Goal: Task Accomplishment & Management: Manage account settings

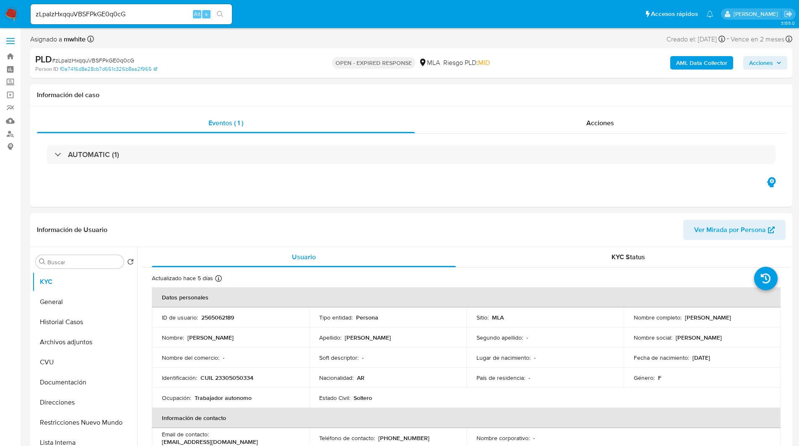
select select "10"
click at [353, 42] on div "Asignado a mwhite Asignado el: 18/08/2025 14:16:52 Creado el: 12/08/2025 Creado…" at bounding box center [411, 41] width 762 height 15
click at [289, 26] on nav "Pausado Ver notificaciones zLpaIzHxqquVBSFPkGE0q0cG Alt s Accesos rápidos Presi…" at bounding box center [399, 14] width 799 height 28
click at [218, 69] on div "Person ID f0a7416d8e28cb7d651c326b8aa2f965" at bounding box center [159, 69] width 248 height 8
click at [228, 64] on div "PLD # zLpaIzHxqquVBSFPkGE0q0cG" at bounding box center [158, 59] width 247 height 13
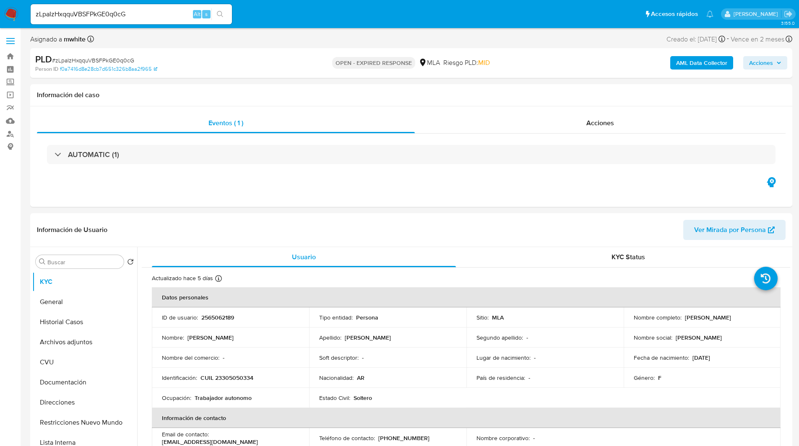
click at [268, 23] on ul "Pausado Ver notificaciones zLpaIzHxqquVBSFPkGE0q0cG Alt s Accesos rápidos Presi…" at bounding box center [371, 13] width 691 height 21
click at [531, 125] on div "Acciones" at bounding box center [600, 123] width 371 height 20
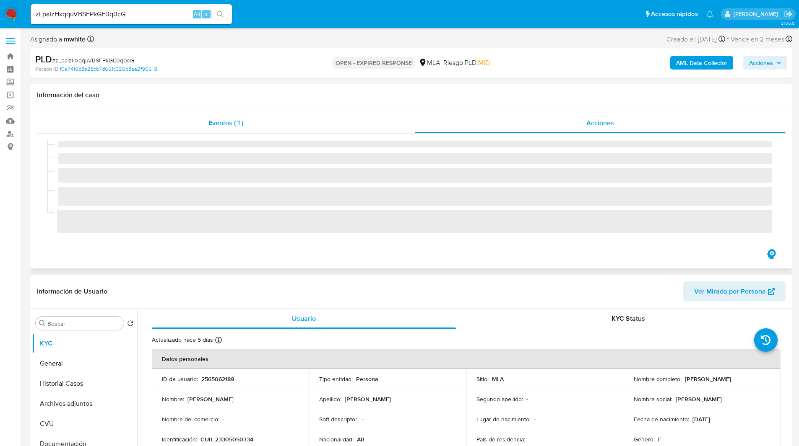
click at [384, 127] on div "Eventos ( 1 )" at bounding box center [226, 123] width 378 height 20
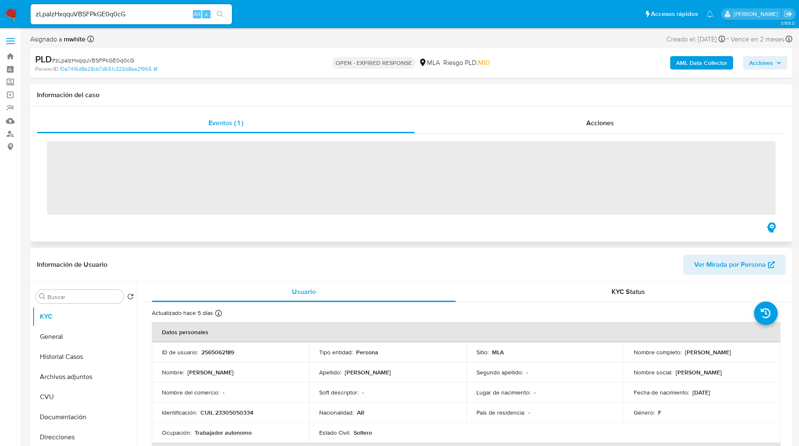
click at [426, 91] on h1 "Información del caso" at bounding box center [411, 95] width 748 height 8
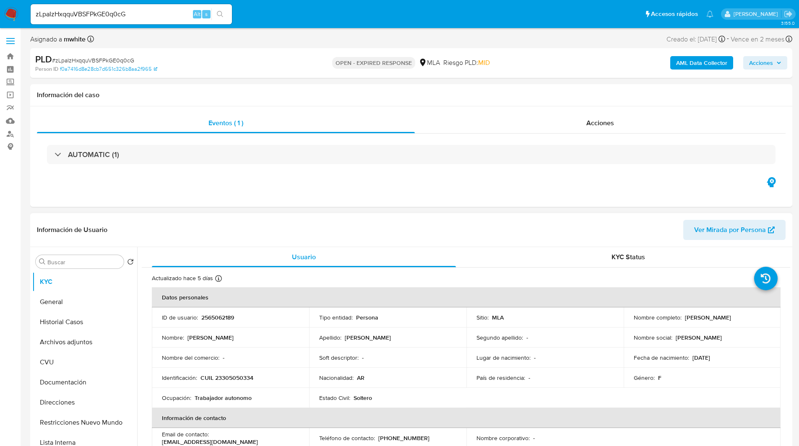
click at [238, 379] on p "CUIL 23305050334" at bounding box center [226, 378] width 53 height 8
copy p "23305050334"
click at [218, 316] on p "2565062189" at bounding box center [217, 318] width 33 height 8
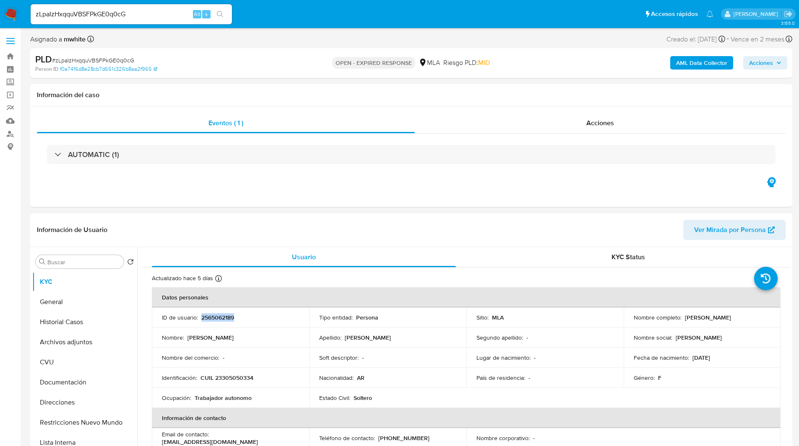
copy p "2565062189"
click at [480, 41] on div "Asignado a mwhite Asignado el: 18/08/2025 14:16:52 Creado el: 12/08/2025 Creado…" at bounding box center [411, 41] width 762 height 15
click at [236, 382] on p "CUIL 23305050334" at bounding box center [226, 378] width 53 height 8
copy p "23305050334"
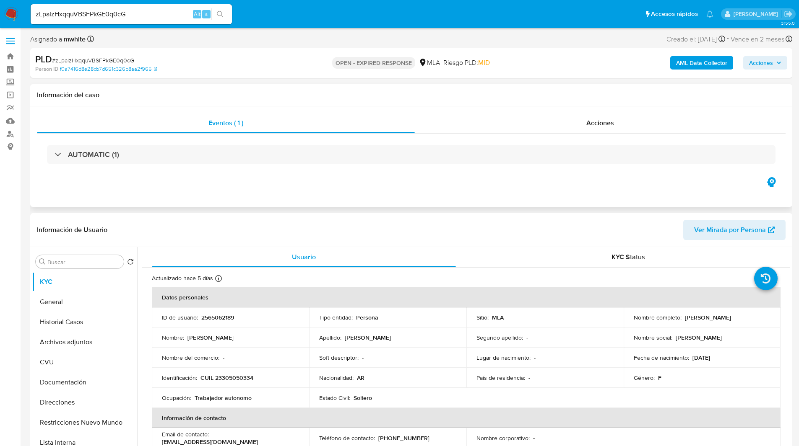
click at [621, 188] on div "Eventos ( 1 ) Acciones AUTOMATIC (1)" at bounding box center [411, 156] width 762 height 101
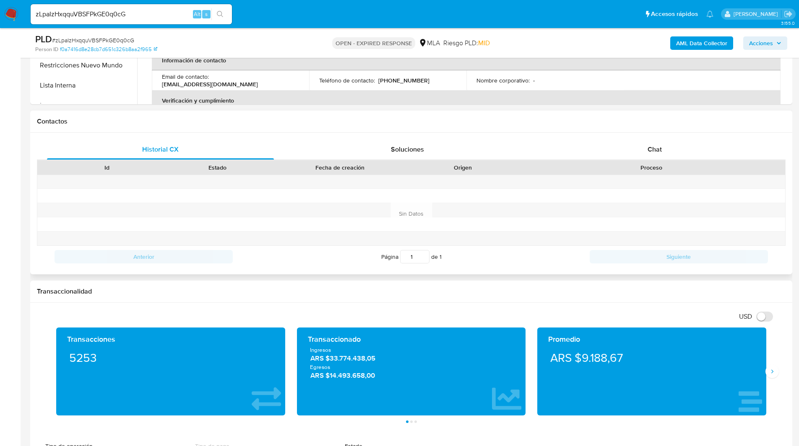
scroll to position [324, 0]
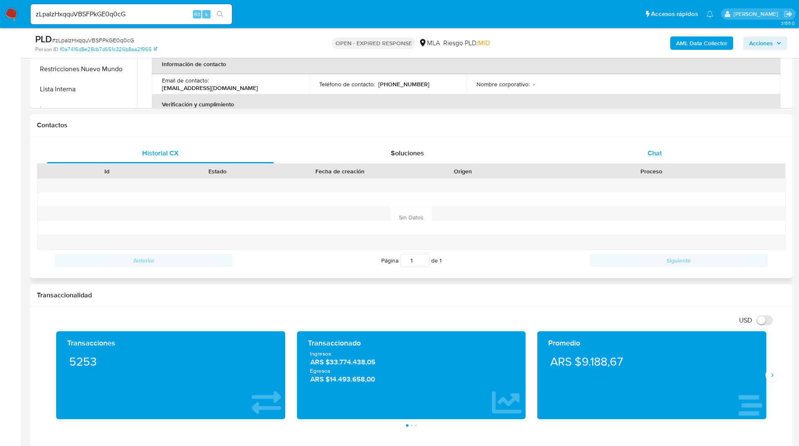
click at [680, 155] on div "Chat" at bounding box center [654, 153] width 227 height 20
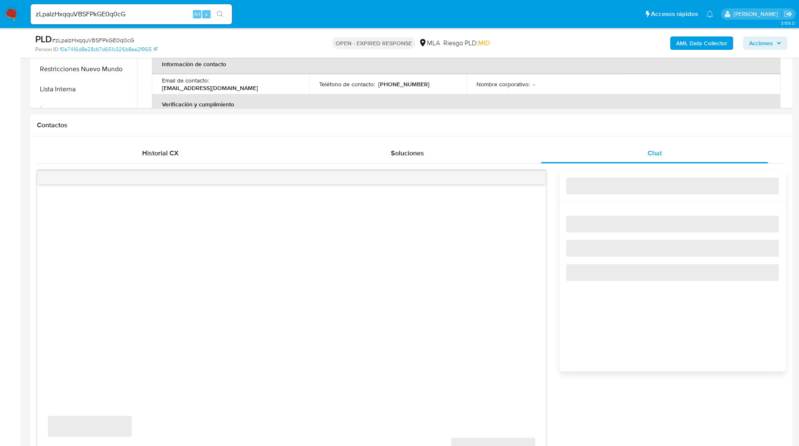
click at [594, 130] on div "Contactos" at bounding box center [411, 125] width 762 height 22
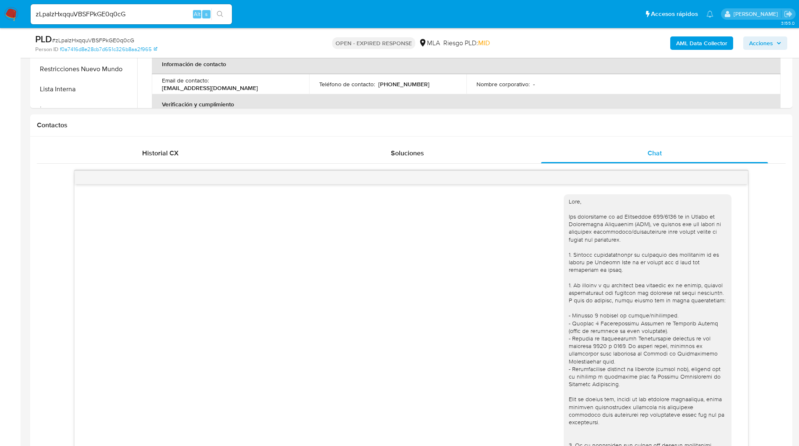
drag, startPoint x: 389, startPoint y: 153, endPoint x: 510, endPoint y: 113, distance: 127.1
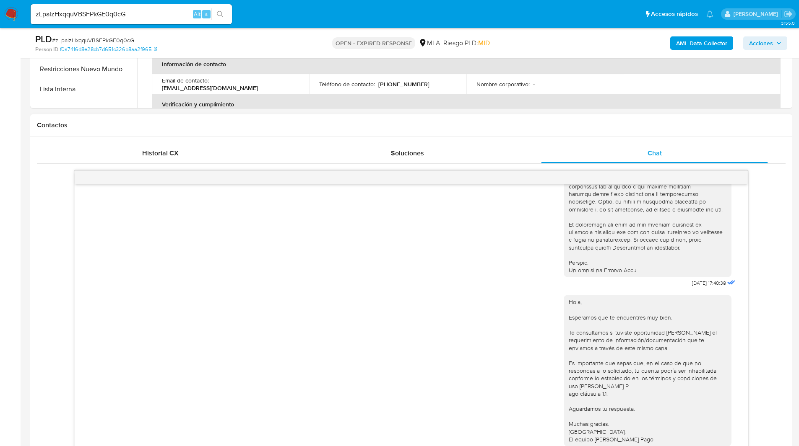
click at [503, 120] on div "Contactos" at bounding box center [411, 125] width 762 height 22
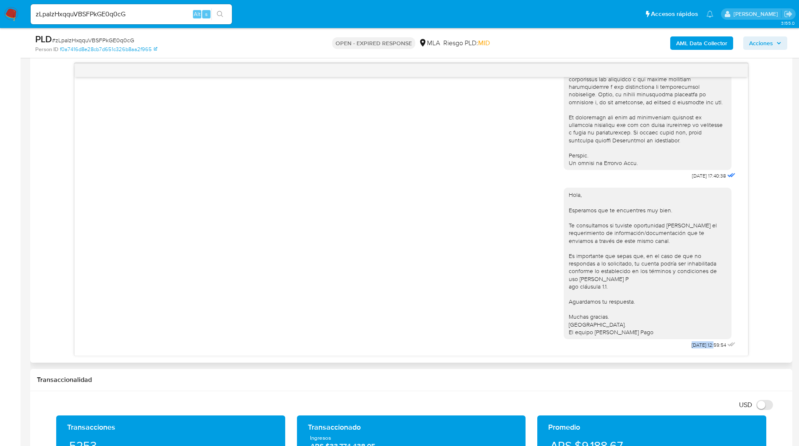
drag, startPoint x: 699, startPoint y: 345, endPoint x: 672, endPoint y: 345, distance: 27.3
click at [672, 345] on div "Hola, Esperamos que te encuentres muy bien. Te consultamos si tuviste oportunid…" at bounding box center [650, 266] width 174 height 169
copy span "22/08/2025"
click at [701, 40] on b "AML Data Collector" at bounding box center [701, 42] width 51 height 13
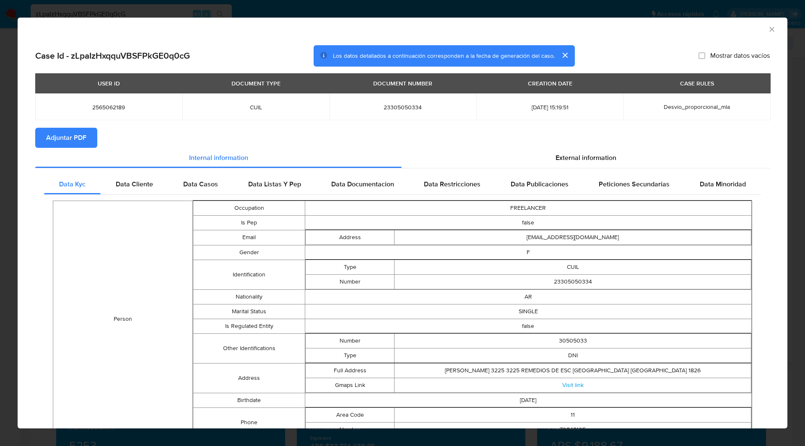
click at [465, 43] on div "Case Id - zLpaIzHxqquVBSFPkGE0q0cG Los datos detallados a continuación correspo…" at bounding box center [403, 320] width 770 height 563
click at [78, 138] on span "Adjuntar PDF" at bounding box center [66, 138] width 40 height 18
click at [592, 21] on div "AML Data Collector" at bounding box center [403, 28] width 770 height 21
click at [768, 31] on icon "Cerrar ventana" at bounding box center [772, 29] width 8 height 8
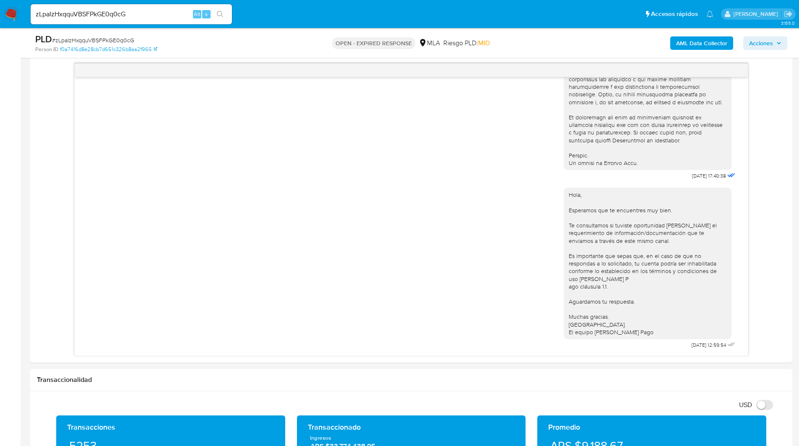
click at [97, 35] on div "PLD # zLpaIzHxqquVBSFPkGE0q0cG" at bounding box center [158, 39] width 247 height 13
click at [99, 38] on span "# zLpaIzHxqquVBSFPkGE0q0cG" at bounding box center [93, 40] width 82 height 8
click at [2, 12] on nav "Pausado Ver notificaciones zLpaIzHxqquVBSFPkGE0q0cG Alt s Accesos rápidos Presi…" at bounding box center [399, 14] width 799 height 28
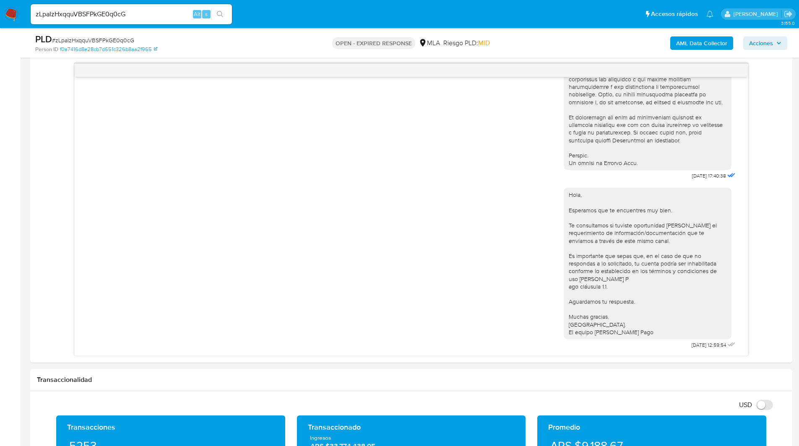
click at [10, 13] on img at bounding box center [11, 14] width 14 height 14
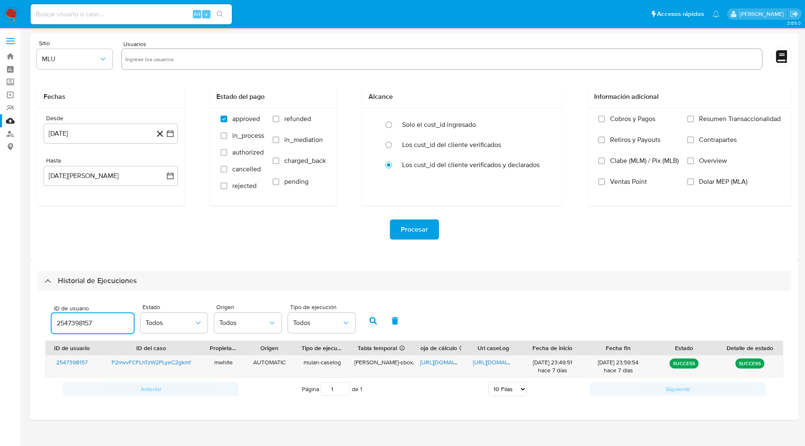
select select "10"
click at [83, 327] on input "2547398157" at bounding box center [93, 323] width 82 height 11
click at [371, 319] on icon "button" at bounding box center [373, 321] width 8 height 8
click at [278, 36] on div "Sitio MLU Usuarios Fechas Desde 19 de julio de 2024 19-07-2024 Hasta 19 de agos…" at bounding box center [414, 147] width 768 height 226
click at [440, 363] on span "https://docs.google.com/spreadsheets/d/14BFRrQrM45lEYkPpLmpYfR9mZdPUw1gZxPSxWkZ…" at bounding box center [449, 362] width 58 height 8
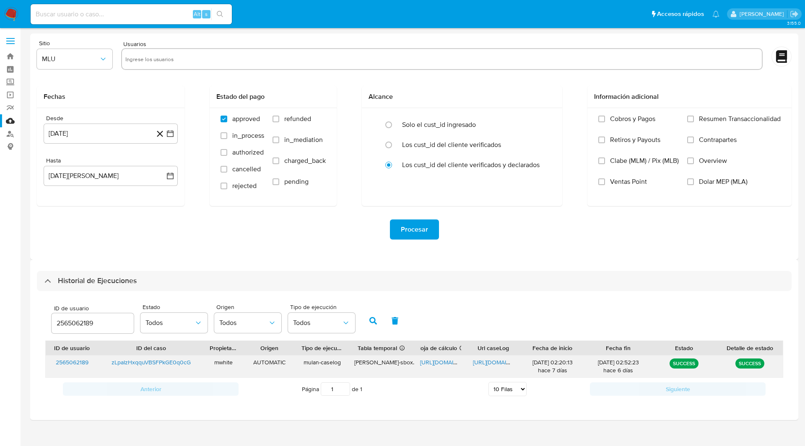
click at [498, 360] on span "https://docs.google.com/document/d/1kagi8xXvS8PMZLSs-Fs-YIf0W6oE6vr2XUe4CYbCzrE…" at bounding box center [502, 362] width 58 height 8
click at [78, 319] on input "2565062189" at bounding box center [93, 323] width 82 height 11
click at [368, 321] on button "button" at bounding box center [373, 321] width 22 height 20
click at [439, 361] on span "https://docs.google.com/spreadsheets/d/15-FvhSC3py1GqkhFKBYVGrAo8F8tn2SmQge-EII…" at bounding box center [449, 362] width 58 height 8
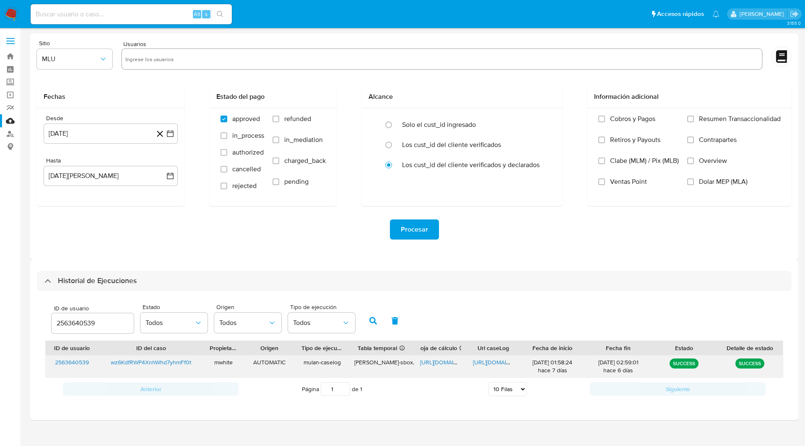
click at [490, 364] on span "https://docs.google.com/document/d/1irdIH7YMfVjXjh2BBlGcr1R1V6Wh9nPeeXT4uoRpxc4…" at bounding box center [502, 362] width 58 height 8
click at [444, 39] on div "Sitio MLU Usuarios Fechas Desde 19 de julio de 2024 19-07-2024 Hasta 19 de agos…" at bounding box center [414, 147] width 768 height 226
click at [79, 321] on input "2563640539" at bounding box center [93, 323] width 82 height 11
paste input "1775927844"
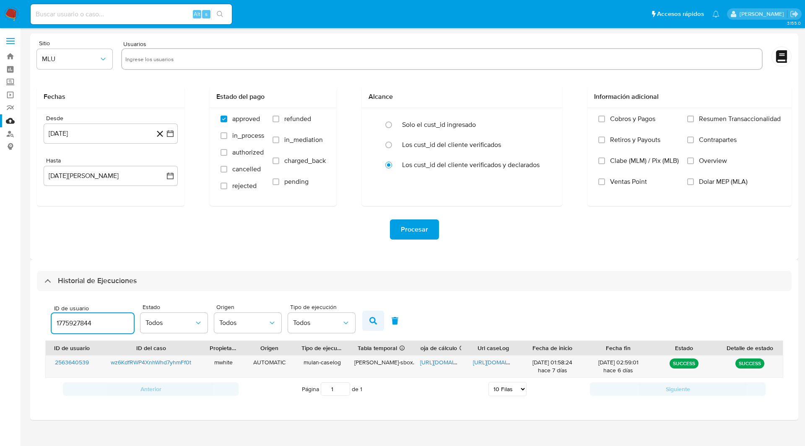
click at [368, 319] on button "button" at bounding box center [373, 321] width 22 height 20
click at [71, 325] on input "1775927844" at bounding box center [93, 323] width 82 height 11
click at [432, 361] on span "https://docs.google.com/spreadsheets/d/1MY1UZWgPpsE8g9z3h9jbkXDG_uOvjRE8CP-dpzM…" at bounding box center [449, 362] width 58 height 8
click at [497, 361] on span "https://docs.google.com/document/d/1MCU3l_mRzAFRwinkqgRunz1pTHC05ZpL7h8U6F0pksI…" at bounding box center [502, 362] width 58 height 8
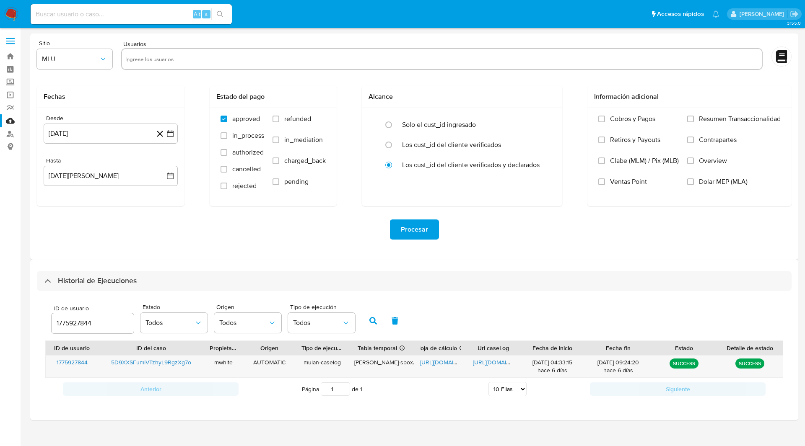
click at [458, 59] on input "text" at bounding box center [441, 58] width 633 height 13
click at [337, 43] on div "Usuarios" at bounding box center [441, 55] width 641 height 31
click at [64, 327] on input "1775927844" at bounding box center [93, 323] width 82 height 11
paste input "476751483"
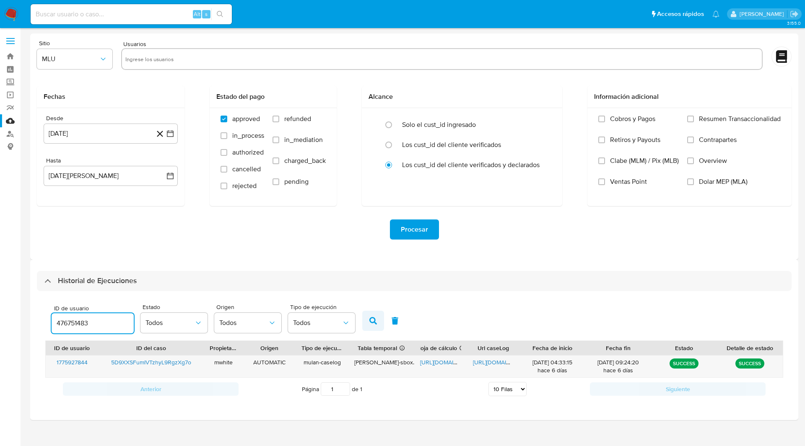
type input "476751483"
click at [374, 319] on icon "button" at bounding box center [373, 321] width 8 height 8
click at [442, 363] on span "https://docs.google.com/spreadsheets/d/12THygLO3I7h-YHm65-66PYyBrQAJ3zxWKSBAgwj…" at bounding box center [449, 362] width 58 height 8
click at [477, 361] on span "https://docs.google.com/document/d/1rdwD2LYWIuZ54tQrGd0DkHT98cKPwqoZjF_algfZwd8…" at bounding box center [502, 362] width 58 height 8
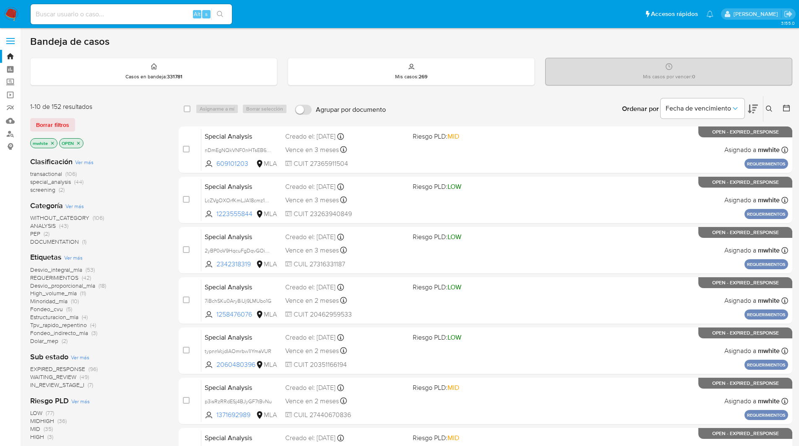
click at [767, 105] on button at bounding box center [770, 109] width 14 height 10
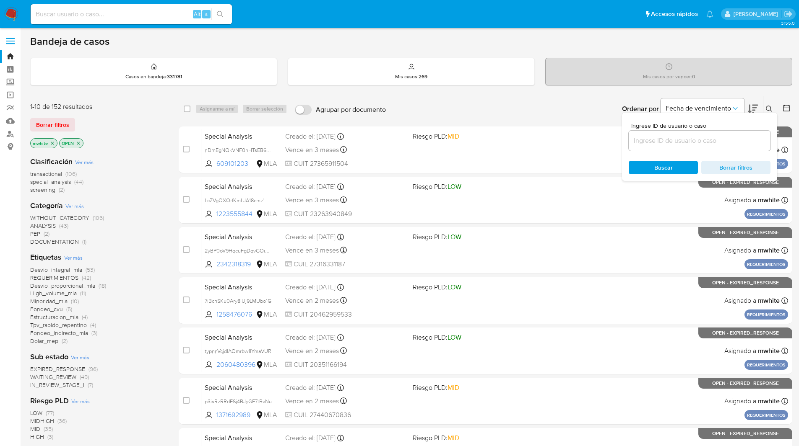
click at [699, 141] on input at bounding box center [699, 140] width 142 height 11
type input "zLpaIzHxqquVBSFPkGE0q0cG"
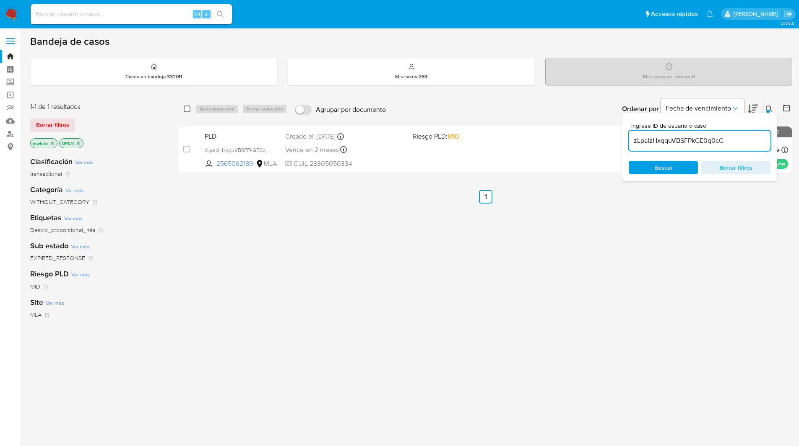
click at [185, 107] on input "checkbox" at bounding box center [187, 109] width 7 height 7
checkbox input "true"
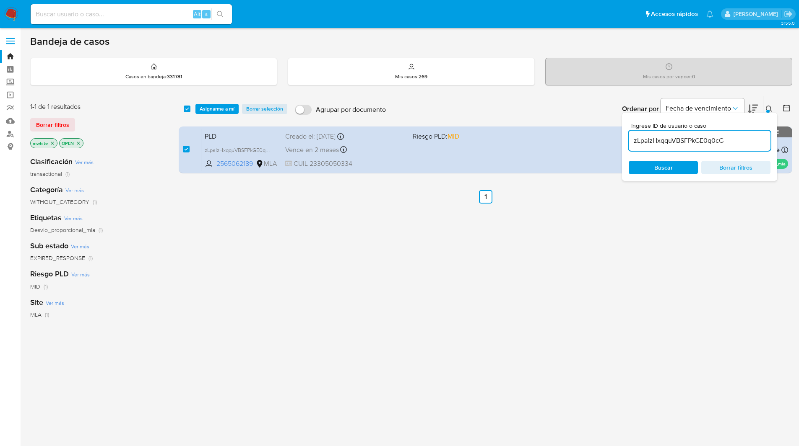
click at [210, 119] on div "select-all-cases-checkbox Asignarme a mí Borrar selección Agrupar por documento…" at bounding box center [485, 109] width 613 height 26
click at [217, 112] on span "Asignarme a mí" at bounding box center [217, 109] width 35 height 8
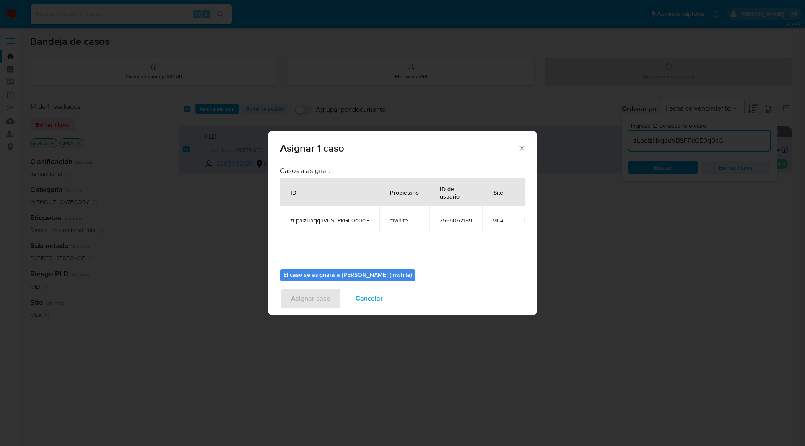
click at [391, 221] on span "mwhite" at bounding box center [404, 221] width 30 height 8
copy span "mwhite"
click at [340, 221] on span "zLpaIzHxqquVBSFPkGE0q0cG" at bounding box center [329, 221] width 79 height 8
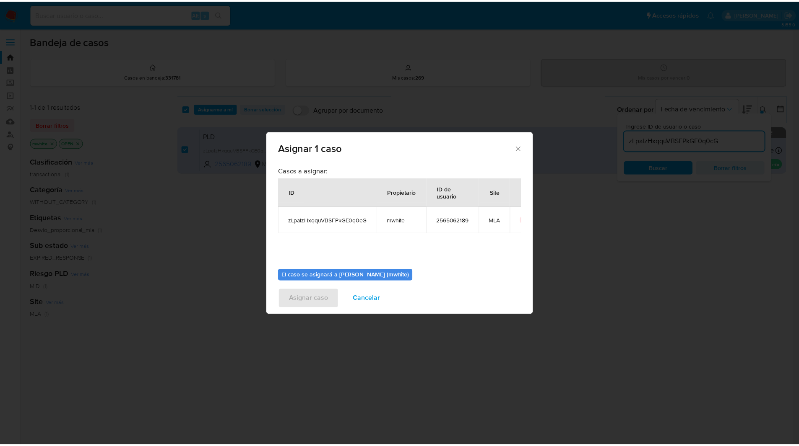
scroll to position [44, 0]
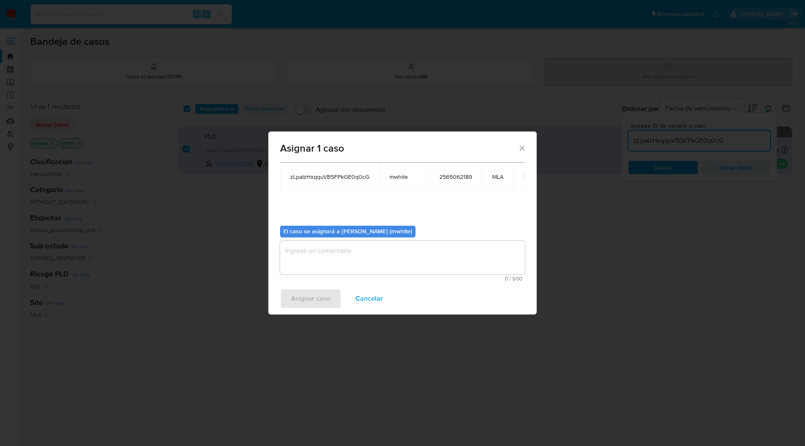
click at [317, 256] on textarea "assign-modal" at bounding box center [402, 258] width 245 height 34
paste textarea "mwhite"
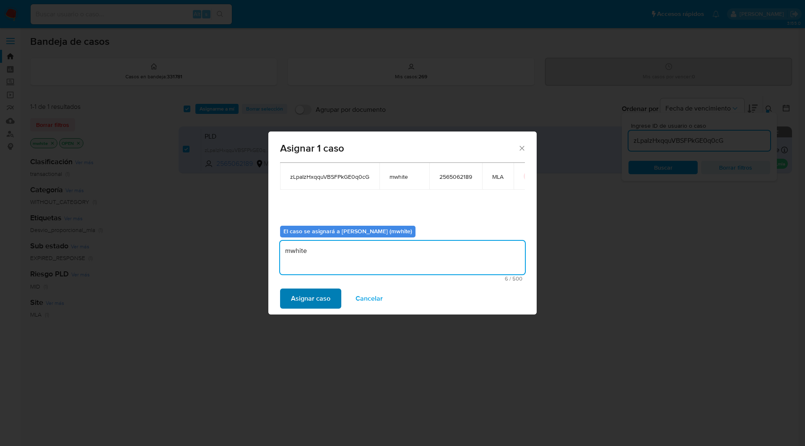
type textarea "mwhite"
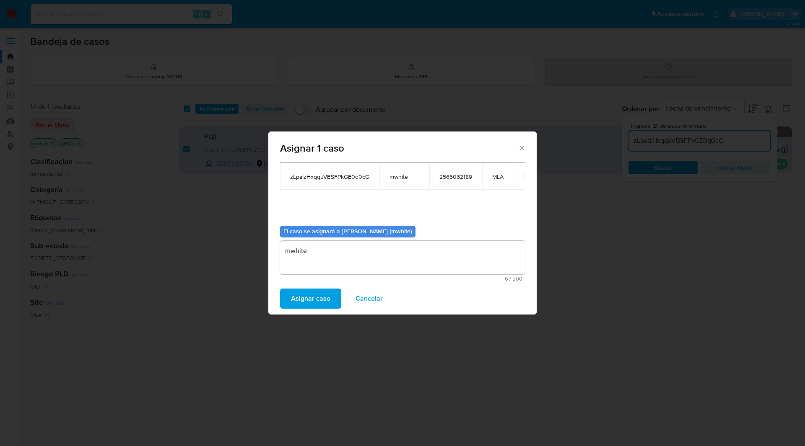
click at [306, 299] on span "Asignar caso" at bounding box center [310, 299] width 39 height 18
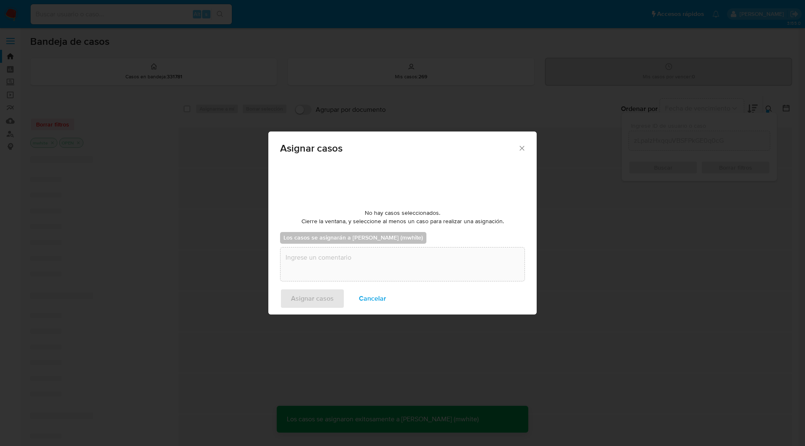
checkbox input "false"
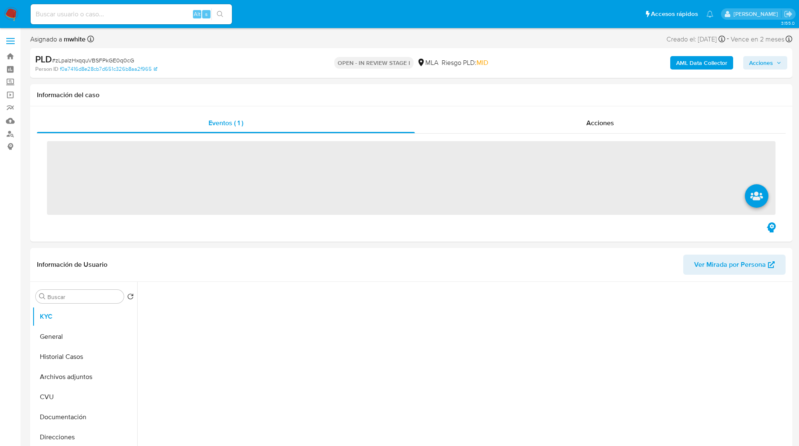
click at [292, 16] on ul "Pausado Ver notificaciones Alt s Accesos rápidos Presiona las siguientes teclas…" at bounding box center [371, 13] width 691 height 21
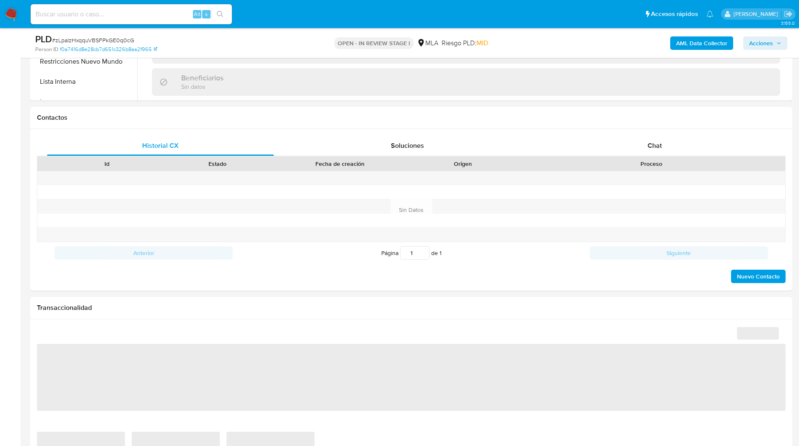
scroll to position [341, 0]
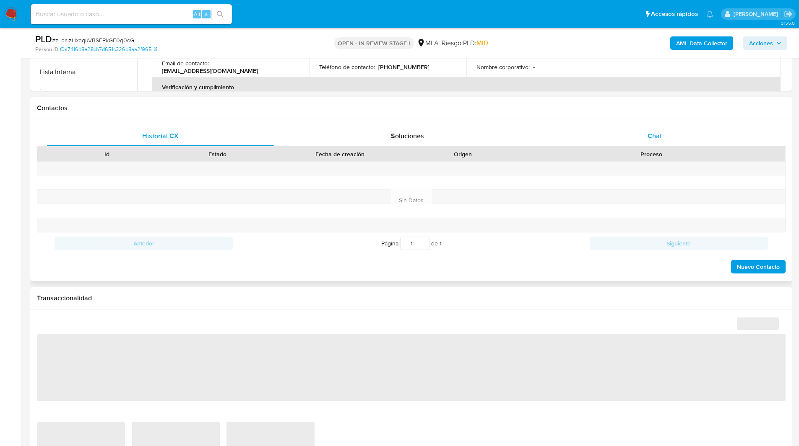
click at [631, 130] on div "Chat" at bounding box center [654, 136] width 227 height 20
select select "10"
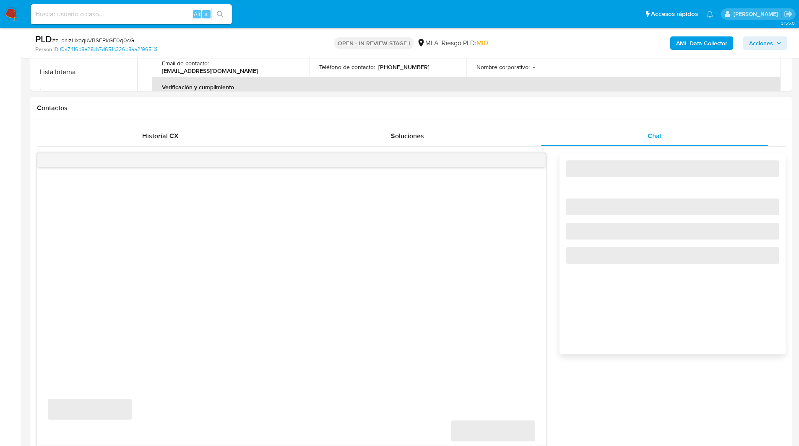
click at [550, 111] on h1 "Contactos" at bounding box center [411, 108] width 748 height 8
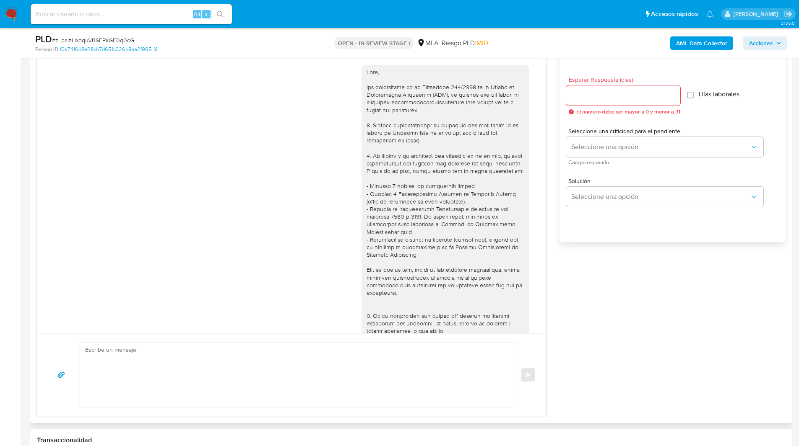
scroll to position [381, 0]
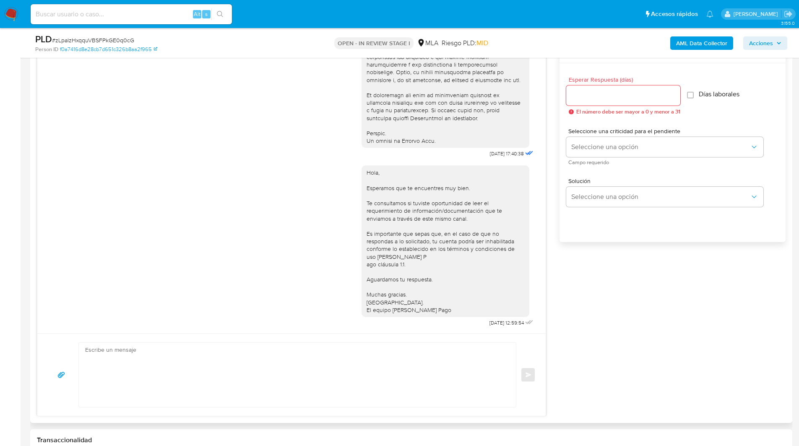
click at [614, 282] on div "18/08/2025 17:40:38 Hola, Esperamos que te encuentres muy bien. Te consultamos …" at bounding box center [411, 229] width 748 height 376
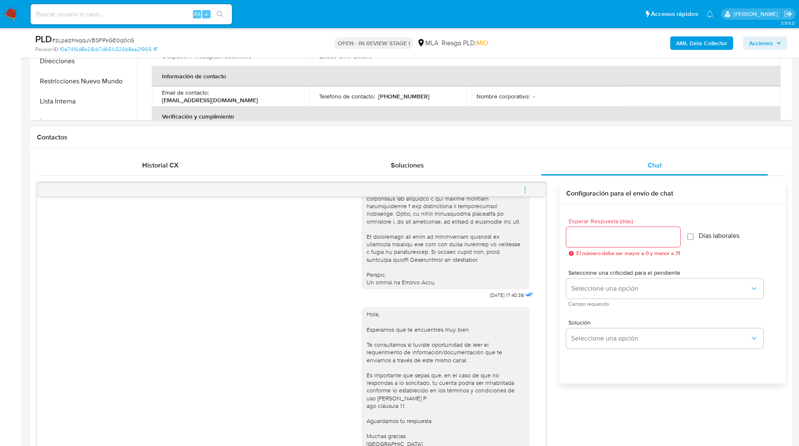
click at [523, 187] on icon "menu-action" at bounding box center [525, 190] width 8 height 8
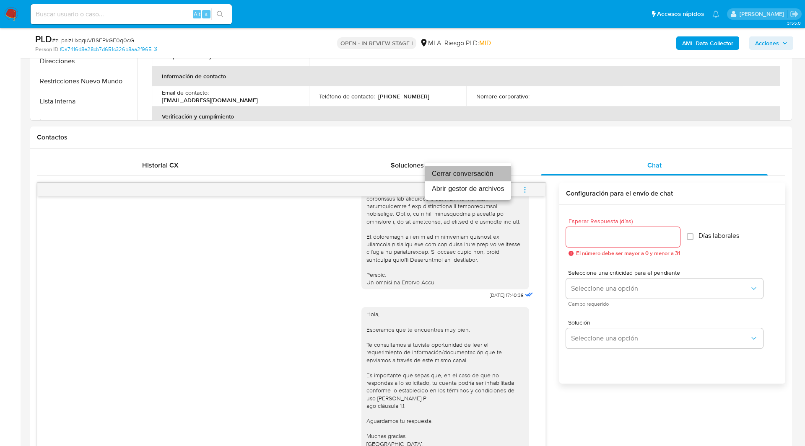
click at [463, 169] on li "Cerrar conversación" at bounding box center [468, 173] width 86 height 15
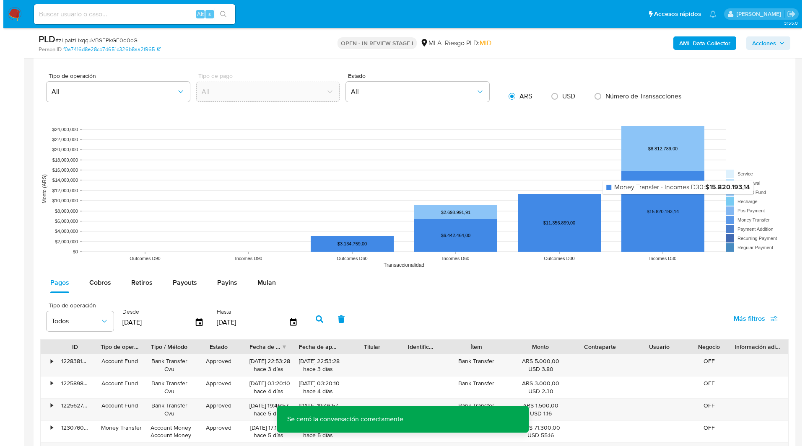
scroll to position [1611, 0]
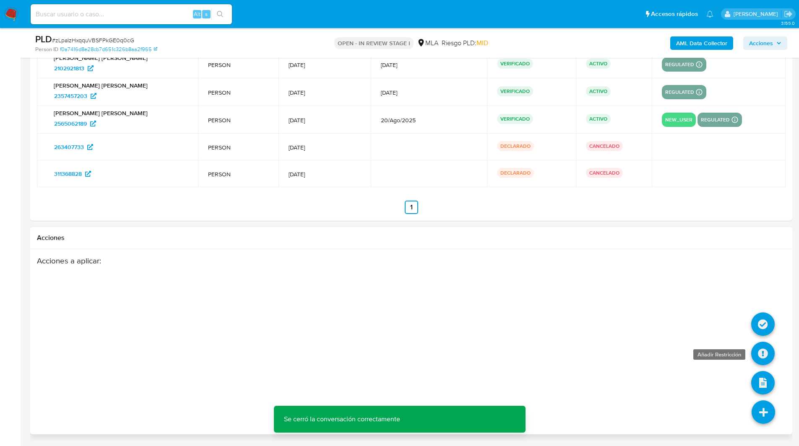
click at [758, 362] on icon at bounding box center [762, 353] width 23 height 23
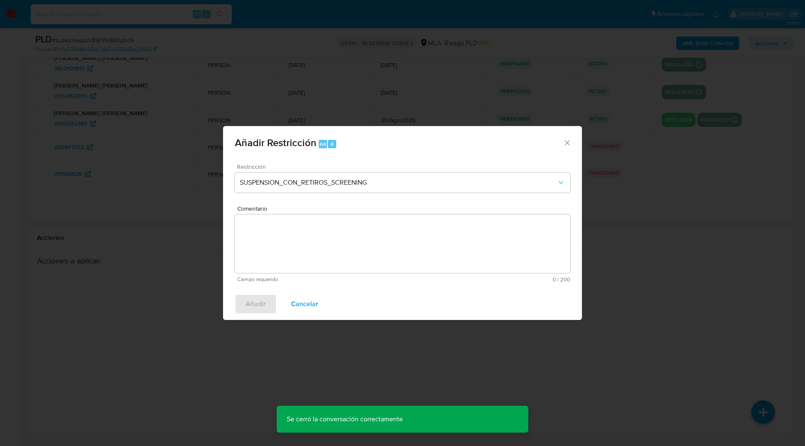
click at [302, 196] on div "Restricción SUSPENSION_CON_RETIROS_SCREENING" at bounding box center [402, 184] width 335 height 40
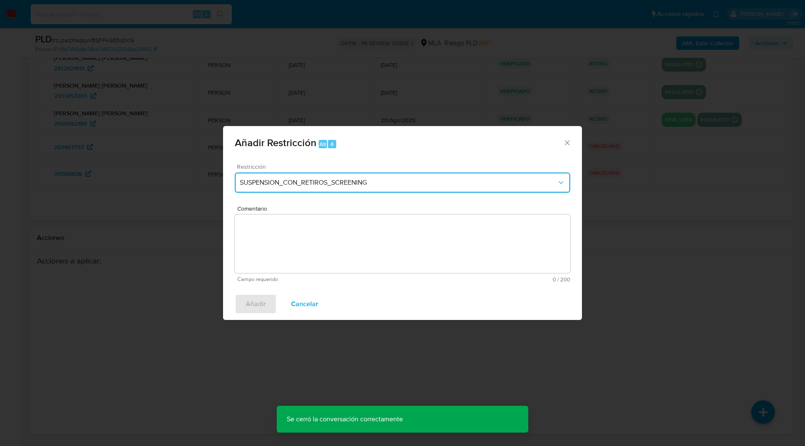
click at [304, 189] on button "SUSPENSION_CON_RETIROS_SCREENING" at bounding box center [402, 183] width 335 height 20
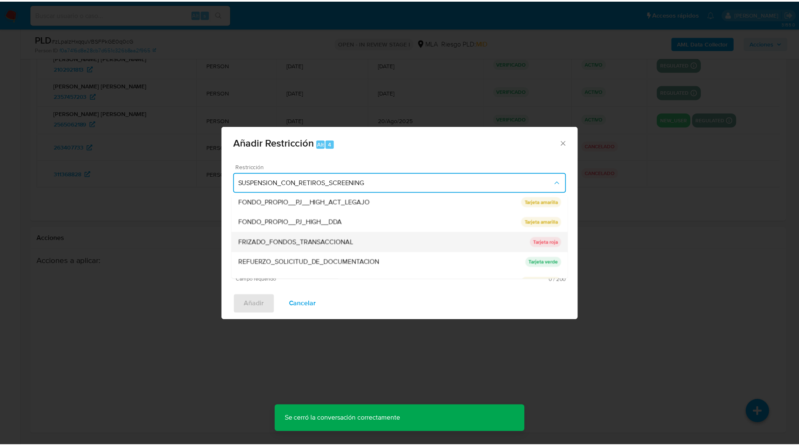
scroll to position [178, 0]
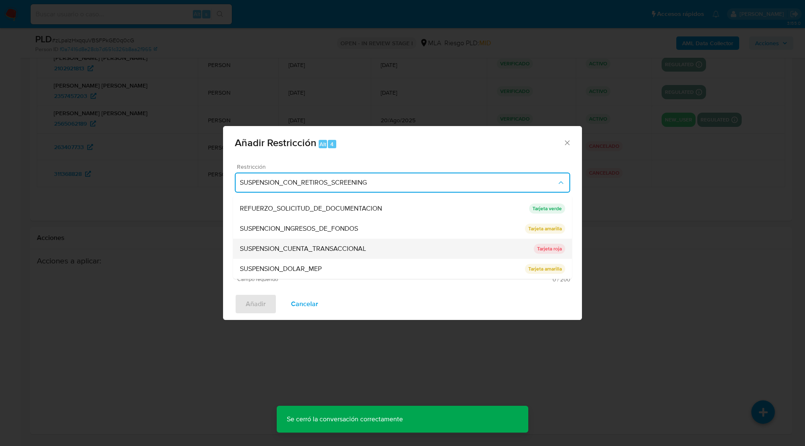
click at [264, 243] on div "SUSPENSION_CUENTA_TRANSACCIONAL" at bounding box center [387, 249] width 294 height 20
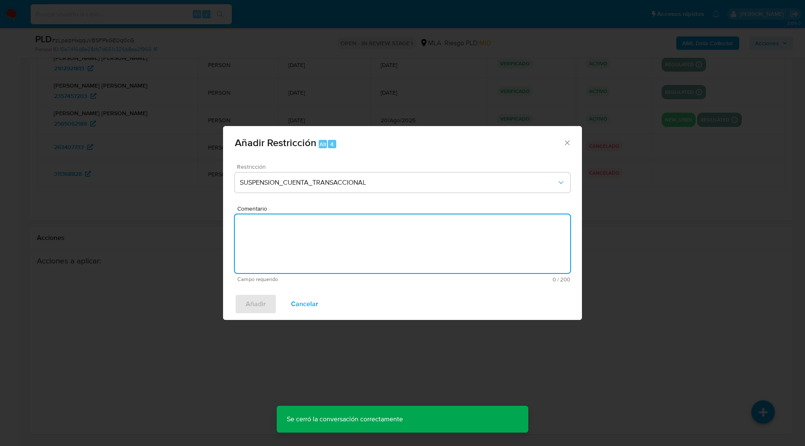
click at [344, 249] on textarea "Comentario" at bounding box center [402, 244] width 335 height 59
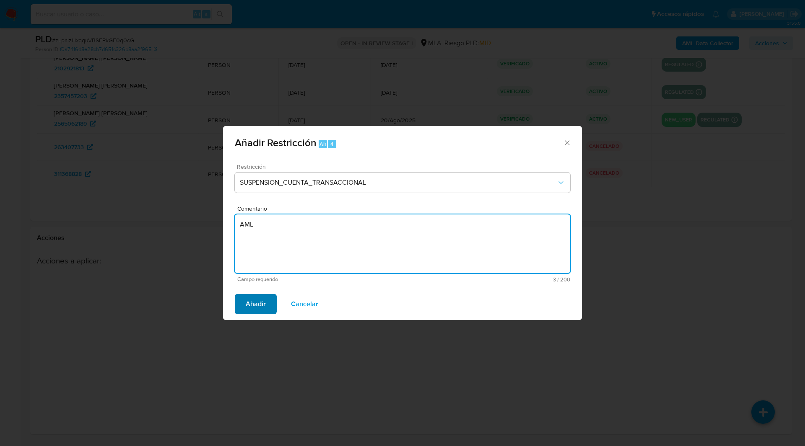
type textarea "AML"
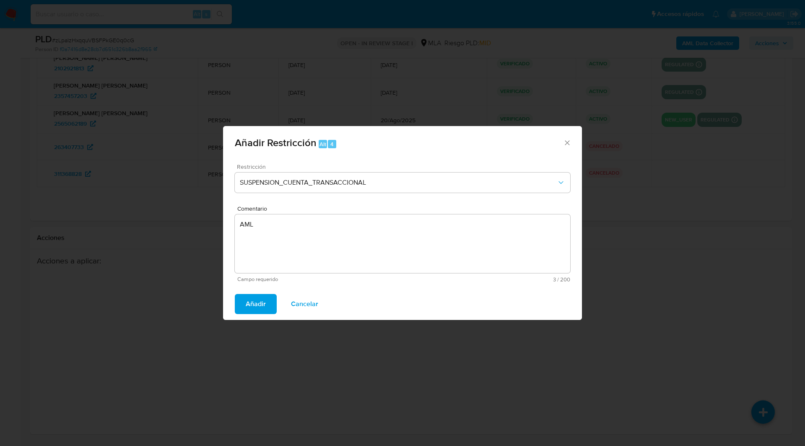
click at [260, 301] on span "Añadir" at bounding box center [256, 304] width 20 height 18
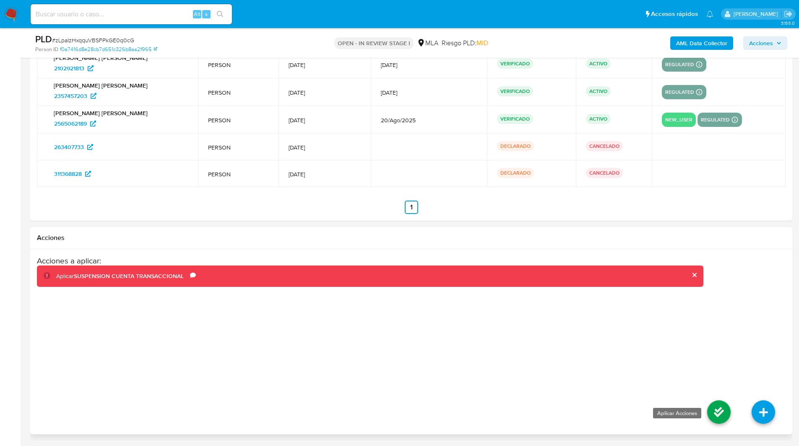
click at [721, 408] on icon at bounding box center [718, 412] width 23 height 23
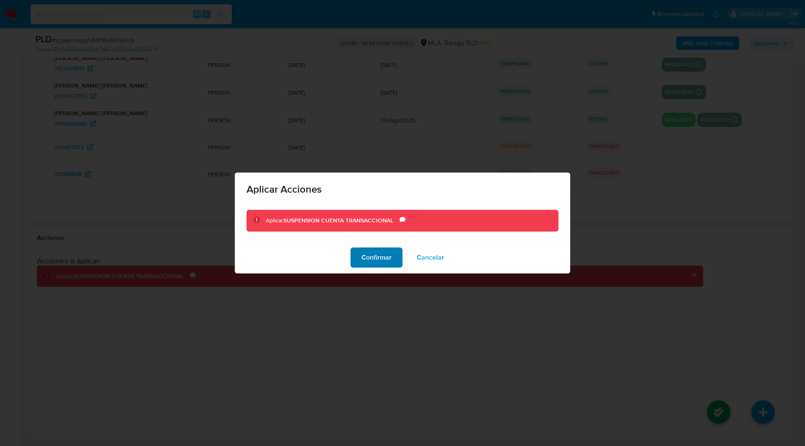
click at [375, 262] on span "Confirmar" at bounding box center [376, 258] width 30 height 18
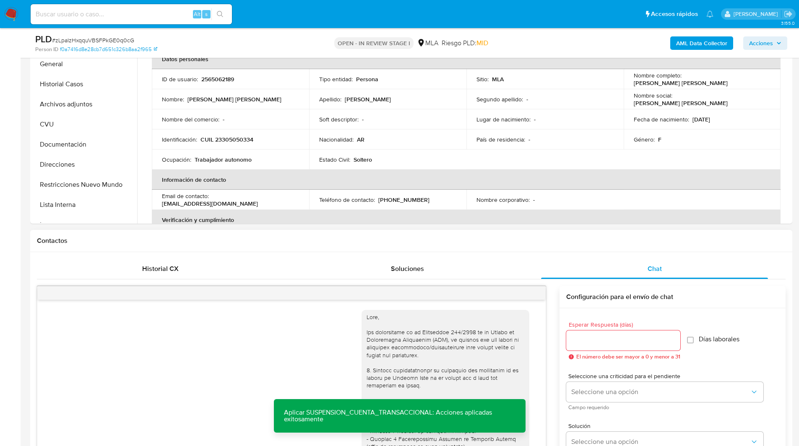
scroll to position [0, 0]
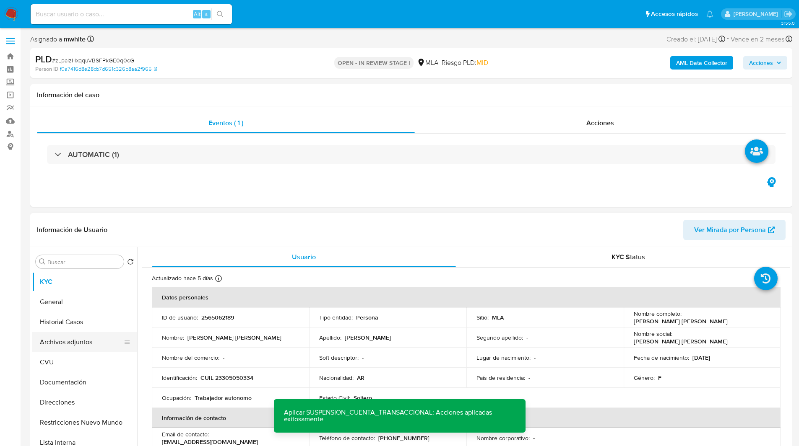
click at [74, 348] on button "Archivos adjuntos" at bounding box center [81, 342] width 98 height 20
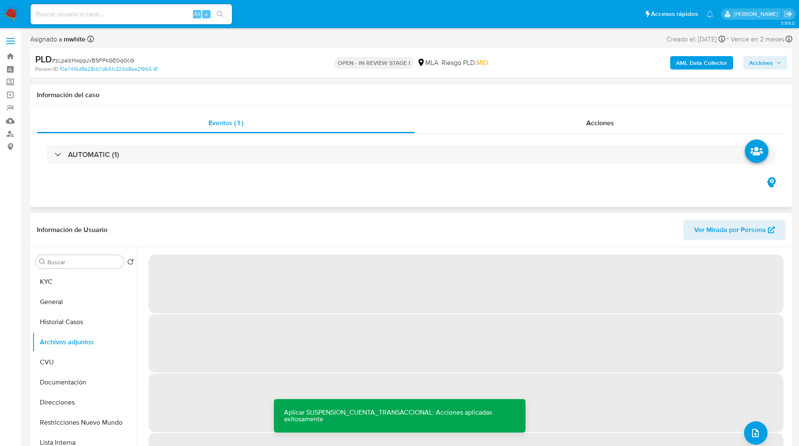
click at [451, 184] on div "Eventos ( 1 ) Acciones AUTOMATIC (1)" at bounding box center [411, 156] width 762 height 101
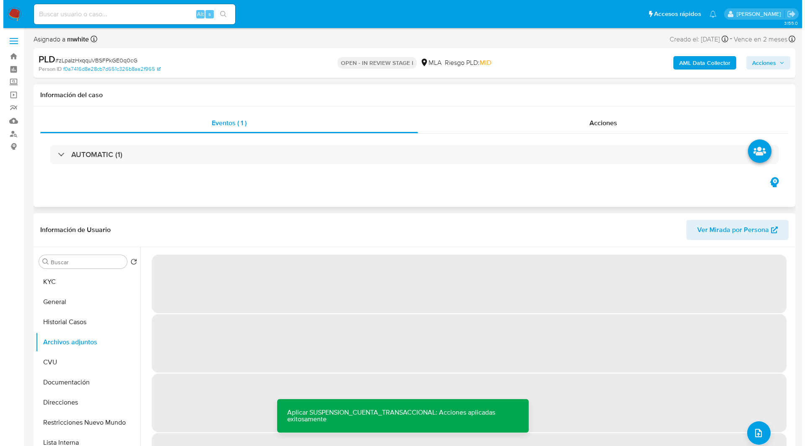
scroll to position [19, 0]
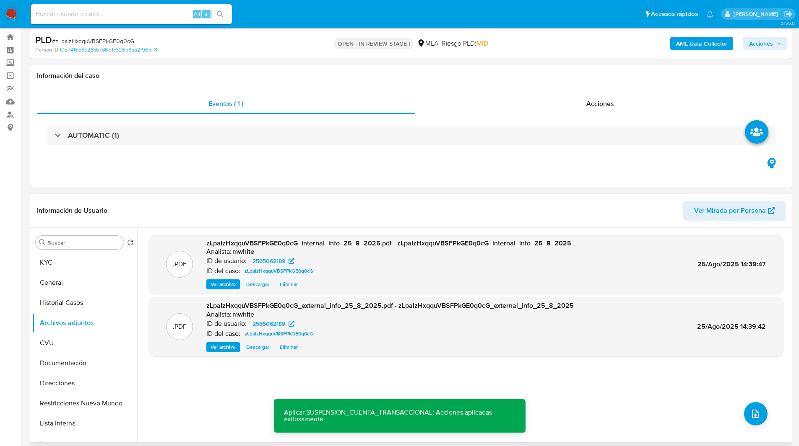
click at [750, 393] on div ".PDF zLpaIzHxqquVBSFPkGE0q0cG_internal_info_25_8_2025.pdf - zLpaIzHxqquVBSFPkGE…" at bounding box center [465, 335] width 635 height 201
click at [749, 408] on button "upload-file" at bounding box center [755, 413] width 23 height 23
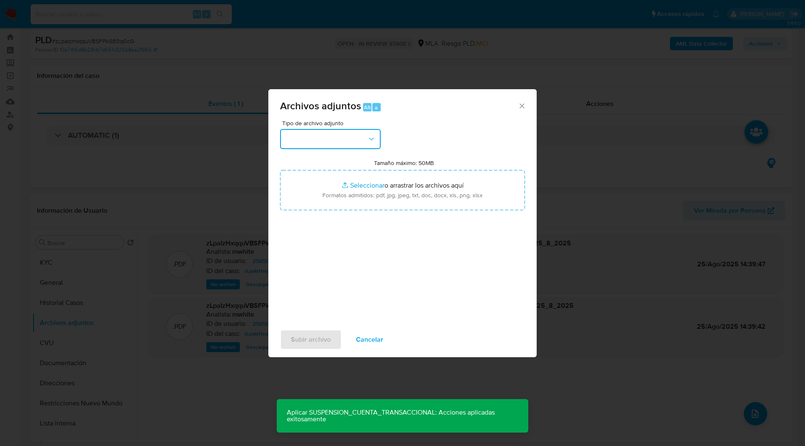
click at [353, 131] on button "button" at bounding box center [330, 139] width 101 height 20
click at [287, 151] on div "IDENTIFICACIÓN INGRESOS CAPTURA BUREAU CAPTURA GOOGLE CAPTURA WEB INFORMACIÓN S…" at bounding box center [330, 213] width 104 height 128
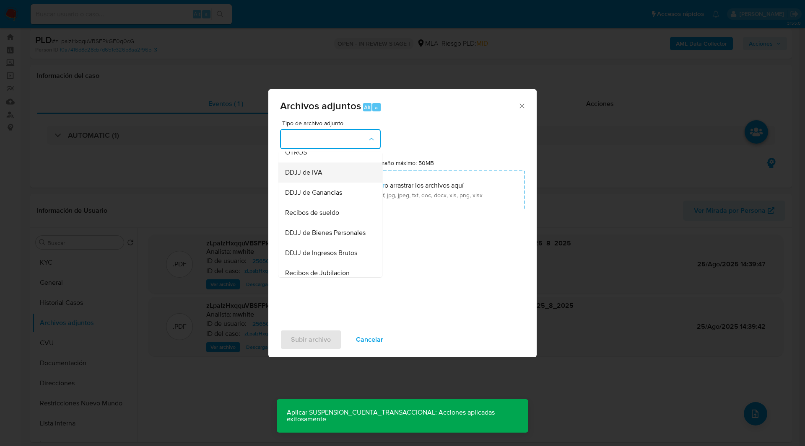
click at [304, 176] on span "DDJJ de IVA" at bounding box center [303, 173] width 37 height 8
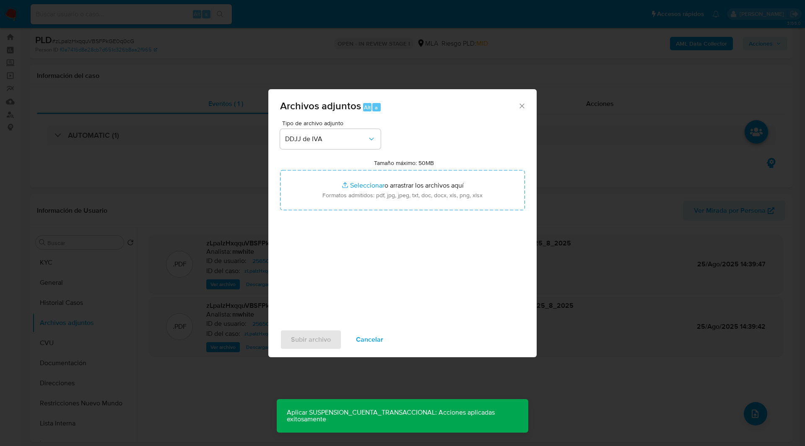
click at [309, 126] on span "Tipo de archivo adjunto" at bounding box center [332, 123] width 101 height 6
click at [312, 136] on span "DDJJ de IVA" at bounding box center [326, 139] width 82 height 8
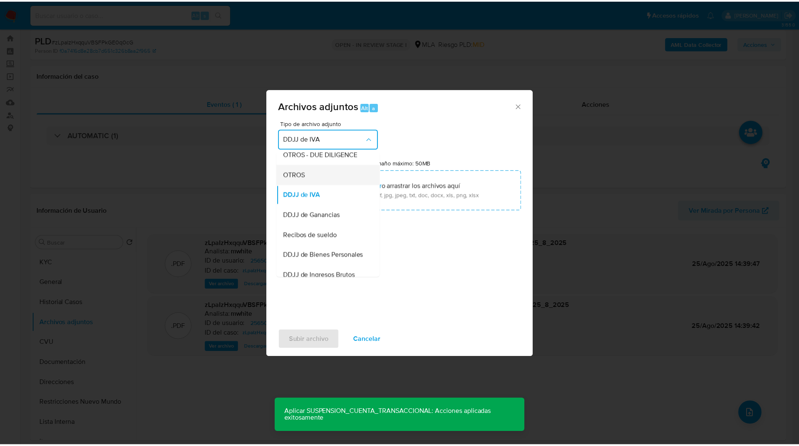
scroll to position [150, 0]
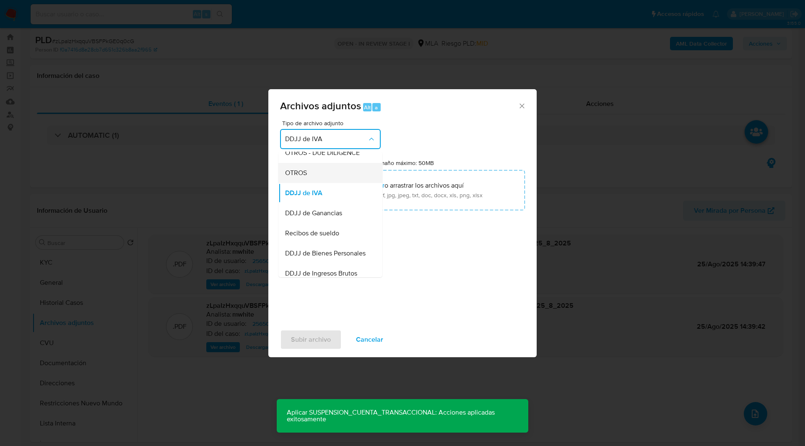
click at [291, 177] on span "OTROS" at bounding box center [296, 173] width 22 height 8
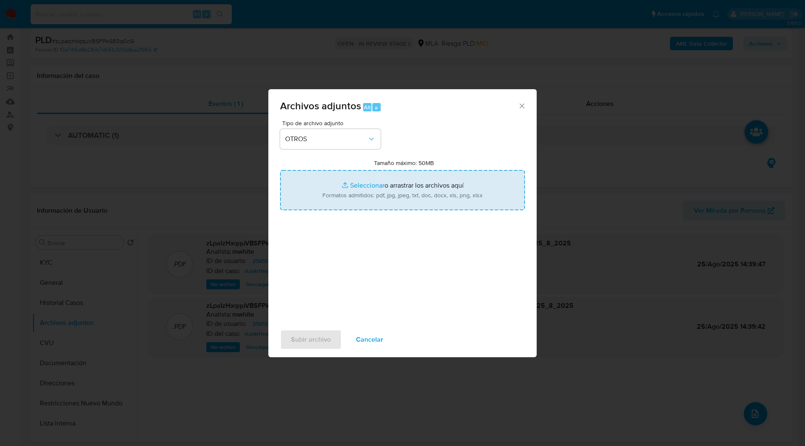
type input "C:\fakepath\Caselog zLpaIzHxqquVBSFPkGE0q0cG_2025_08_19_01_50_57.docx"
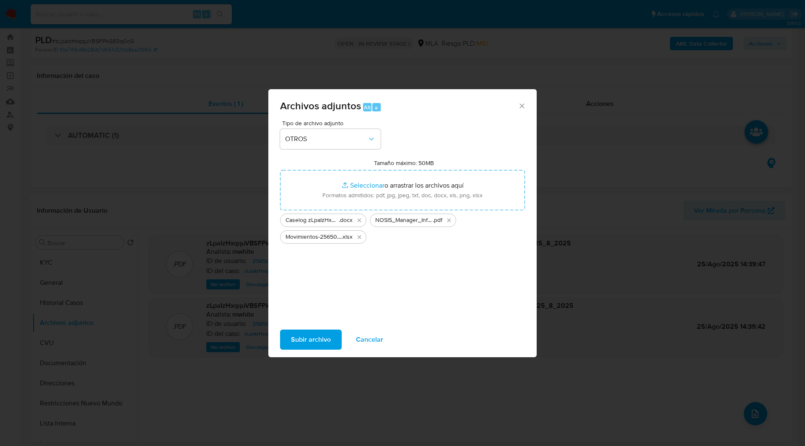
click at [321, 340] on span "Subir archivo" at bounding box center [311, 340] width 40 height 18
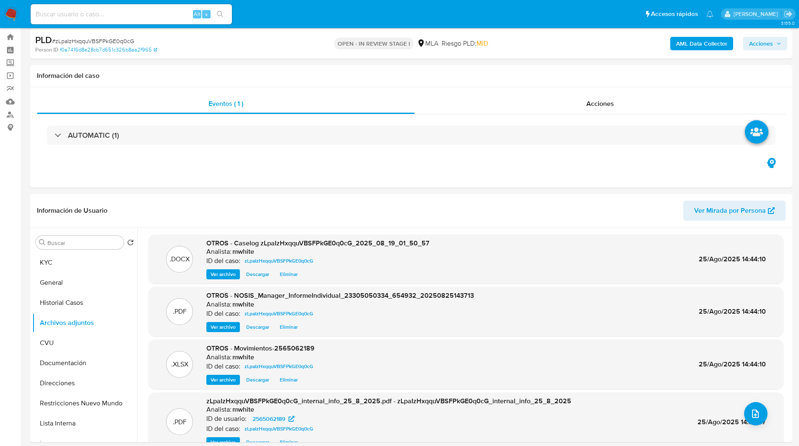
click at [771, 43] on span "Acciones" at bounding box center [761, 43] width 24 height 13
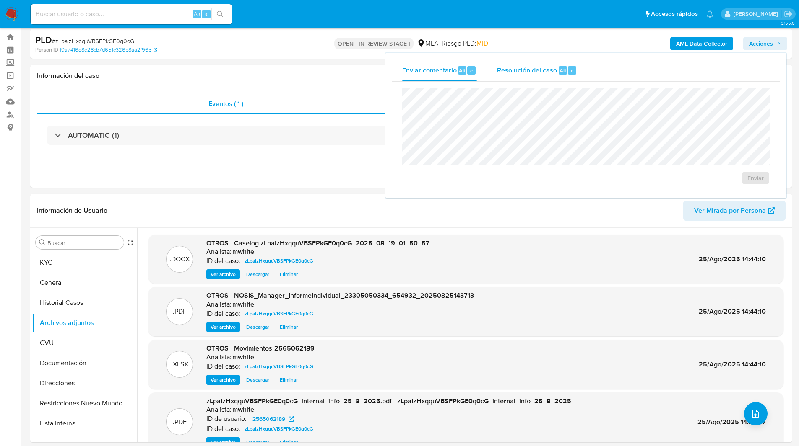
click at [550, 71] on span "Resolución del caso" at bounding box center [527, 70] width 60 height 10
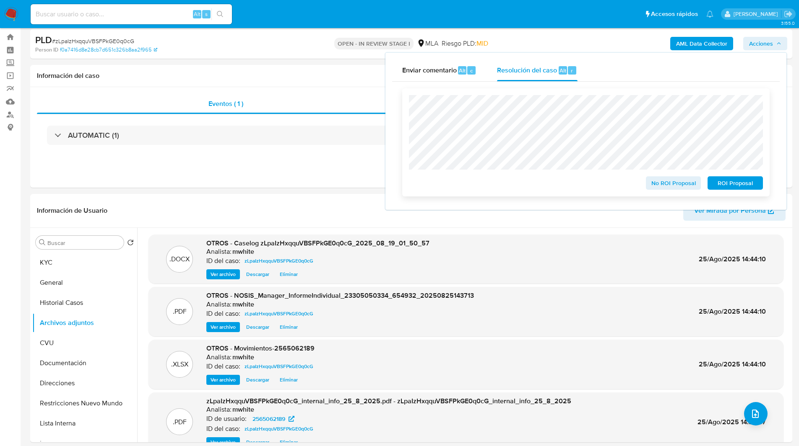
click at [734, 171] on div "No ROI Proposal ROI Proposal" at bounding box center [586, 142] width 354 height 95
click at [729, 184] on span "ROI Proposal" at bounding box center [735, 183] width 44 height 12
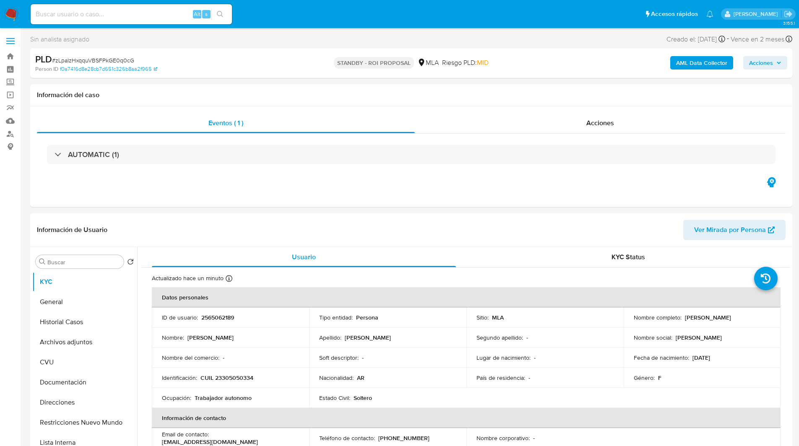
select select "10"
click at [350, 99] on h1 "Información del caso" at bounding box center [411, 95] width 748 height 8
click at [169, 15] on input at bounding box center [131, 14] width 201 height 11
paste input "hCjWXCdtMBs4OKWNPLfn8H5W"
type input "hCjWXCdtMBs4OKWNPLfn8H5W"
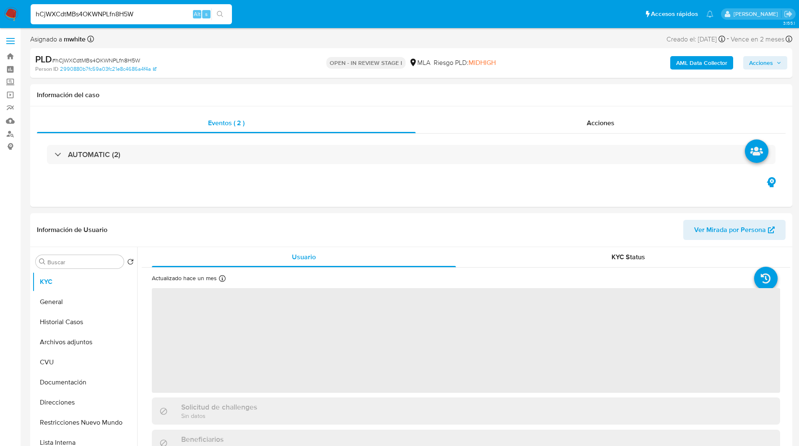
select select "10"
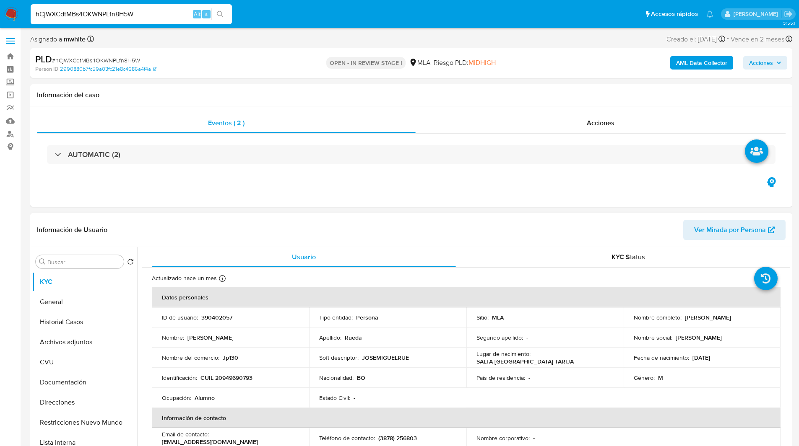
click at [213, 317] on p "390402057" at bounding box center [216, 318] width 31 height 8
copy p "390402057"
click at [55, 340] on button "Archivos adjuntos" at bounding box center [81, 342] width 98 height 20
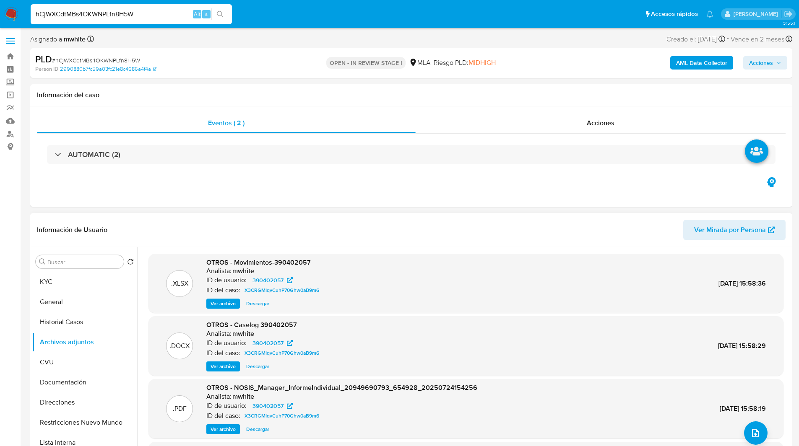
click at [228, 365] on span "Ver archivo" at bounding box center [222, 367] width 25 height 8
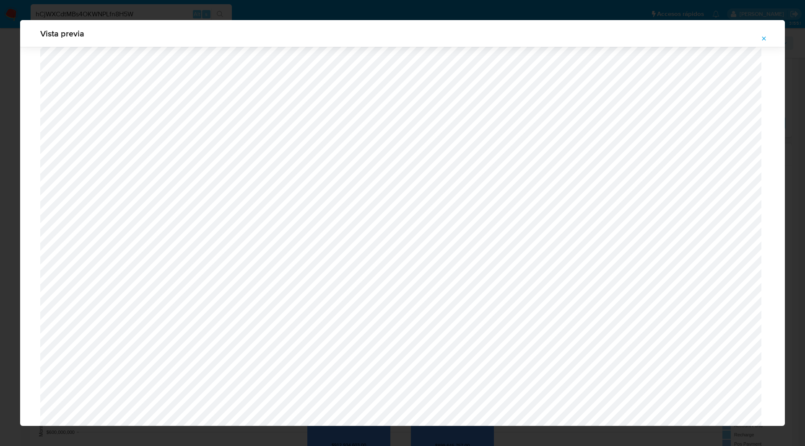
scroll to position [262, 0]
click at [762, 39] on icon "Attachment preview" at bounding box center [763, 38] width 7 height 7
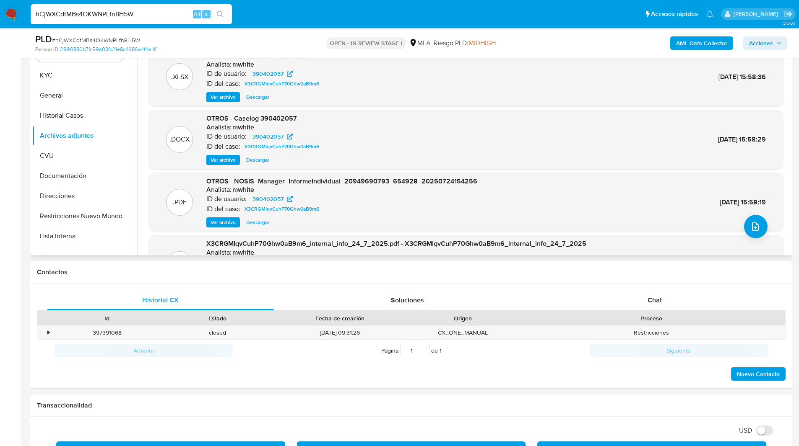
scroll to position [49, 0]
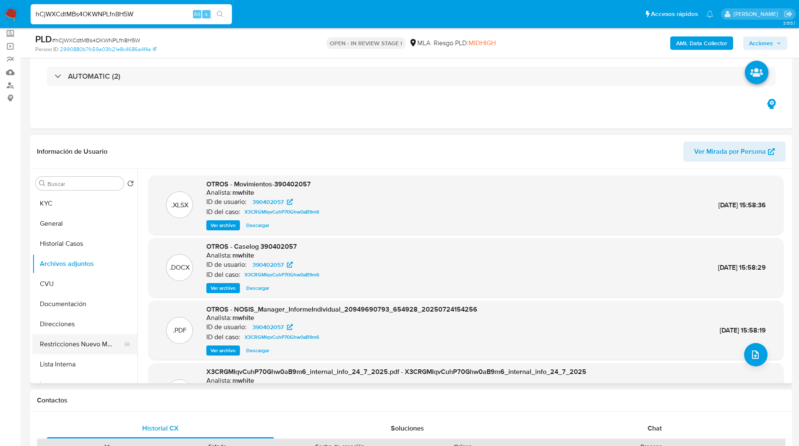
click at [73, 347] on button "Restricciones Nuevo Mundo" at bounding box center [81, 345] width 98 height 20
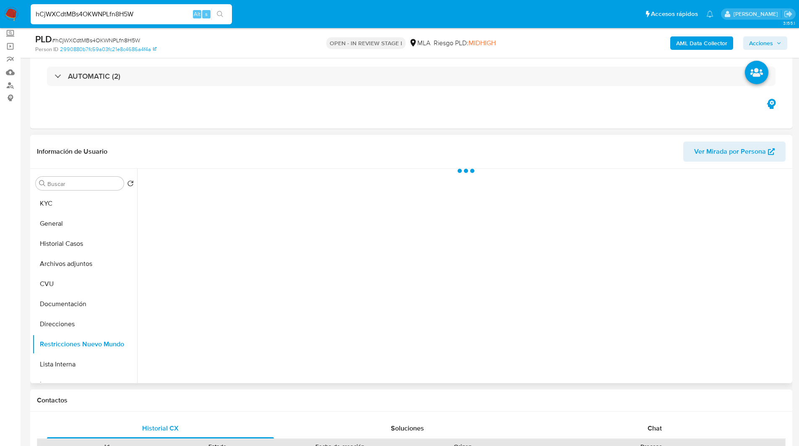
click at [261, 151] on header "Información de Usuario Ver Mirada por Persona" at bounding box center [411, 152] width 748 height 20
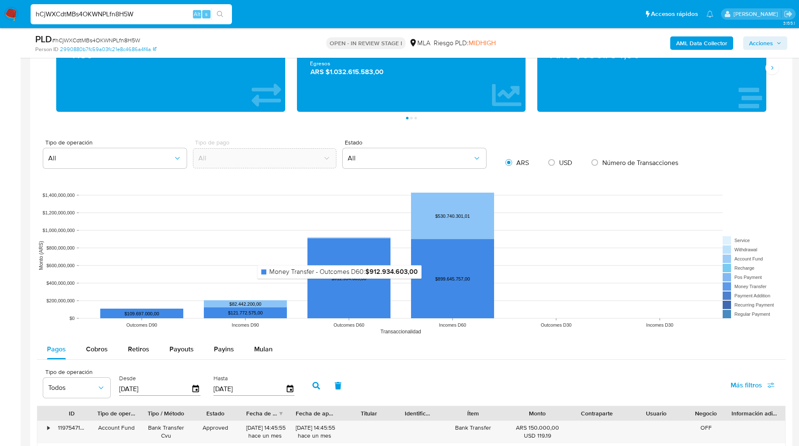
scroll to position [594, 0]
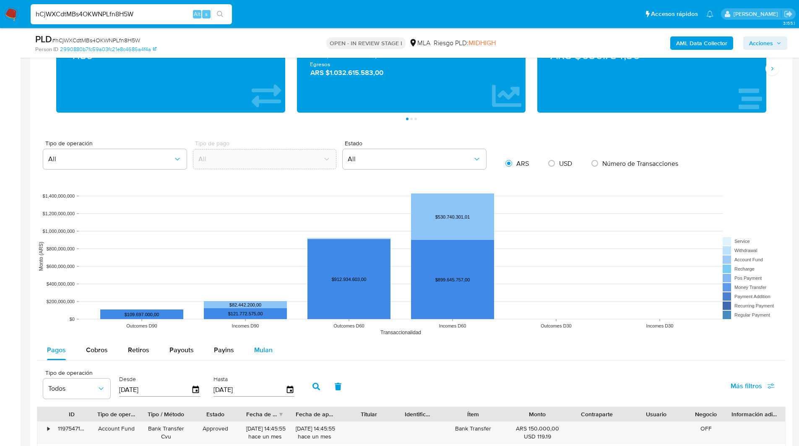
click at [257, 359] on div "Mulan" at bounding box center [263, 350] width 18 height 20
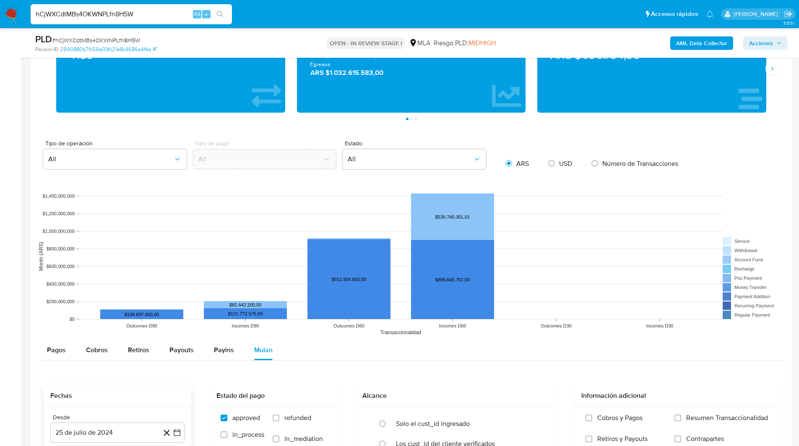
scroll to position [803, 0]
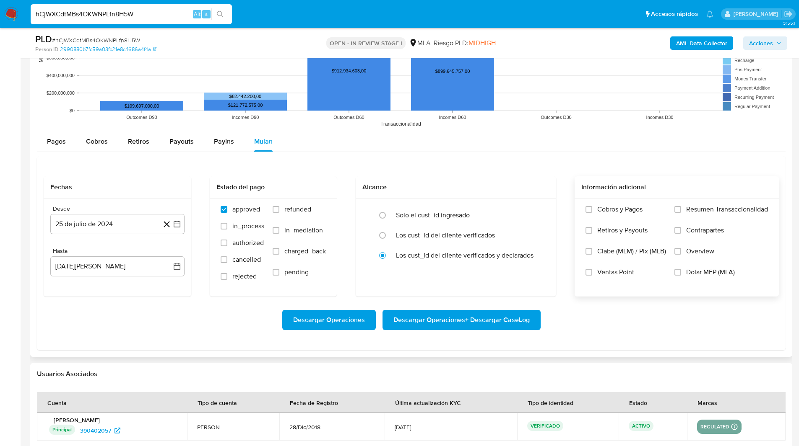
click at [686, 276] on span "Dolar MEP (MLA)" at bounding box center [710, 272] width 49 height 8
click at [681, 276] on input "Dolar MEP (MLA)" at bounding box center [677, 272] width 7 height 7
click at [97, 226] on button "25 de julio de 2024" at bounding box center [117, 224] width 134 height 20
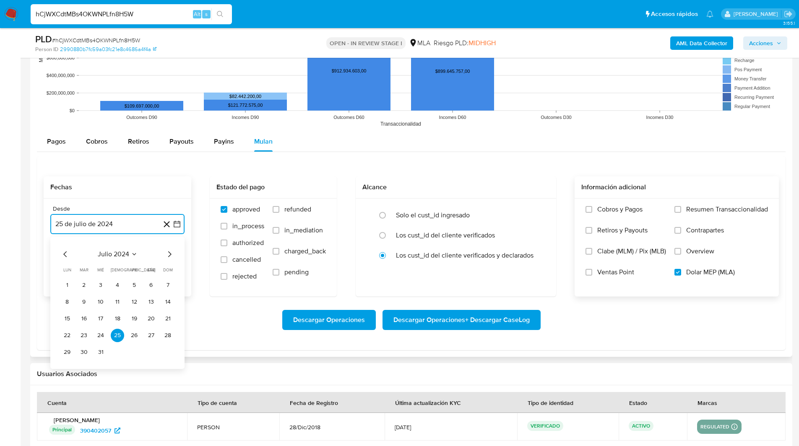
click at [125, 253] on span "julio 2024" at bounding box center [113, 254] width 31 height 8
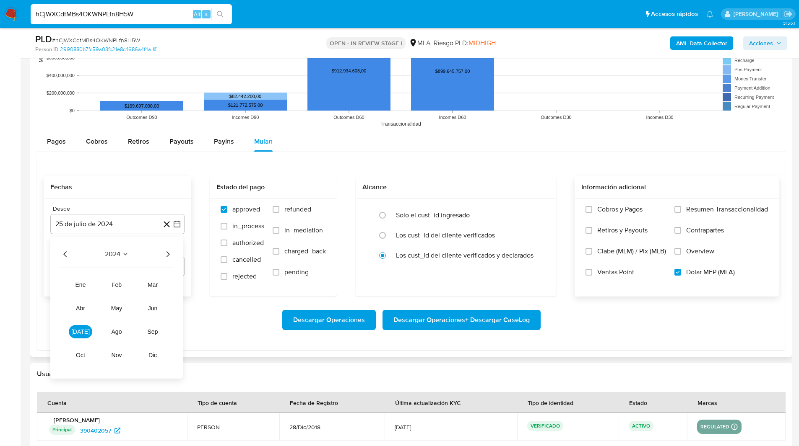
click at [176, 251] on div "2024 2024 ene feb mar abr may jun jul ago sep oct nov dic" at bounding box center [116, 308] width 132 height 142
click at [169, 251] on icon "Año siguiente" at bounding box center [168, 254] width 10 height 10
click at [154, 285] on span "mar" at bounding box center [153, 285] width 10 height 7
click at [155, 285] on button "1" at bounding box center [150, 285] width 13 height 13
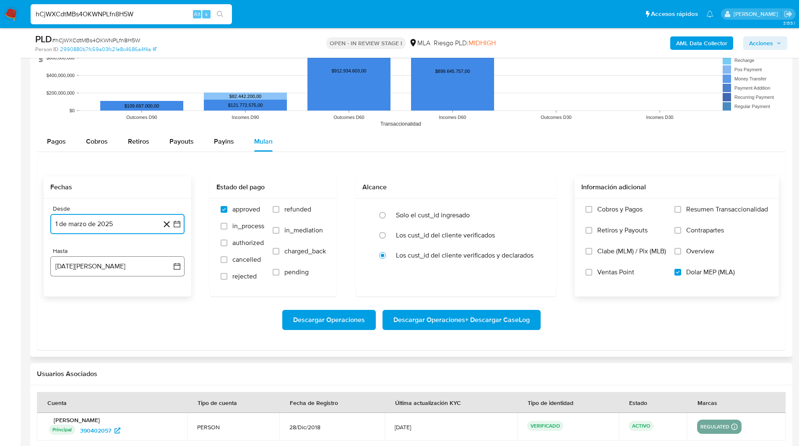
click at [110, 272] on button "25 de agosto de 2025" at bounding box center [117, 267] width 134 height 20
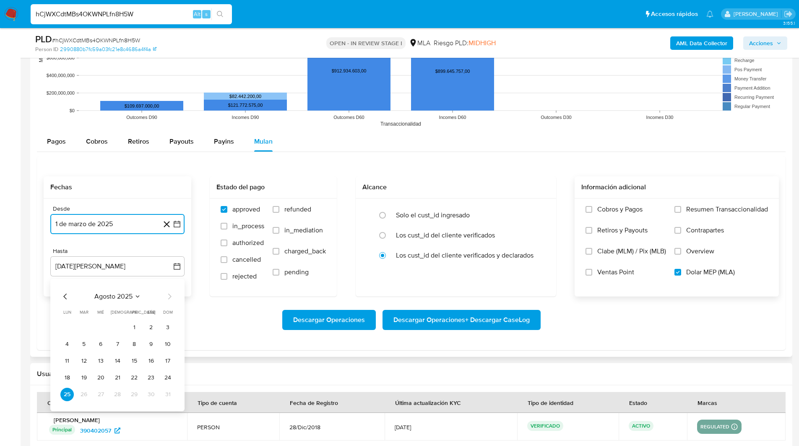
click at [65, 299] on icon "Mes anterior" at bounding box center [65, 297] width 10 height 10
click at [117, 381] on button "24" at bounding box center [117, 377] width 13 height 13
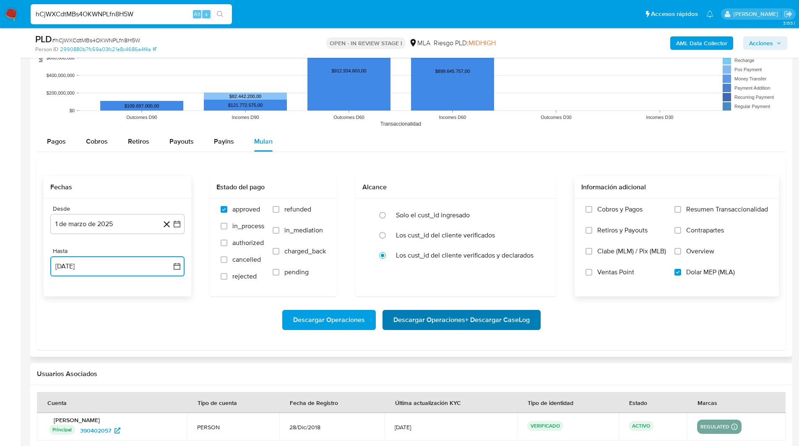
click at [474, 318] on span "Descargar Operaciones + Descargar CaseLog" at bounding box center [461, 320] width 136 height 18
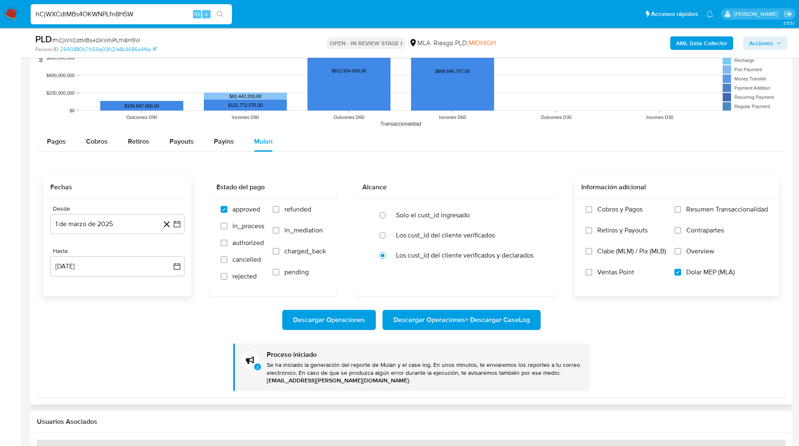
click at [321, 159] on div "Fechas Desde 1 de marzo de 2025 1-03-2025 Hasta 24 de julio de 2025 24-07-2025 …" at bounding box center [411, 277] width 748 height 242
click at [235, 33] on div "PLD # hCjWXCdtMBs4OKWNPLfn8H5W Person ID 2990880b7fc59a03fc21e8c4686a4f4a OPEN …" at bounding box center [411, 43] width 762 height 30
click at [113, 13] on input "hCjWXCdtMBs4OKWNPLfn8H5W" at bounding box center [131, 14] width 201 height 11
paste input "DngjEzlWuE2oAGvxKXdck2r0"
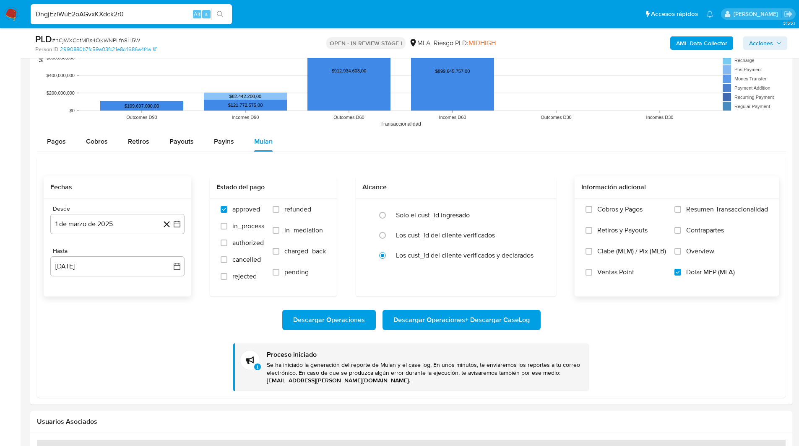
type input "DngjEzlWuE2oAGvxKXdck2r0"
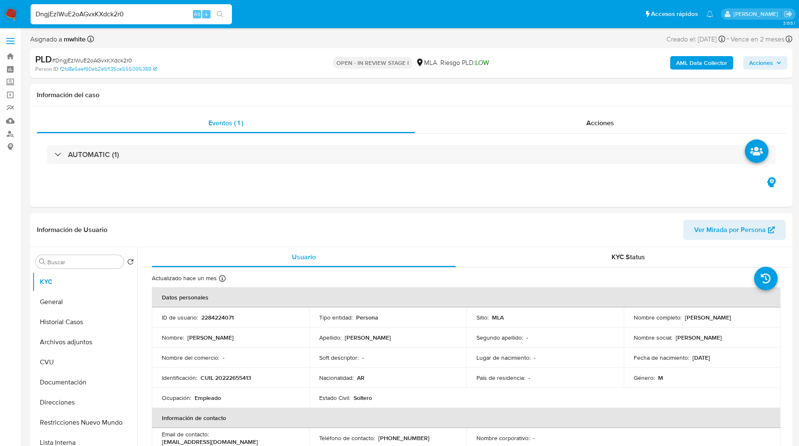
select select "10"
click at [65, 345] on button "Archivos adjuntos" at bounding box center [81, 342] width 98 height 20
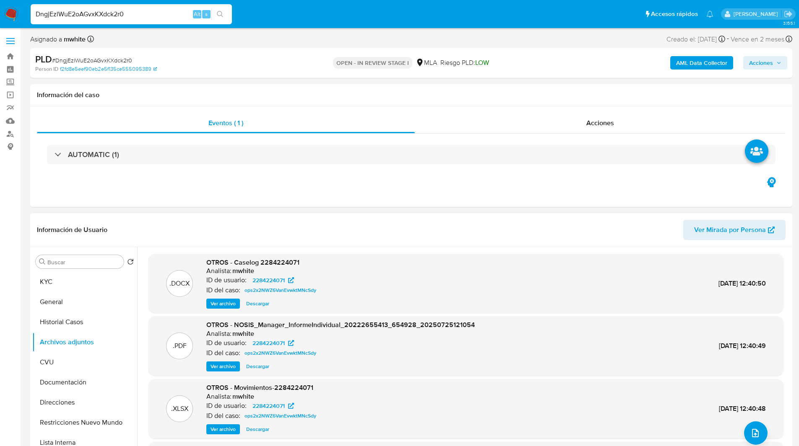
click at [217, 301] on span "Ver archivo" at bounding box center [222, 304] width 25 height 8
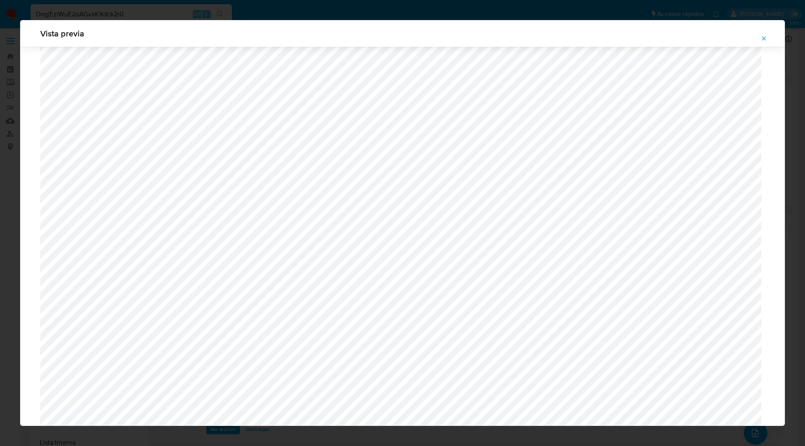
scroll to position [225, 0]
click at [763, 37] on icon "Attachment preview" at bounding box center [764, 38] width 4 height 4
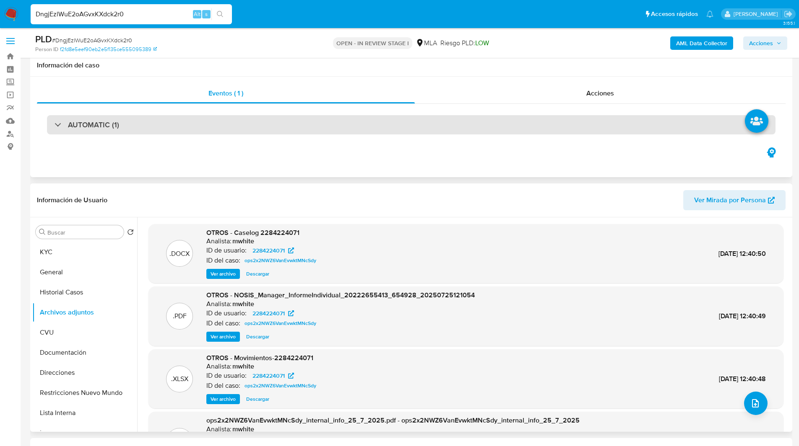
scroll to position [142, 0]
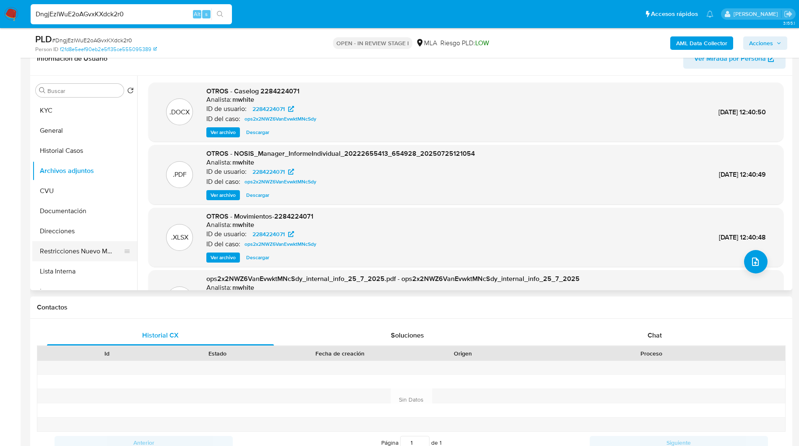
click at [83, 259] on button "Restricciones Nuevo Mundo" at bounding box center [81, 251] width 98 height 20
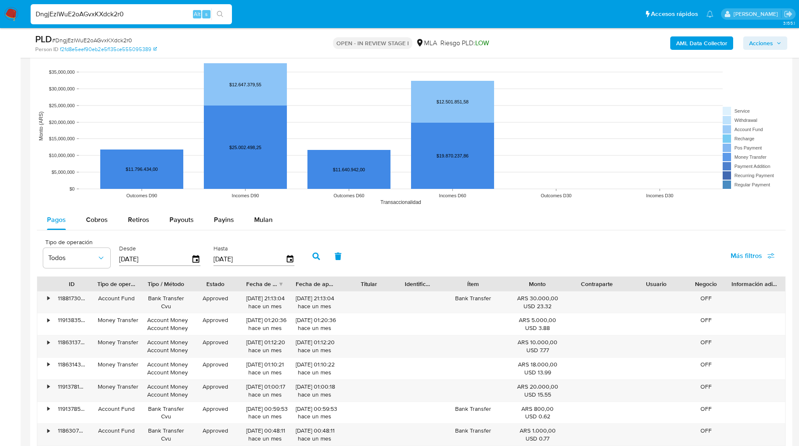
scroll to position [802, 0]
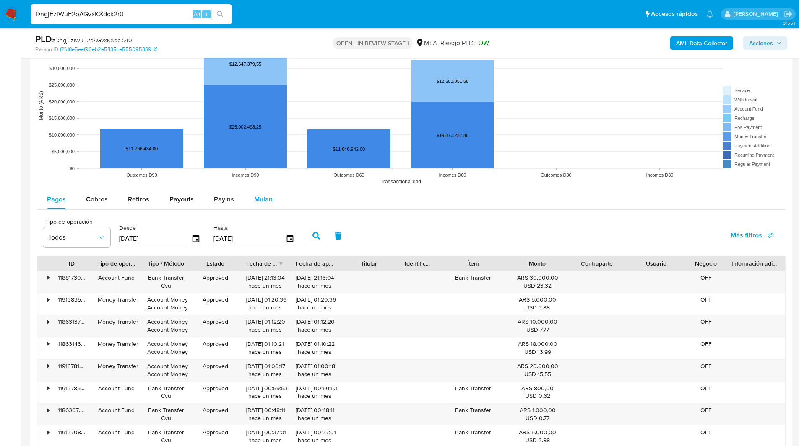
click at [258, 206] on div "Mulan" at bounding box center [263, 199] width 18 height 20
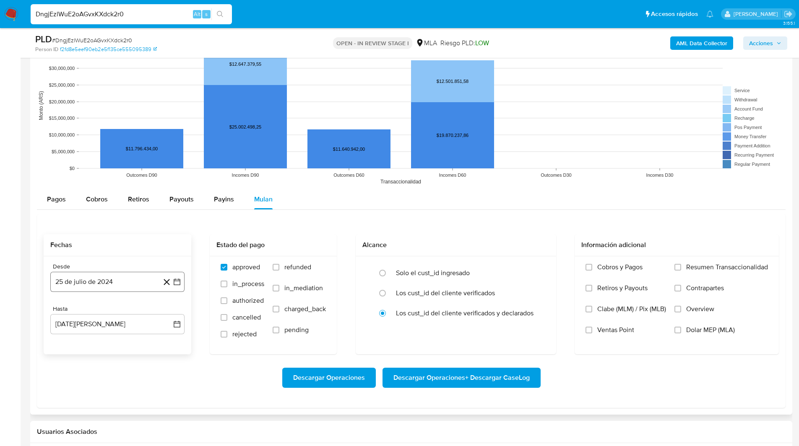
click at [95, 276] on button "25 de julio de 2024" at bounding box center [117, 282] width 134 height 20
click at [119, 317] on div "julio 2024" at bounding box center [117, 312] width 114 height 10
click at [122, 311] on span "julio 2024" at bounding box center [113, 312] width 31 height 8
click at [167, 312] on icon "Año siguiente" at bounding box center [168, 312] width 10 height 10
click at [155, 343] on span "mar" at bounding box center [153, 343] width 10 height 7
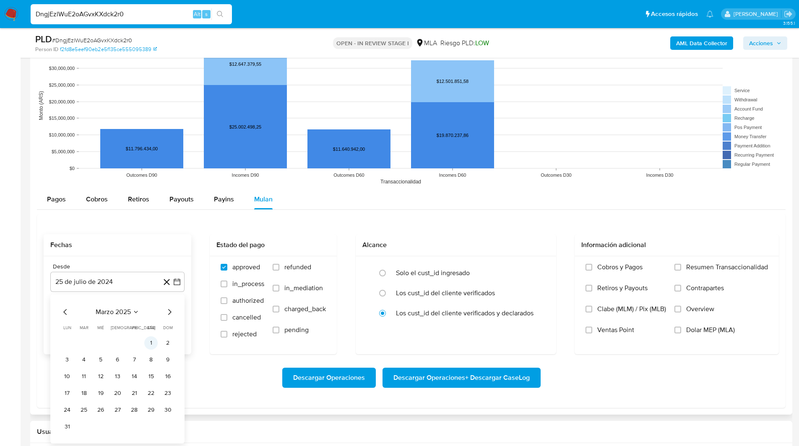
click at [145, 343] on button "1" at bounding box center [150, 343] width 13 height 13
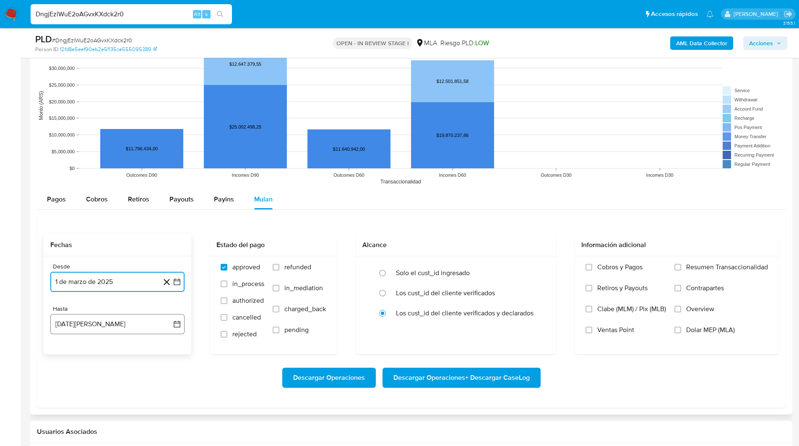
click at [85, 327] on button "25 de agosto de 2025" at bounding box center [117, 324] width 134 height 20
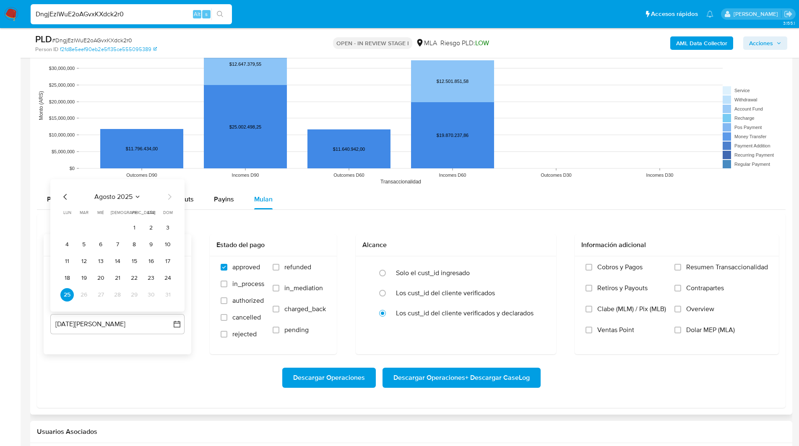
click at [64, 195] on icon "Mes anterior" at bounding box center [65, 197] width 10 height 10
click at [135, 275] on button "25" at bounding box center [133, 278] width 13 height 13
click at [693, 327] on span "Dolar MEP (MLA)" at bounding box center [710, 330] width 49 height 8
click at [681, 327] on input "Dolar MEP (MLA)" at bounding box center [677, 330] width 7 height 7
click at [495, 375] on span "Descargar Operaciones + Descargar CaseLog" at bounding box center [461, 378] width 136 height 18
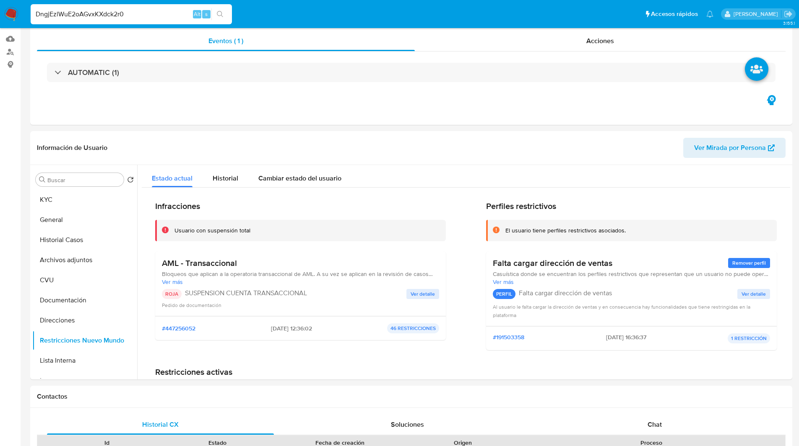
scroll to position [0, 0]
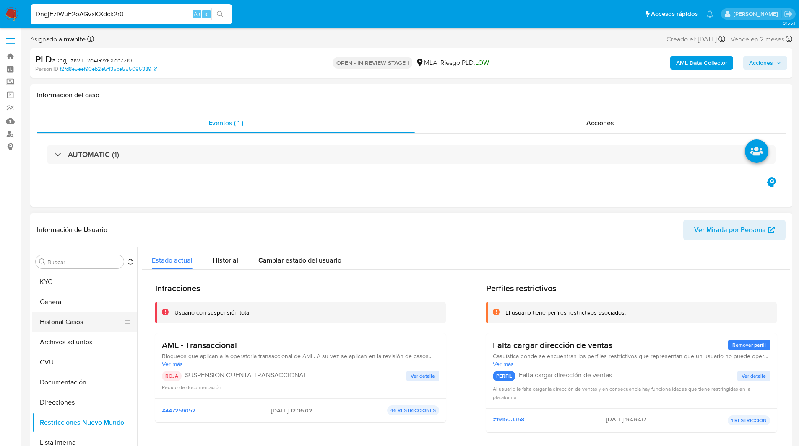
click at [61, 322] on button "Historial Casos" at bounding box center [81, 322] width 98 height 20
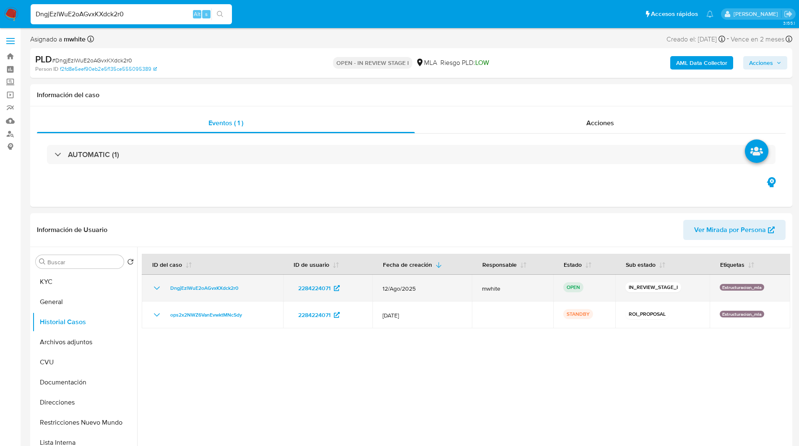
click at [252, 292] on div "DngjEzlWuE2oAGvxKXdck2r0" at bounding box center [212, 288] width 121 height 10
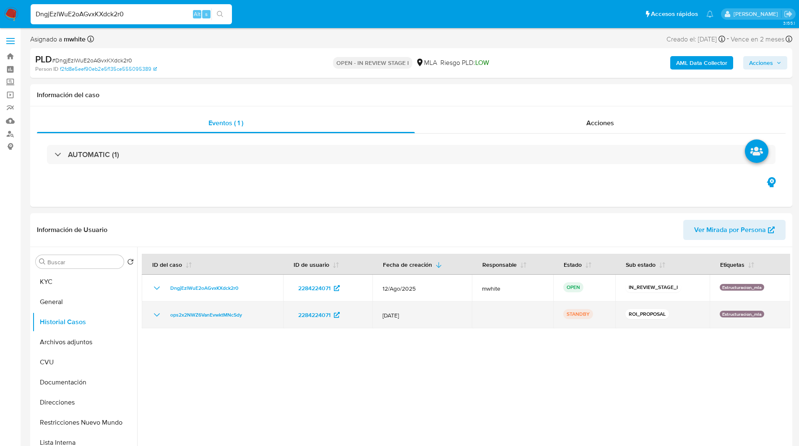
drag, startPoint x: 253, startPoint y: 313, endPoint x: 166, endPoint y: 316, distance: 86.4
click at [166, 316] on div "ops2x2NWZ6VanEvwktMNcSdy" at bounding box center [212, 315] width 121 height 10
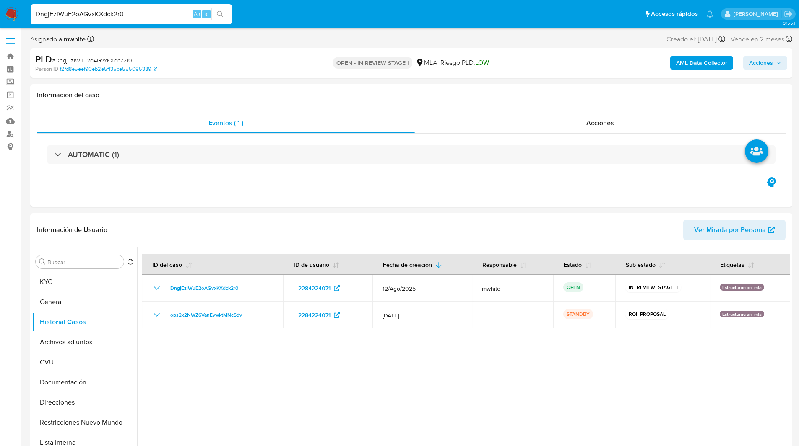
click at [81, 5] on div "DngjEzlWuE2oAGvxKXdck2r0 Alt s" at bounding box center [131, 14] width 201 height 20
click at [88, 13] on input "DngjEzlWuE2oAGvxKXdck2r0" at bounding box center [131, 14] width 201 height 11
paste input "hCjWXCdtMBs4OKWNPLfn8H5W"
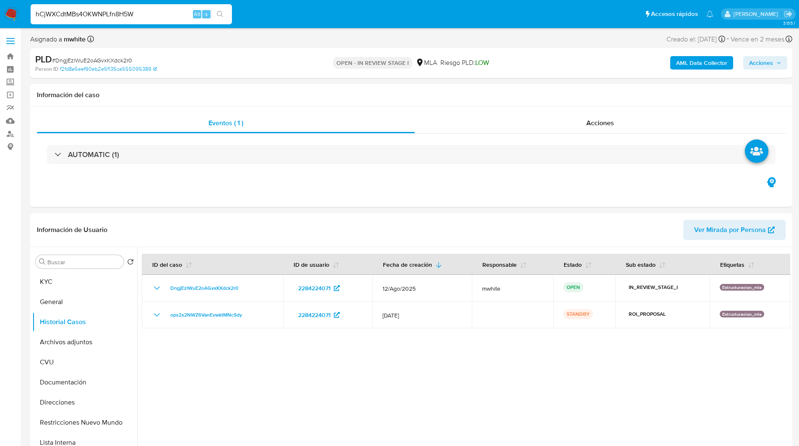
type input "hCjWXCdtMBs4OKWNPLfn8H5W"
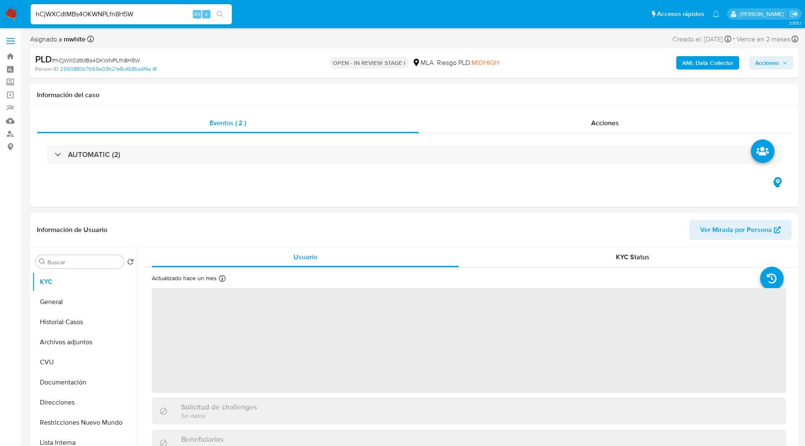
select select "10"
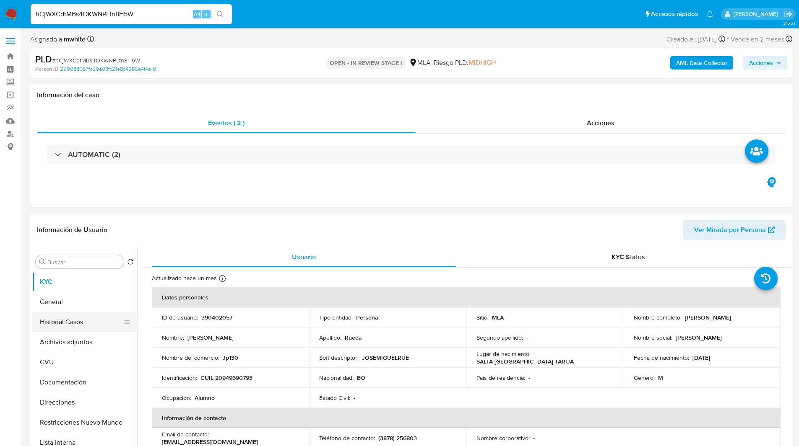
click at [66, 324] on button "Historial Casos" at bounding box center [81, 322] width 98 height 20
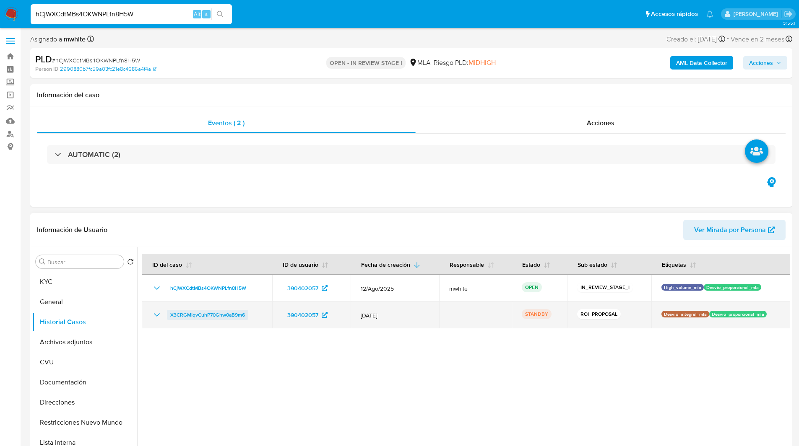
drag, startPoint x: 254, startPoint y: 317, endPoint x: 169, endPoint y: 314, distance: 84.3
click at [169, 314] on div "X3CRGMIqvCuhP70Ghw0aB9m6" at bounding box center [207, 315] width 110 height 10
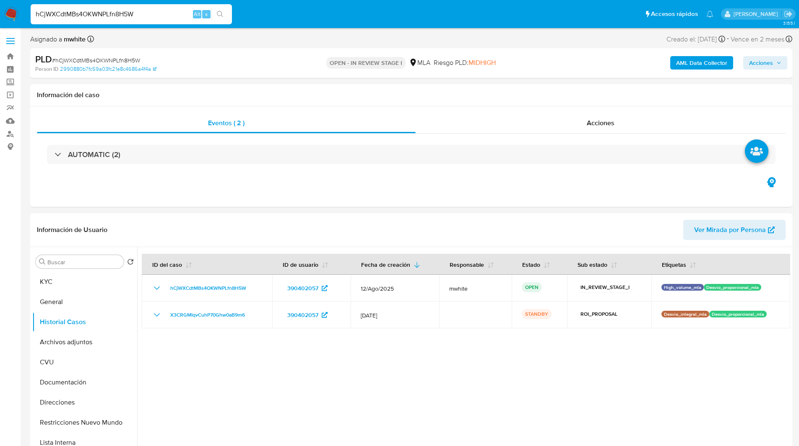
click at [91, 13] on input "hCjWXCdtMBs4OKWNPLfn8H5W" at bounding box center [131, 14] width 201 height 11
paste input "wz6KdfRWP4XnhWhd7yhmFf0t"
type input "wz6KdfRWP4XnhWhd7yhmFf0t"
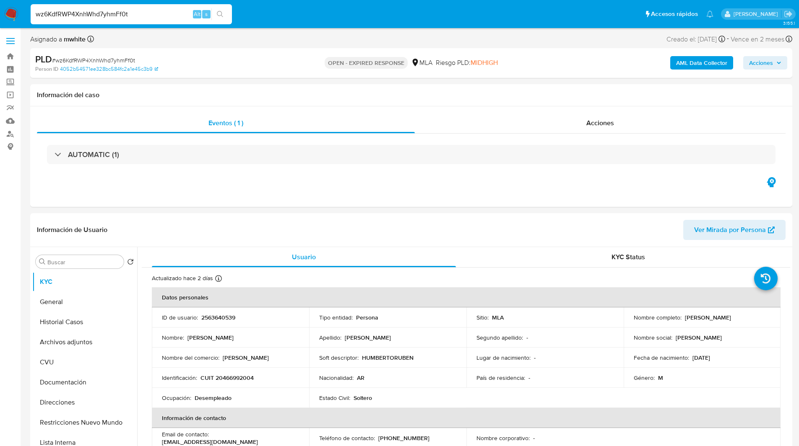
select select "10"
click at [312, 44] on div "Asignado a mwhite Asignado el: 18/08/2025 14:16:59 Creado el: 12/08/2025 Creado…" at bounding box center [411, 41] width 762 height 15
click at [288, 16] on ul "Pausado Ver notificaciones wz6KdfRWP4XnhWhd7yhmFf0t Alt s Accesos rápidos Presi…" at bounding box center [371, 13] width 691 height 21
click at [217, 317] on p "2563640539" at bounding box center [218, 318] width 34 height 8
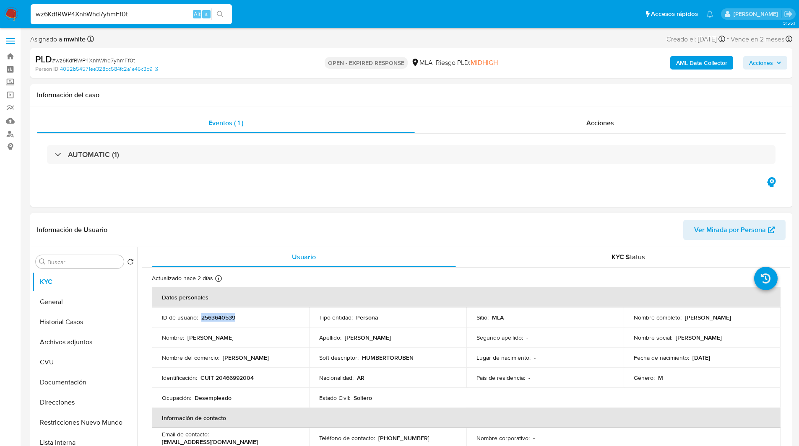
copy p "2563640539"
click at [225, 377] on p "CUIT 20466992004" at bounding box center [226, 378] width 53 height 8
copy p "20466992004"
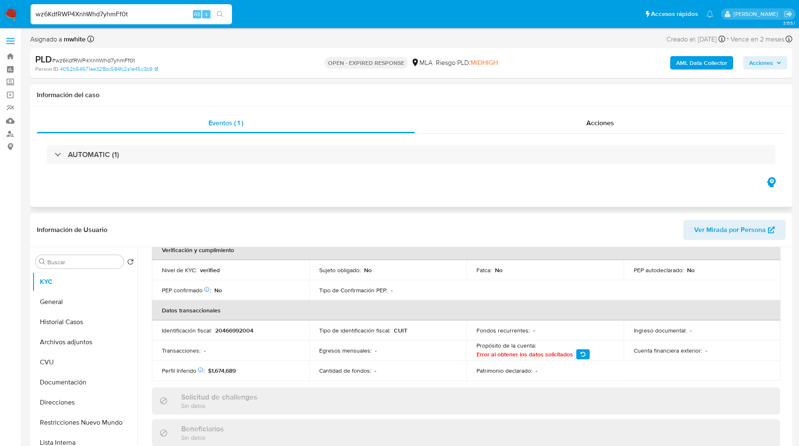
click at [273, 193] on div "Eventos ( 1 ) Acciones AUTOMATIC (1)" at bounding box center [411, 156] width 762 height 101
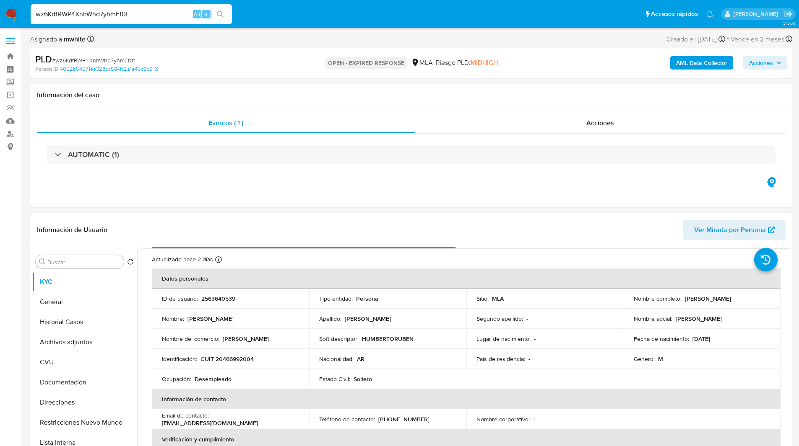
scroll to position [0, 0]
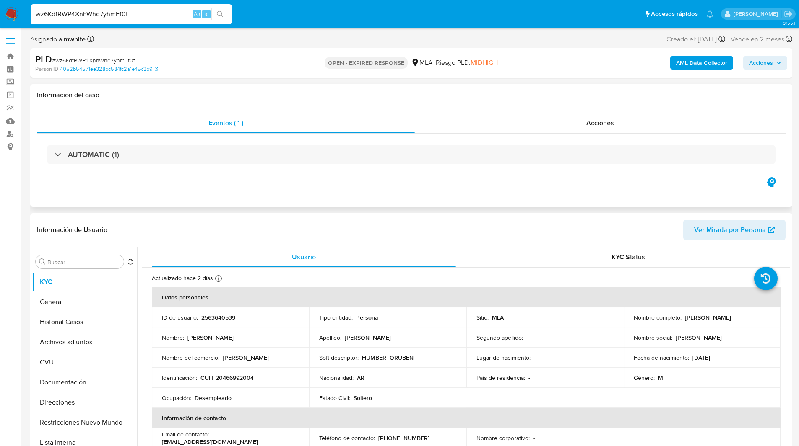
click at [461, 177] on div "Eventos ( 1 ) Acciones AUTOMATIC (1)" at bounding box center [411, 156] width 762 height 101
click at [407, 199] on div "Eventos ( 1 ) Acciones AUTOMATIC (1)" at bounding box center [411, 156] width 762 height 101
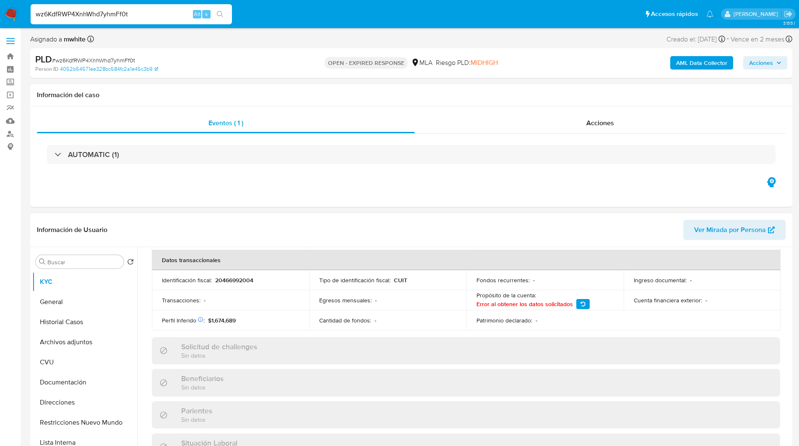
scroll to position [259, 0]
click at [454, 171] on div "AUTOMATIC (1)" at bounding box center [411, 155] width 748 height 42
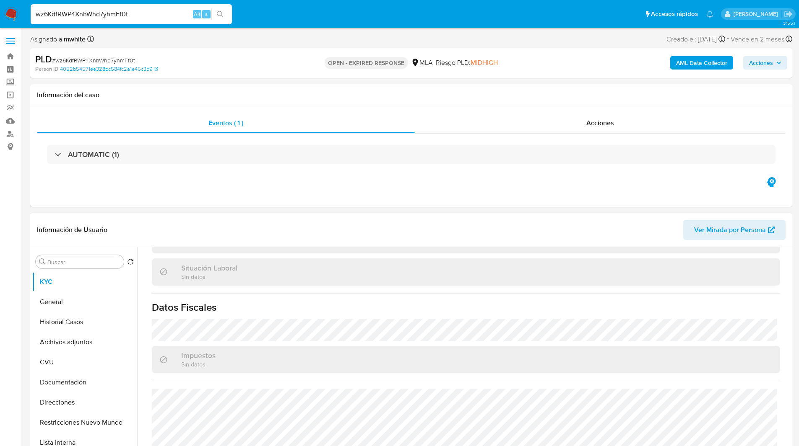
scroll to position [0, 0]
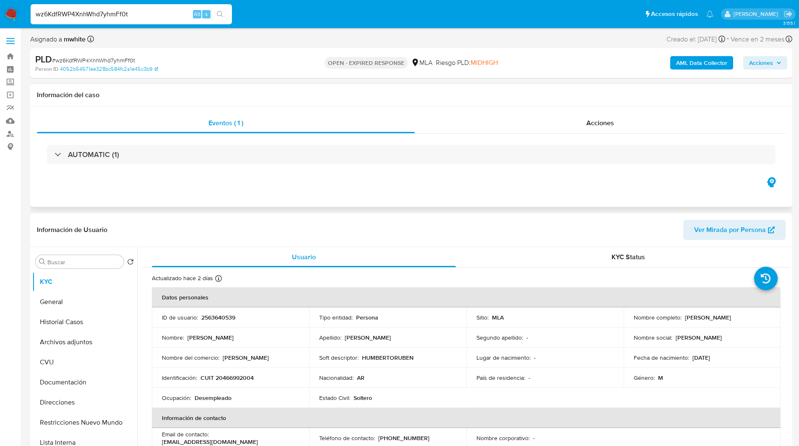
click at [309, 194] on div "Eventos ( 1 ) Acciones AUTOMATIC (1)" at bounding box center [411, 156] width 762 height 101
click at [481, 59] on span "MIDHIGH" at bounding box center [483, 63] width 27 height 10
click at [228, 73] on div "PLD # wz6KdfRWP4XnhWhd7yhmFf0t Person ID 4052b54571ee328bc584fc2a1e45c3b9 OPEN …" at bounding box center [411, 63] width 762 height 30
click at [428, 64] on div "MLA" at bounding box center [421, 62] width 21 height 9
click at [123, 58] on span "# wz6KdfRWP4XnhWhd7yhmFf0t" at bounding box center [93, 60] width 83 height 8
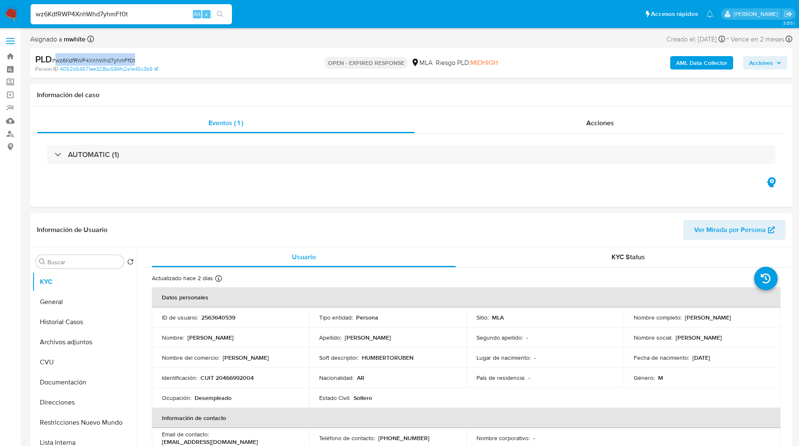
click at [123, 58] on span "# wz6KdfRWP4XnhWhd7yhmFf0t" at bounding box center [93, 60] width 83 height 8
copy span "wz6KdfRWP4XnhWhd7yhmFf0t"
click at [10, 13] on img at bounding box center [11, 14] width 14 height 14
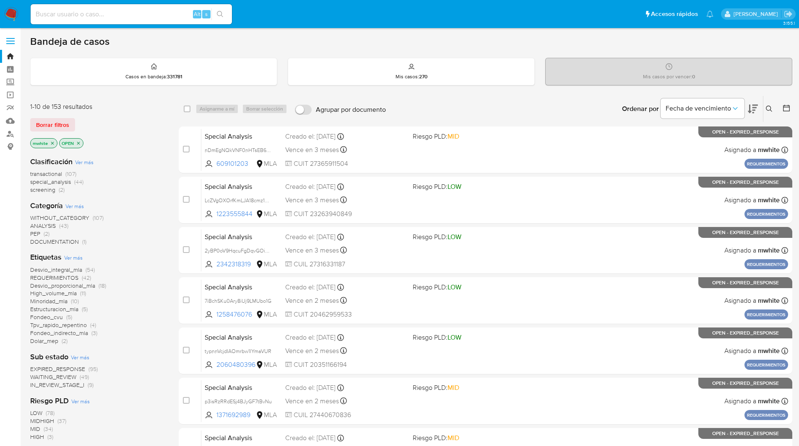
click at [773, 108] on button at bounding box center [770, 109] width 14 height 10
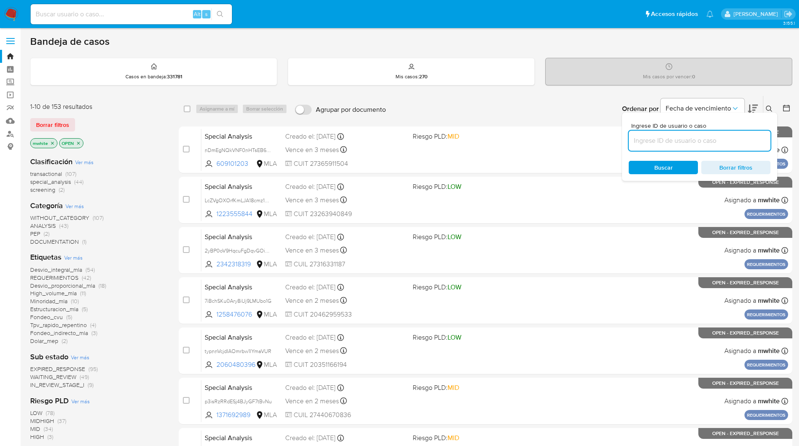
click at [682, 142] on input at bounding box center [699, 140] width 142 height 11
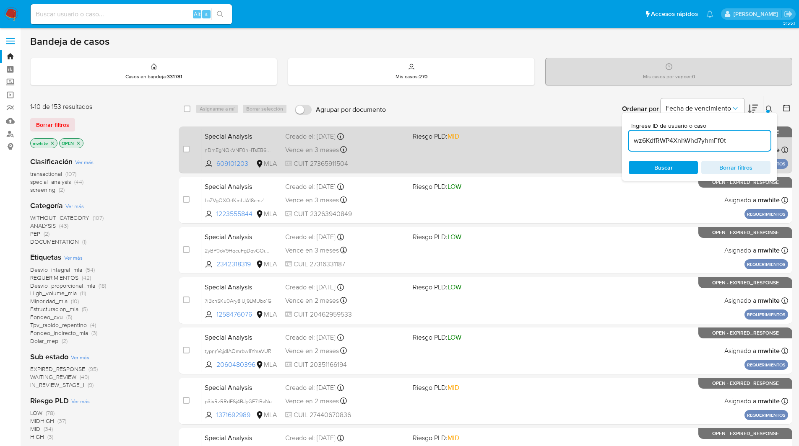
type input "wz6KdfRWP4XnhWhd7yhmFf0t"
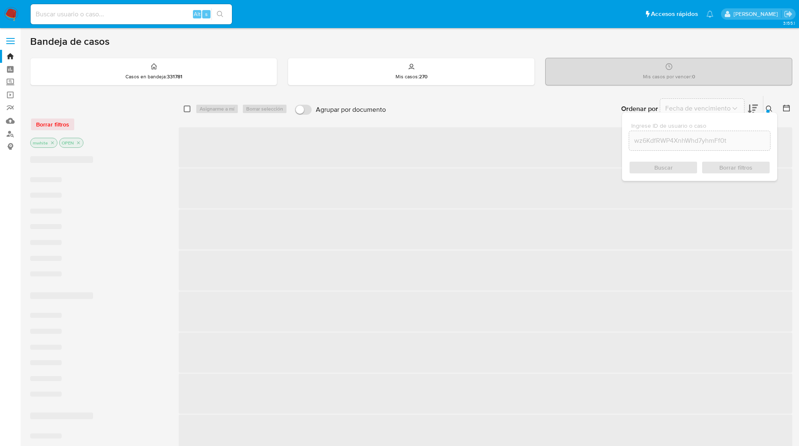
click at [185, 109] on input "checkbox" at bounding box center [187, 109] width 7 height 7
checkbox input "false"
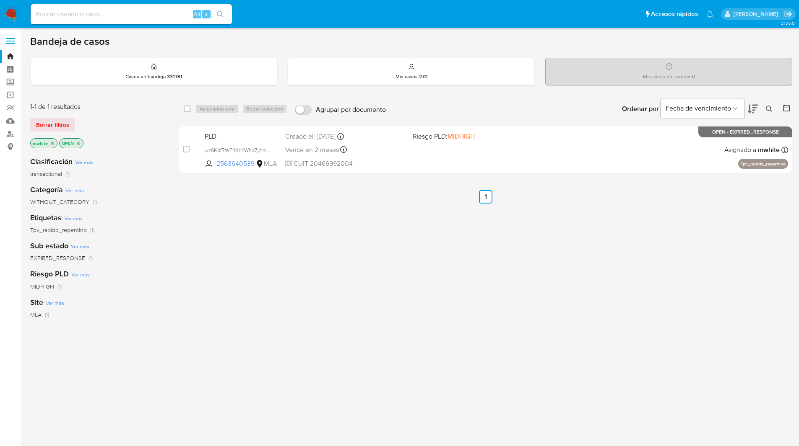
click at [771, 108] on icon at bounding box center [768, 109] width 7 height 7
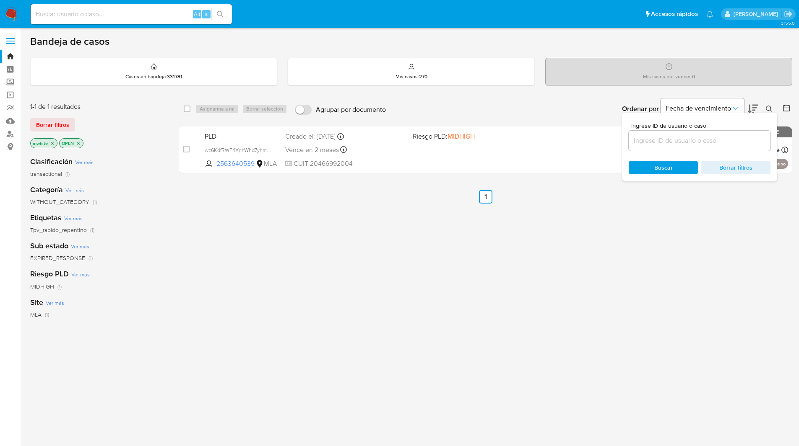
click at [687, 149] on div at bounding box center [699, 141] width 142 height 20
click at [680, 144] on input at bounding box center [699, 140] width 142 height 11
paste input "wz6KdfRWP4XnhWhd7yhmFf0t"
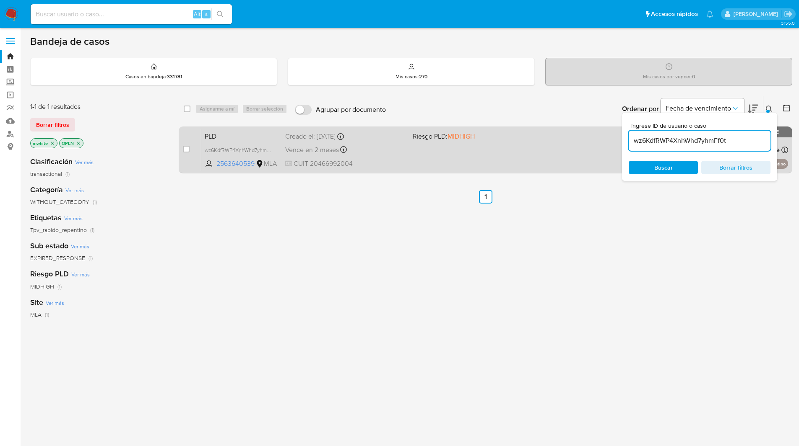
type input "wz6KdfRWP4XnhWhd7yhmFf0t"
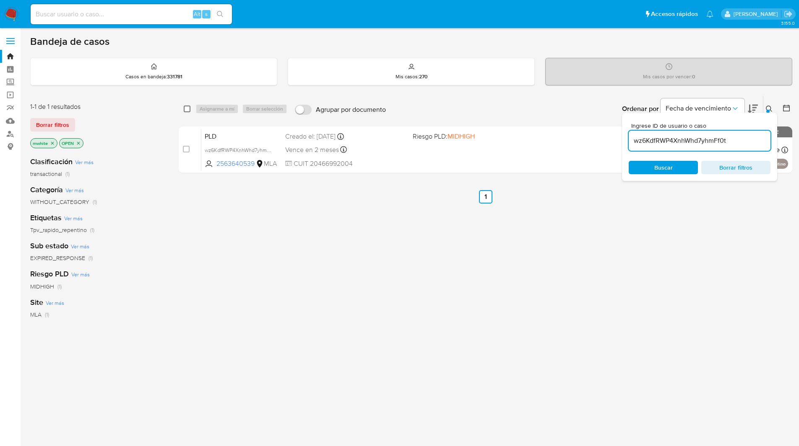
click at [187, 110] on input "checkbox" at bounding box center [187, 109] width 7 height 7
checkbox input "true"
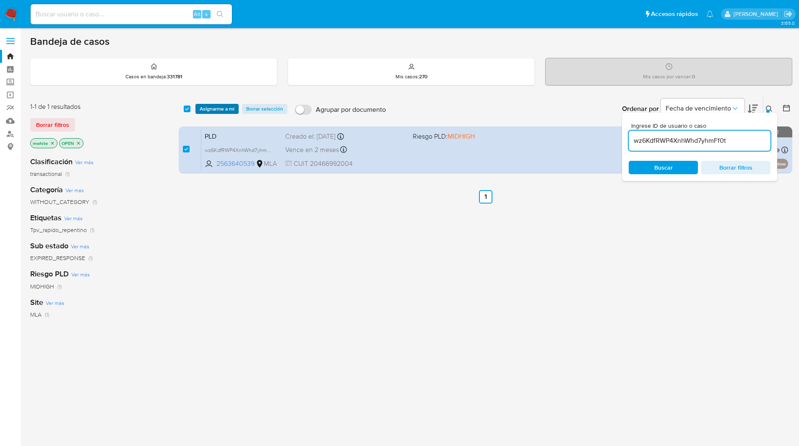
click at [202, 108] on span "Asignarme a mí" at bounding box center [217, 109] width 35 height 8
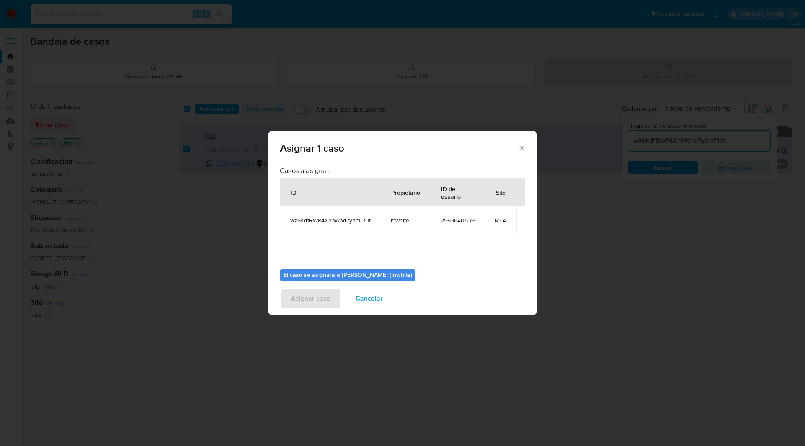
click at [401, 222] on span "mwhite" at bounding box center [406, 221] width 30 height 8
copy span "mwhite"
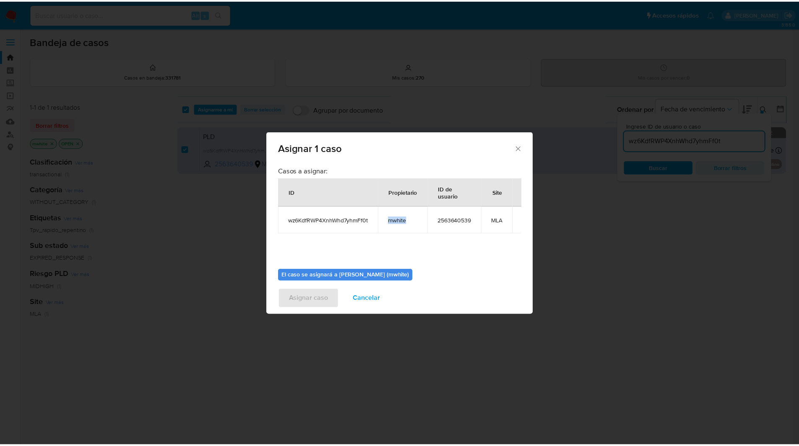
scroll to position [44, 0]
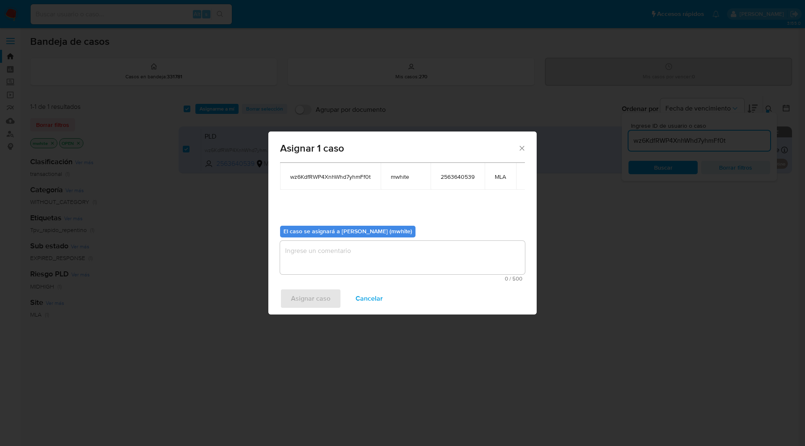
click at [316, 252] on textarea "assign-modal" at bounding box center [402, 258] width 245 height 34
paste textarea "mwhite"
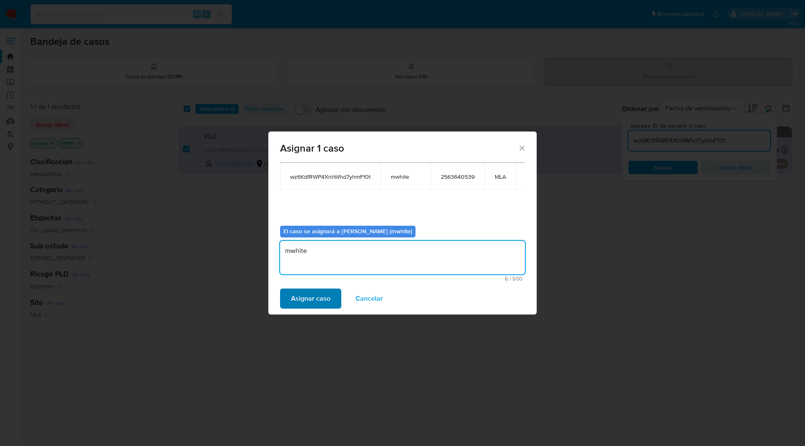
type textarea "mwhite"
click at [307, 298] on span "Asignar caso" at bounding box center [310, 299] width 39 height 18
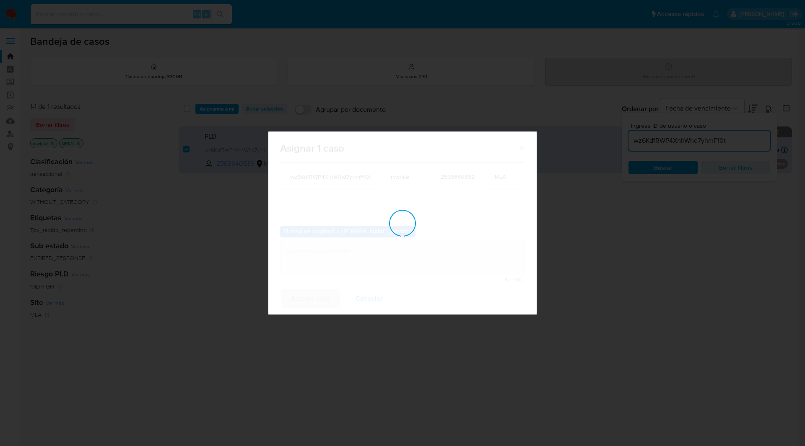
checkbox input "false"
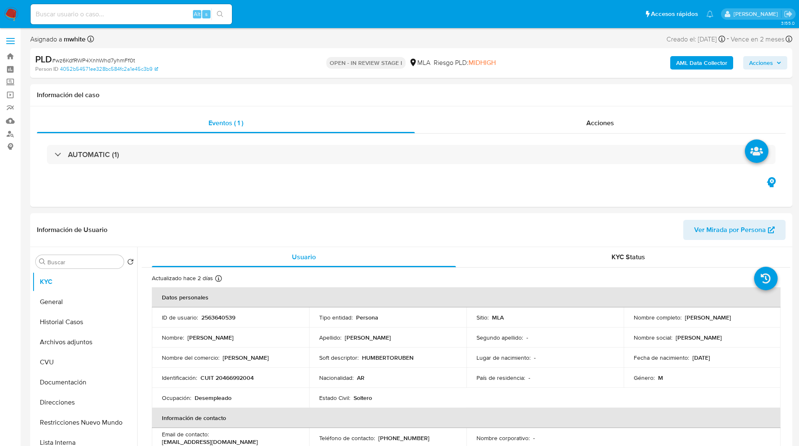
select select "10"
click at [460, 57] on div "Riesgo PLD: MIDHIGH" at bounding box center [464, 63] width 62 height 20
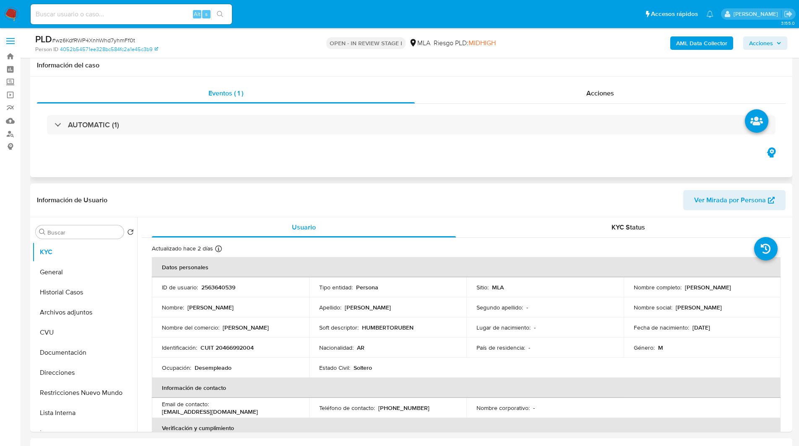
scroll to position [194, 0]
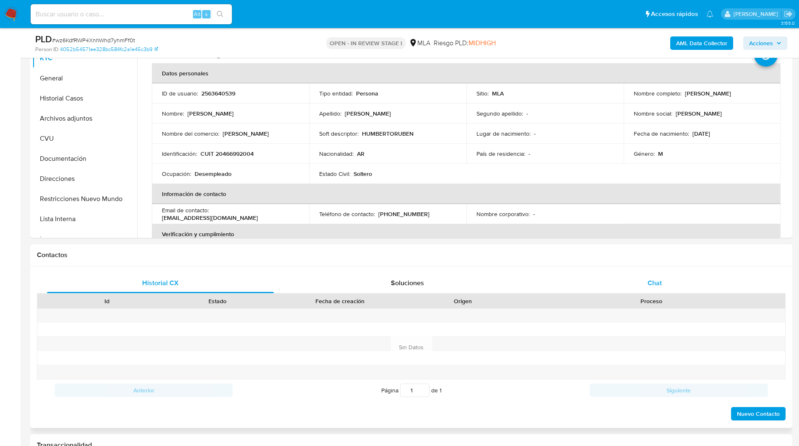
click at [671, 293] on div "Chat" at bounding box center [654, 283] width 227 height 20
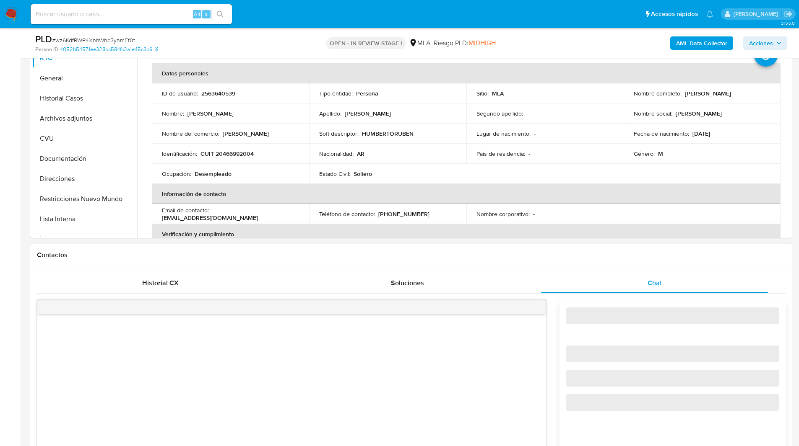
click at [593, 254] on h1 "Contactos" at bounding box center [411, 255] width 748 height 8
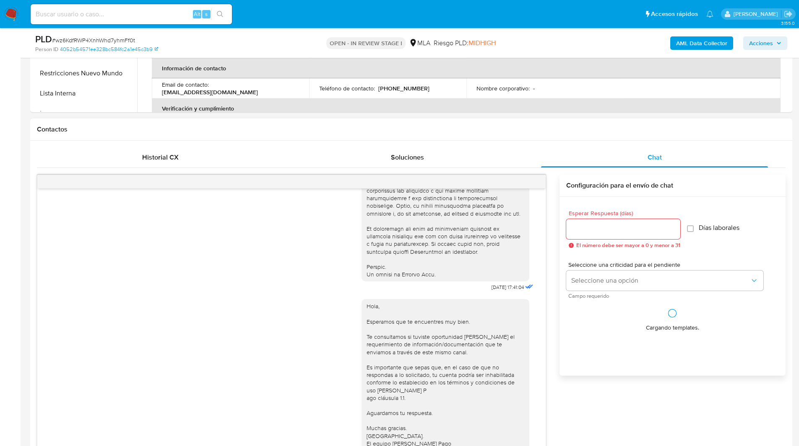
scroll to position [321, 0]
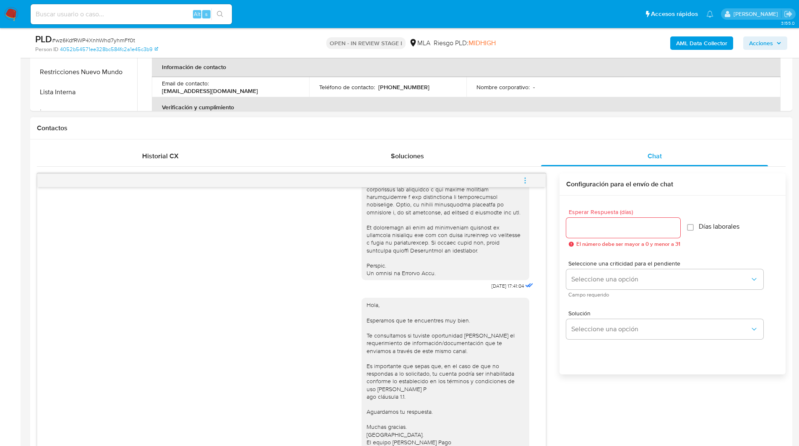
click at [527, 180] on icon "menu-action" at bounding box center [525, 181] width 8 height 8
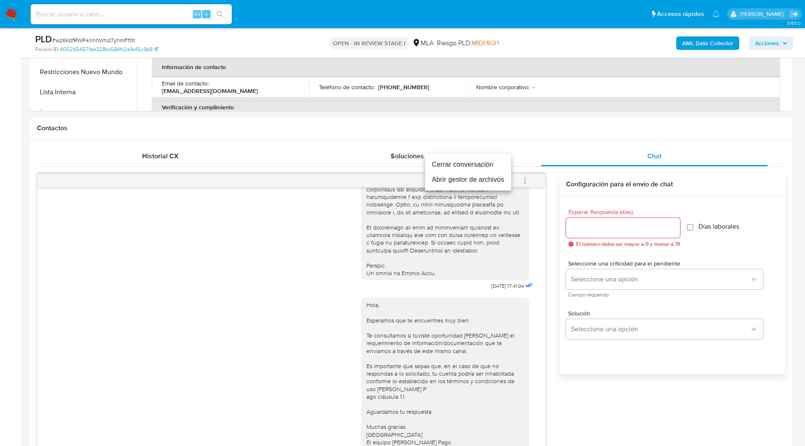
click at [468, 168] on li "Cerrar conversación" at bounding box center [468, 164] width 86 height 15
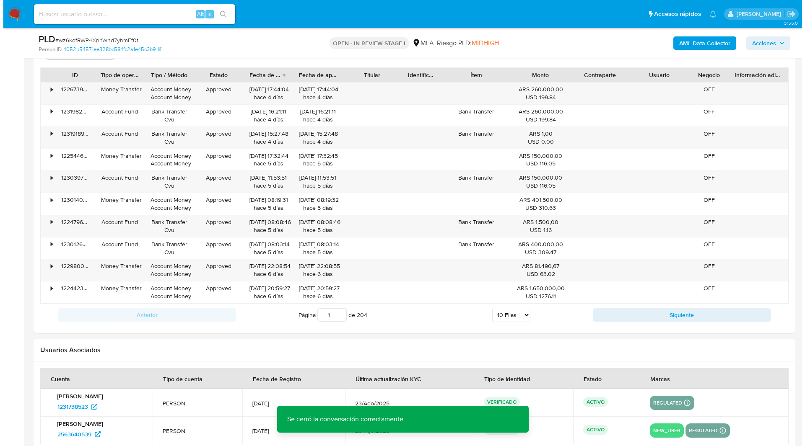
scroll to position [1502, 0]
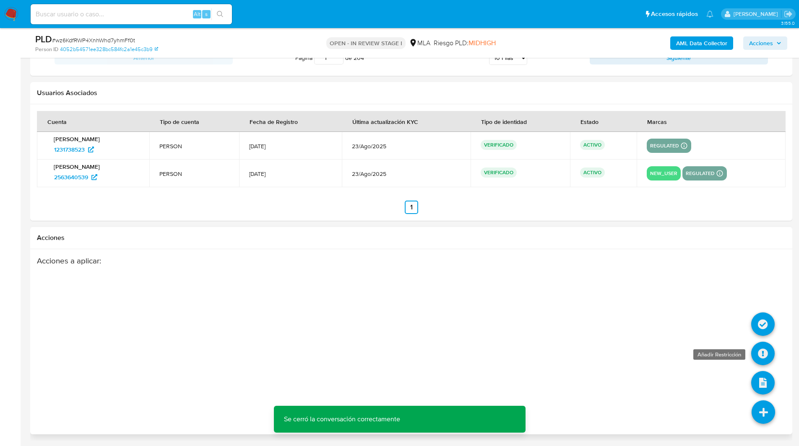
click at [757, 354] on icon at bounding box center [762, 353] width 23 height 23
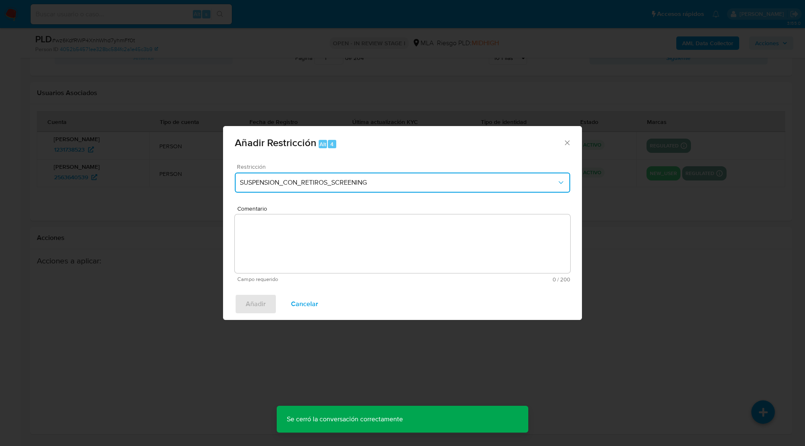
click at [252, 187] on span "SUSPENSION_CON_RETIROS_SCREENING" at bounding box center [398, 183] width 317 height 8
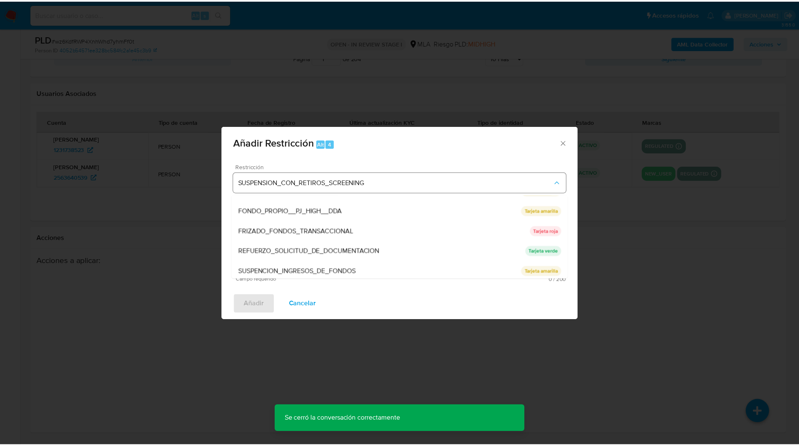
scroll to position [178, 0]
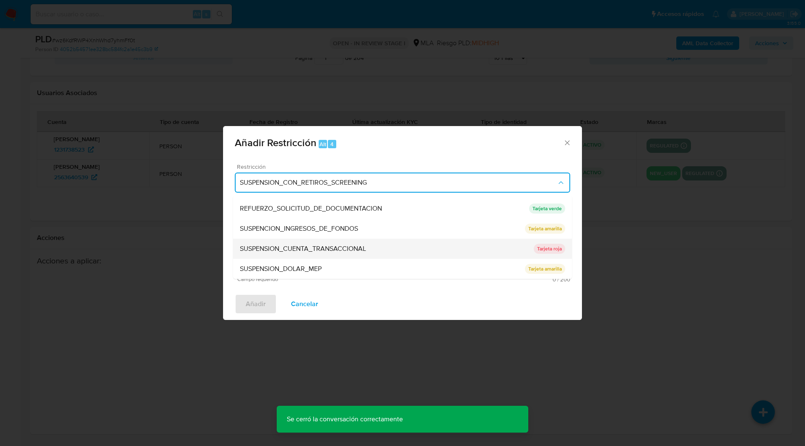
click at [271, 251] on span "SUSPENSION_CUENTA_TRANSACCIONAL" at bounding box center [303, 249] width 126 height 8
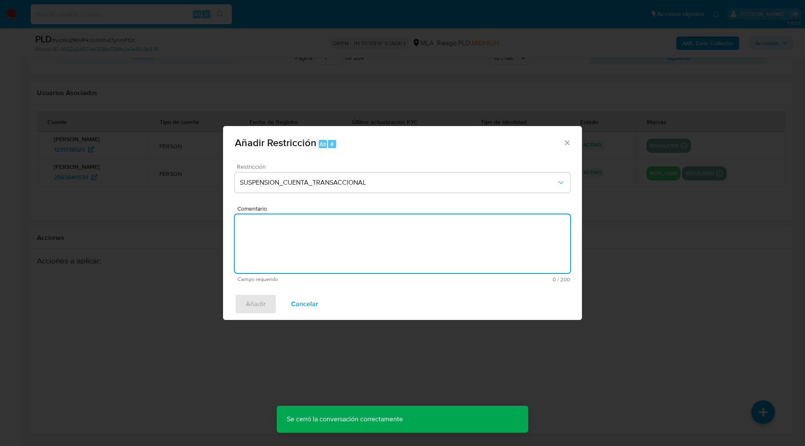
click at [365, 244] on textarea "Comentario" at bounding box center [402, 244] width 335 height 59
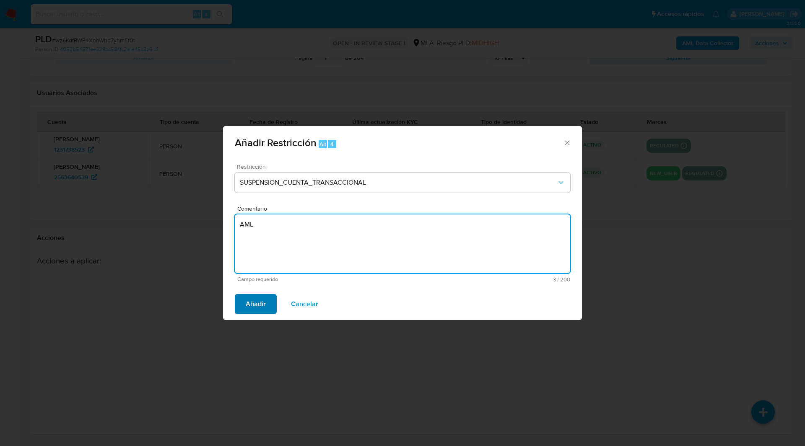
type textarea "AML"
click at [268, 308] on button "Añadir" at bounding box center [256, 304] width 42 height 20
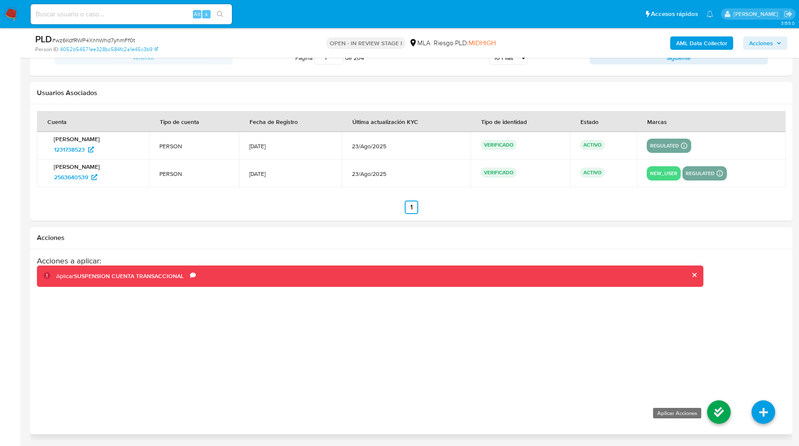
click at [711, 416] on icon at bounding box center [718, 412] width 23 height 23
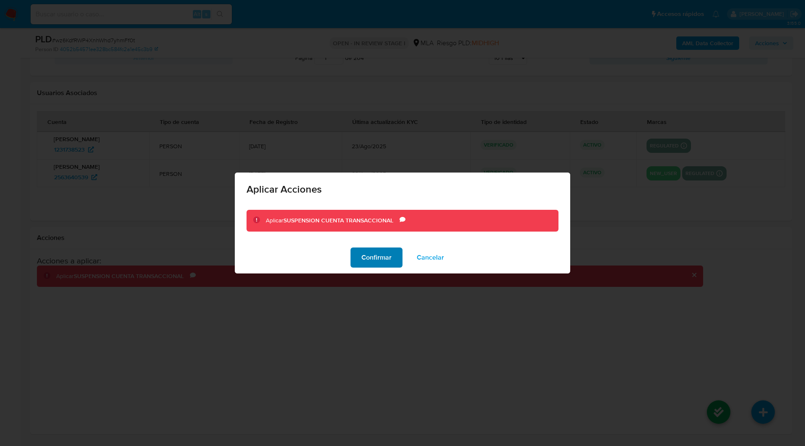
click at [392, 253] on button "Confirmar" at bounding box center [376, 258] width 52 height 20
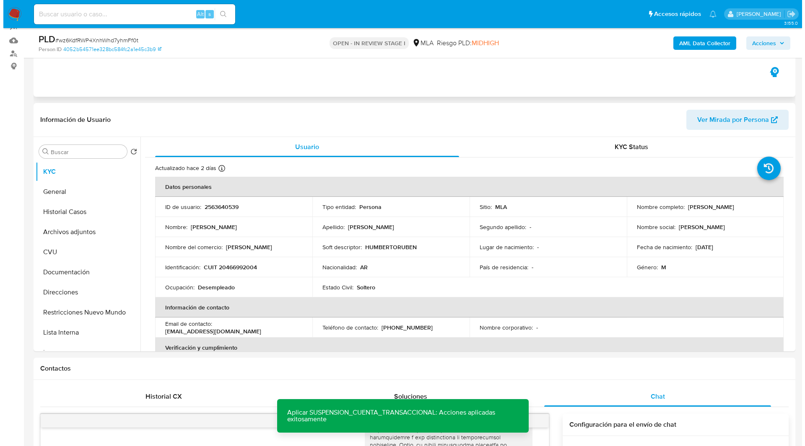
scroll to position [0, 0]
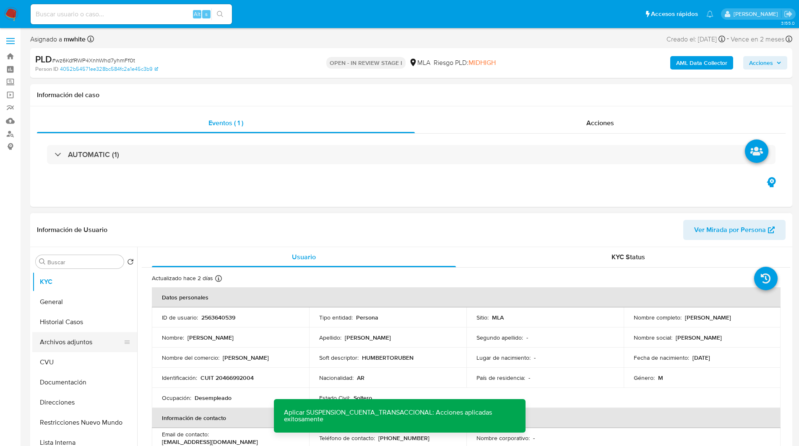
click at [51, 348] on button "Archivos adjuntos" at bounding box center [81, 342] width 98 height 20
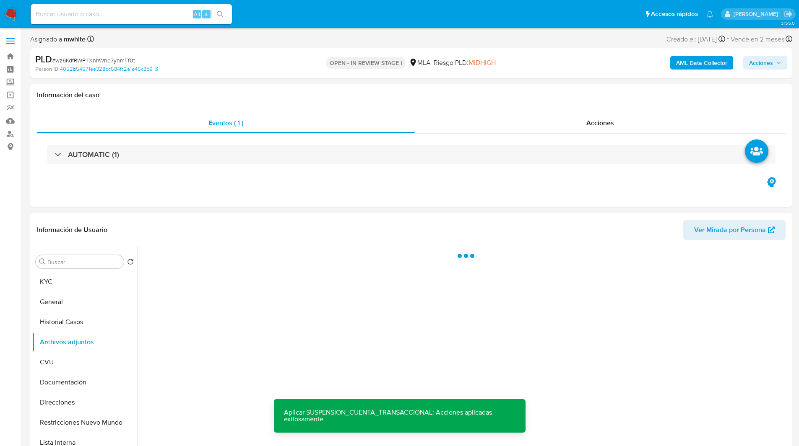
click at [692, 61] on b "AML Data Collector" at bounding box center [701, 62] width 51 height 13
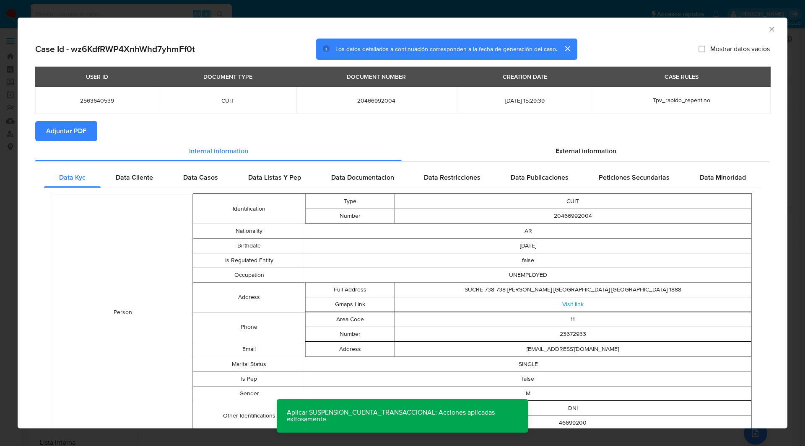
click at [73, 117] on div "USER ID DOCUMENT TYPE DOCUMENT NUMBER CREATION DATE CASE RULES 2563640539 CUIT …" at bounding box center [402, 94] width 734 height 54
click at [74, 120] on div "USER ID DOCUMENT TYPE DOCUMENT NUMBER CREATION DATE CASE RULES 2563640539 CUIT …" at bounding box center [402, 94] width 734 height 54
click at [83, 133] on span "Adjuntar PDF" at bounding box center [66, 131] width 40 height 18
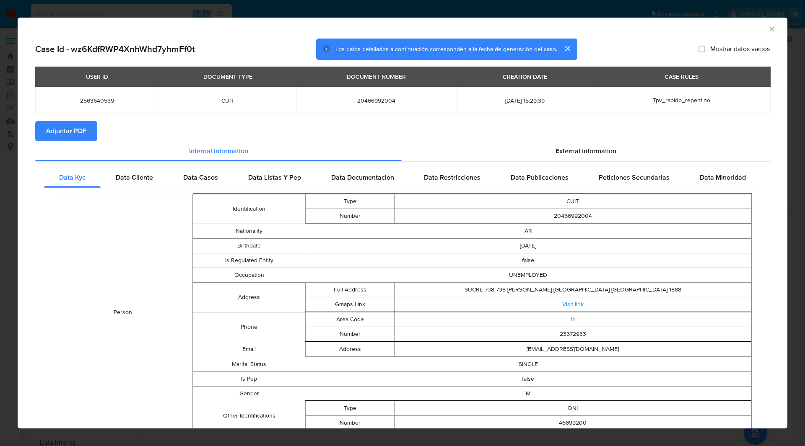
click at [768, 27] on icon "Cerrar ventana" at bounding box center [772, 29] width 8 height 8
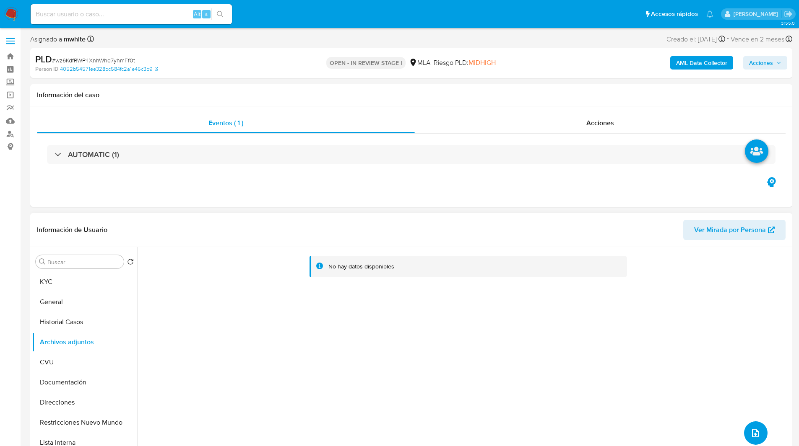
click at [751, 428] on button "upload-file" at bounding box center [755, 433] width 23 height 23
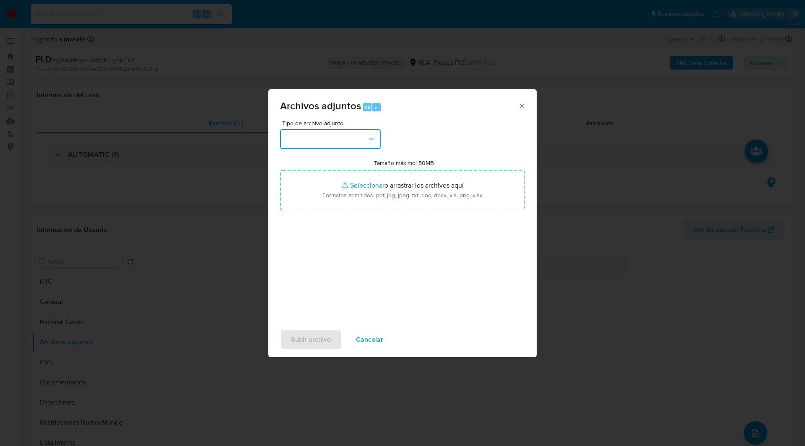
click at [311, 143] on button "button" at bounding box center [330, 139] width 101 height 20
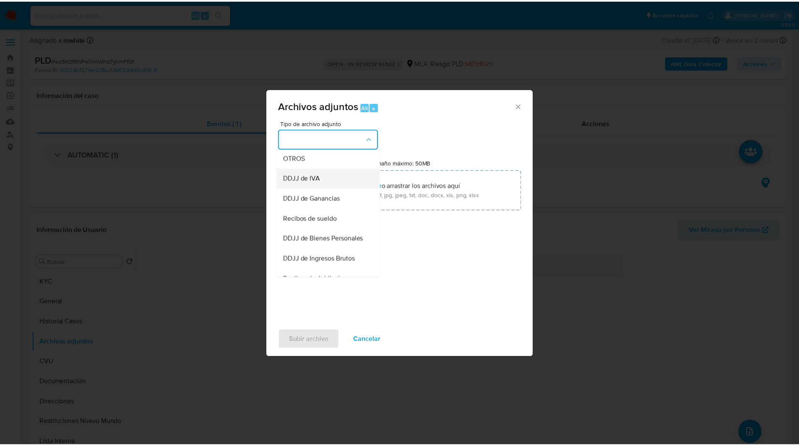
scroll to position [165, 0]
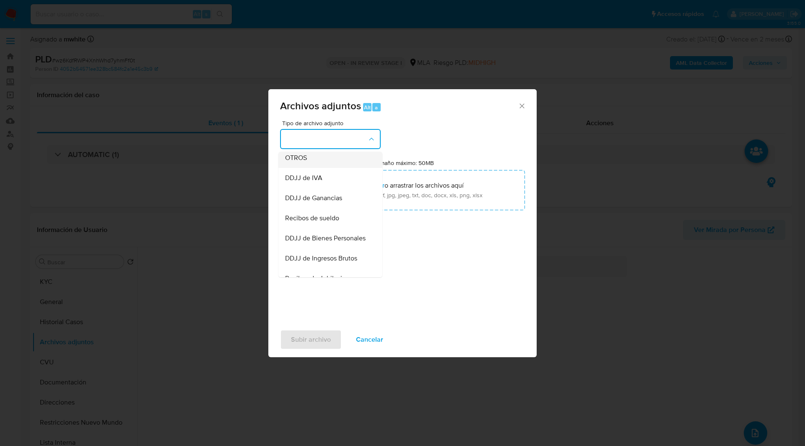
click at [308, 168] on div "OTROS" at bounding box center [328, 158] width 86 height 20
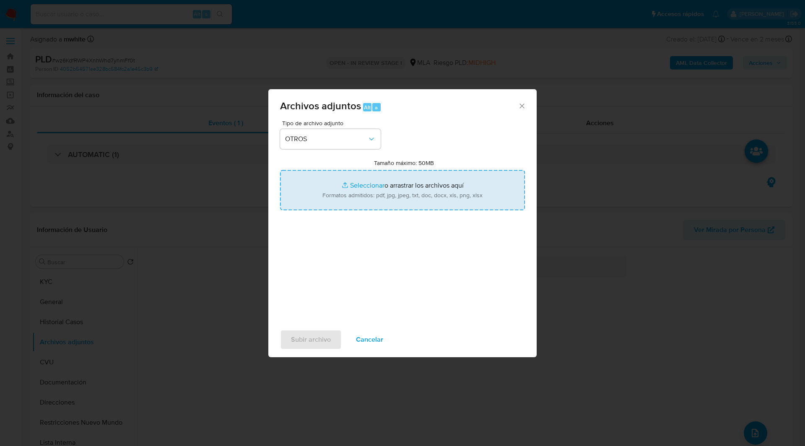
type input "C:\fakepath\Caselog wz6KdfRWP4XnhWhd7yhmFf0t_2025_08_19_01_58_07.docx"
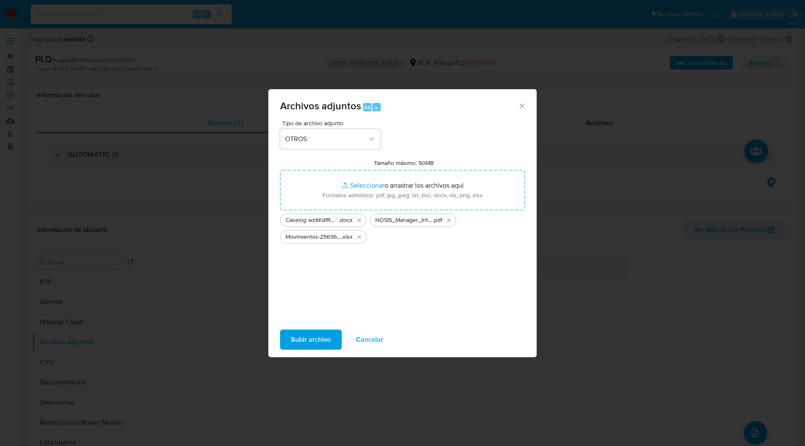
click at [467, 145] on div "Tipo de archivo adjunto OTROS Tamaño máximo: 50MB Seleccionar archivos Seleccio…" at bounding box center [402, 219] width 245 height 198
click at [316, 340] on span "Subir archivo" at bounding box center [311, 340] width 40 height 18
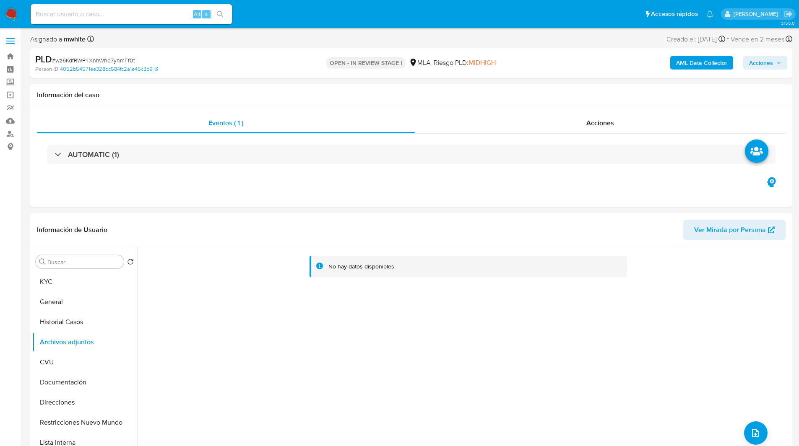
click at [774, 67] on span "Acciones" at bounding box center [765, 63] width 32 height 12
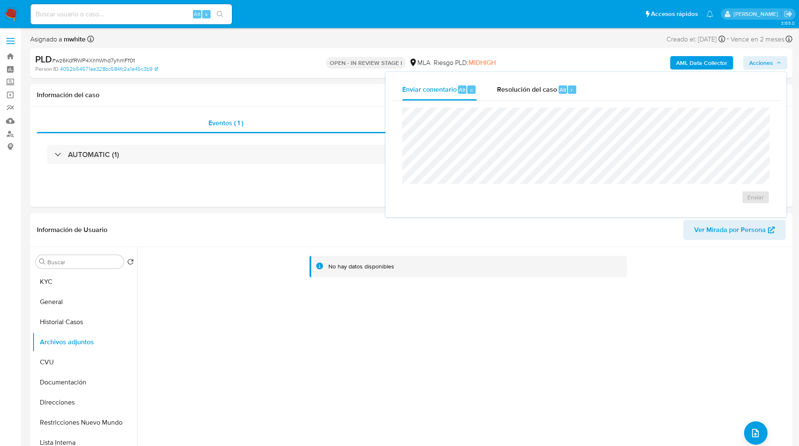
click at [543, 77] on div "Enviar comentario Alt c Resolución del caso Alt r Enviar" at bounding box center [585, 144] width 401 height 145
click at [552, 89] on span "Resolución del caso" at bounding box center [527, 90] width 60 height 10
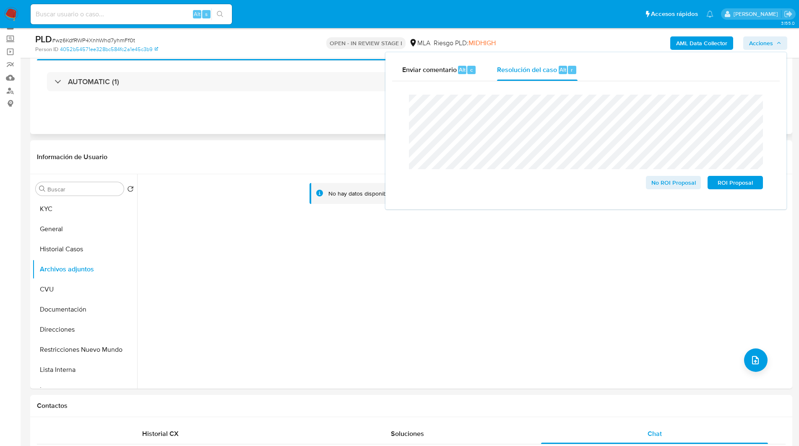
scroll to position [0, 0]
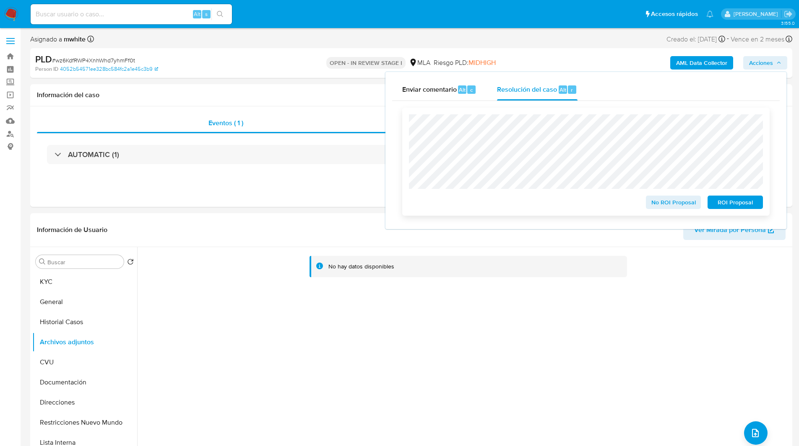
click at [753, 208] on span "ROI Proposal" at bounding box center [735, 203] width 44 height 12
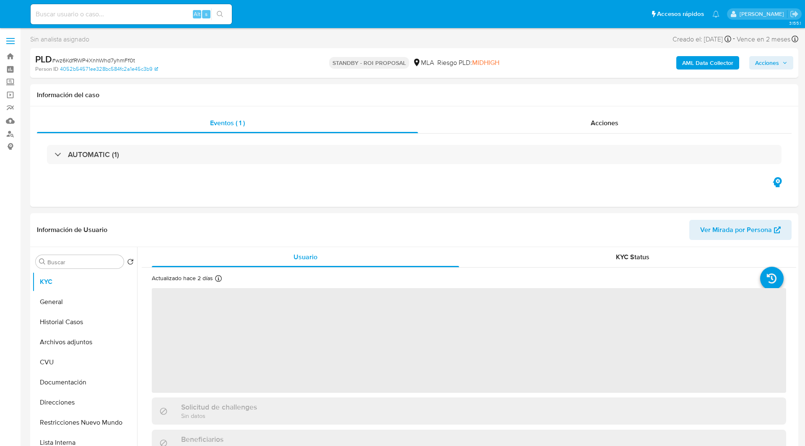
select select "10"
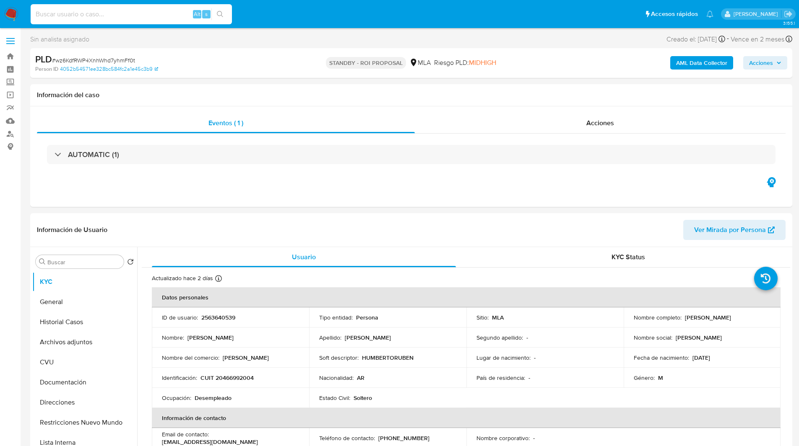
click at [93, 15] on input at bounding box center [131, 14] width 201 height 11
paste input "5D9XXSFumIVTzhyL9RgzXg7o"
type input "5D9XXSFumIVTzhyL9RgzXg7o"
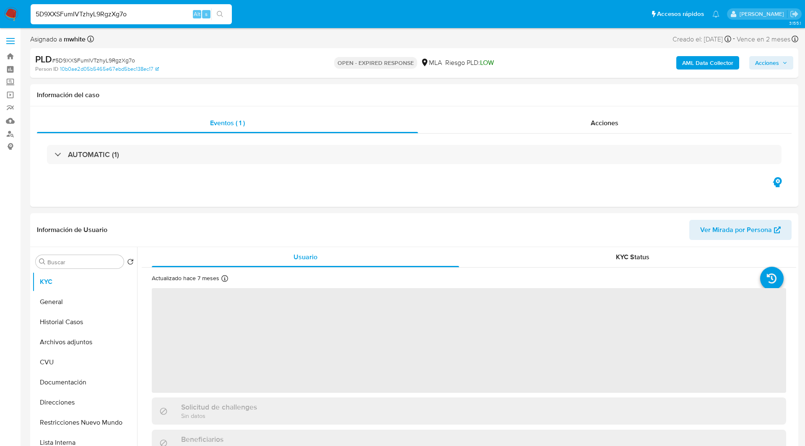
select select "10"
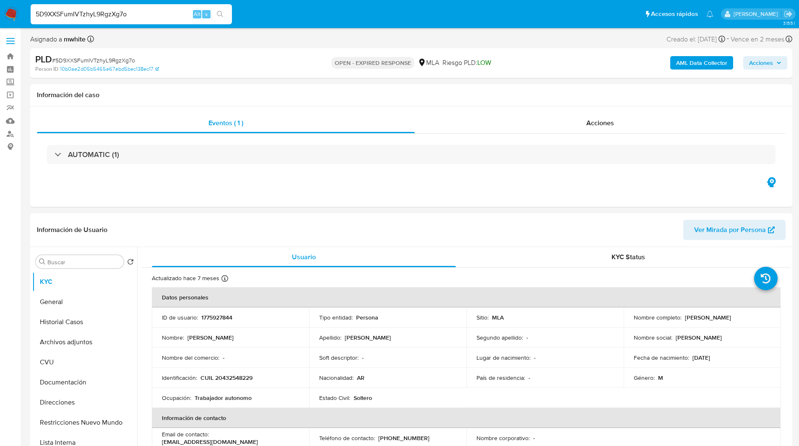
click at [97, 25] on div "5D9XXSFumIVTzhyL9RgzXg7o Alt s" at bounding box center [131, 14] width 201 height 23
click at [91, 18] on input "5D9XXSFumIVTzhyL9RgzXg7o" at bounding box center [131, 14] width 201 height 11
paste input "1775927844"
type input "1775927844"
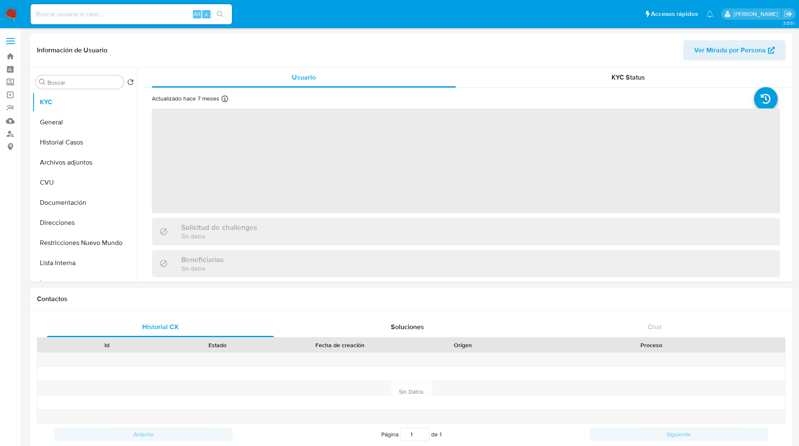
select select "10"
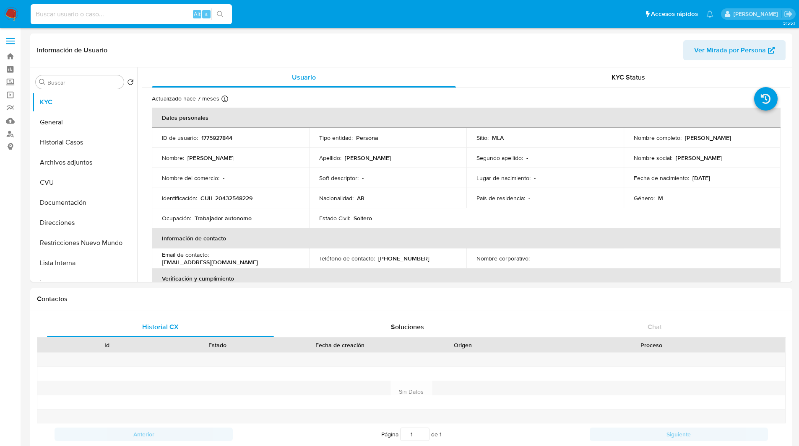
click at [98, 9] on input at bounding box center [131, 14] width 201 height 11
paste input "5D9XXSFumIVTzhyL9RgzXg7o"
type input "5D9XXSFumIVTzhyL9RgzXg7o"
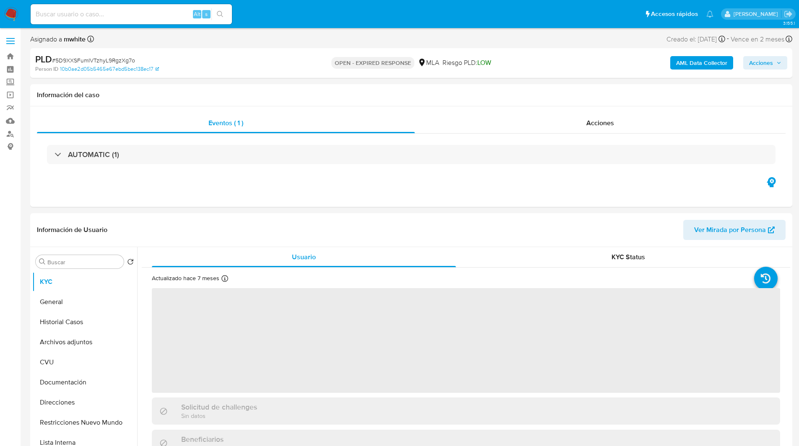
select select "10"
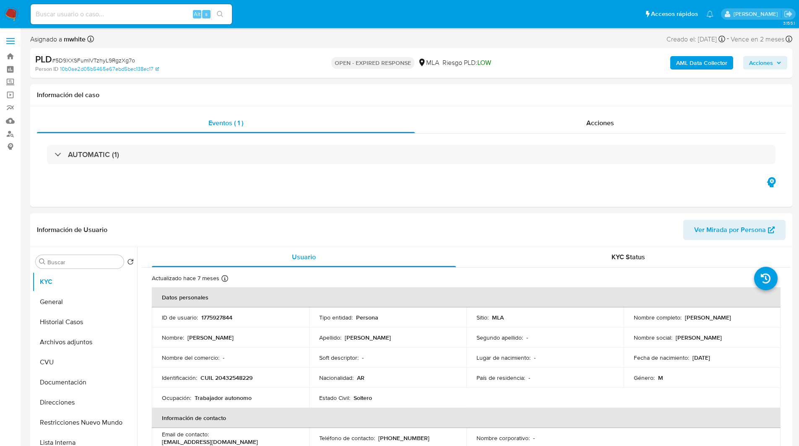
click at [285, 14] on ul "Pausado Ver notificaciones Alt s Accesos rápidos Presiona las siguientes teclas…" at bounding box center [371, 13] width 691 height 21
click at [244, 379] on p "CUIL 20432548229" at bounding box center [226, 378] width 52 height 8
copy p "20432548229"
click at [501, 65] on div "OPEN - EXPIRED RESPONSE MLA Riesgo PLD: LOW" at bounding box center [411, 63] width 248 height 20
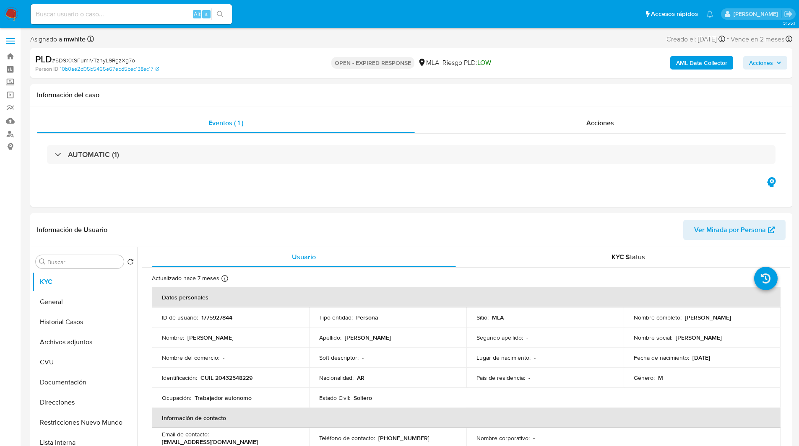
click at [698, 63] on b "AML Data Collector" at bounding box center [701, 62] width 51 height 13
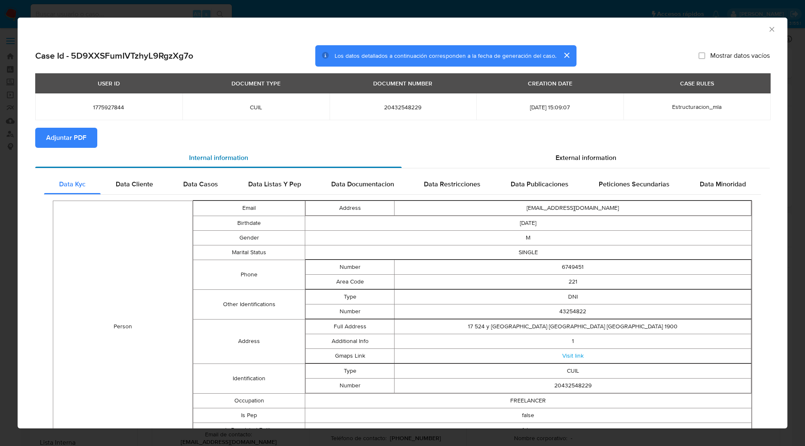
click at [61, 148] on div "Internal information" at bounding box center [218, 158] width 366 height 20
click at [79, 132] on span "Adjuntar PDF" at bounding box center [66, 138] width 40 height 18
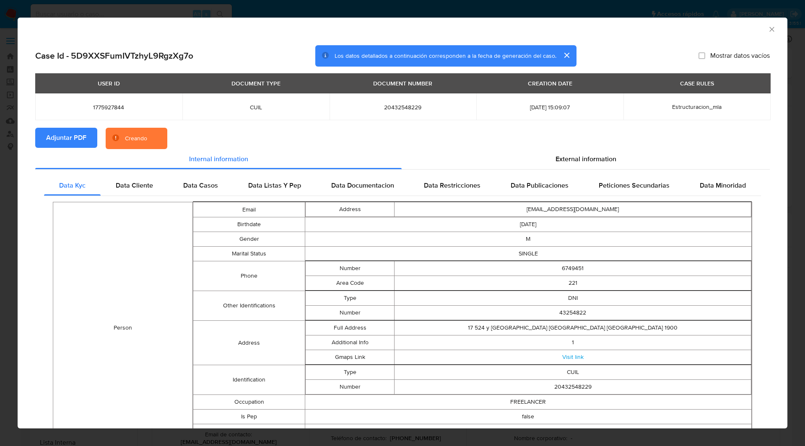
click at [151, 133] on div "Creando" at bounding box center [137, 139] width 62 height 22
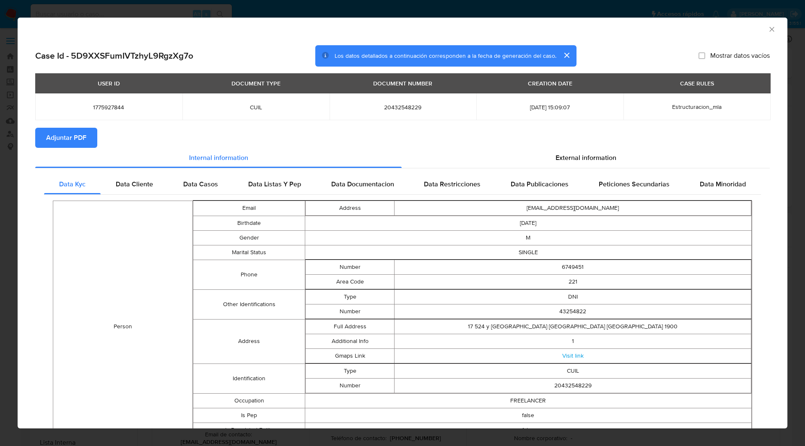
click at [467, 29] on div "AML Data Collector" at bounding box center [395, 27] width 744 height 9
click at [768, 32] on icon "Cerrar ventana" at bounding box center [772, 29] width 8 height 8
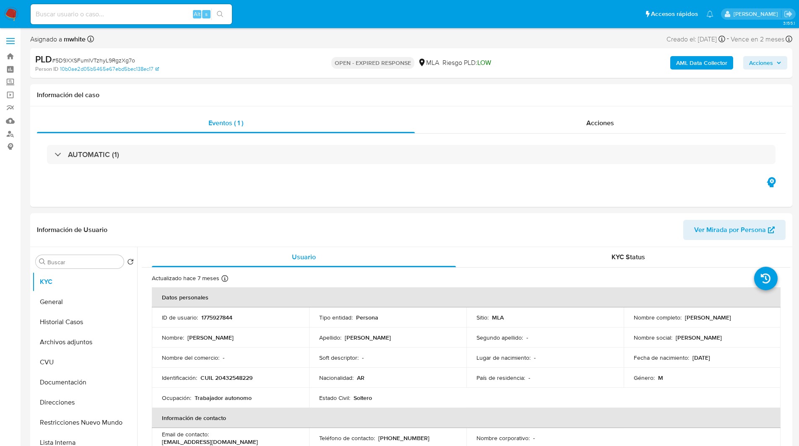
click at [505, 61] on div "OPEN - EXPIRED RESPONSE MLA Riesgo PLD: LOW" at bounding box center [411, 63] width 248 height 20
click at [103, 60] on span "# 5D9XXSFumIVTzhyL9RgzXg7o" at bounding box center [93, 60] width 83 height 8
copy span "5D9XXSFumIVTzhyL9RgzXg7o"
click at [10, 11] on img at bounding box center [11, 14] width 14 height 14
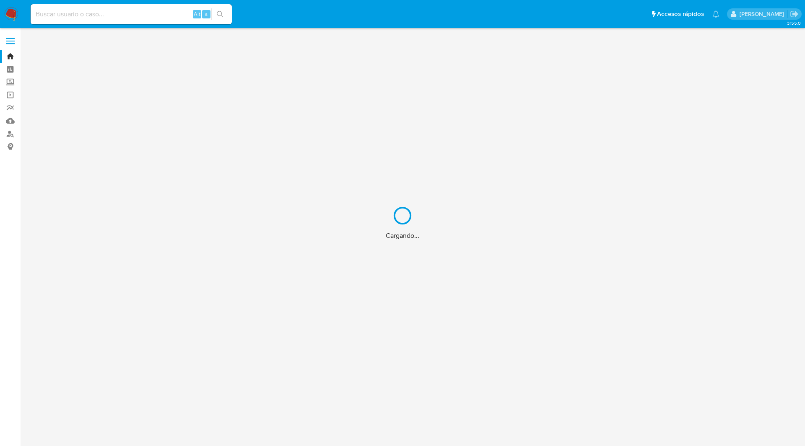
click at [350, 7] on div "Cargando..." at bounding box center [402, 223] width 805 height 446
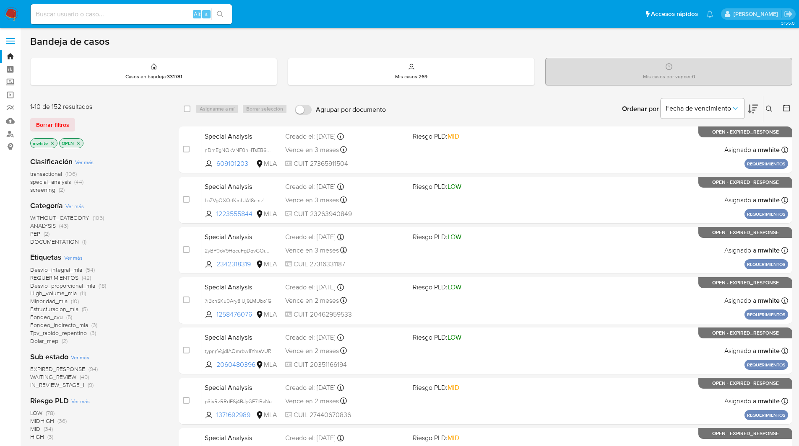
click at [768, 107] on icon at bounding box center [768, 109] width 7 height 7
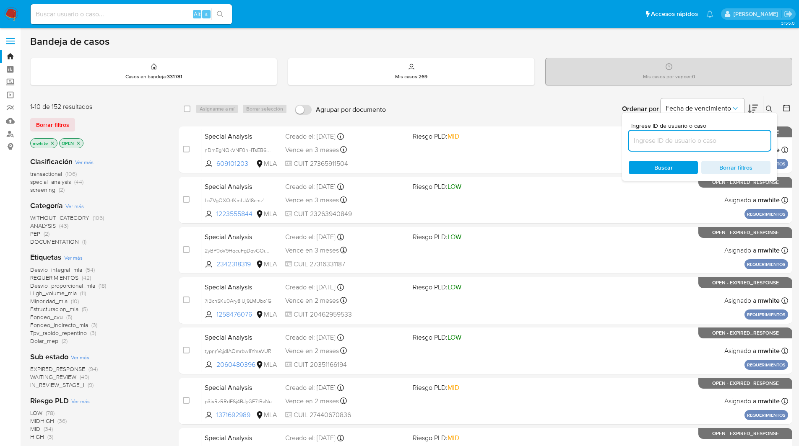
click at [652, 144] on input at bounding box center [699, 140] width 142 height 11
type input "5D9XXSFumIVTzhyL9RgzXg7o"
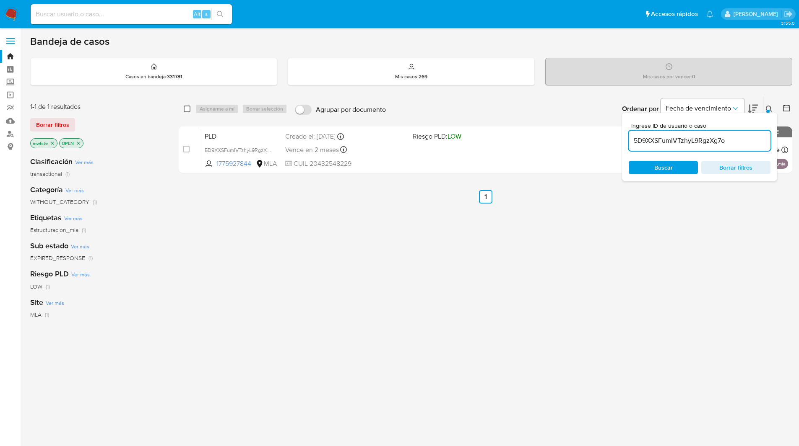
click at [188, 110] on input "checkbox" at bounding box center [187, 109] width 7 height 7
checkbox input "true"
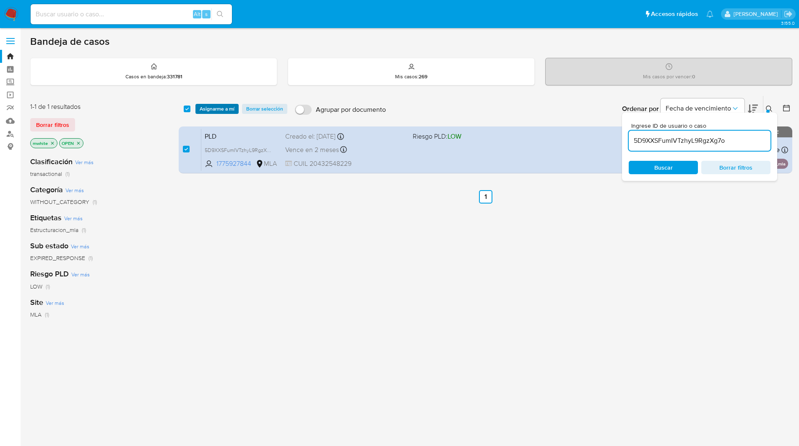
click at [230, 111] on span "Asignarme a mí" at bounding box center [217, 109] width 35 height 8
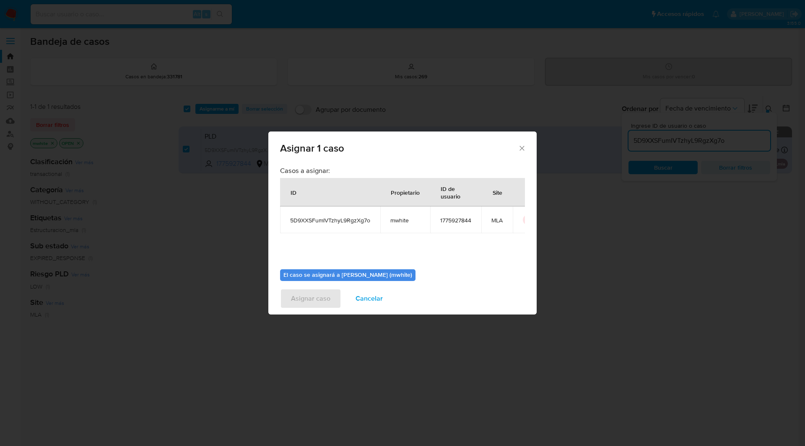
click at [392, 225] on td "mwhite" at bounding box center [405, 220] width 50 height 27
click at [397, 221] on span "mwhite" at bounding box center [405, 221] width 30 height 8
copy span "mwhite"
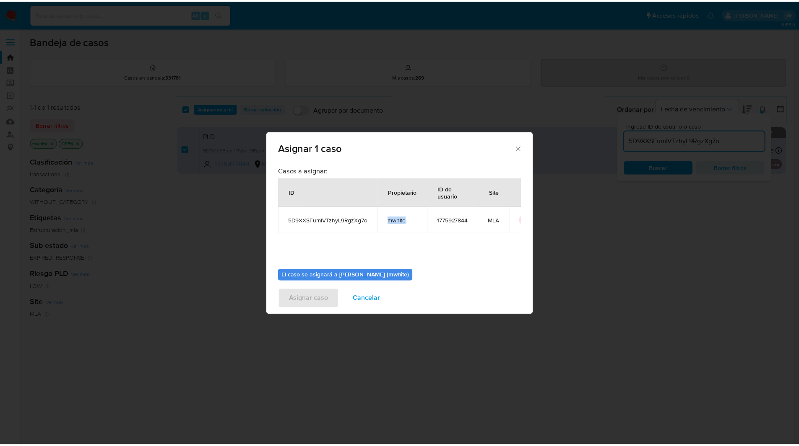
scroll to position [44, 0]
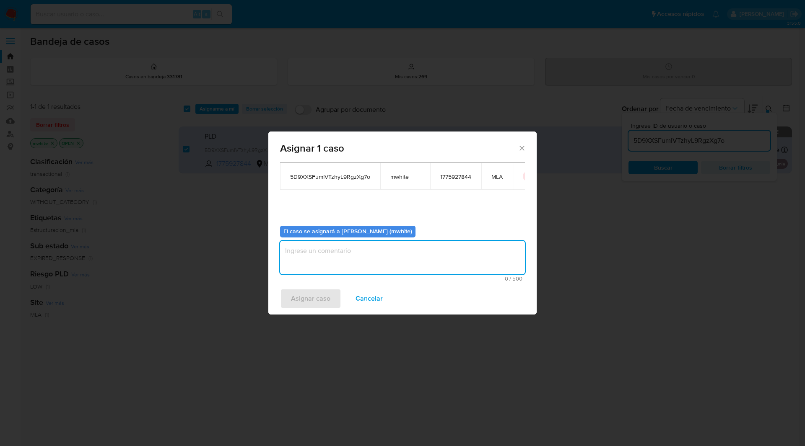
click at [322, 258] on textarea "assign-modal" at bounding box center [402, 258] width 245 height 34
paste textarea "mwhite"
type textarea "mwhite"
click at [301, 302] on span "Asignar caso" at bounding box center [310, 299] width 39 height 18
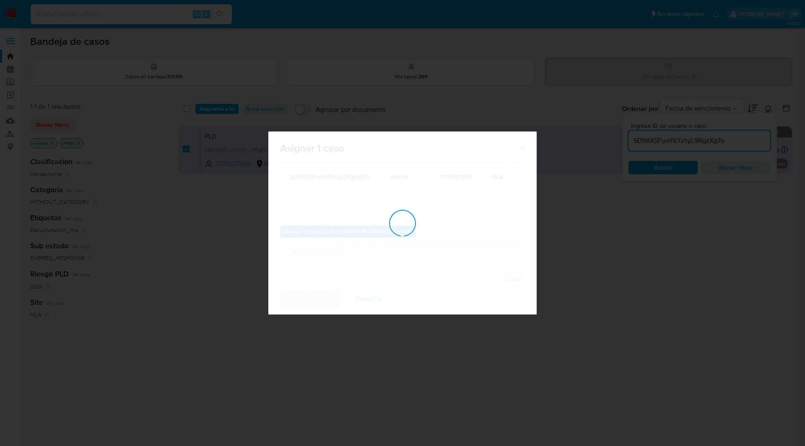
checkbox input "false"
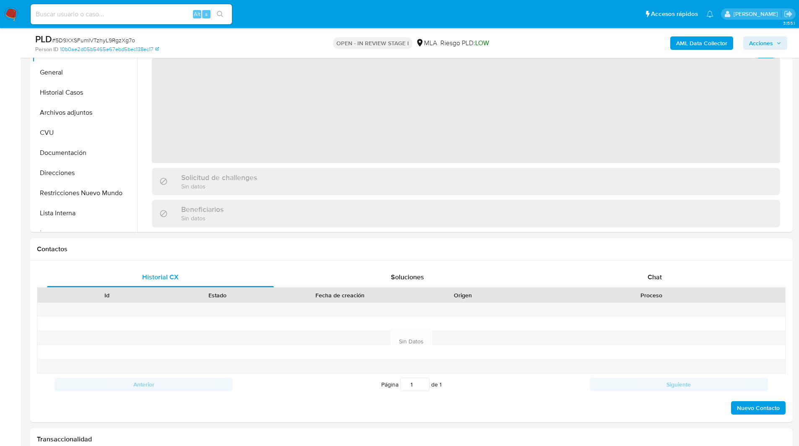
scroll to position [218, 0]
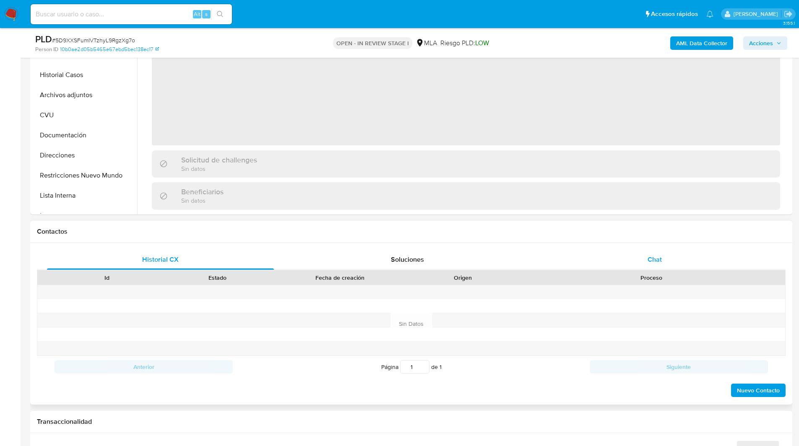
click at [660, 264] on span "Chat" at bounding box center [654, 260] width 14 height 10
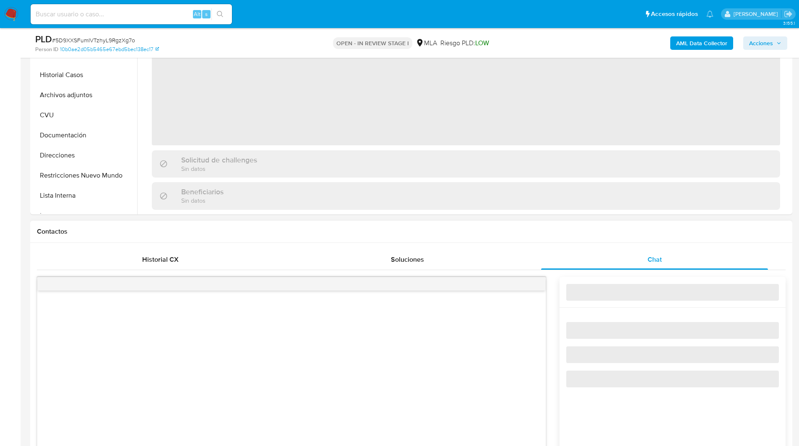
click at [597, 234] on h1 "Contactos" at bounding box center [411, 232] width 748 height 8
select select "10"
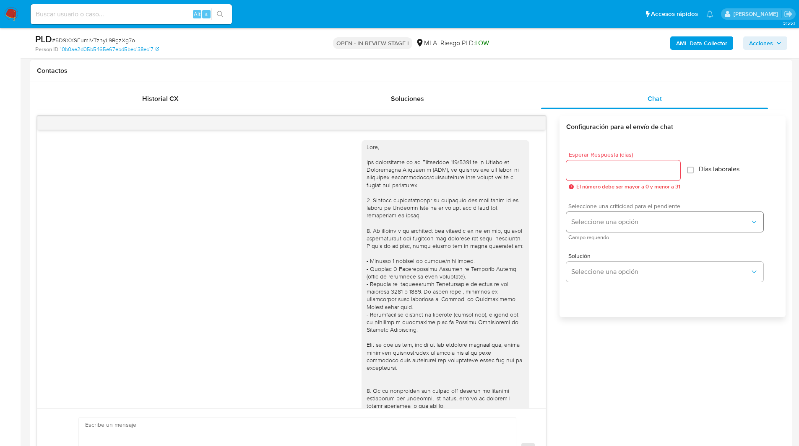
scroll to position [381, 0]
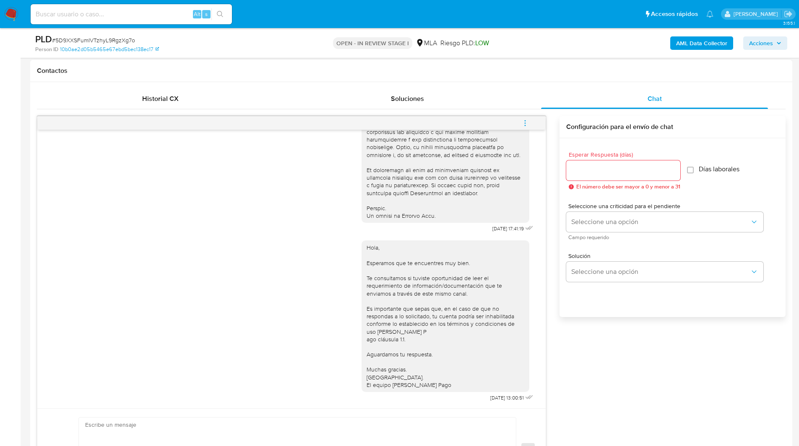
click at [526, 125] on icon "menu-action" at bounding box center [525, 123] width 8 height 8
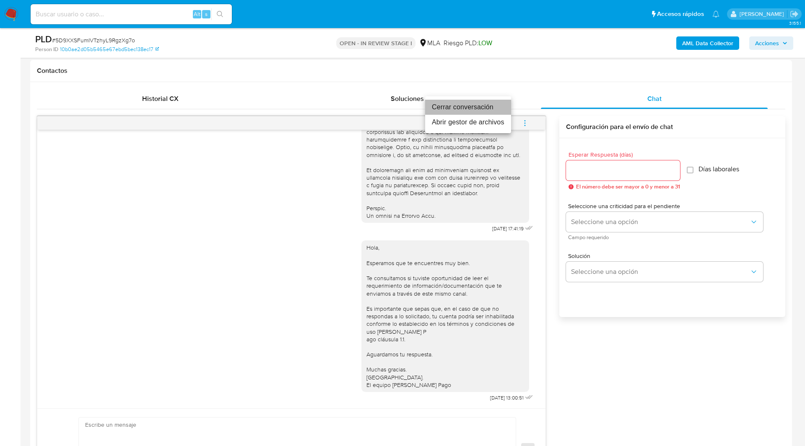
click at [475, 108] on li "Cerrar conversación" at bounding box center [468, 107] width 86 height 15
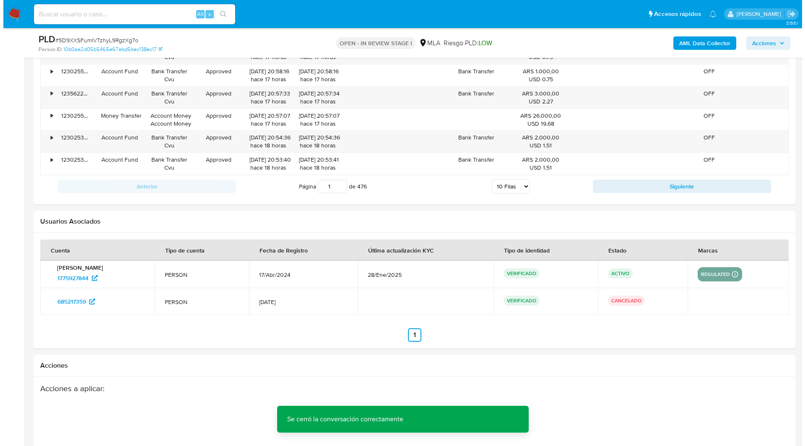
scroll to position [1501, 0]
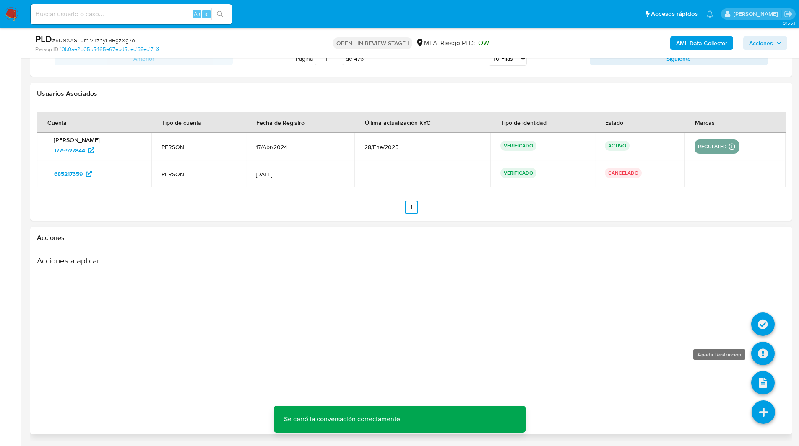
click at [762, 351] on icon at bounding box center [762, 353] width 23 height 23
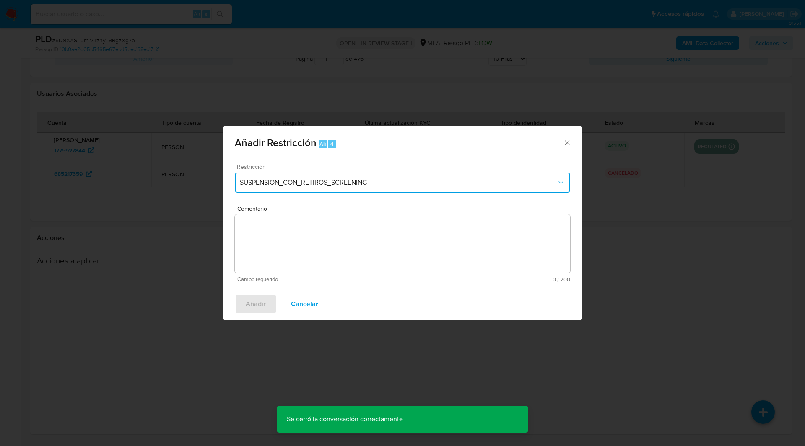
click at [266, 189] on button "SUSPENSION_CON_RETIROS_SCREENING" at bounding box center [402, 183] width 335 height 20
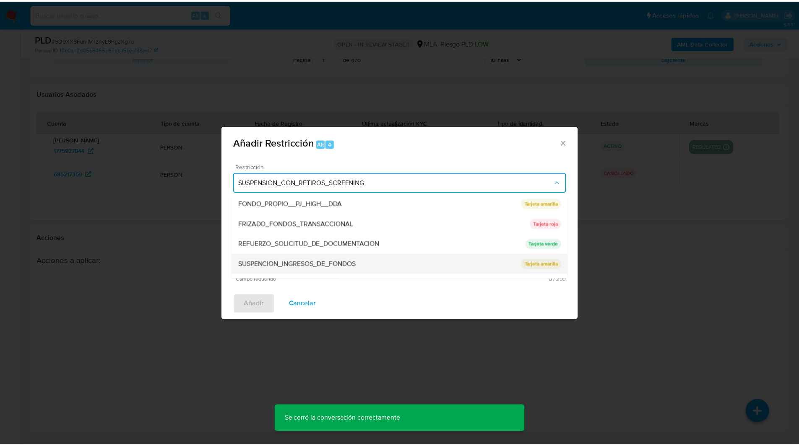
scroll to position [178, 0]
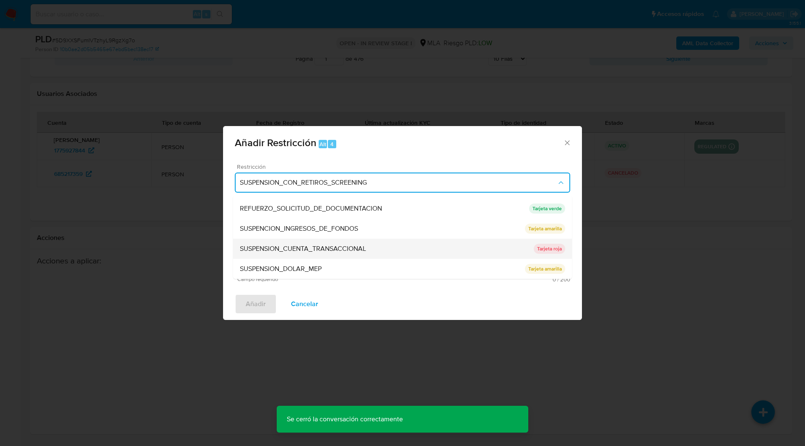
click at [272, 247] on span "SUSPENSION_CUENTA_TRANSACCIONAL" at bounding box center [303, 249] width 126 height 8
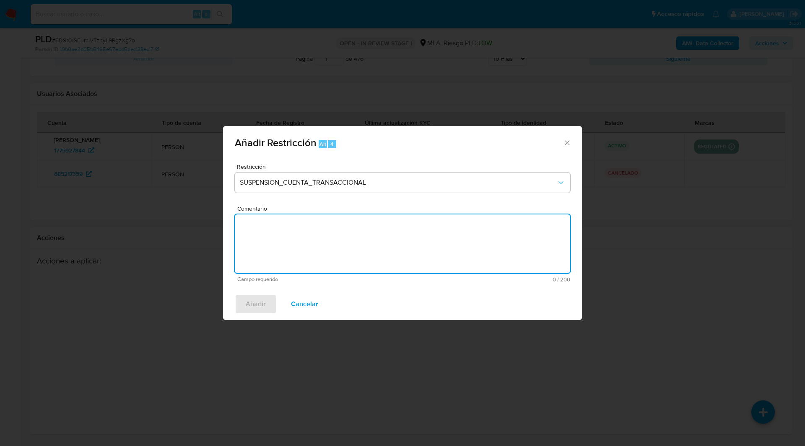
click at [363, 252] on textarea "Comentario" at bounding box center [402, 244] width 335 height 59
type textarea "AML"
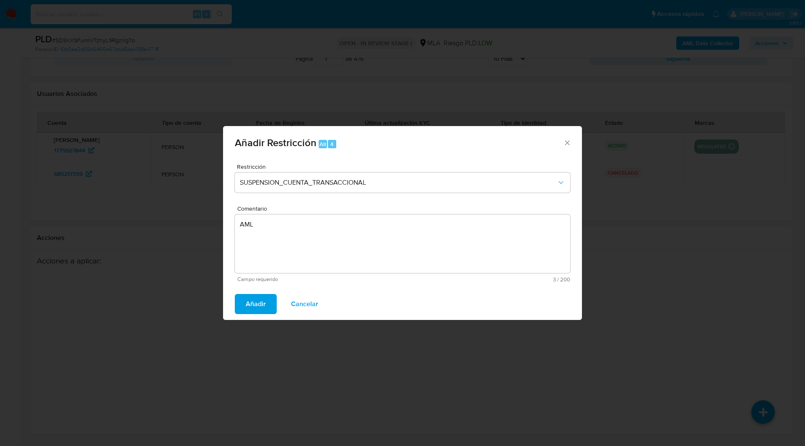
click at [246, 309] on span "Añadir" at bounding box center [256, 304] width 20 height 18
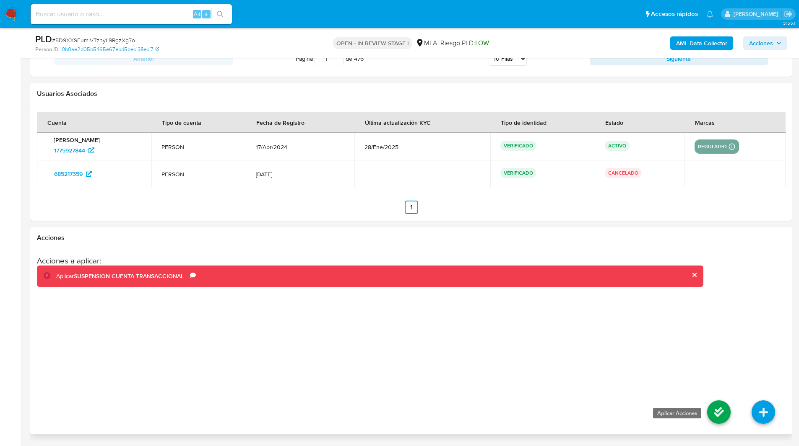
click at [720, 418] on icon at bounding box center [718, 412] width 23 height 23
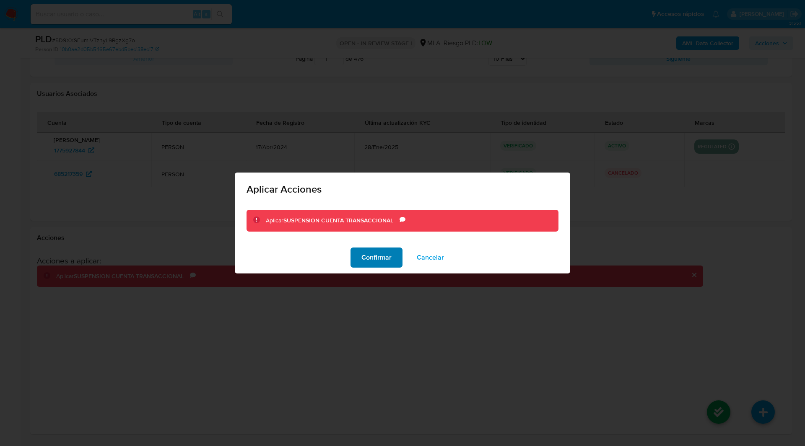
click at [385, 259] on span "Confirmar" at bounding box center [376, 258] width 30 height 18
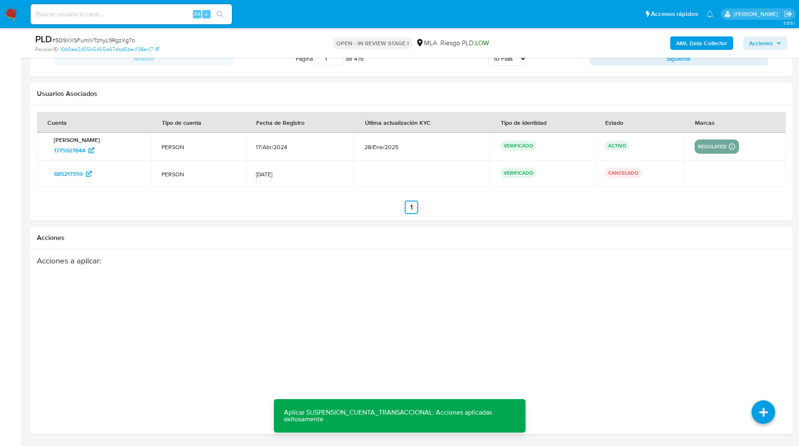
click at [484, 86] on div "Usuarios Asociados" at bounding box center [411, 94] width 762 height 22
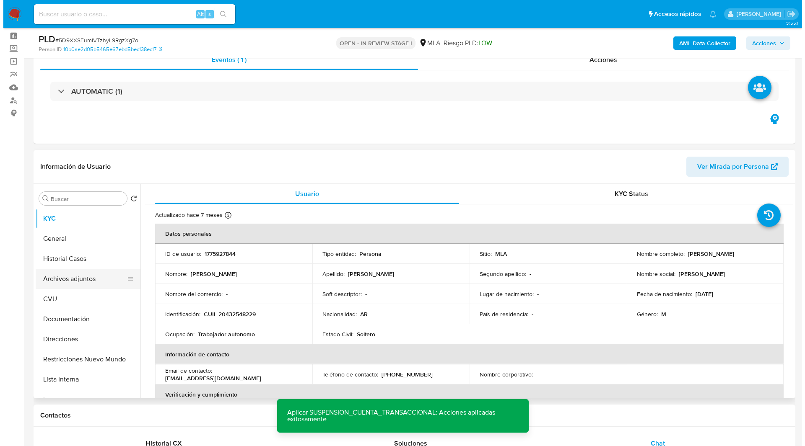
scroll to position [33, 0]
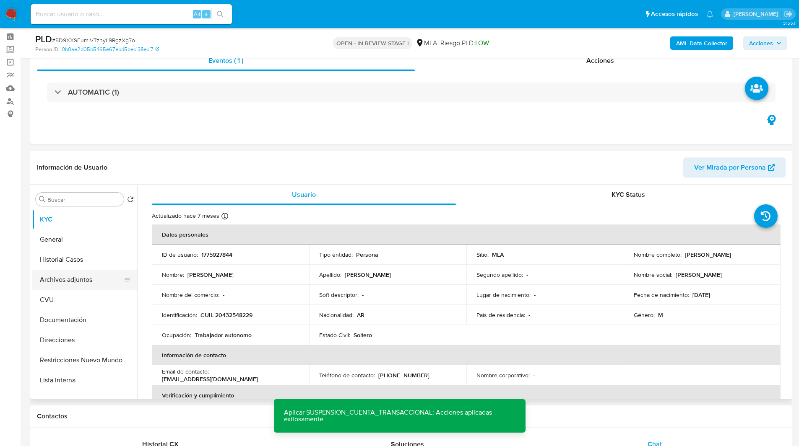
click at [67, 286] on button "Archivos adjuntos" at bounding box center [81, 280] width 98 height 20
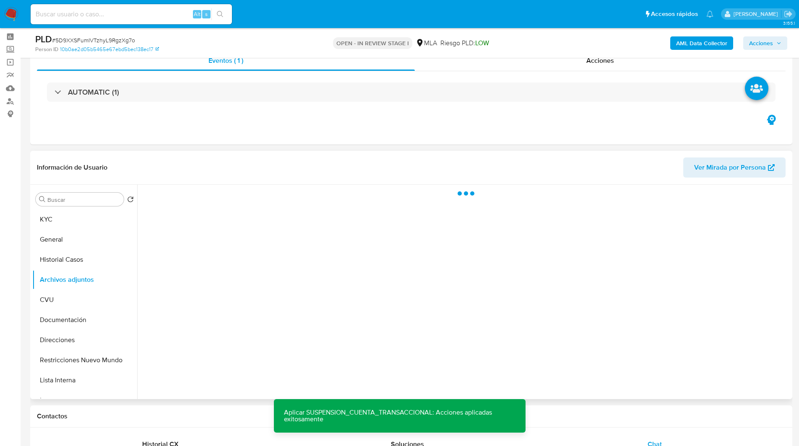
click at [268, 169] on header "Información de Usuario Ver Mirada por Persona" at bounding box center [411, 168] width 748 height 20
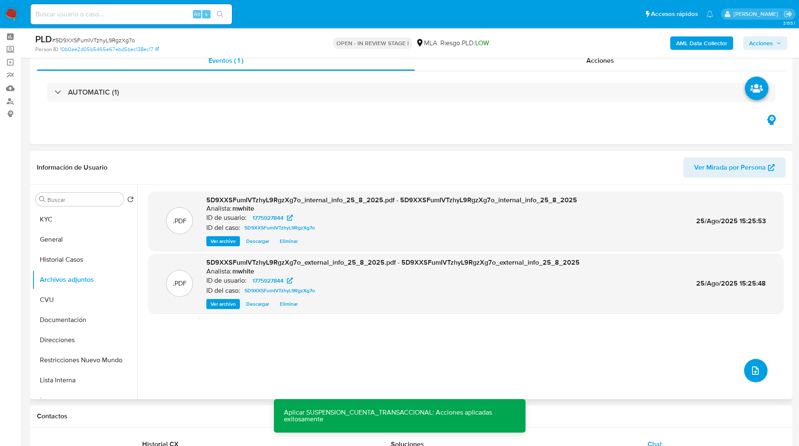
click at [757, 376] on button "upload-file" at bounding box center [755, 370] width 23 height 23
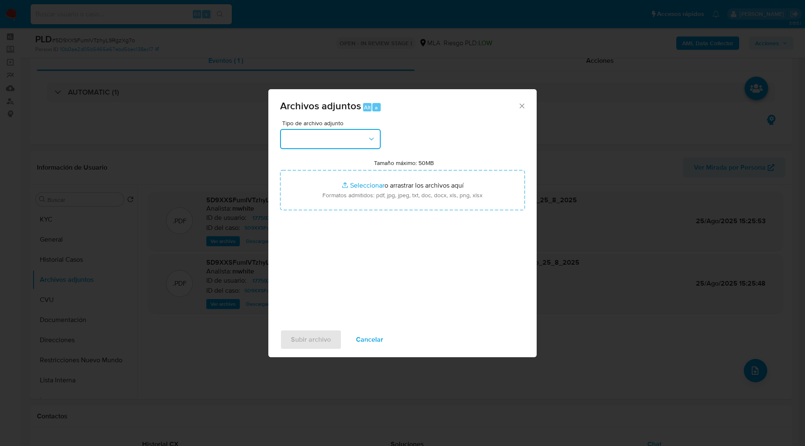
click at [338, 142] on button "button" at bounding box center [330, 139] width 101 height 20
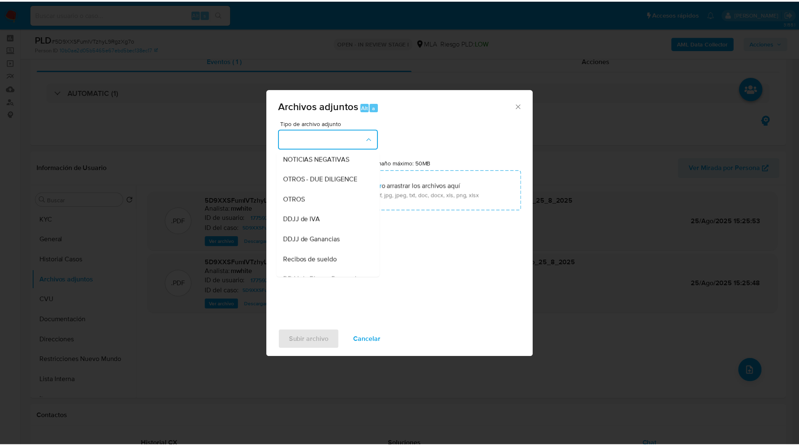
scroll to position [123, 0]
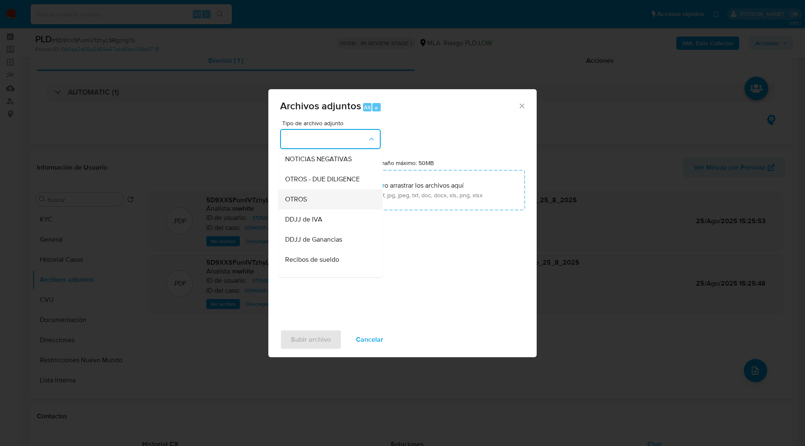
click at [304, 204] on span "OTROS" at bounding box center [296, 199] width 22 height 8
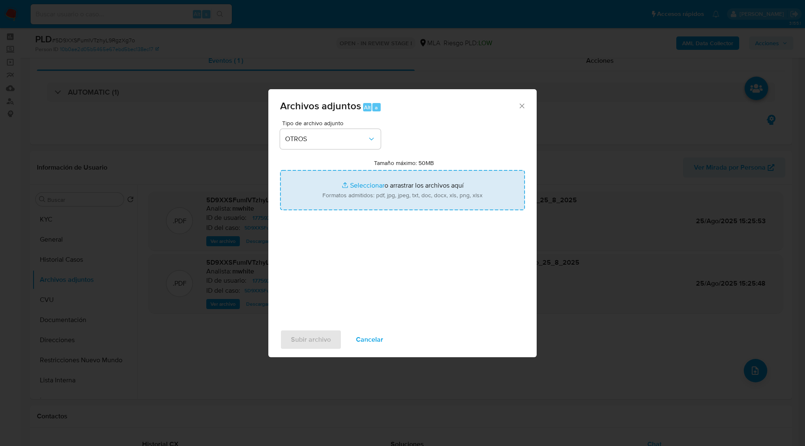
type input "C:\fakepath\Movimientos-1775927844.xlsx"
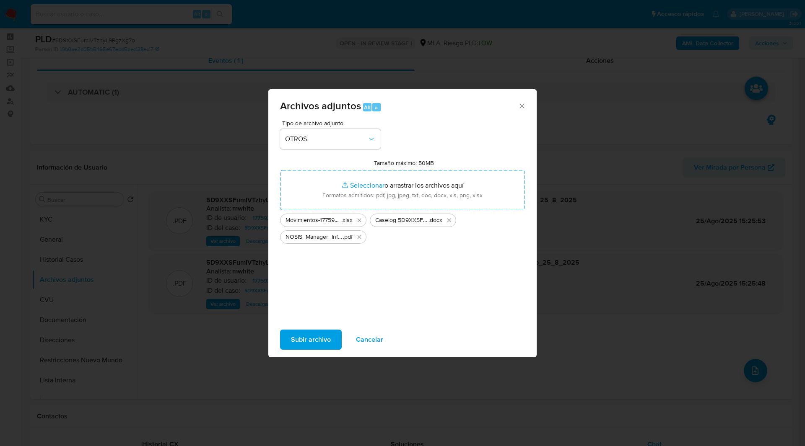
click at [315, 337] on span "Subir archivo" at bounding box center [311, 340] width 40 height 18
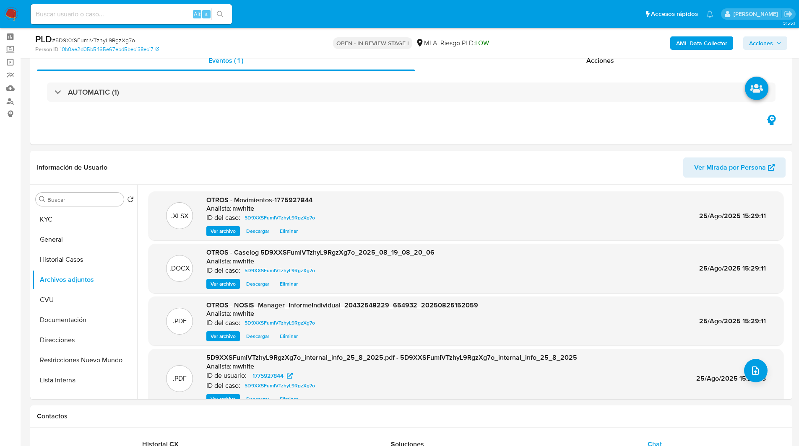
click at [752, 41] on span "Acciones" at bounding box center [761, 42] width 24 height 13
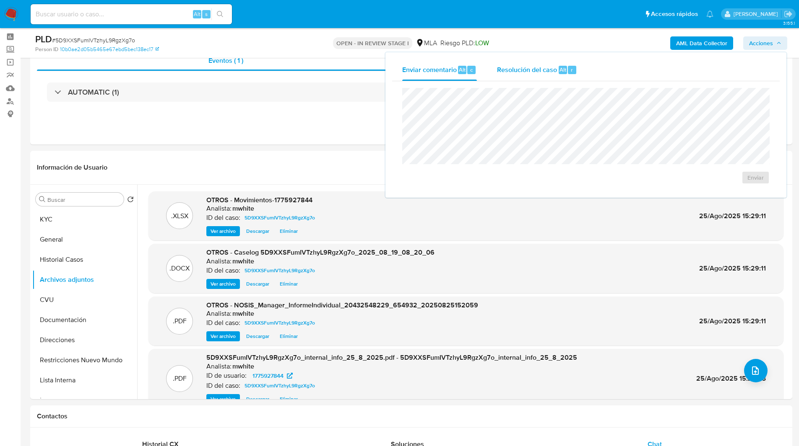
click at [544, 73] on span "Resolución del caso" at bounding box center [527, 70] width 60 height 10
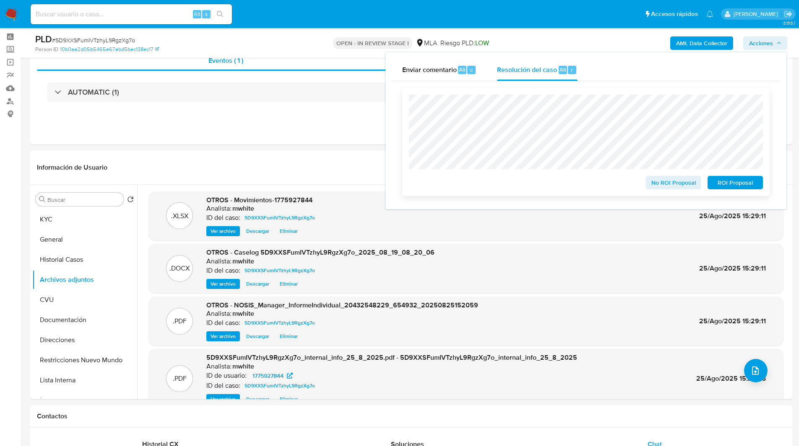
click at [719, 179] on span "ROI Proposal" at bounding box center [735, 183] width 44 height 12
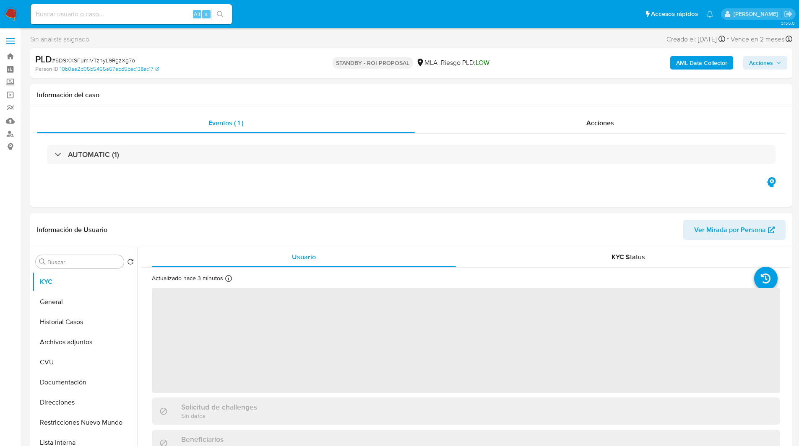
click at [148, 16] on input at bounding box center [131, 14] width 201 height 11
paste input "umul8hFqWHGfMlIn39ZTdrEh"
type input "umul8hFqWHGfMlIn39ZTdrEh"
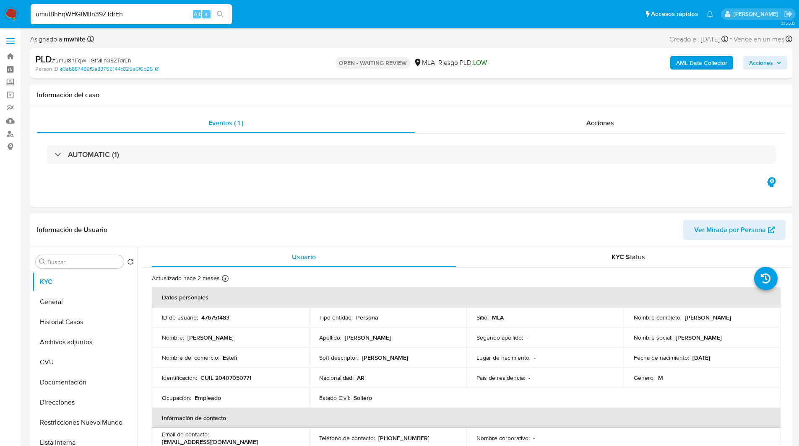
select select "10"
click at [214, 316] on p "476751483" at bounding box center [215, 318] width 28 height 8
copy p "476751483"
click at [233, 42] on div "Asignado a mwhite Asignado el: [DATE] 14:17:09 Creado el: [DATE] Creado el: [DA…" at bounding box center [411, 41] width 762 height 15
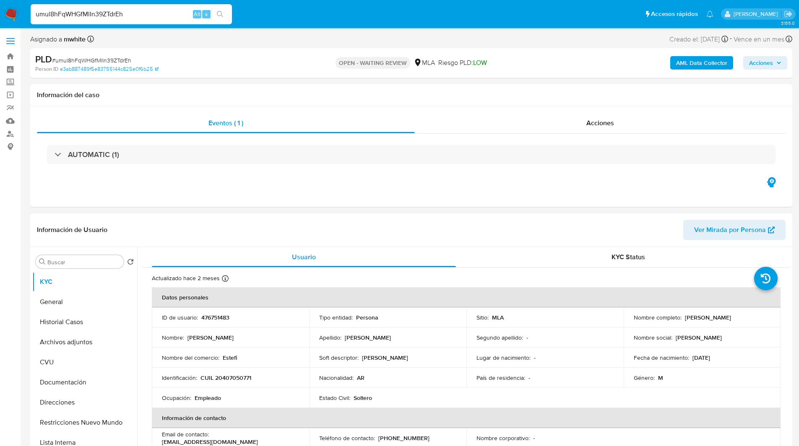
click at [244, 378] on p "CUIL 20407050771" at bounding box center [225, 378] width 51 height 8
copy p "20407050771"
click at [392, 221] on header "Información de Usuario Ver Mirada por Persona" at bounding box center [411, 230] width 748 height 20
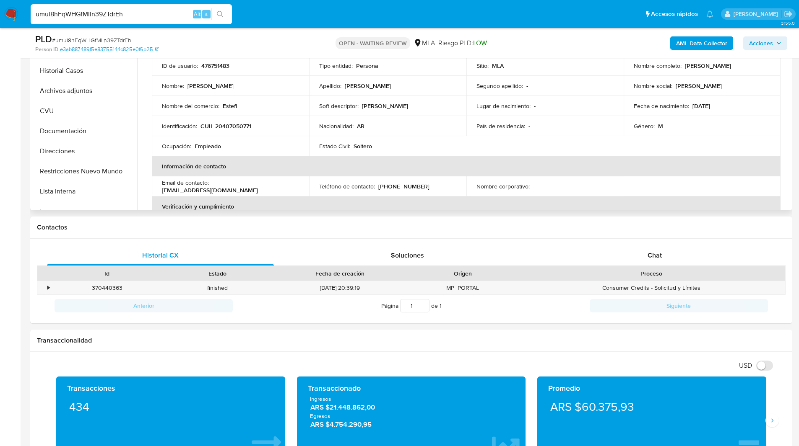
scroll to position [226, 0]
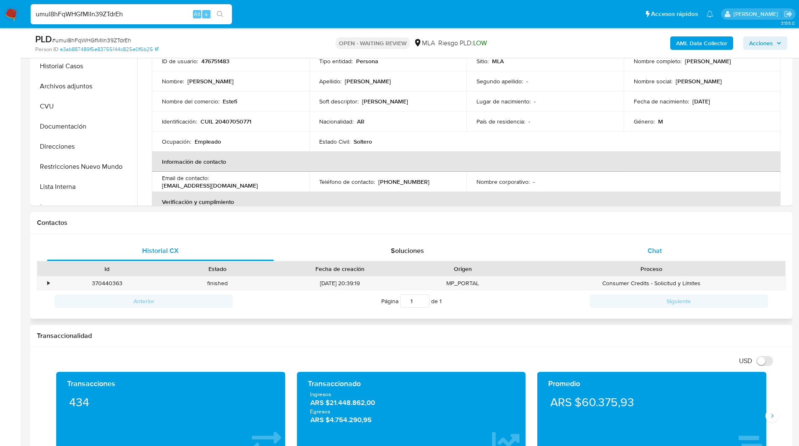
click at [647, 246] on span "Chat" at bounding box center [654, 251] width 14 height 10
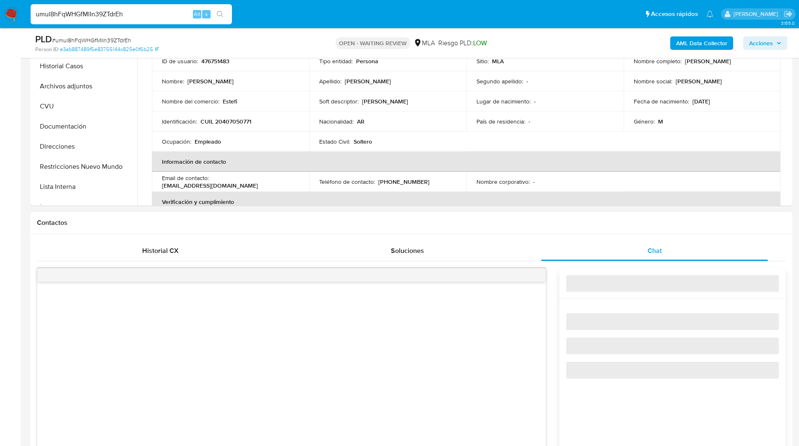
click at [590, 235] on div "Historial CX Soluciones Chat Id Estado Fecha de creación Origen Proceso • 37044…" at bounding box center [411, 418] width 762 height 368
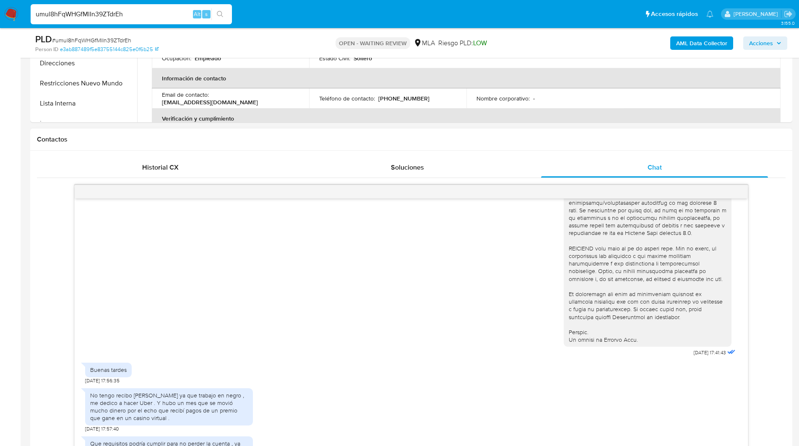
scroll to position [310, 0]
click at [443, 143] on h1 "Contactos" at bounding box center [411, 139] width 748 height 8
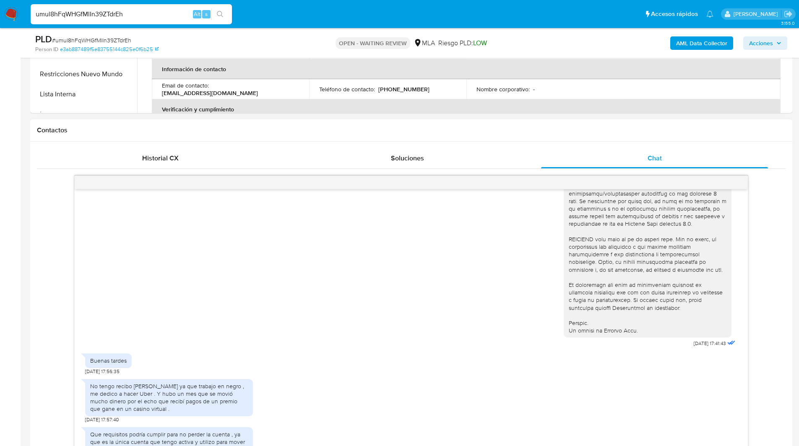
scroll to position [320, 0]
click at [377, 127] on h1 "Contactos" at bounding box center [411, 129] width 748 height 8
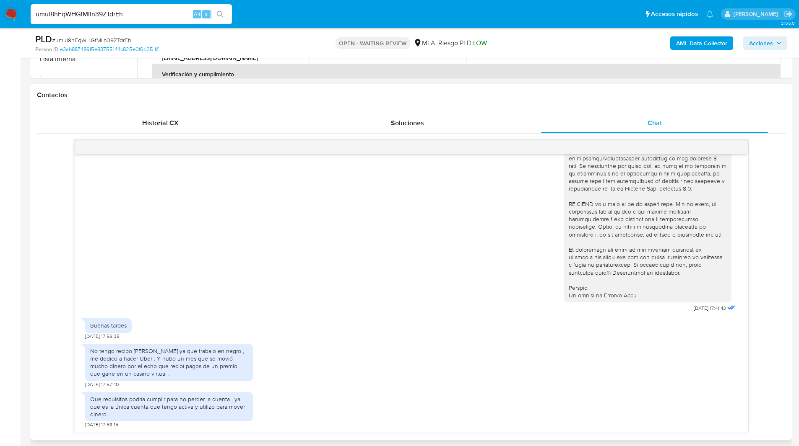
scroll to position [355, 0]
click at [334, 97] on h1 "Contactos" at bounding box center [411, 95] width 748 height 8
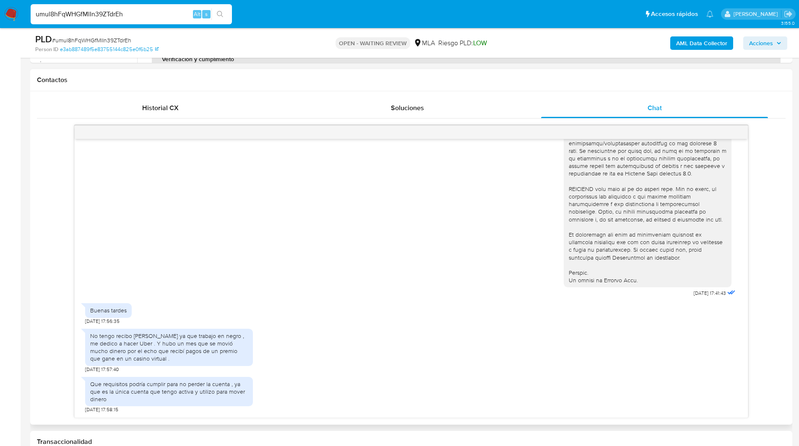
scroll to position [370, 0]
click at [311, 78] on h1 "Contactos" at bounding box center [411, 79] width 748 height 8
click at [335, 78] on h1 "Contactos" at bounding box center [411, 79] width 748 height 8
click at [51, 166] on div "18/08/2025 17:41:43 Buenas tardes 18/08/2025 17:56:35 No tengo recibo de sueldo…" at bounding box center [411, 271] width 748 height 293
click at [250, 12] on ul "Pausado Ver notificaciones umul8hFqWHGfMlIn39ZTdrEh Alt s Accesos rápidos Presi…" at bounding box center [371, 13] width 691 height 21
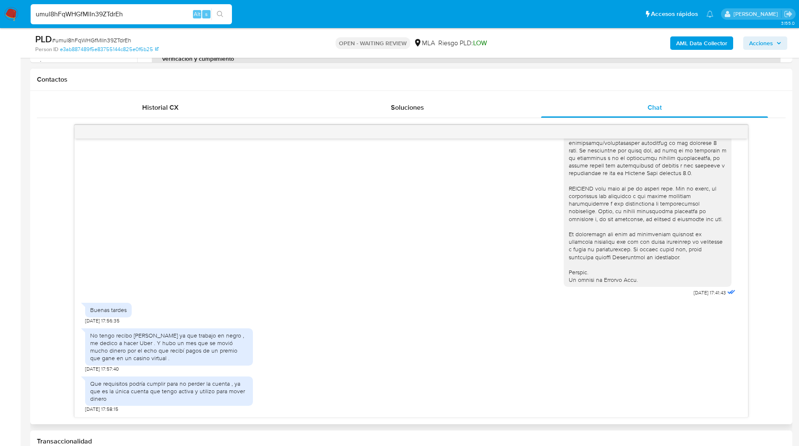
click at [220, 70] on div "Contactos" at bounding box center [411, 80] width 762 height 22
click at [296, 80] on h1 "Contactos" at bounding box center [411, 79] width 748 height 8
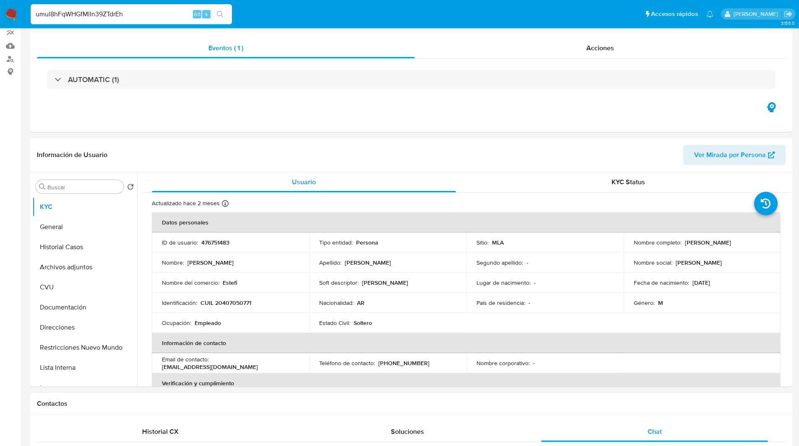
scroll to position [0, 0]
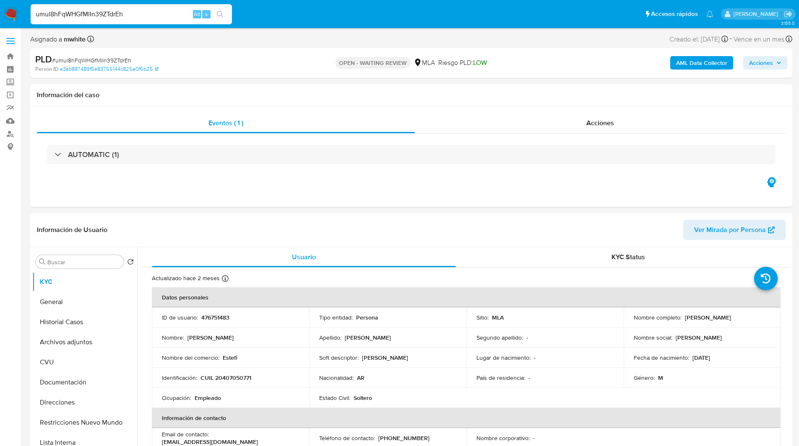
click at [263, 22] on ul "Pausado Ver notificaciones umul8hFqWHGfMlIn39ZTdrEh Alt s Accesos rápidos Presi…" at bounding box center [371, 13] width 691 height 21
click at [486, 182] on div "Eventos ( 1 ) Acciones AUTOMATIC (1)" at bounding box center [411, 156] width 762 height 101
click at [443, 197] on div "Eventos ( 1 ) Acciones AUTOMATIC (1)" at bounding box center [411, 156] width 762 height 101
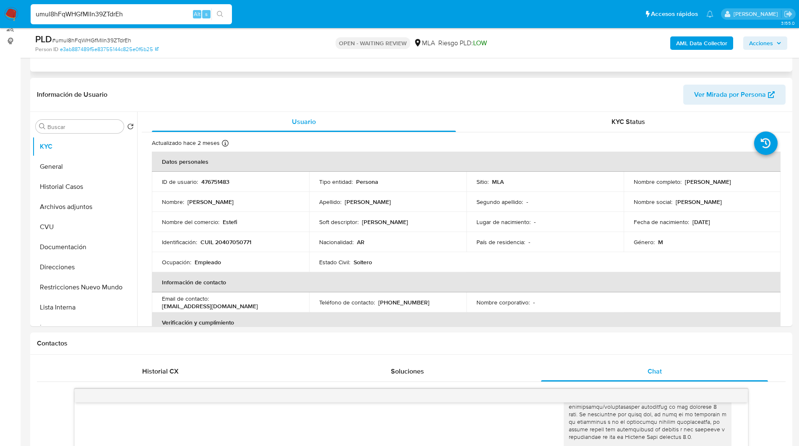
scroll to position [106, 0]
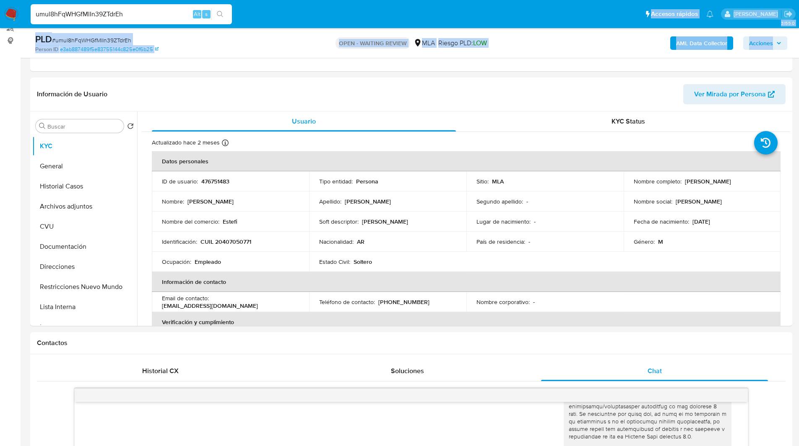
drag, startPoint x: 442, startPoint y: 22, endPoint x: 226, endPoint y: -36, distance: 224.0
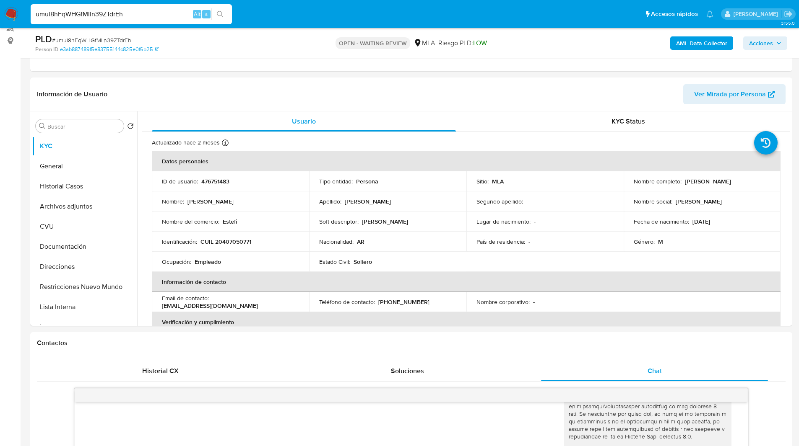
click at [261, 18] on ul "Pausado Ver notificaciones umul8hFqWHGfMlIn39ZTdrEh Alt s Accesos rápidos Presi…" at bounding box center [371, 13] width 691 height 21
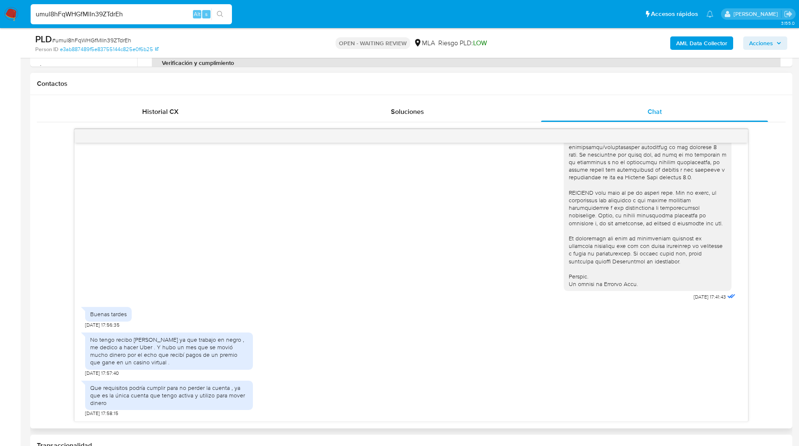
scroll to position [366, 0]
click at [502, 318] on div "Buenas tardes 18/08/2025 17:56:35" at bounding box center [411, 314] width 652 height 25
drag, startPoint x: 91, startPoint y: 339, endPoint x: 159, endPoint y: 365, distance: 73.1
click at [159, 365] on div "No tengo recibo [PERSON_NAME] ya que trabajo en negro , me dedico a hacer Uber …" at bounding box center [169, 350] width 158 height 31
copy div "No tengo recibo [PERSON_NAME] ya que trabajo en negro , me dedico a hacer Uber …"
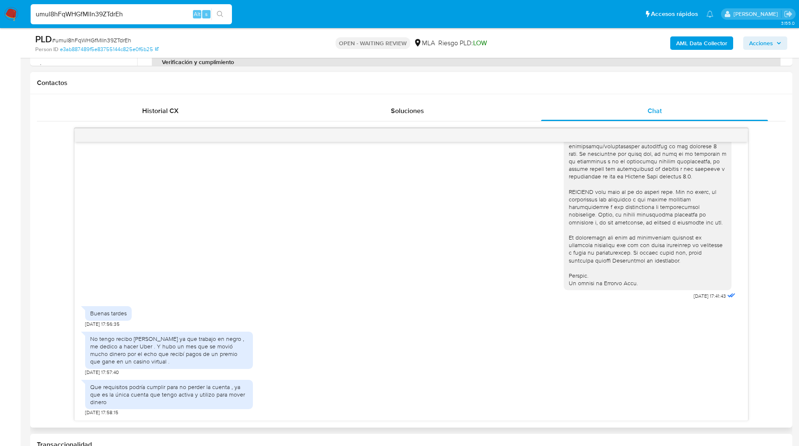
click at [488, 73] on div "Contactos" at bounding box center [411, 83] width 762 height 22
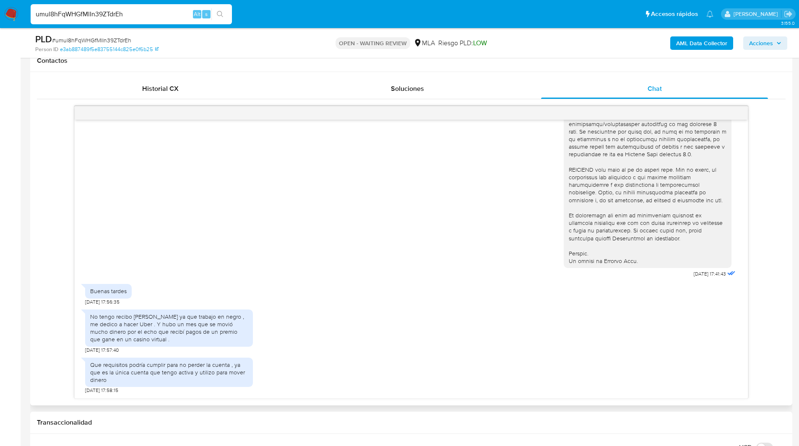
scroll to position [389, 0]
click at [498, 54] on div "PLD # umul8hFqWHGfMlIn39ZTdrEh Person ID e3ab887489f5e83755144c825e0f6b25 OPEN …" at bounding box center [411, 43] width 762 height 30
click at [101, 16] on input "umul8hFqWHGfMlIn39ZTdrEh" at bounding box center [131, 14] width 201 height 11
click at [13, 13] on img at bounding box center [11, 14] width 14 height 14
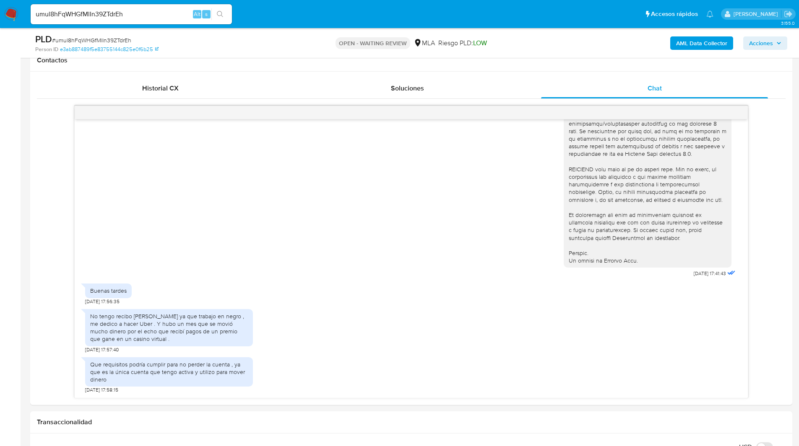
click at [683, 47] on b "AML Data Collector" at bounding box center [701, 42] width 51 height 13
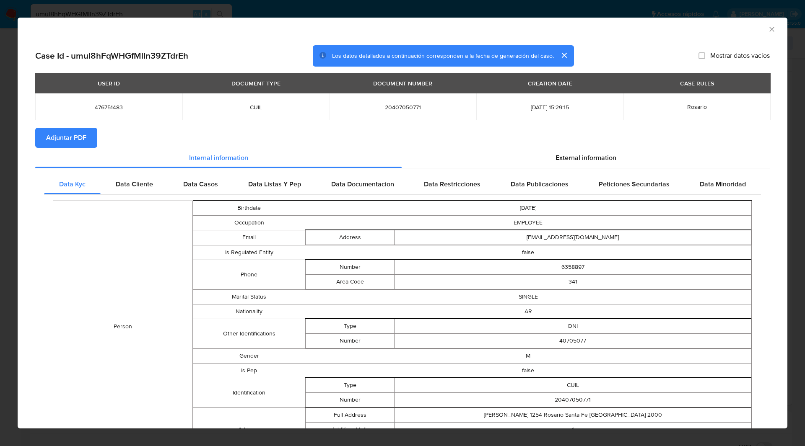
click at [57, 133] on span "Adjuntar PDF" at bounding box center [66, 138] width 40 height 18
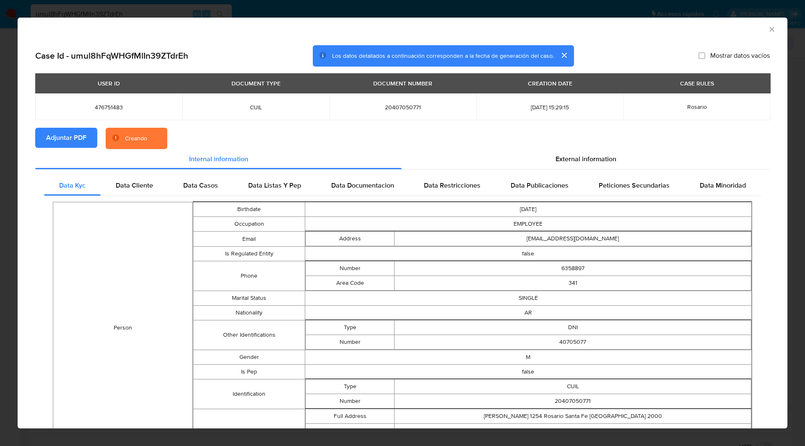
click at [208, 126] on div "USER ID DOCUMENT TYPE DOCUMENT NUMBER CREATION DATE CASE RULES 476751483 CUIL 2…" at bounding box center [402, 100] width 734 height 54
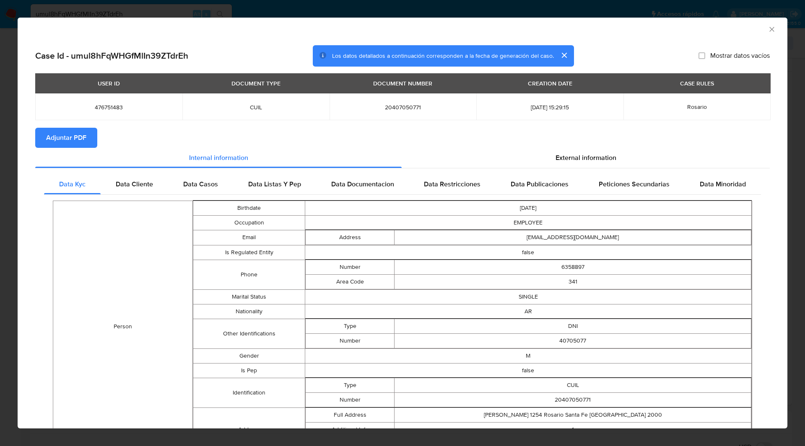
click at [769, 29] on icon "Cerrar ventana" at bounding box center [772, 29] width 8 height 8
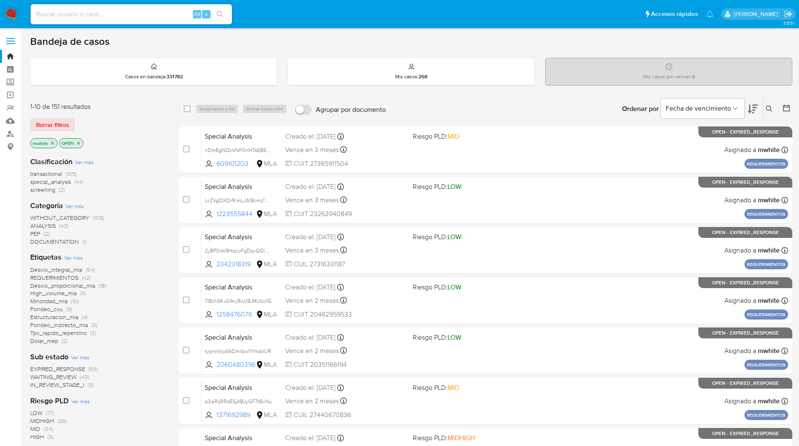
click at [766, 106] on icon at bounding box center [768, 109] width 6 height 6
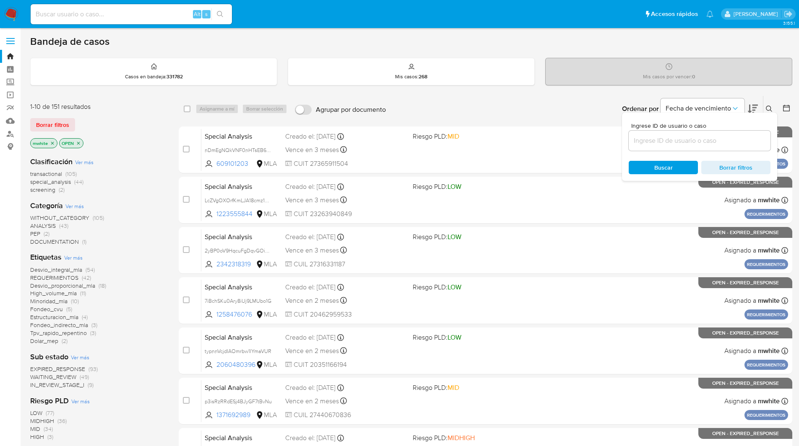
click at [657, 139] on input at bounding box center [699, 140] width 142 height 11
type input "umul8hFqWHGfMlIn39ZTdrEh"
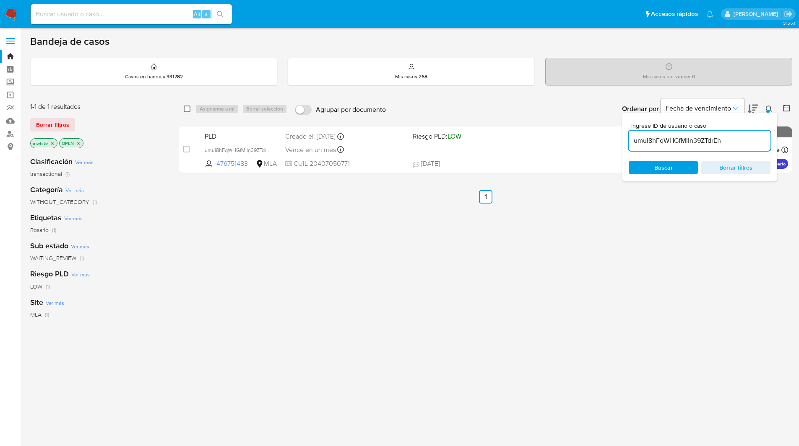
click at [185, 111] on input "checkbox" at bounding box center [187, 109] width 7 height 7
checkbox input "true"
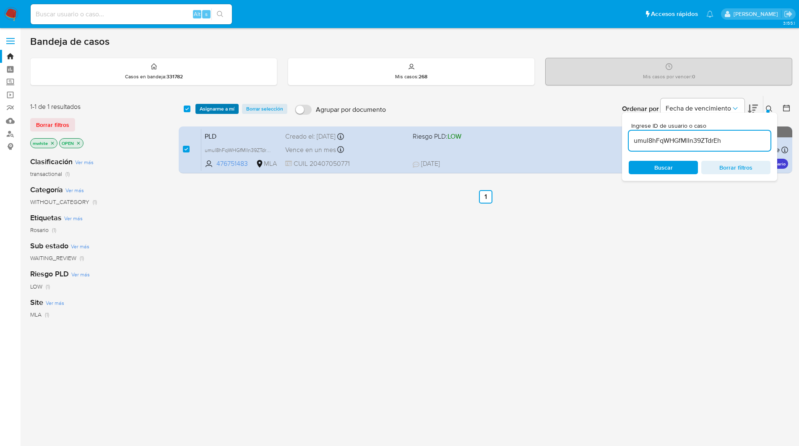
click at [207, 110] on span "Asignarme a mí" at bounding box center [217, 109] width 35 height 8
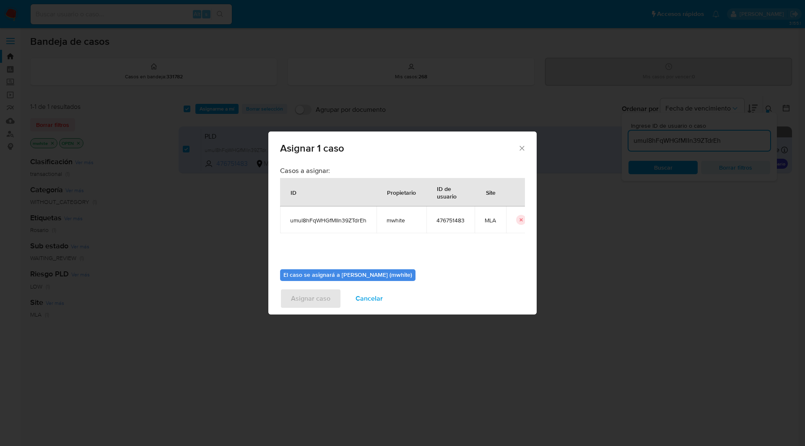
click at [389, 220] on span "mwhite" at bounding box center [402, 221] width 30 height 8
copy span "mwhite"
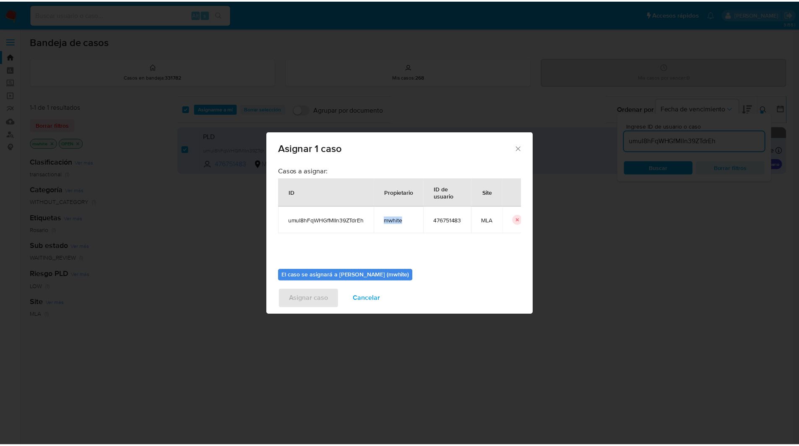
scroll to position [44, 0]
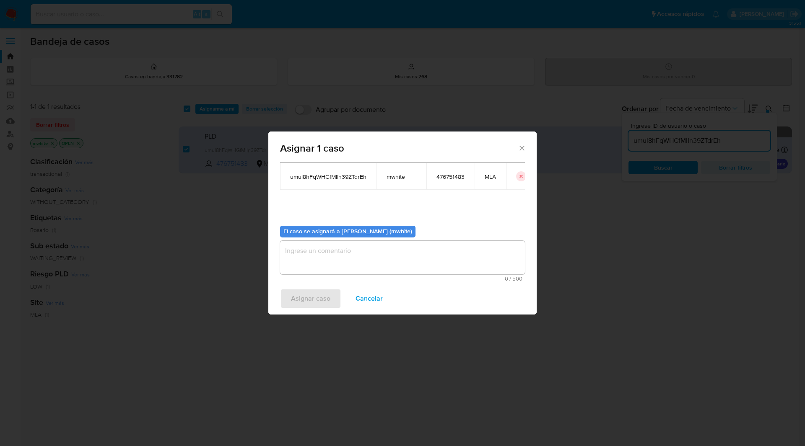
click at [305, 262] on textarea "assign-modal" at bounding box center [402, 258] width 245 height 34
paste textarea "mwhite"
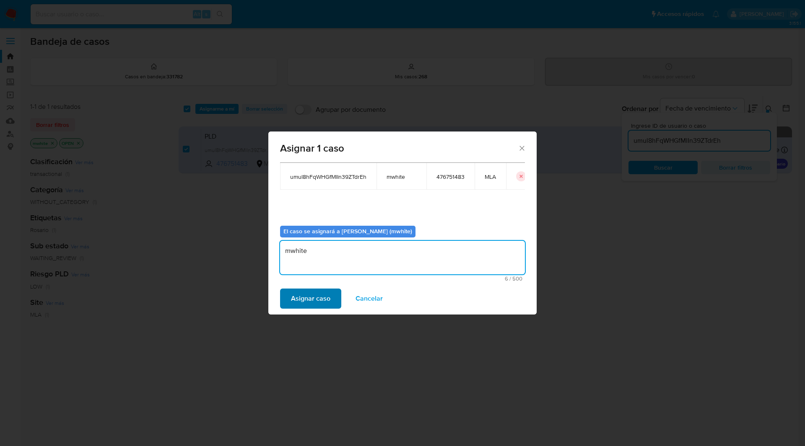
type textarea "mwhite"
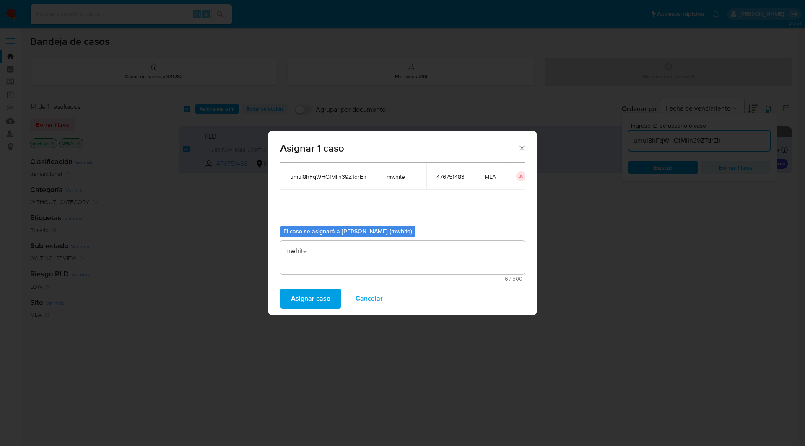
click at [301, 296] on span "Asignar caso" at bounding box center [310, 299] width 39 height 18
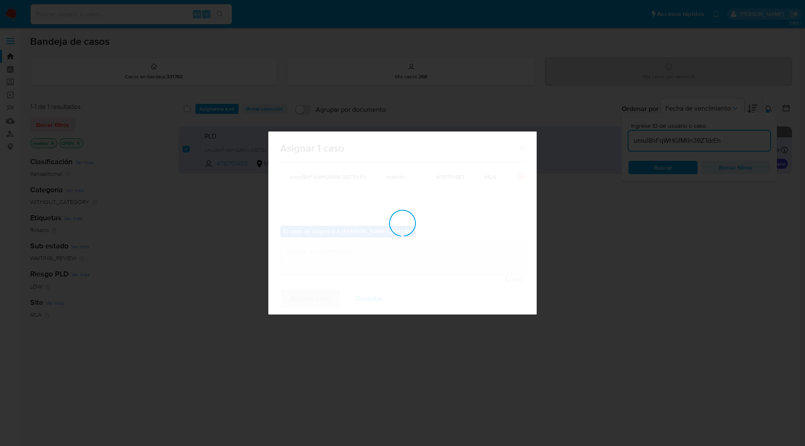
checkbox input "false"
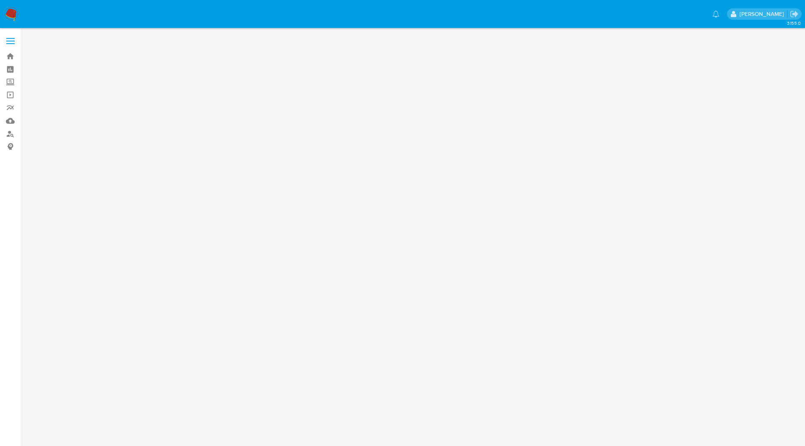
click at [8, 14] on img at bounding box center [11, 14] width 14 height 14
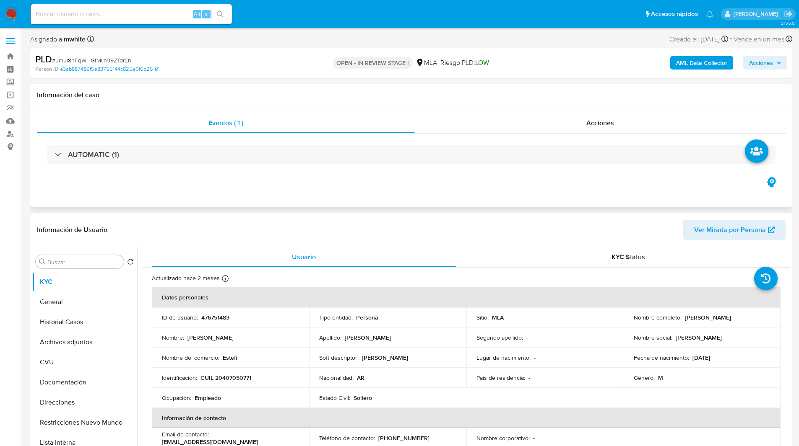
select select "10"
click at [112, 62] on span "# umul8hFqWHGfMlIn39ZTdrEh" at bounding box center [91, 60] width 79 height 8
copy span "umul8hFqWHGfMlIn39ZTdrEh"
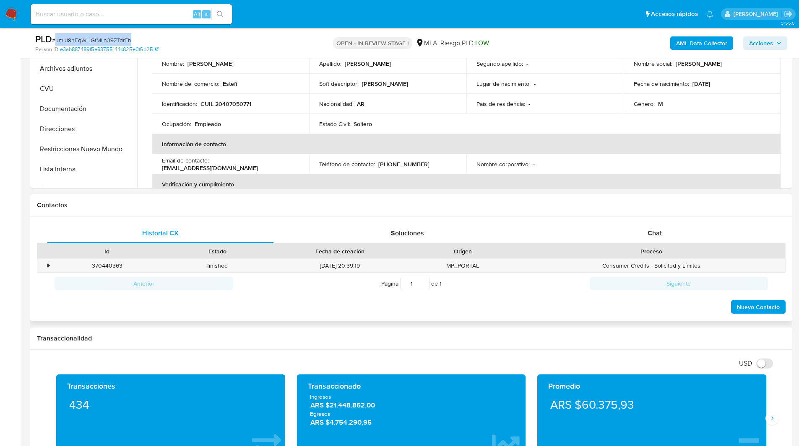
scroll to position [256, 0]
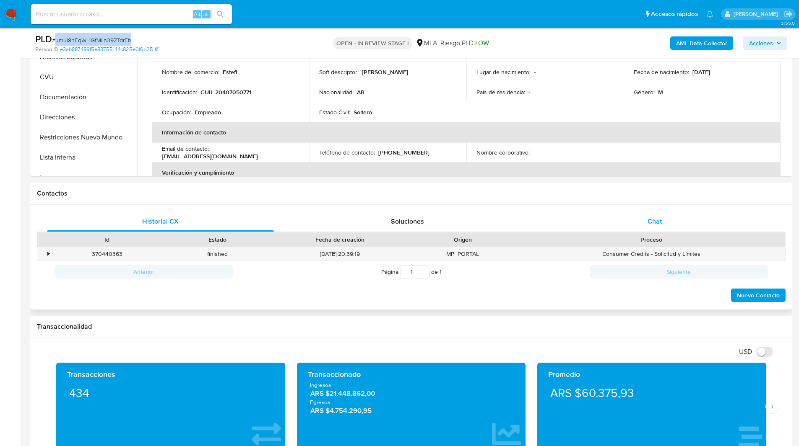
click at [660, 221] on span "Chat" at bounding box center [654, 222] width 14 height 10
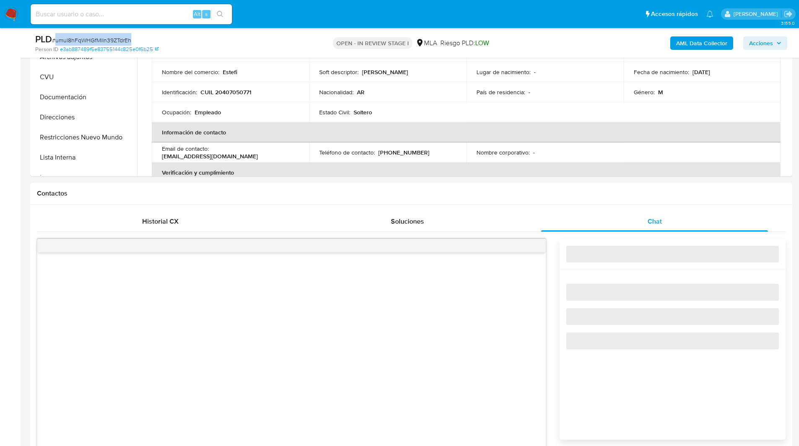
drag, startPoint x: 660, startPoint y: 221, endPoint x: 600, endPoint y: -36, distance: 263.8
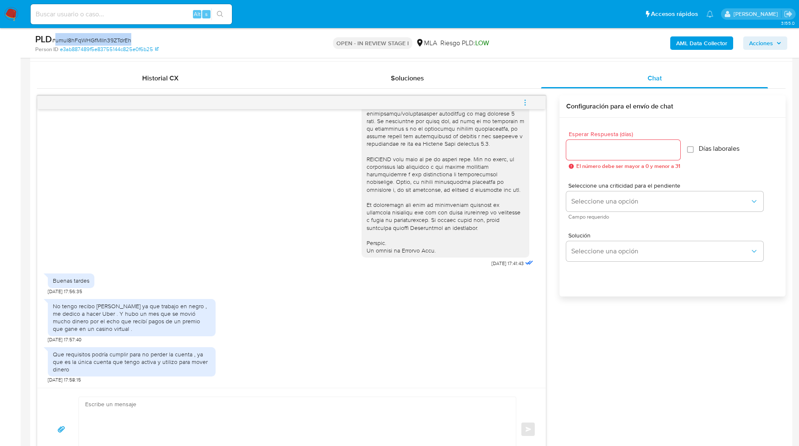
scroll to position [400, 0]
click at [634, 154] on input "Esperar Respuesta (días)" at bounding box center [623, 149] width 114 height 11
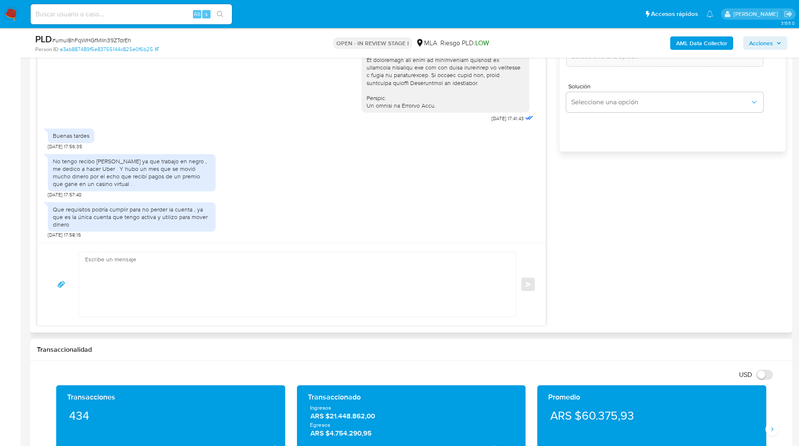
scroll to position [545, 0]
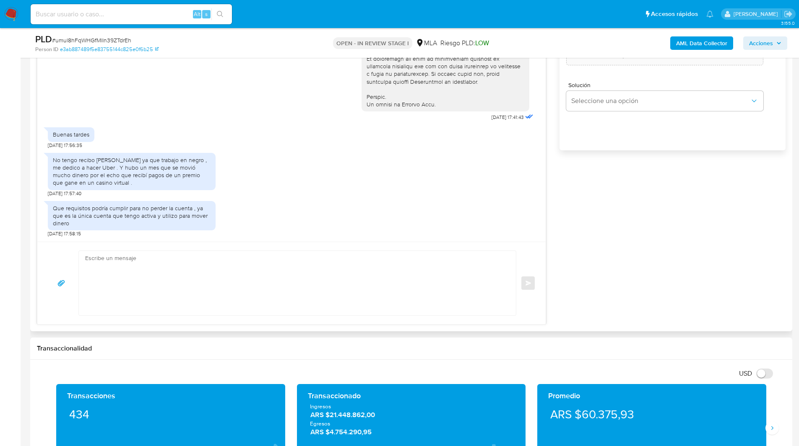
type input "0"
click at [265, 286] on textarea at bounding box center [295, 283] width 420 height 65
paste textarea "Hola XXX, Muchas gracias por tu respuesta. Analizamos tu caso y verificamos que…"
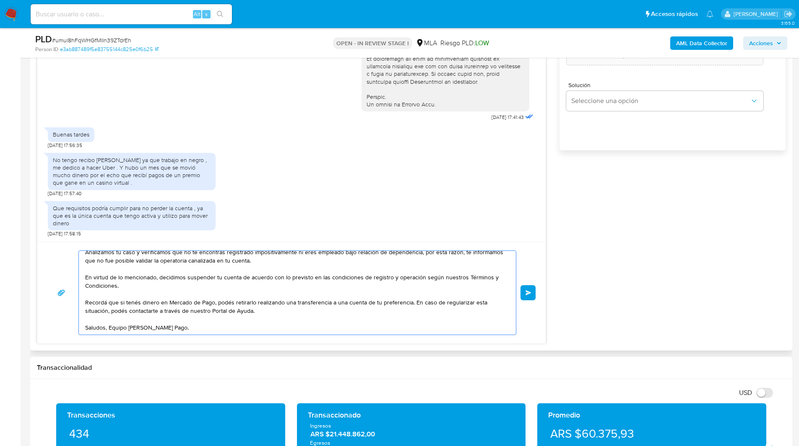
scroll to position [0, 0]
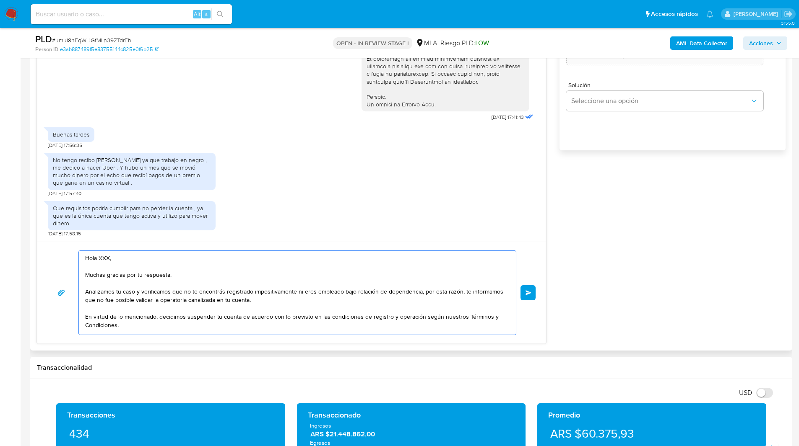
click at [103, 262] on textarea "Hola XXX, Muchas gracias por tu respuesta. Analizamos tu caso y verificamos que…" at bounding box center [295, 293] width 420 height 84
type textarea "Hola, Muchas gracias por tu respuesta. Analizamos tu caso y verificamos que no …"
click at [526, 291] on span "Enviar" at bounding box center [528, 293] width 6 height 5
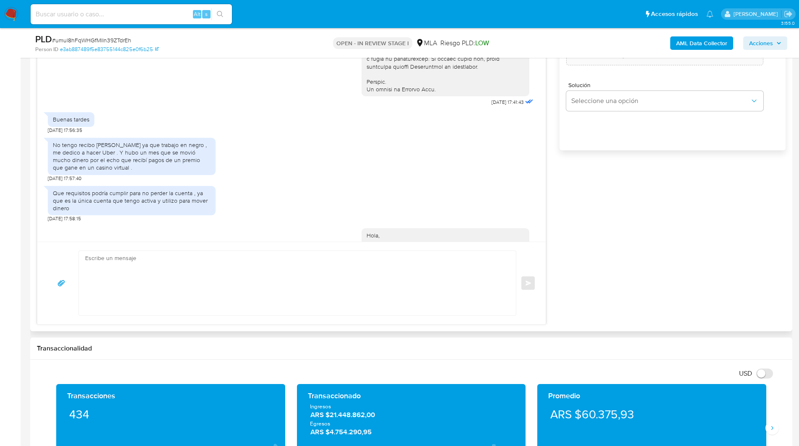
scroll to position [487, 0]
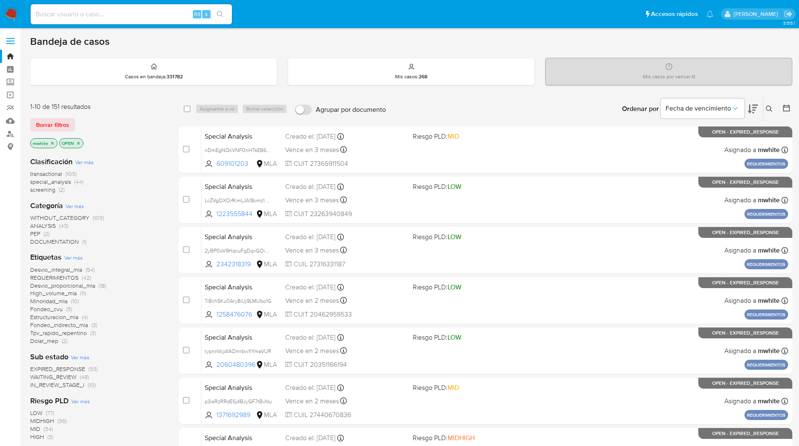
click at [767, 104] on button at bounding box center [770, 109] width 14 height 10
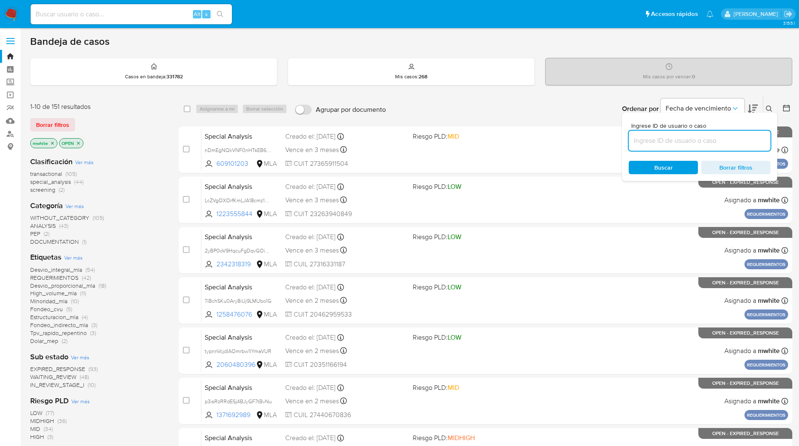
click at [693, 138] on input at bounding box center [699, 140] width 142 height 11
type input "umul8hFqWHGfMlIn39ZTdrEh"
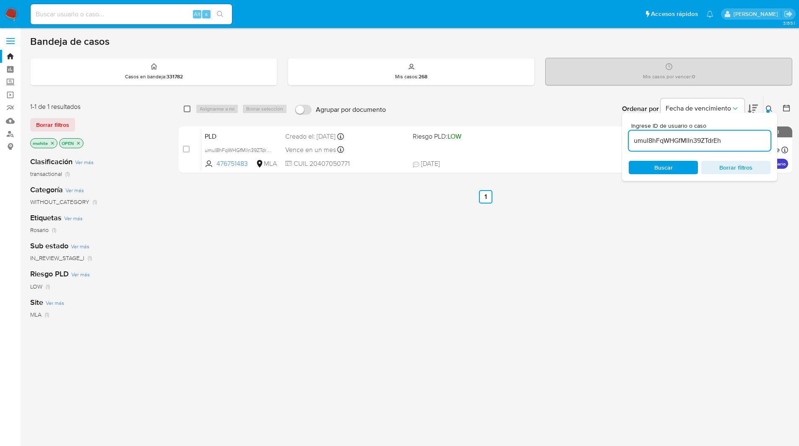
click at [187, 109] on input "checkbox" at bounding box center [187, 109] width 7 height 7
checkbox input "true"
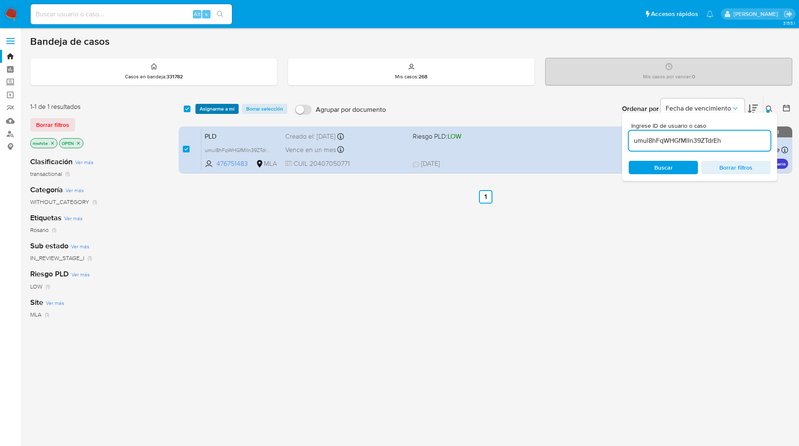
click at [208, 109] on span "Asignarme a mí" at bounding box center [217, 109] width 35 height 8
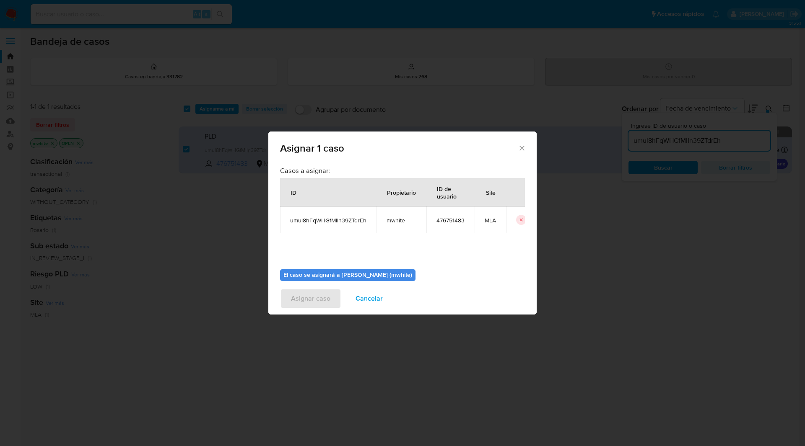
click at [385, 217] on td "mwhite" at bounding box center [401, 220] width 50 height 27
click at [392, 221] on span "mwhite" at bounding box center [402, 221] width 30 height 8
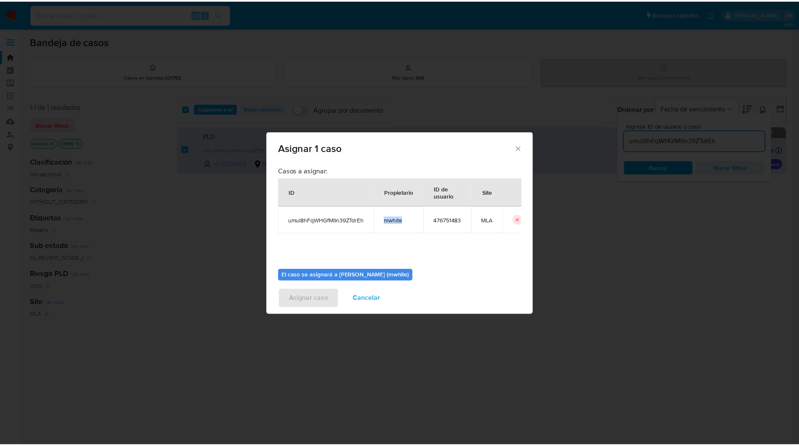
scroll to position [44, 0]
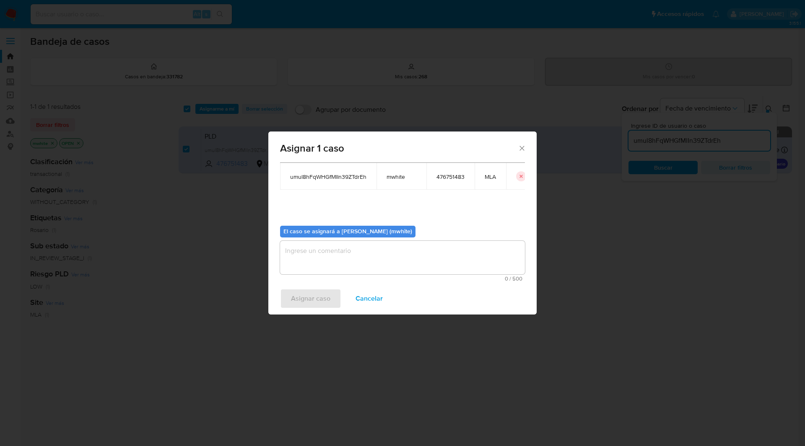
click at [335, 270] on textarea "assign-modal" at bounding box center [402, 258] width 245 height 34
paste textarea "mwhite"
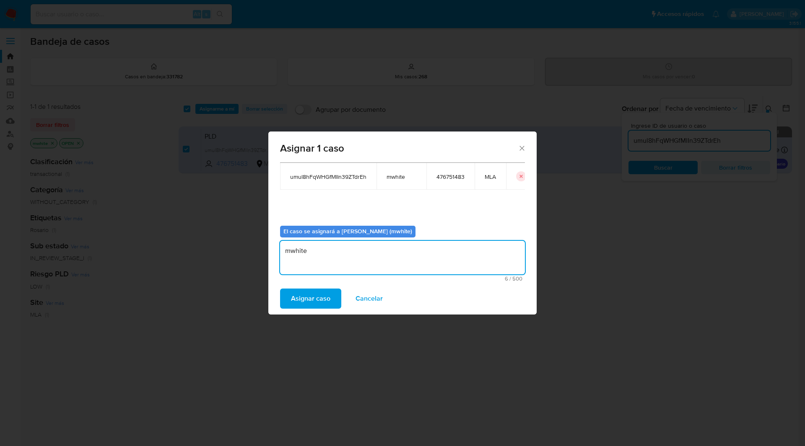
type textarea "mwhite"
click at [438, 220] on div "El caso se asignará a [PERSON_NAME] (mwhite) mwhite 6 / 500 494 caracteres rest…" at bounding box center [402, 250] width 245 height 62
click at [323, 297] on span "Asignar caso" at bounding box center [310, 299] width 39 height 18
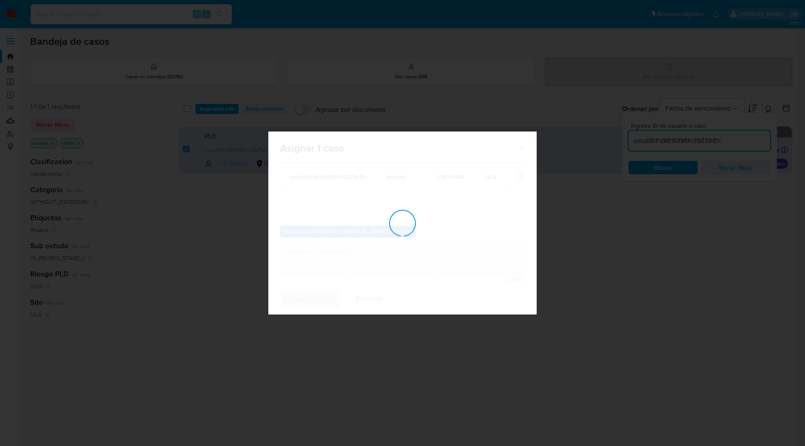
checkbox input "false"
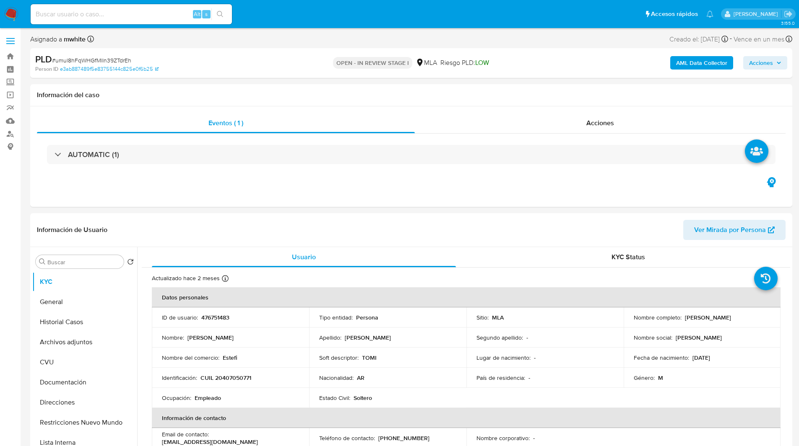
select select "10"
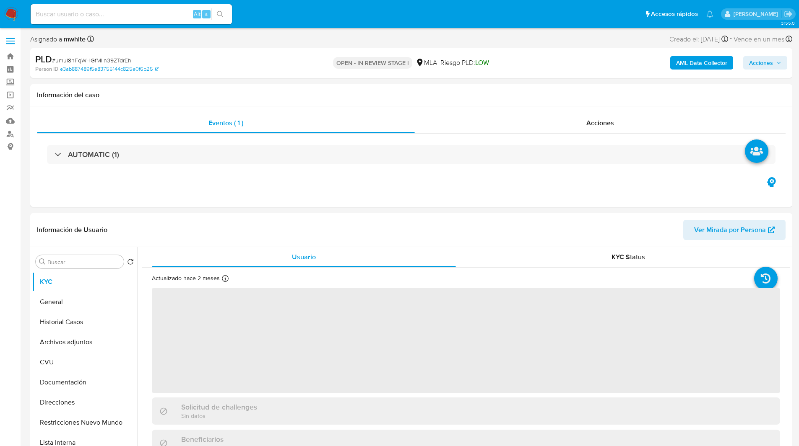
select select "10"
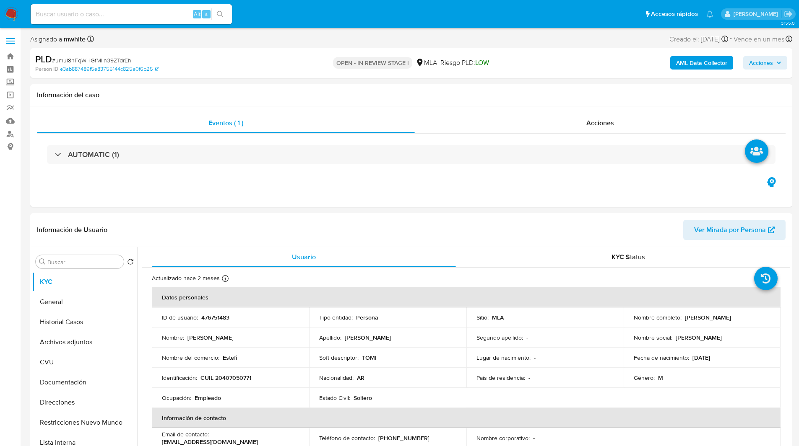
click at [336, 27] on nav "Pausado Ver notificaciones Alt s Accesos rápidos Presiona las siguientes teclas…" at bounding box center [399, 14] width 799 height 28
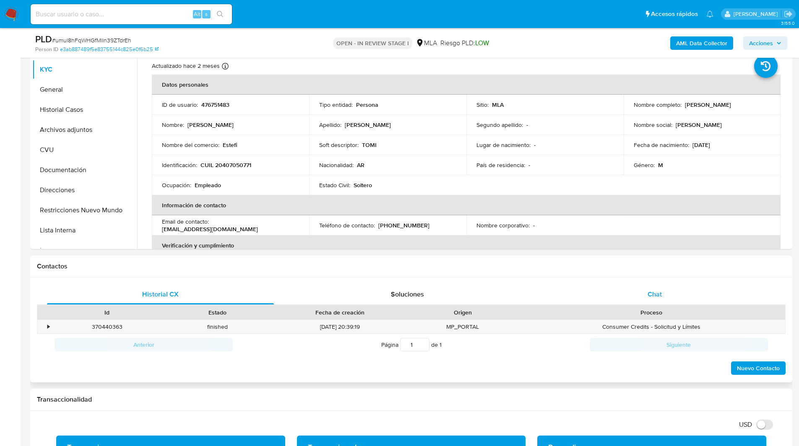
click at [653, 297] on span "Chat" at bounding box center [654, 295] width 14 height 10
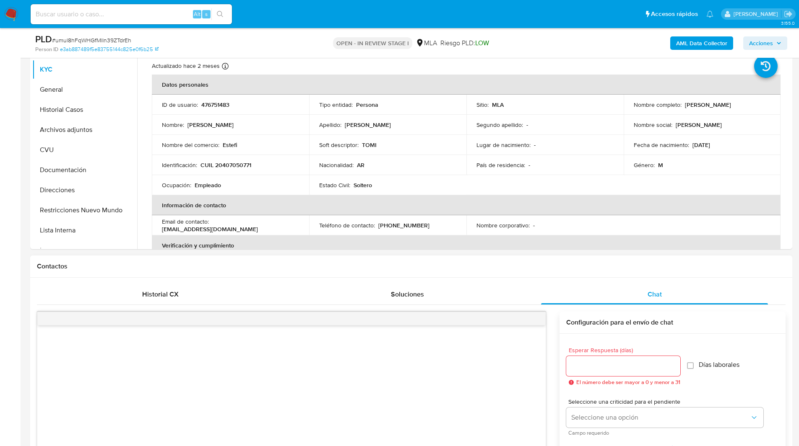
click at [580, 260] on div "Contactos" at bounding box center [411, 267] width 762 height 22
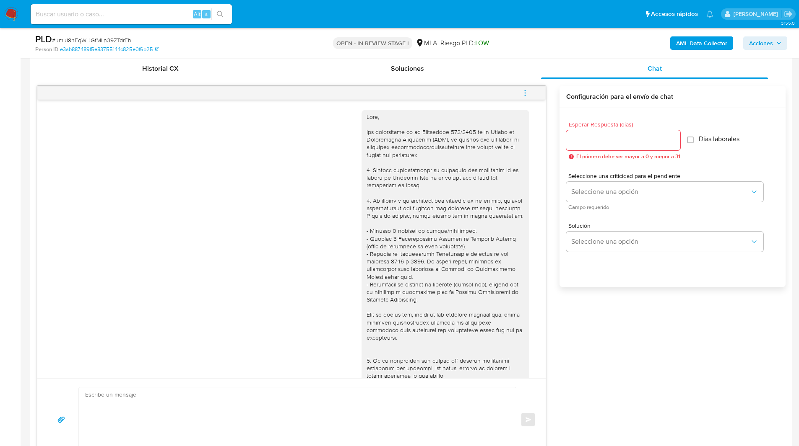
scroll to position [487, 0]
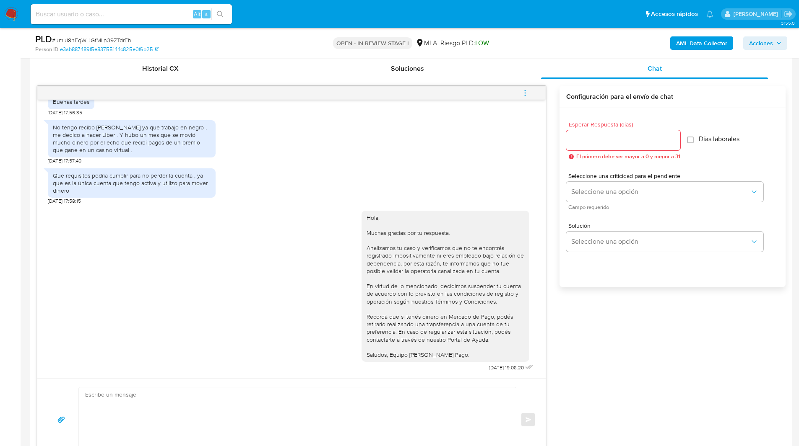
click at [529, 93] on button "menu-action" at bounding box center [525, 93] width 28 height 20
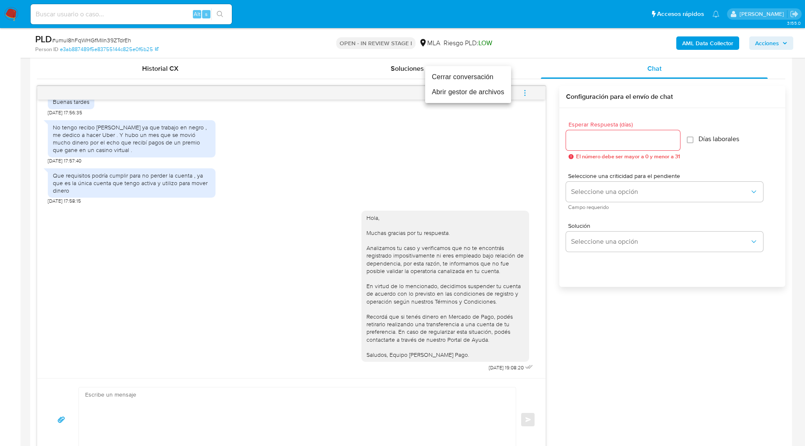
click at [481, 79] on li "Cerrar conversación" at bounding box center [468, 77] width 86 height 15
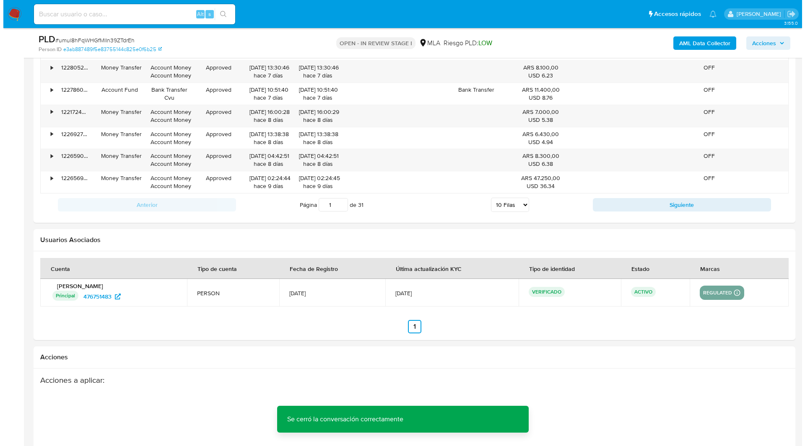
scroll to position [1474, 0]
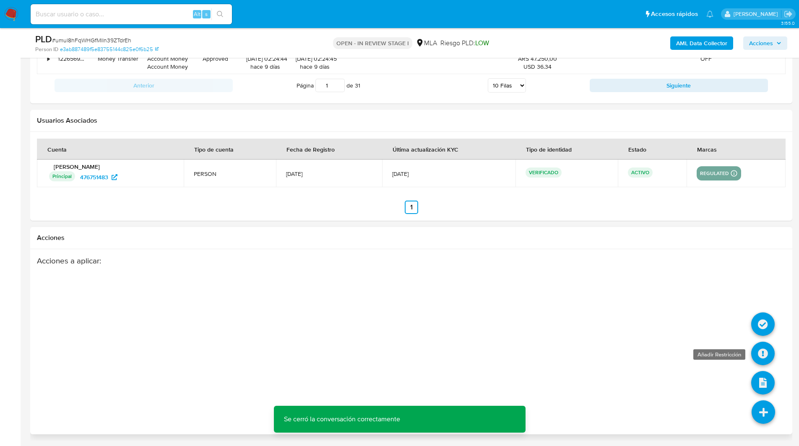
click at [764, 357] on icon at bounding box center [762, 353] width 23 height 23
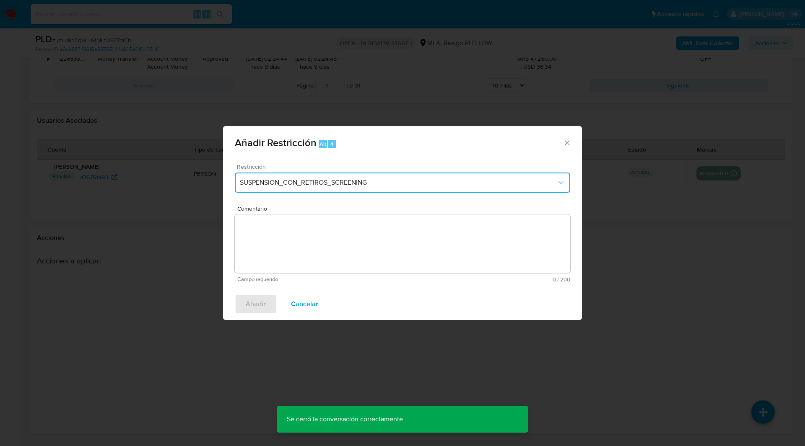
click at [361, 176] on button "SUSPENSION_CON_RETIROS_SCREENING" at bounding box center [402, 183] width 335 height 20
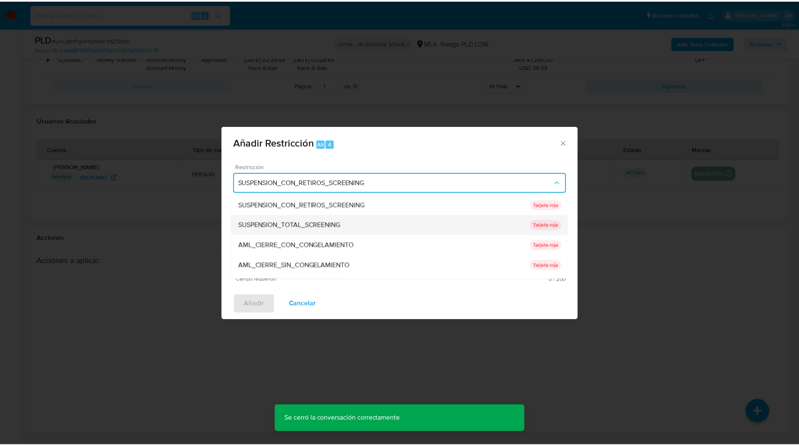
scroll to position [178, 0]
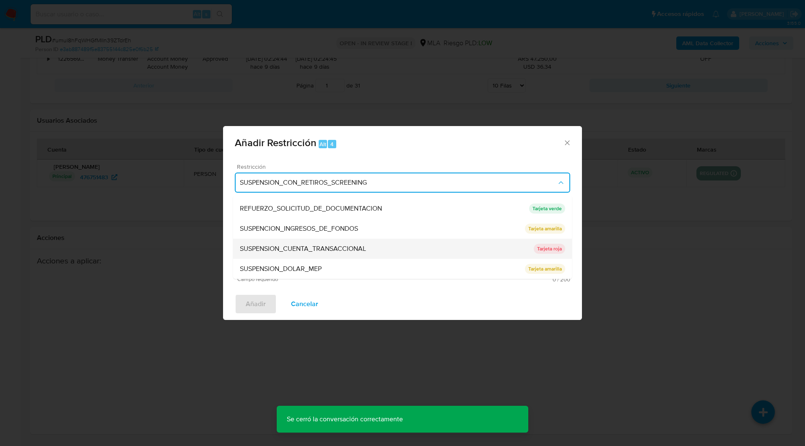
click at [288, 250] on span "SUSPENSION_CUENTA_TRANSACCIONAL" at bounding box center [303, 249] width 126 height 8
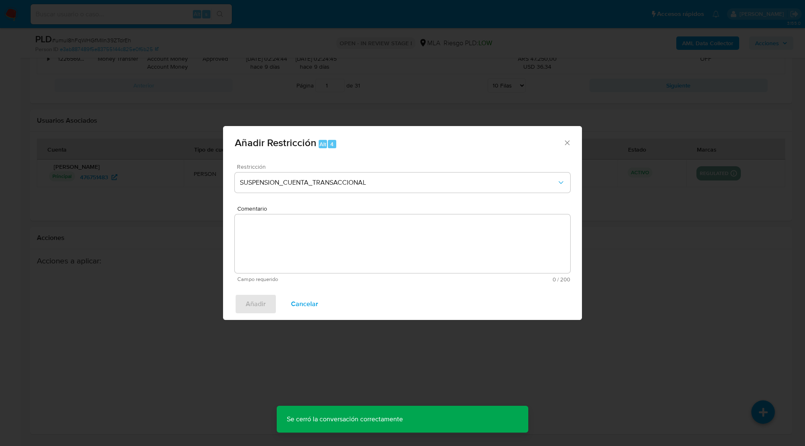
click at [329, 261] on textarea "Comentario" at bounding box center [402, 244] width 335 height 59
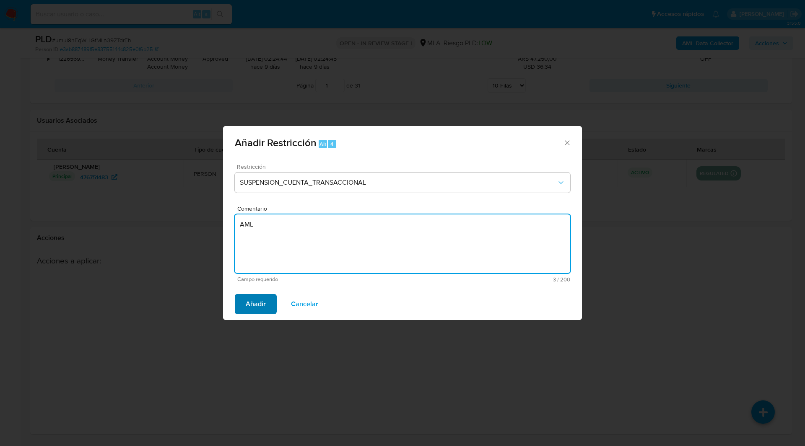
type textarea "AML"
click at [260, 304] on span "Añadir" at bounding box center [256, 304] width 20 height 18
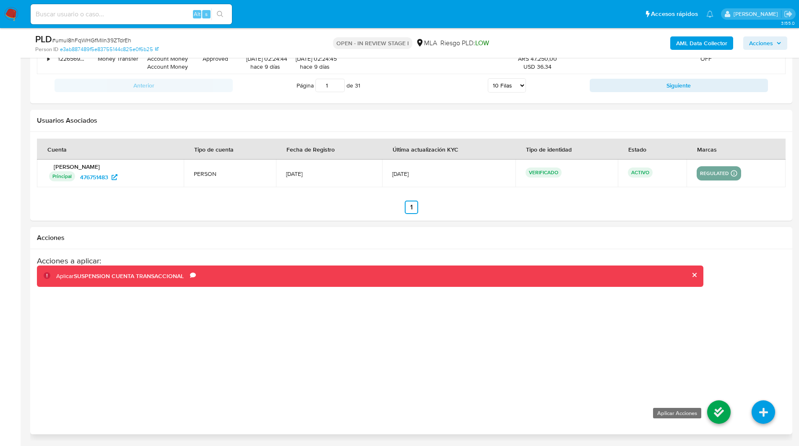
click at [712, 412] on icon at bounding box center [718, 412] width 23 height 23
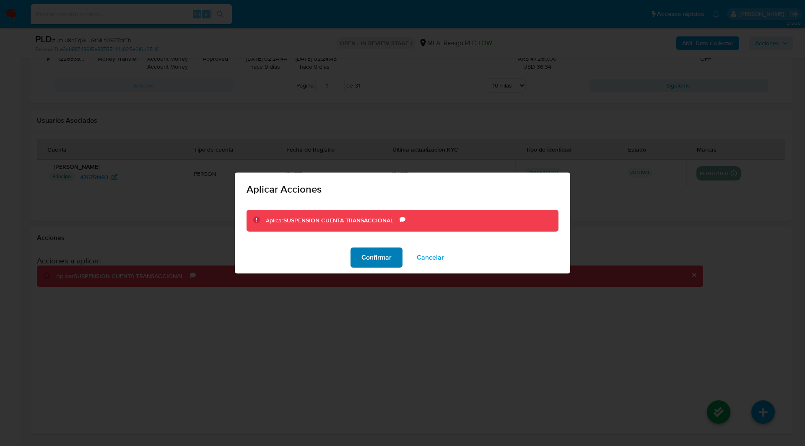
click at [378, 254] on span "Confirmar" at bounding box center [376, 258] width 30 height 18
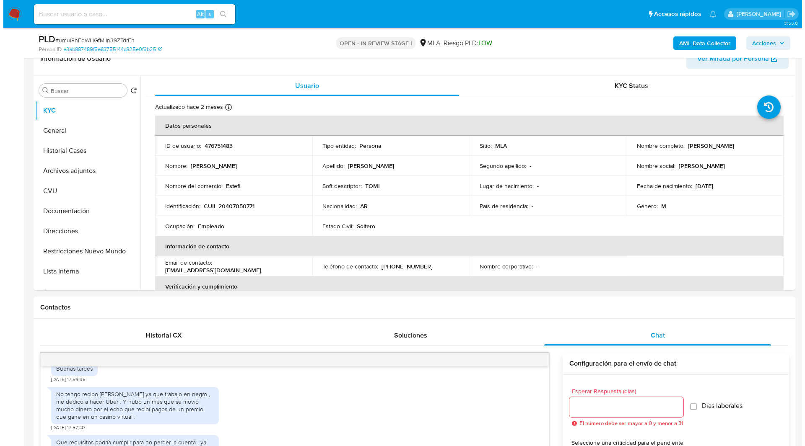
scroll to position [0, 0]
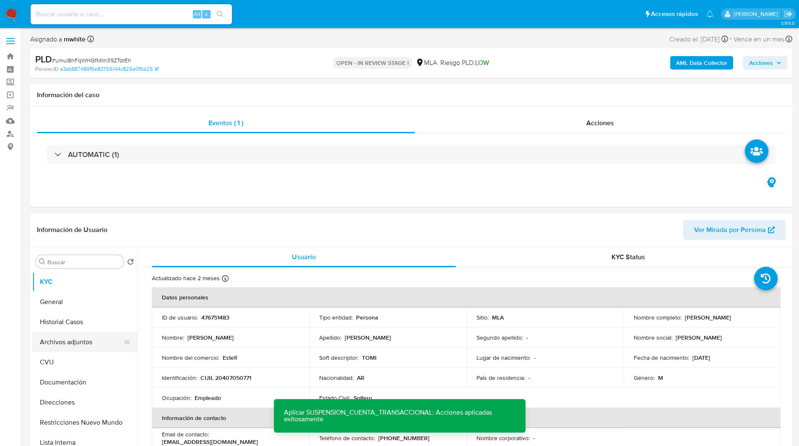
click at [67, 343] on button "Archivos adjuntos" at bounding box center [81, 342] width 98 height 20
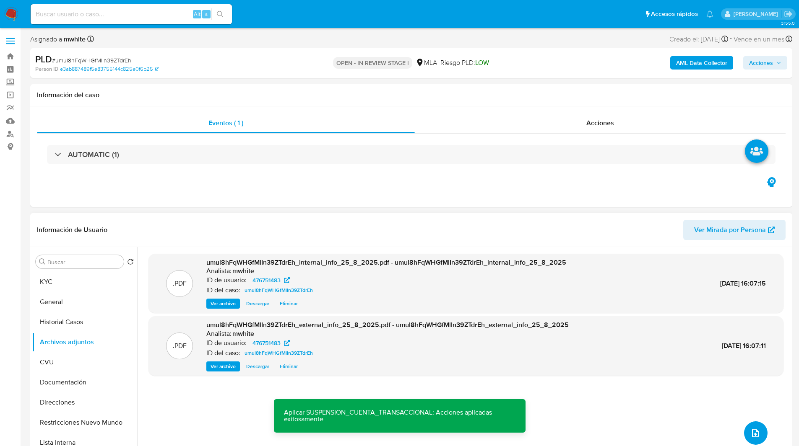
click at [750, 428] on span "upload-file" at bounding box center [755, 433] width 10 height 10
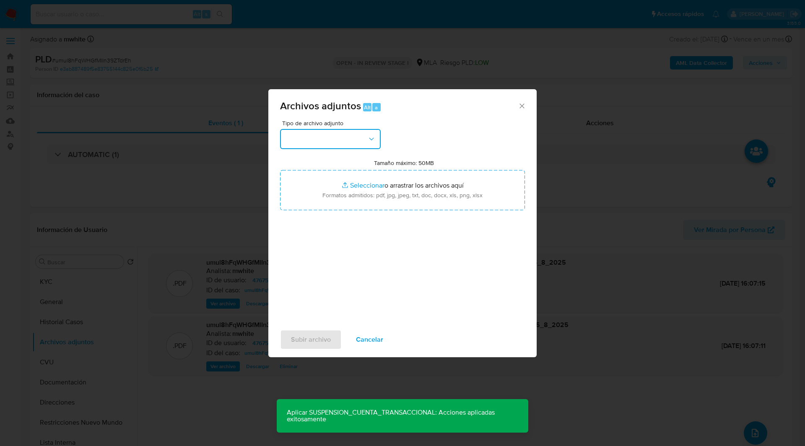
click at [352, 149] on button "button" at bounding box center [330, 139] width 101 height 20
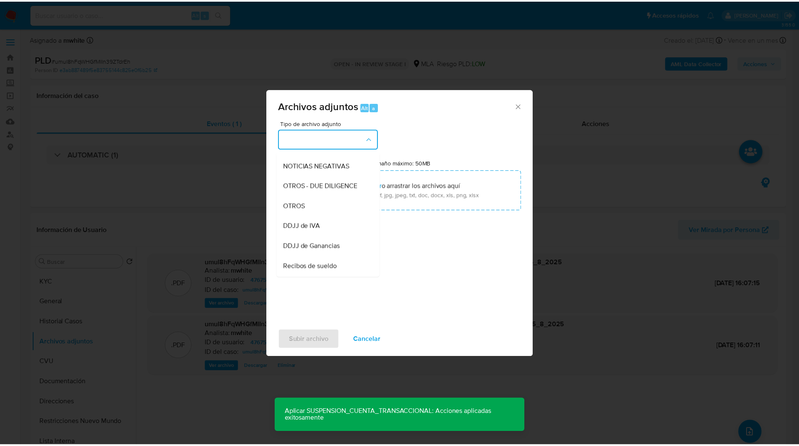
scroll to position [116, 0]
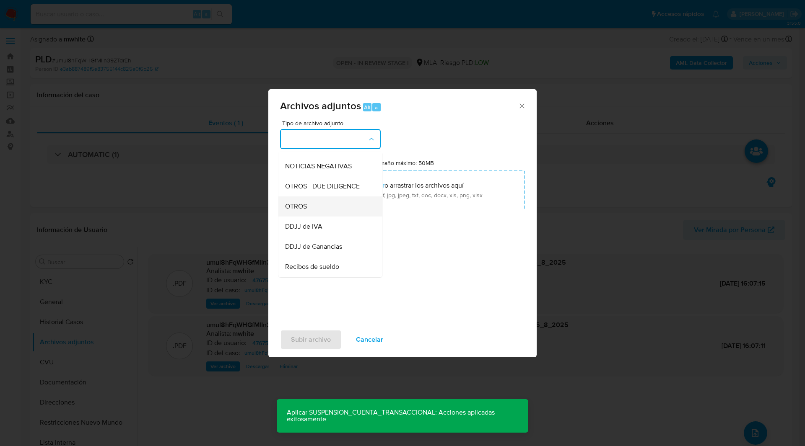
click at [306, 211] on span "OTROS" at bounding box center [296, 206] width 22 height 8
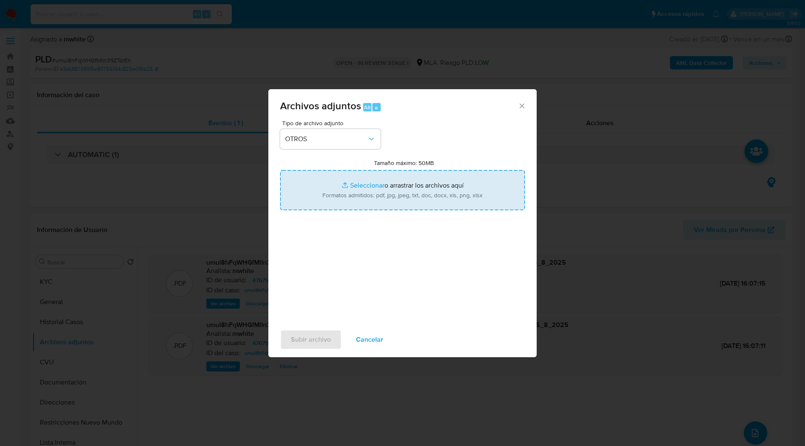
type input "C:\fakepath\Movimientos-476751483.xlsx"
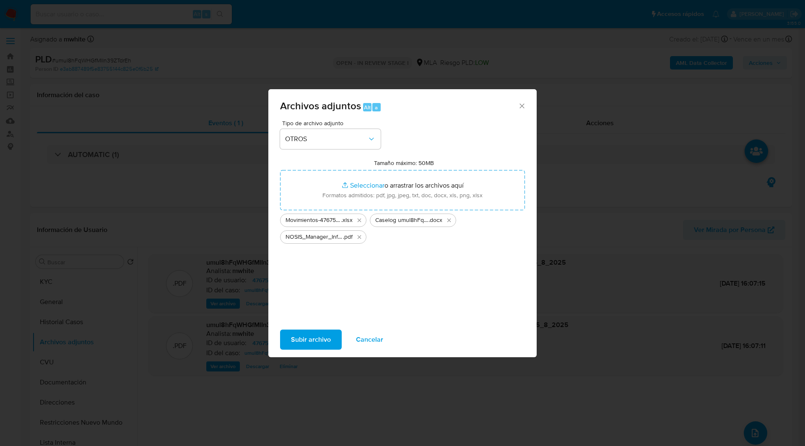
click at [316, 341] on span "Subir archivo" at bounding box center [311, 340] width 40 height 18
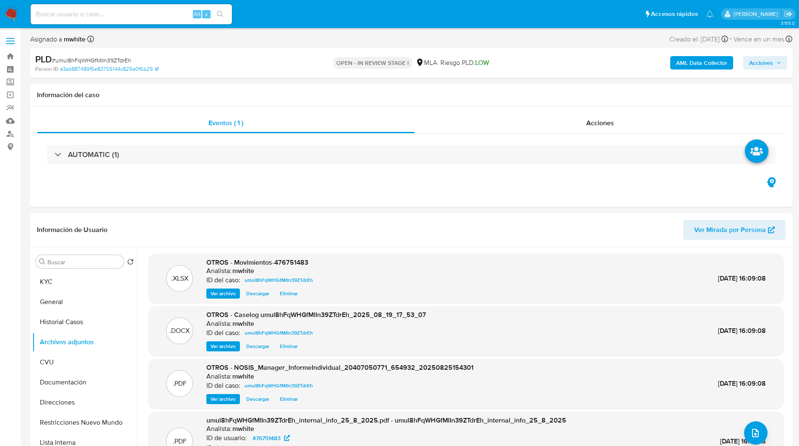
click at [763, 66] on span "Acciones" at bounding box center [761, 62] width 24 height 13
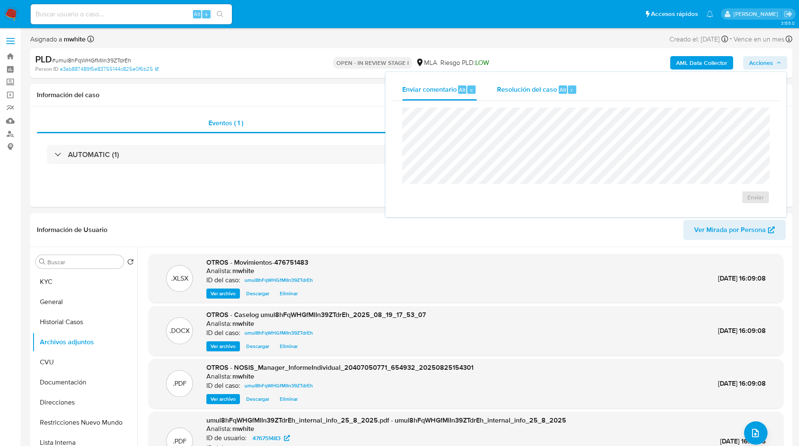
click at [545, 85] on span "Resolución del caso" at bounding box center [527, 90] width 60 height 10
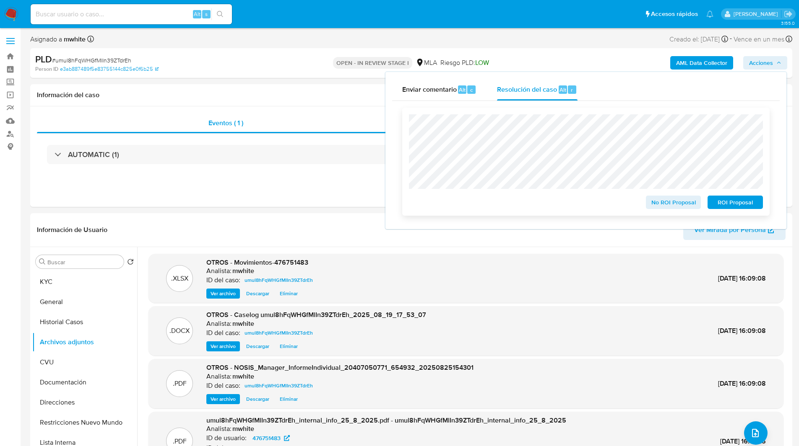
click at [731, 208] on span "ROI Proposal" at bounding box center [735, 203] width 44 height 12
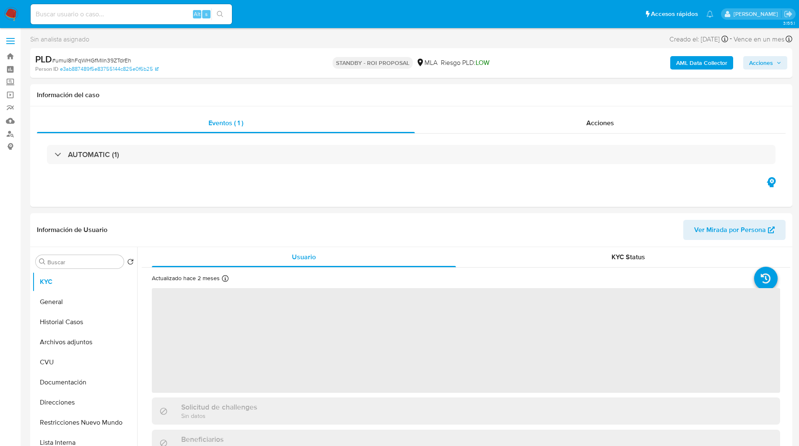
click at [130, 12] on input at bounding box center [131, 14] width 201 height 11
paste input "2Kib3KDnvbg0PNAs55YvFink"
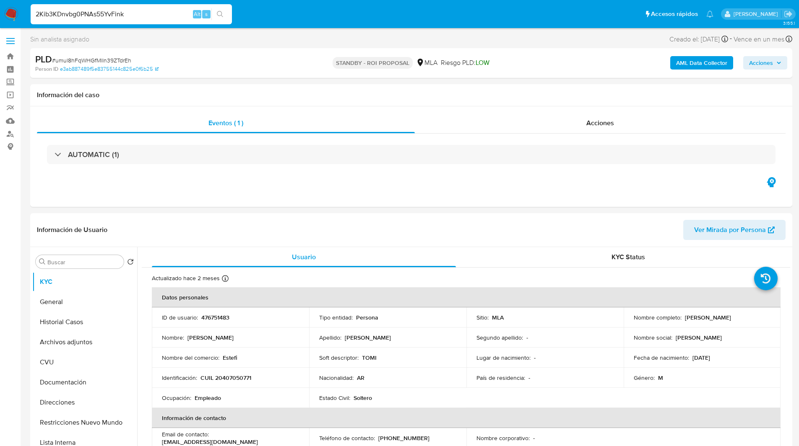
type input "2Kib3KDnvbg0PNAs55YvFink"
select select "10"
click at [253, 234] on header "Información de Usuario Ver Mirada por Persona" at bounding box center [411, 230] width 748 height 20
click at [227, 319] on p "2484257554" at bounding box center [217, 318] width 33 height 8
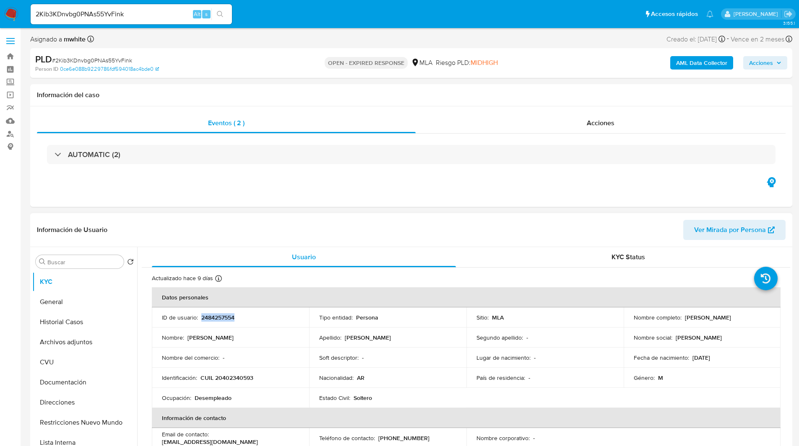
click at [227, 319] on p "2484257554" at bounding box center [217, 318] width 33 height 8
copy p "2484257554"
click at [234, 382] on p "CUIL 20402340593" at bounding box center [226, 378] width 53 height 8
copy p "20402340593"
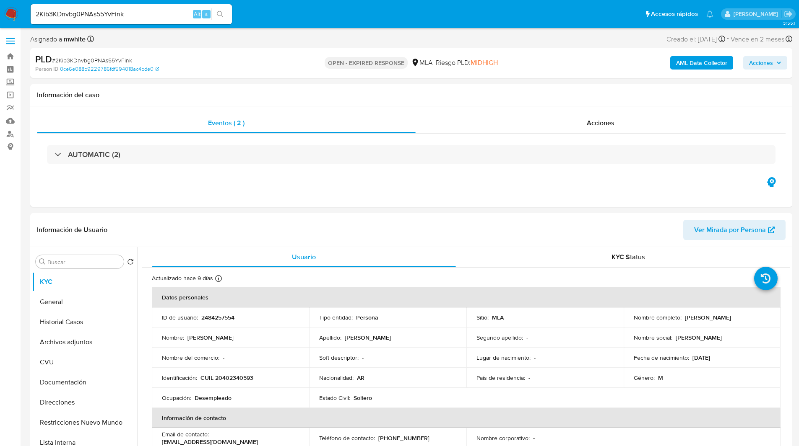
click at [207, 53] on div "PLD # 2Kib3KDnvbg0PNAs55YvFink" at bounding box center [158, 59] width 247 height 13
click at [544, 109] on div "Eventos ( 2 ) Acciones AUTOMATIC (2)" at bounding box center [411, 156] width 762 height 101
drag, startPoint x: 9, startPoint y: 11, endPoint x: 29, endPoint y: 11, distance: 19.7
click at [9, 11] on img at bounding box center [11, 14] width 14 height 14
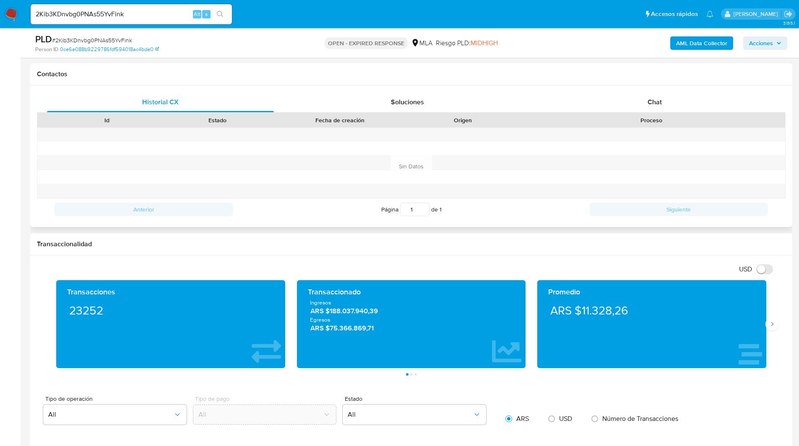
scroll to position [415, 0]
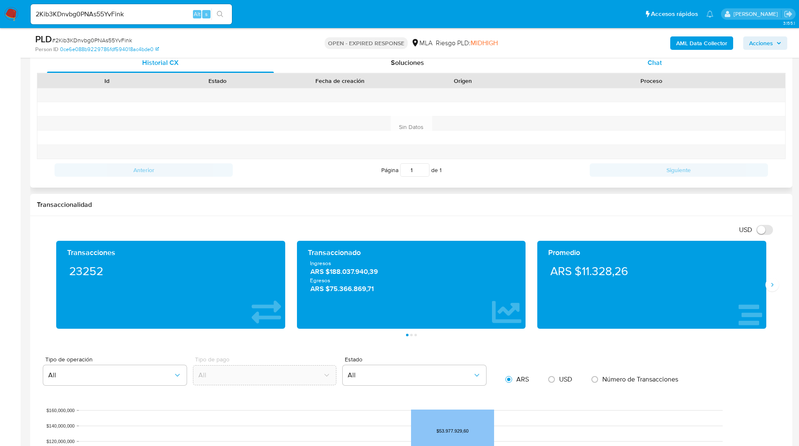
click at [628, 60] on div "Chat" at bounding box center [654, 63] width 227 height 20
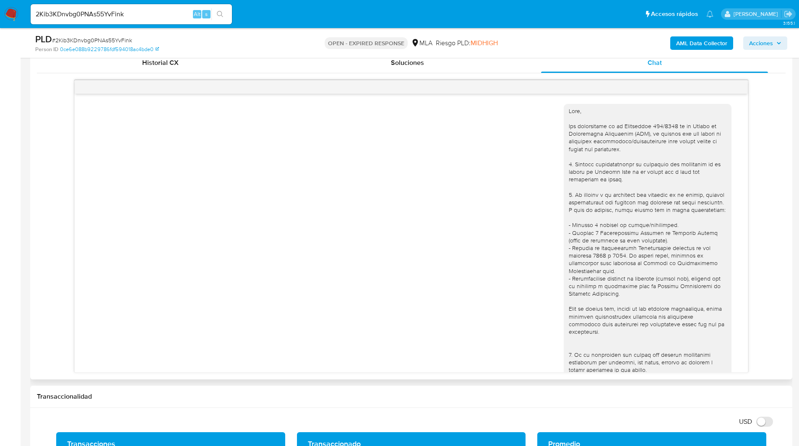
scroll to position [381, 0]
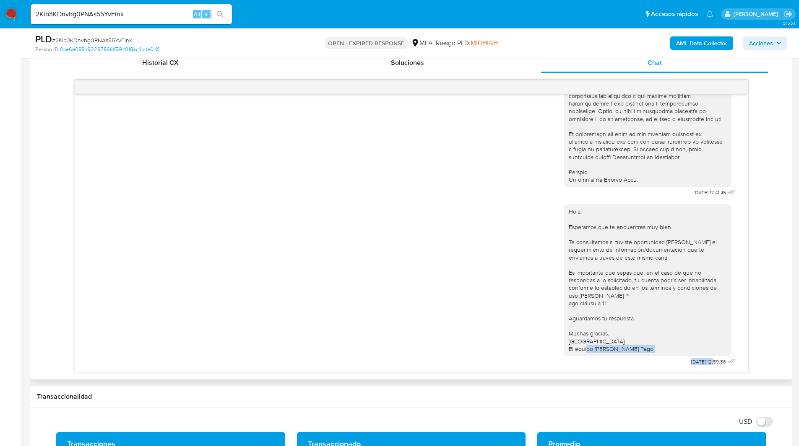
drag, startPoint x: 699, startPoint y: 361, endPoint x: 665, endPoint y: 364, distance: 33.7
click at [665, 364] on div "Hola, Esperamos que te encuentres muy bien. Te consultamos si tuviste oportunid…" at bounding box center [650, 283] width 174 height 169
copy div "22/08/2025"
click at [464, 44] on span "Riesgo PLD: MIDHIGH" at bounding box center [467, 43] width 62 height 9
click at [333, 22] on ul "Pausado Ver notificaciones 2Kib3KDnvbg0PNAs55YvFink Alt s Accesos rápidos Presi…" at bounding box center [371, 13] width 691 height 21
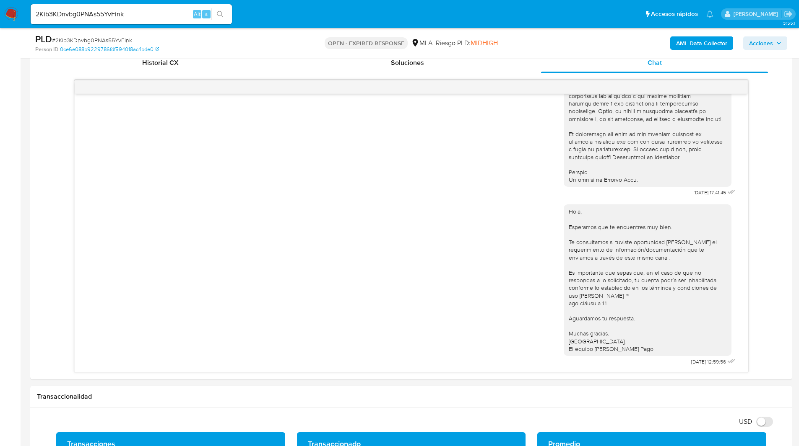
click at [317, 19] on ul "Pausado Ver notificaciones 2Kib3KDnvbg0PNAs55YvFink Alt s Accesos rápidos Presi…" at bounding box center [371, 13] width 691 height 21
click at [326, 21] on ul "Pausado Ver notificaciones 2Kib3KDnvbg0PNAs55YvFink Alt s Accesos rápidos Presi…" at bounding box center [371, 13] width 691 height 21
click at [472, 10] on ul "Pausado Ver notificaciones 2Kib3KDnvbg0PNAs55YvFink Alt s Accesos rápidos Presi…" at bounding box center [371, 13] width 691 height 21
click at [96, 17] on input "2Kib3KDnvbg0PNAs55YvFink" at bounding box center [131, 14] width 201 height 11
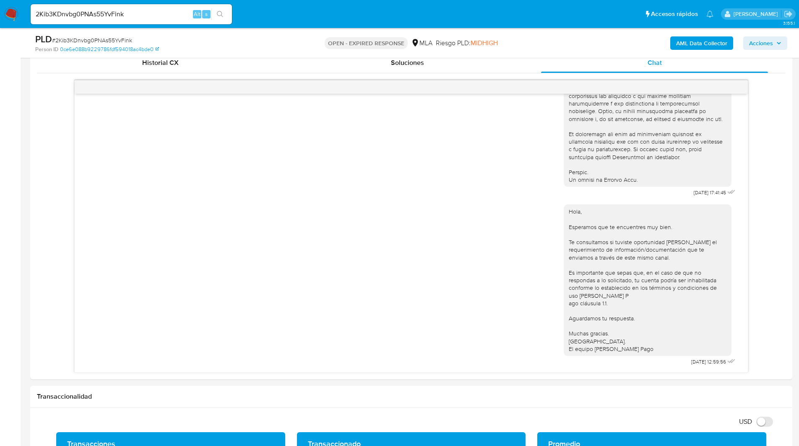
click at [9, 13] on img at bounding box center [11, 14] width 14 height 14
click at [681, 46] on b "AML Data Collector" at bounding box center [701, 42] width 51 height 13
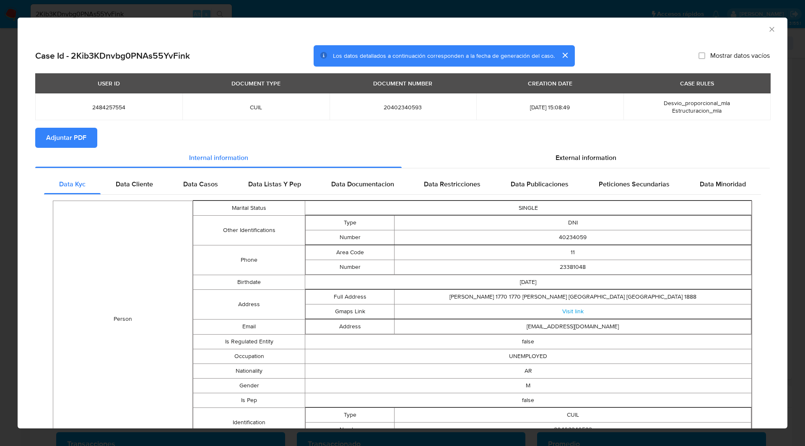
click at [75, 142] on span "Adjuntar PDF" at bounding box center [66, 138] width 40 height 18
click at [768, 31] on icon "Cerrar ventana" at bounding box center [772, 29] width 8 height 8
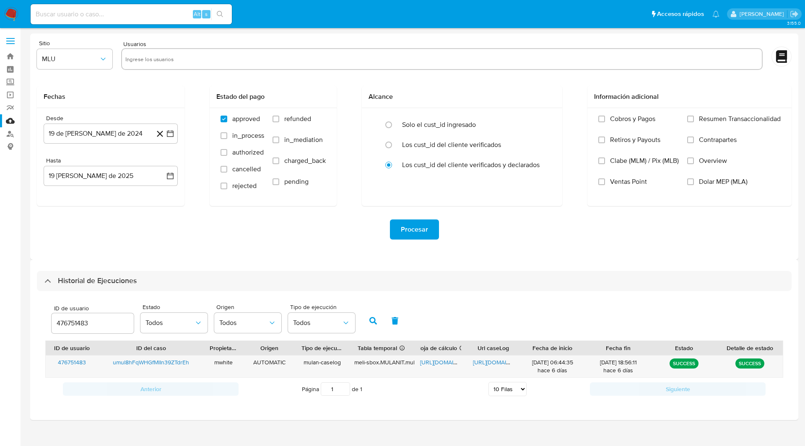
select select "10"
click at [81, 321] on input "476751483" at bounding box center [93, 323] width 82 height 11
type input "2484257554"
click at [371, 322] on icon "button" at bounding box center [373, 321] width 8 height 8
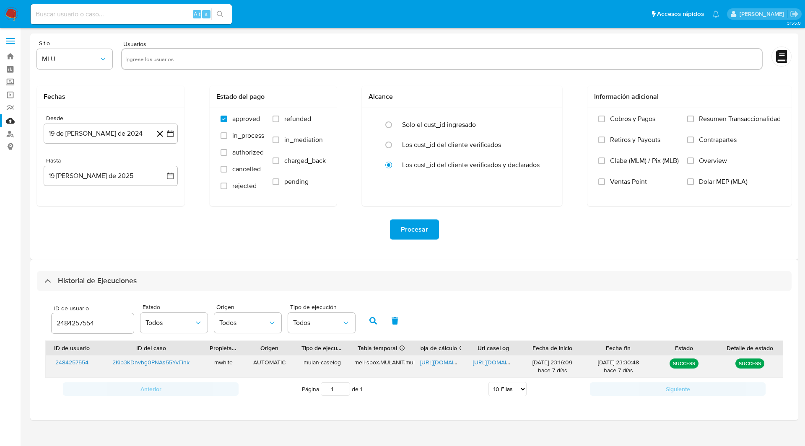
click at [442, 365] on span "[URL][DOMAIN_NAME]" at bounding box center [449, 362] width 58 height 8
click at [487, 364] on span "[URL][DOMAIN_NAME]" at bounding box center [502, 362] width 58 height 8
click at [576, 46] on div "Usuarios" at bounding box center [441, 55] width 641 height 31
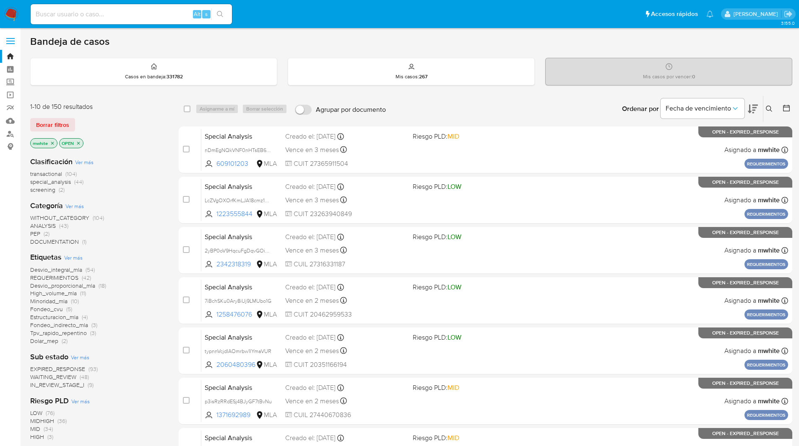
click at [107, 14] on input at bounding box center [131, 14] width 201 height 11
paste input "OI1XVWI0BqQ75j3GSAuDoShw"
type input "OI1XVWI0BqQ75j3GSAuDoShw"
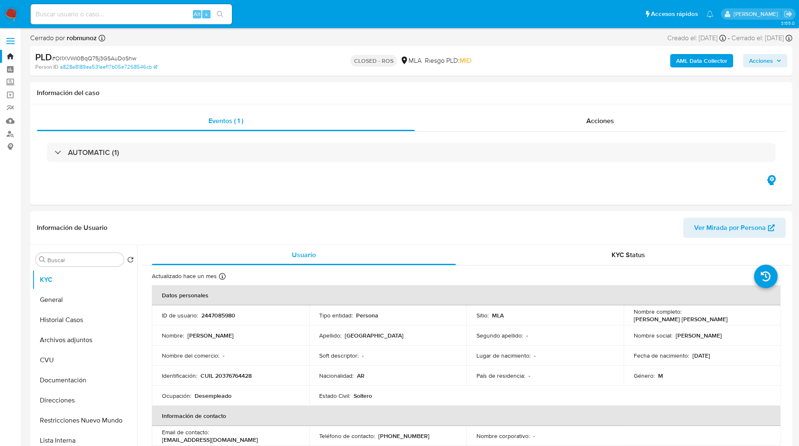
select select "10"
click at [483, 41] on div "Cerrado por robmunoz Asignado el: [DATE] 14:36:09 Creado el: [DATE] Creado el: …" at bounding box center [411, 40] width 762 height 13
click at [422, 34] on div "Cerrado por robmunoz Asignado el: [DATE] 14:36:09 Creado el: [DATE] Creado el: …" at bounding box center [411, 40] width 762 height 13
click at [498, 97] on h1 "Información del caso" at bounding box center [411, 93] width 748 height 8
click at [472, 85] on div "Información del caso" at bounding box center [411, 93] width 762 height 22
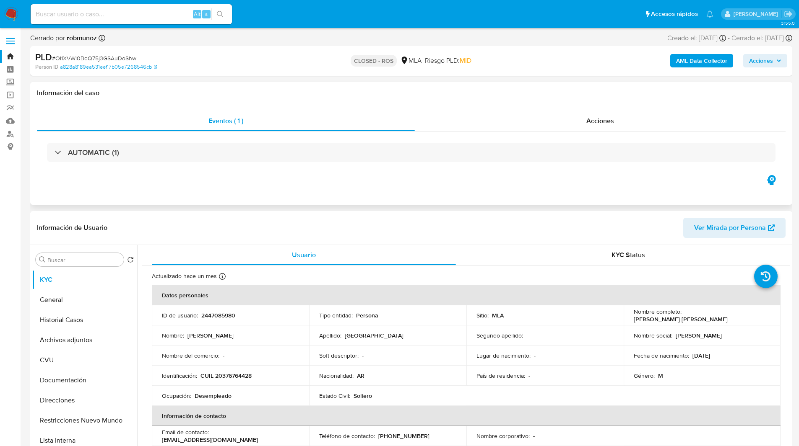
click at [599, 132] on div "AUTOMATIC (1)" at bounding box center [411, 153] width 748 height 42
click at [573, 121] on div "Acciones" at bounding box center [600, 121] width 371 height 20
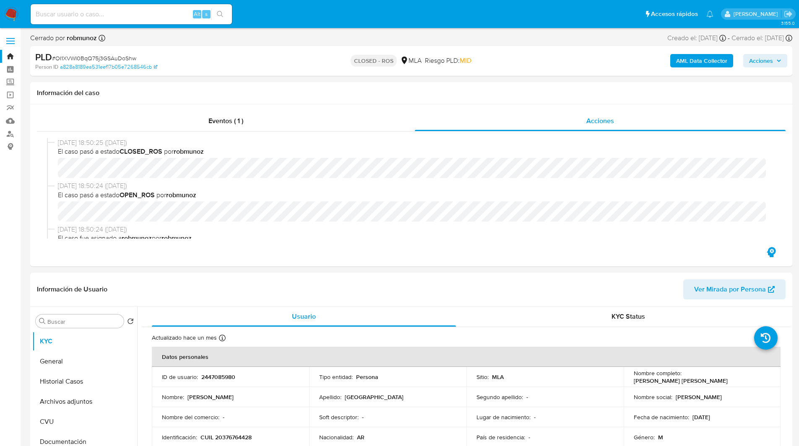
click at [455, 47] on div "PLD # OI1XVWI0BqQ75j3GSAuDoShw Person ID a828a8189ea531eef17b05e7268546cb CLOSE…" at bounding box center [411, 61] width 762 height 30
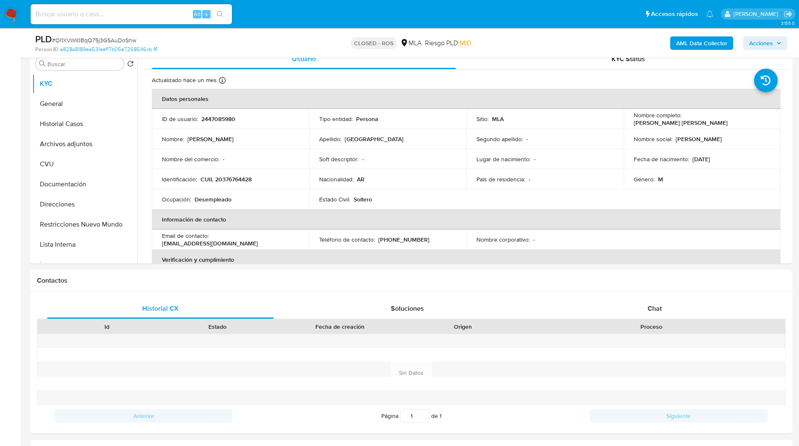
scroll to position [228, 0]
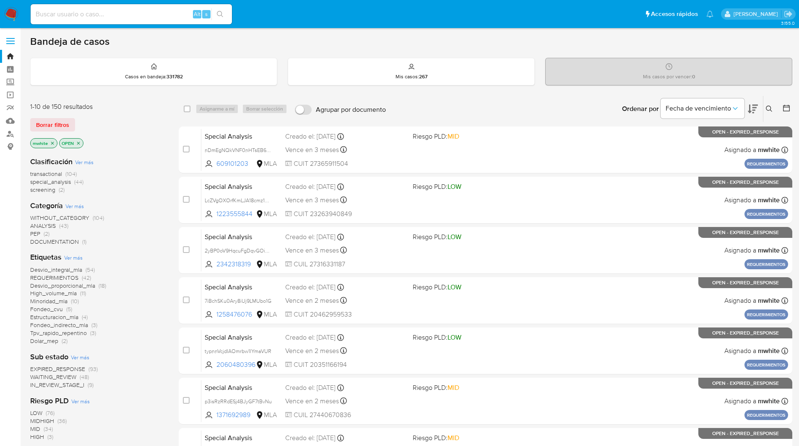
click at [770, 113] on button at bounding box center [770, 109] width 14 height 10
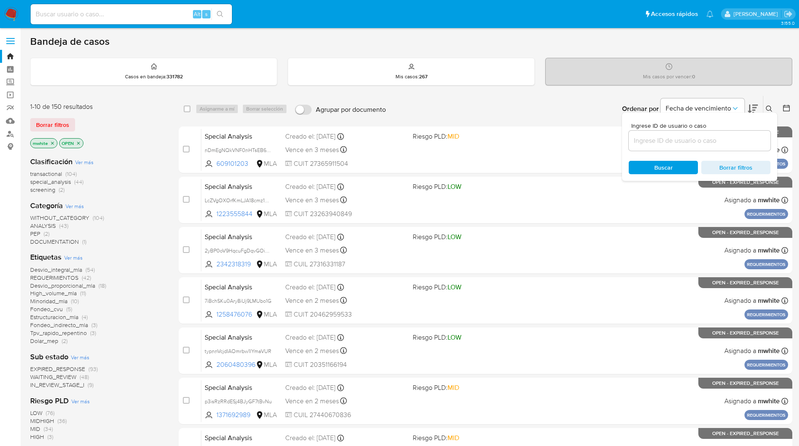
click at [666, 146] on div at bounding box center [699, 141] width 142 height 20
click at [676, 139] on input at bounding box center [699, 140] width 142 height 11
paste input "2Kib3KDnvbg0PNAs55YvFink"
type input "2Kib3KDnvbg0PNAs55YvFink"
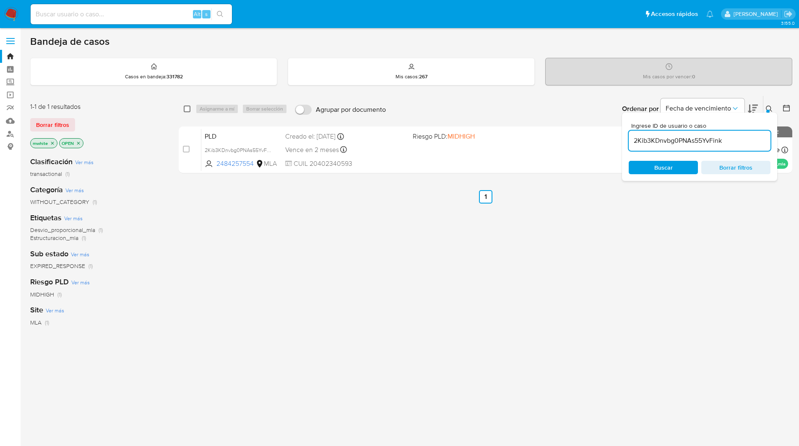
click at [187, 112] on input "checkbox" at bounding box center [187, 109] width 7 height 7
checkbox input "true"
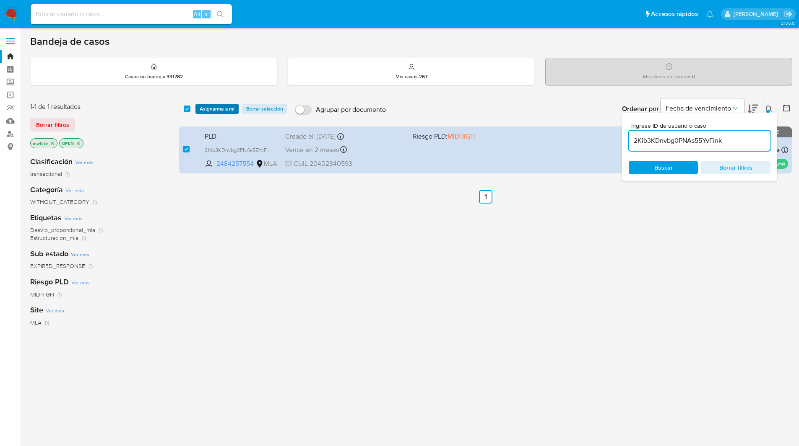
click at [202, 111] on span "Asignarme a mí" at bounding box center [217, 109] width 35 height 8
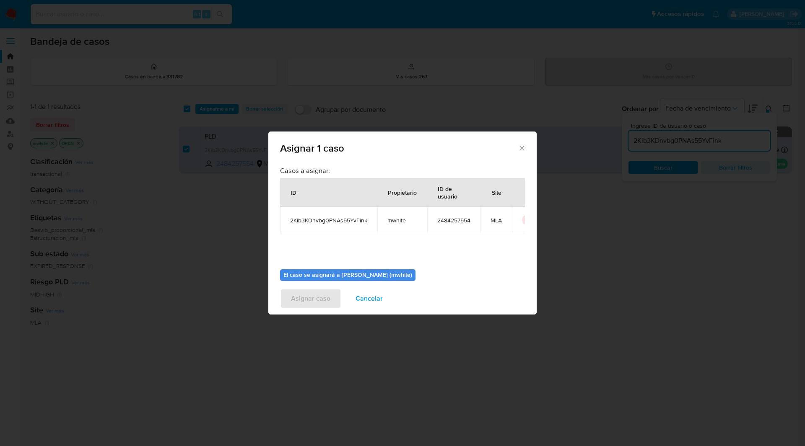
click at [393, 222] on span "mwhite" at bounding box center [402, 221] width 30 height 8
copy span "mwhite"
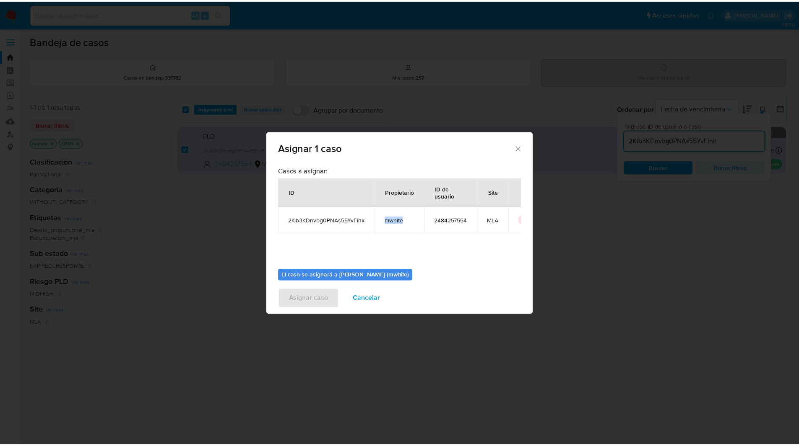
scroll to position [44, 0]
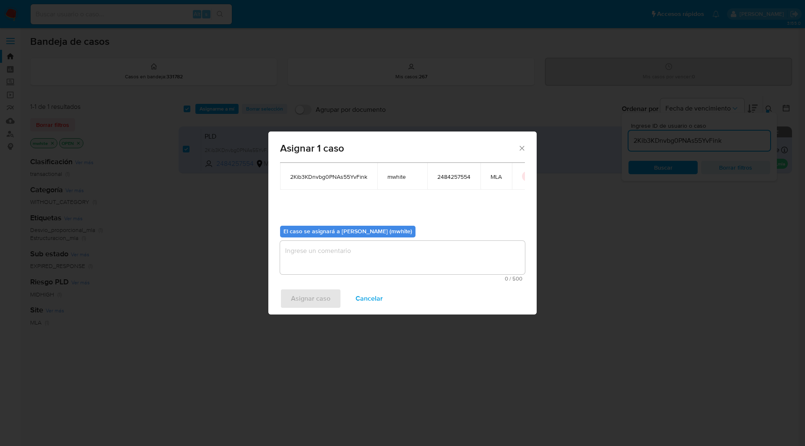
click at [327, 257] on textarea "assign-modal" at bounding box center [402, 258] width 245 height 34
paste textarea "mwhite"
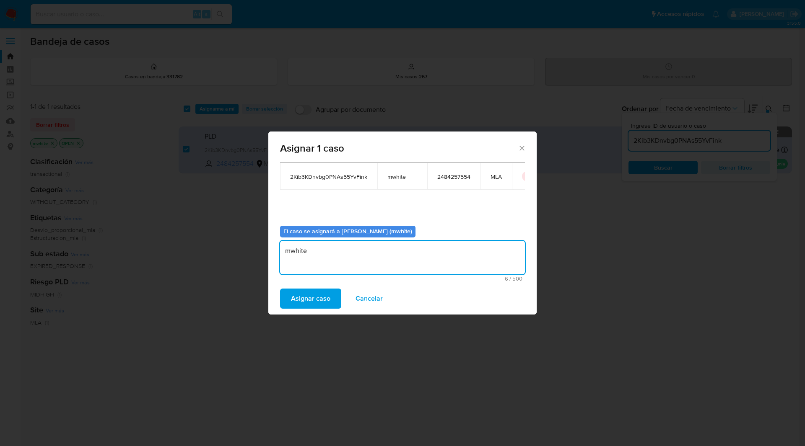
click at [384, 248] on textarea "mwhite" at bounding box center [402, 258] width 245 height 34
type textarea "mwhite"
click at [314, 295] on span "Asignar caso" at bounding box center [310, 299] width 39 height 18
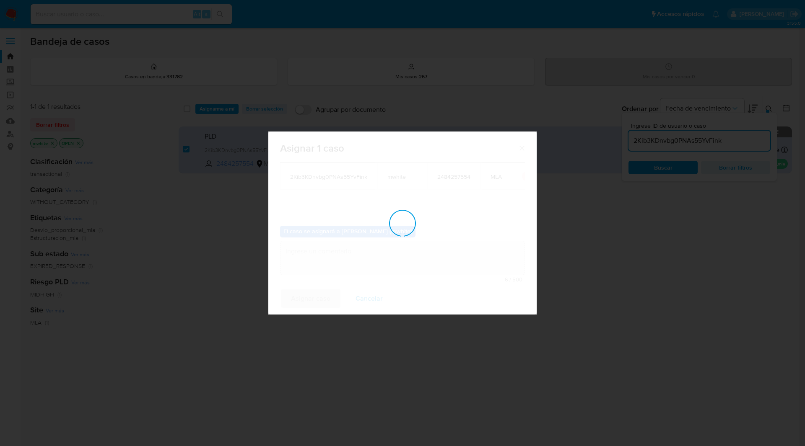
checkbox input "false"
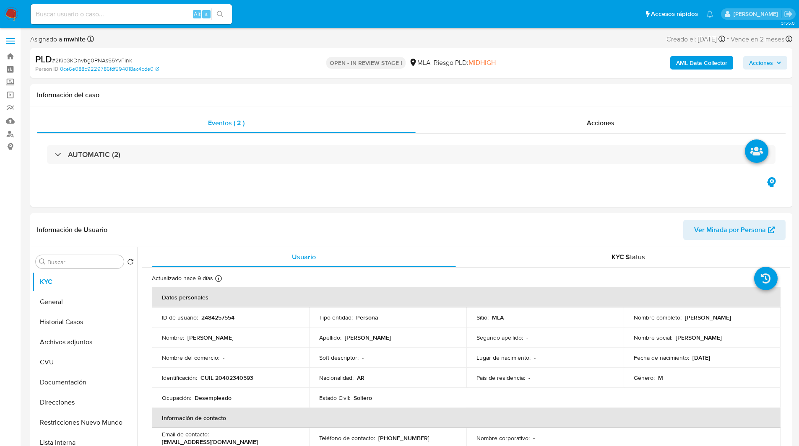
select select "10"
click at [480, 60] on span "MIDHIGH" at bounding box center [481, 63] width 27 height 10
click at [413, 76] on div "PLD # 2Kib3KDnvbg0PNAs55YvFink Person ID 0ce6e088b9229786fdf594018ac4bde0 OPEN …" at bounding box center [411, 63] width 762 height 30
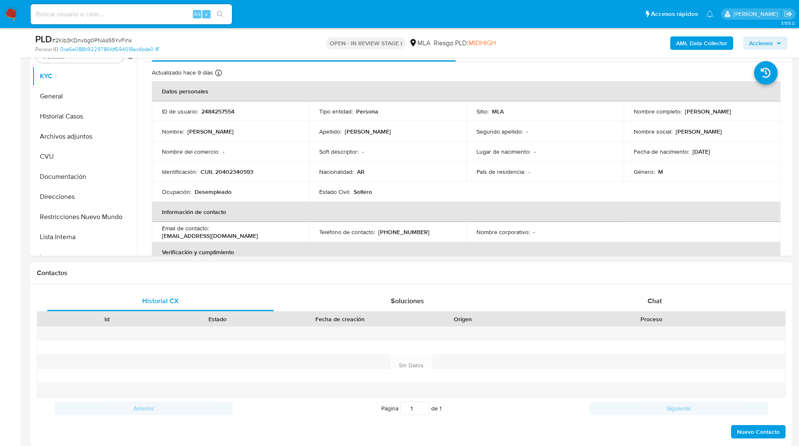
scroll to position [187, 0]
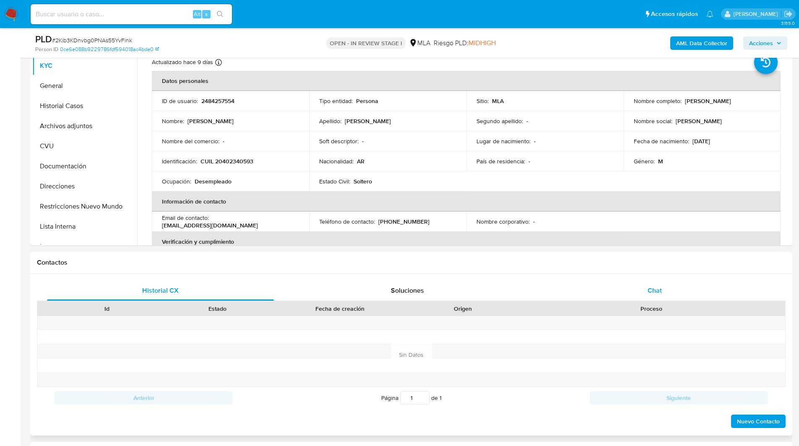
click at [646, 284] on div "Chat" at bounding box center [654, 291] width 227 height 20
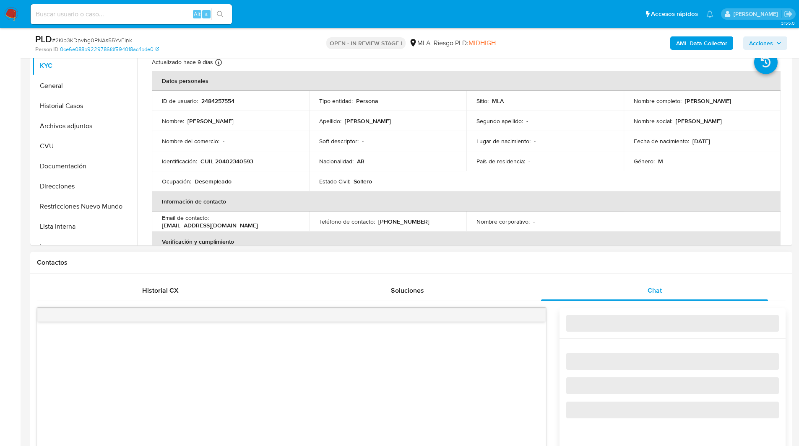
click at [564, 253] on div "Contactos" at bounding box center [411, 263] width 762 height 22
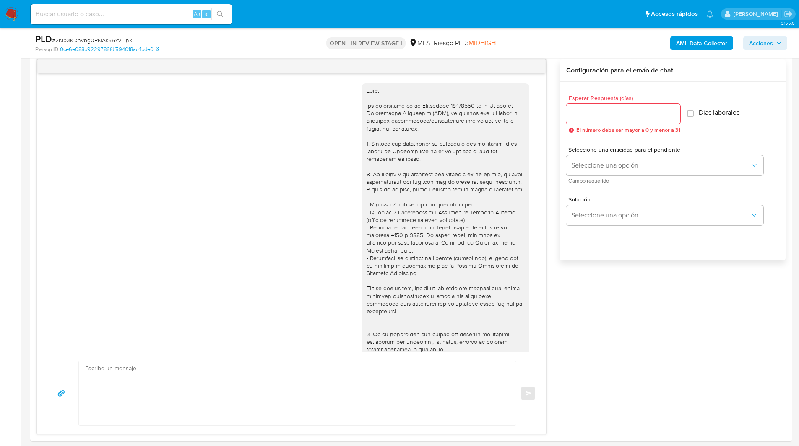
scroll to position [381, 0]
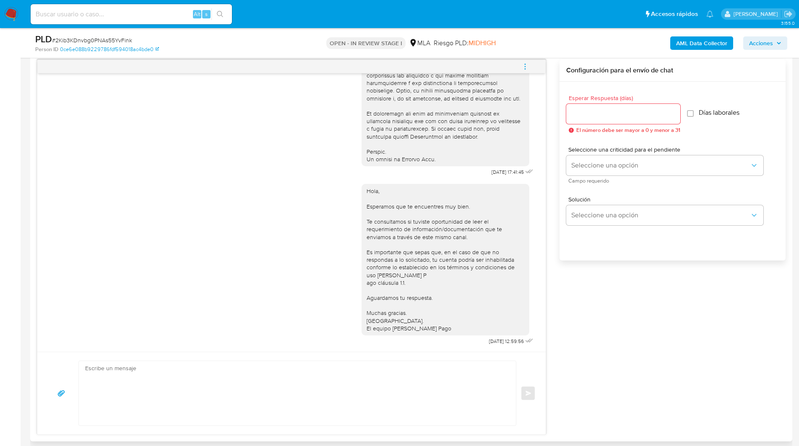
click at [525, 65] on icon "menu-action" at bounding box center [525, 67] width 8 height 8
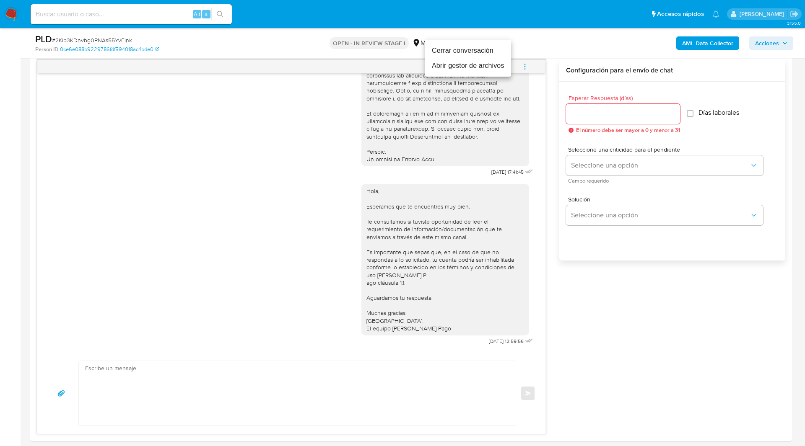
click at [450, 48] on li "Cerrar conversación" at bounding box center [468, 50] width 86 height 15
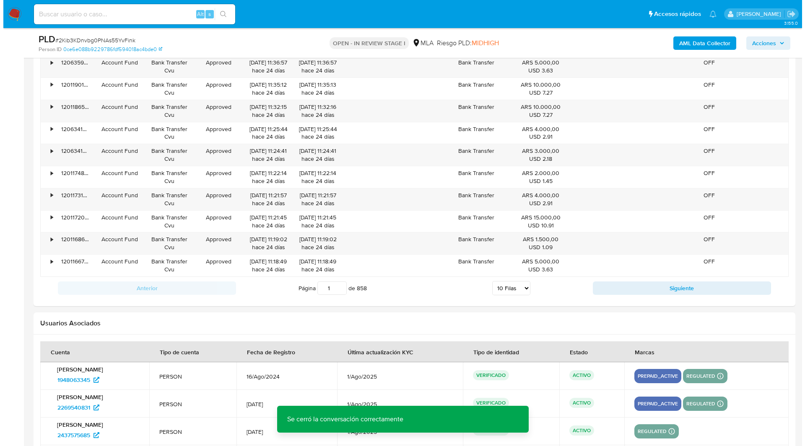
scroll to position [1585, 0]
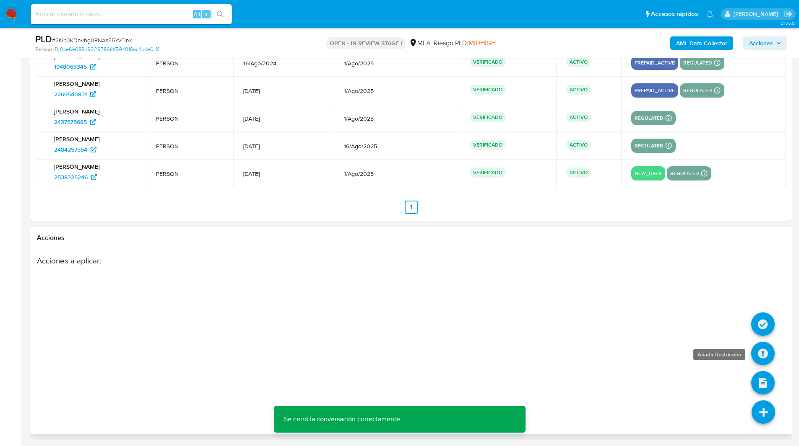
click at [763, 359] on icon at bounding box center [762, 353] width 23 height 23
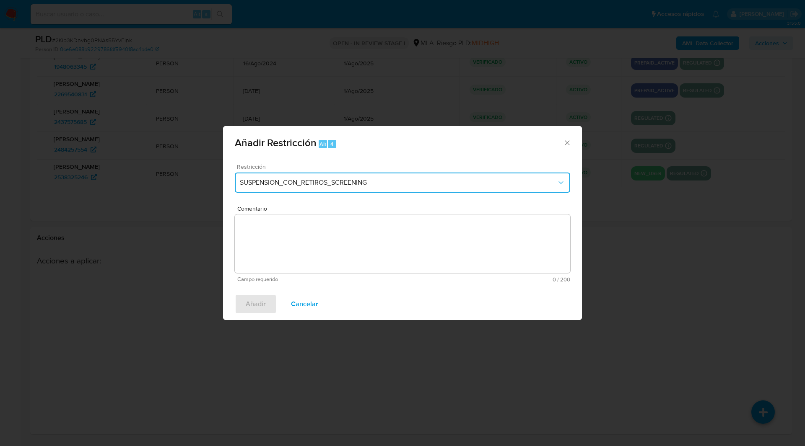
click at [290, 186] on span "SUSPENSION_CON_RETIROS_SCREENING" at bounding box center [398, 183] width 317 height 8
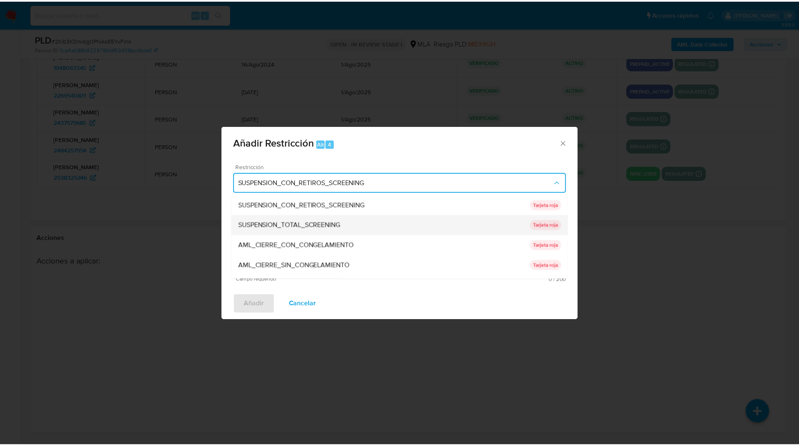
scroll to position [178, 0]
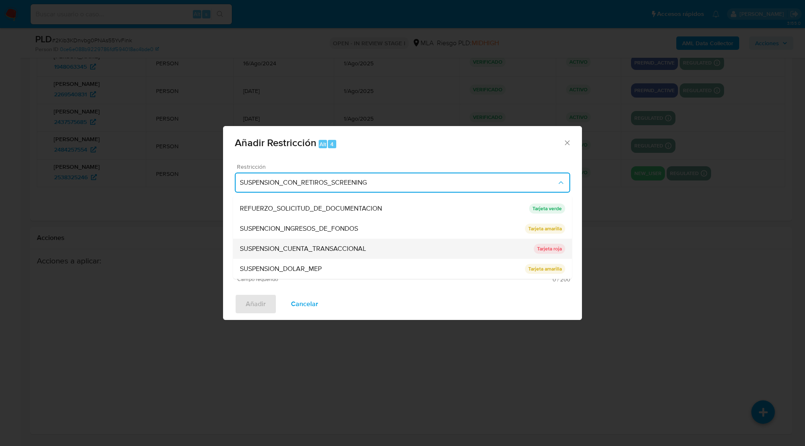
click at [289, 248] on span "SUSPENSION_CUENTA_TRANSACCIONAL" at bounding box center [303, 249] width 126 height 8
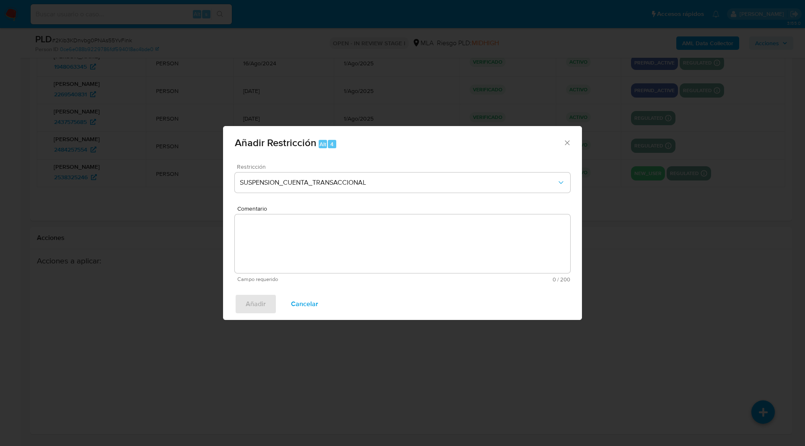
click at [336, 240] on textarea "Comentario" at bounding box center [402, 244] width 335 height 59
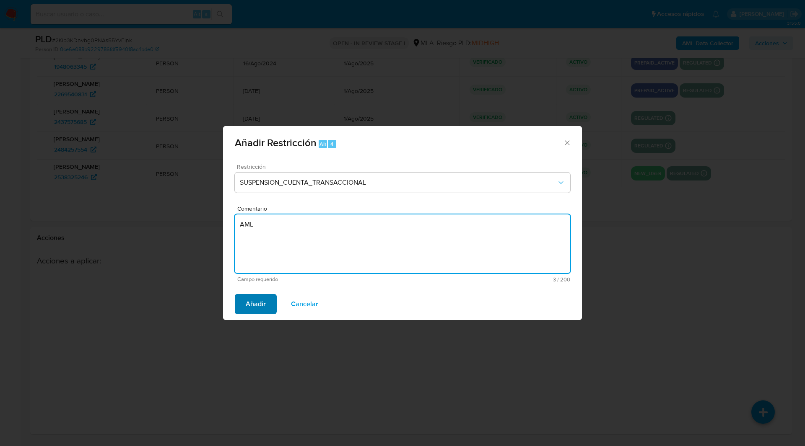
type textarea "AML"
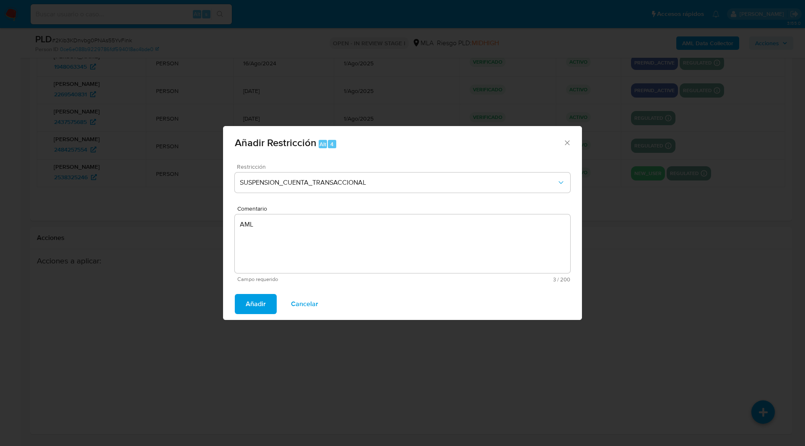
click at [254, 302] on span "Añadir" at bounding box center [256, 304] width 20 height 18
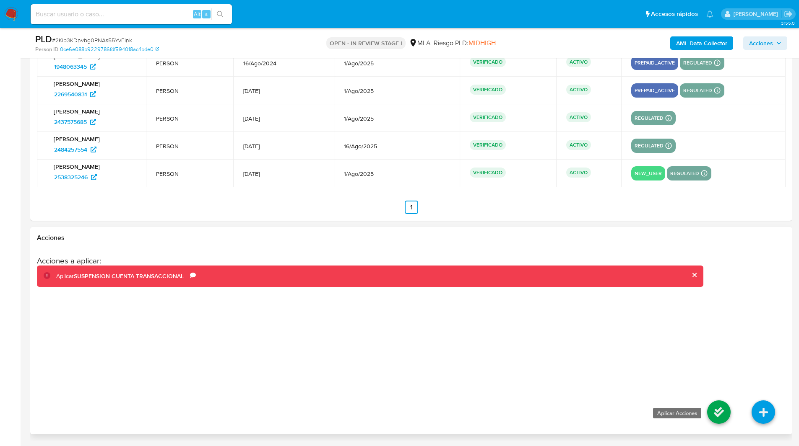
click at [724, 413] on icon at bounding box center [718, 412] width 23 height 23
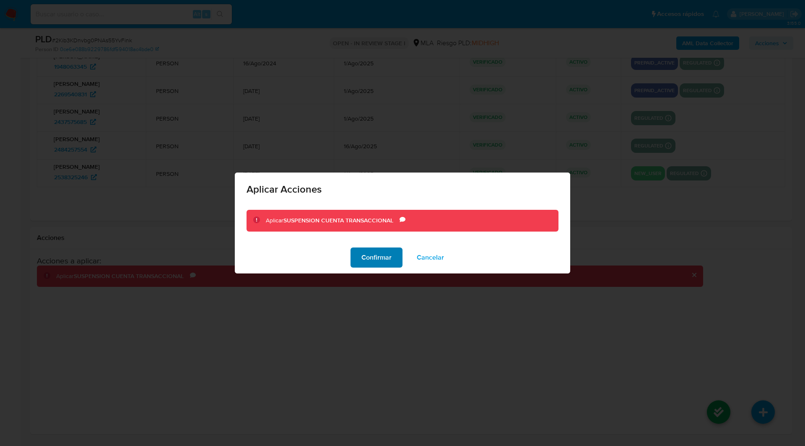
click at [384, 255] on span "Confirmar" at bounding box center [376, 258] width 30 height 18
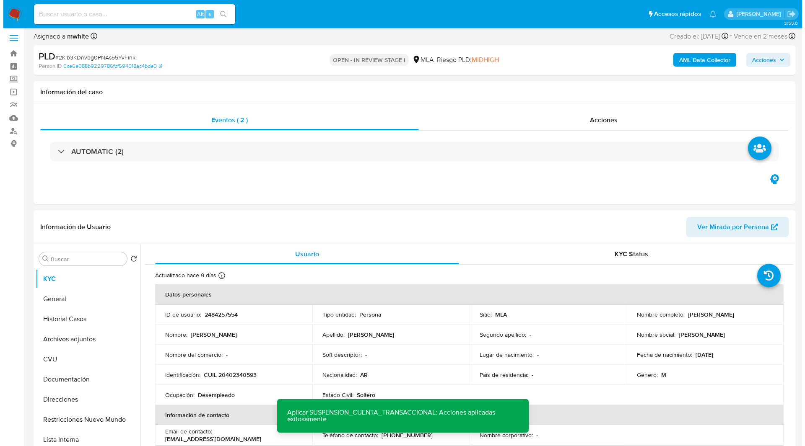
scroll to position [0, 0]
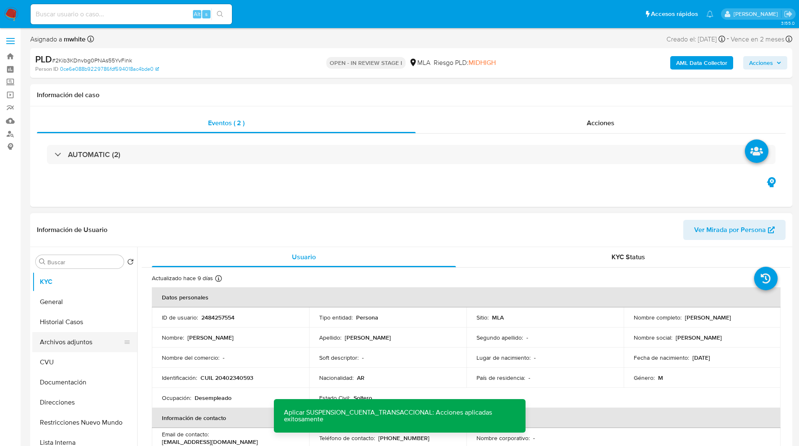
click at [64, 344] on button "Archivos adjuntos" at bounding box center [81, 342] width 98 height 20
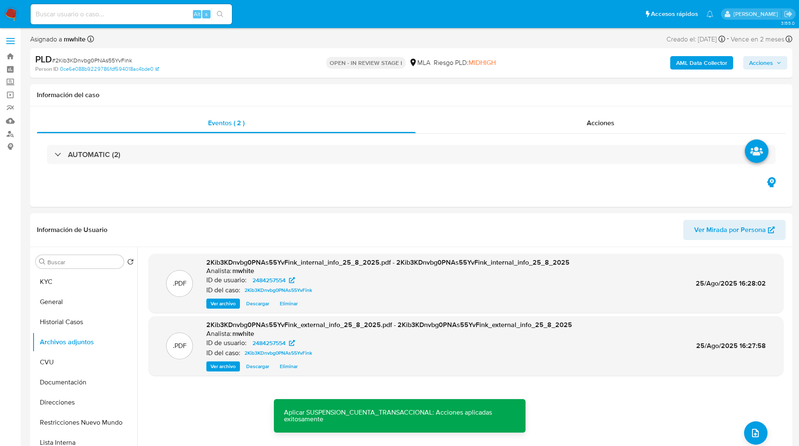
click at [287, 0] on nav "Pausado Ver notificaciones Alt s Accesos rápidos Presiona las siguientes teclas…" at bounding box center [399, 14] width 799 height 28
click at [283, 14] on ul "Pausado Ver notificaciones Alt s Accesos rápidos Presiona las siguientes teclas…" at bounding box center [371, 13] width 691 height 21
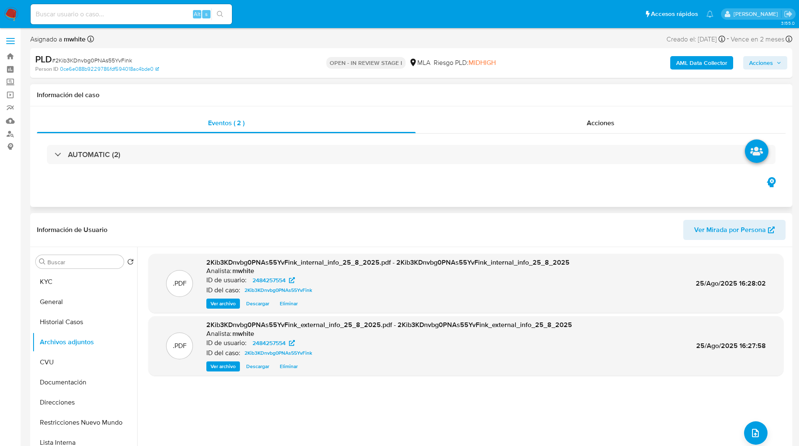
click at [359, 91] on h1 "Información del caso" at bounding box center [411, 95] width 748 height 8
click at [755, 436] on icon "upload-file" at bounding box center [755, 433] width 10 height 10
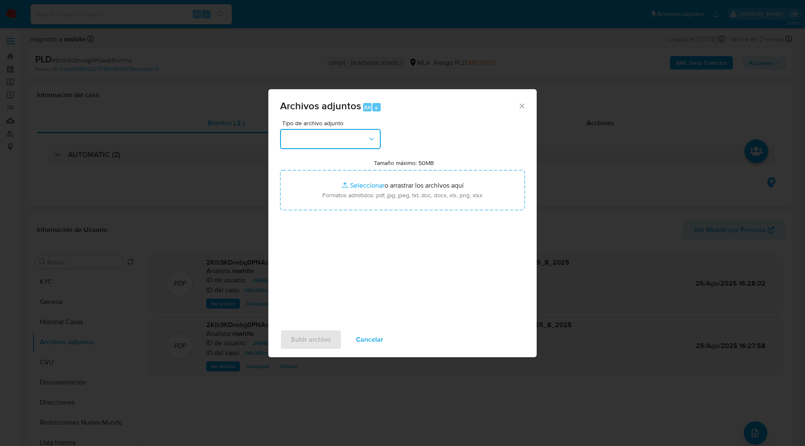
click at [331, 138] on button "button" at bounding box center [330, 139] width 101 height 20
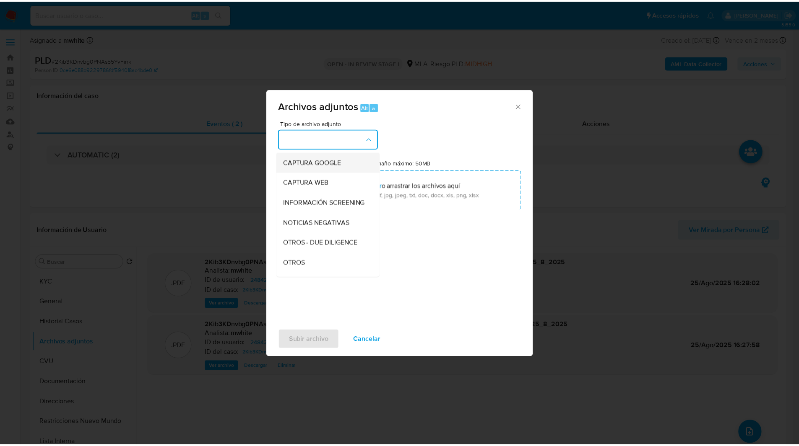
scroll to position [61, 0]
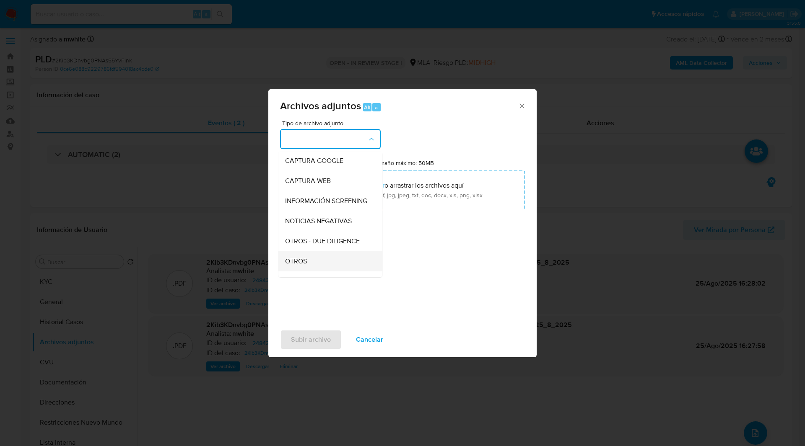
click at [303, 266] on span "OTROS" at bounding box center [296, 261] width 22 height 8
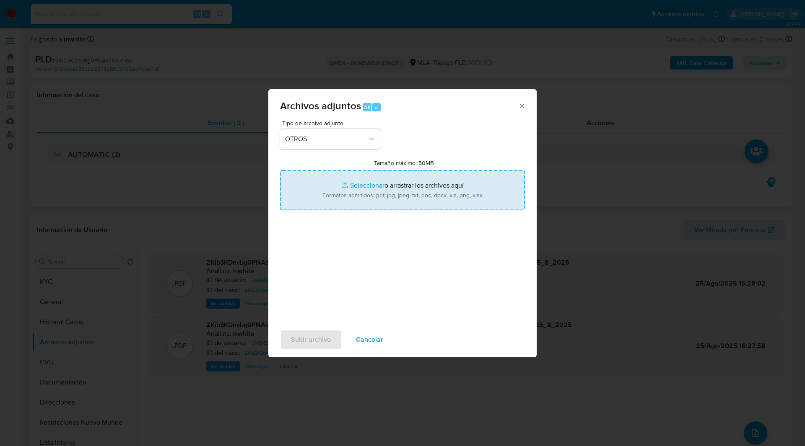
type input "C:\fakepath\Movimientos-2484257554.xlsx"
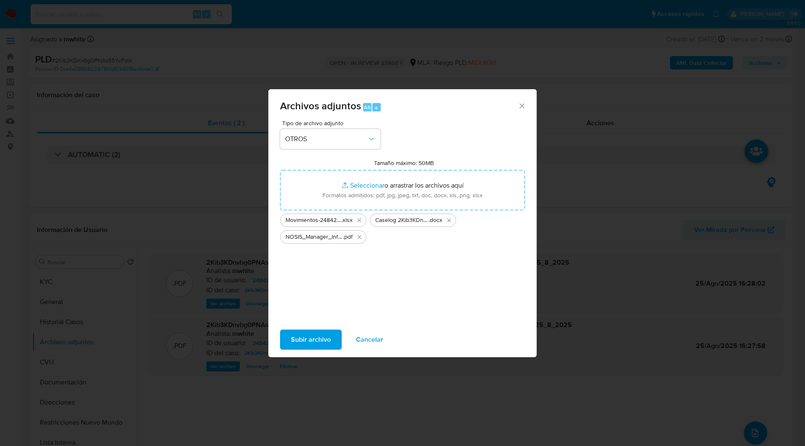
click at [324, 337] on span "Subir archivo" at bounding box center [311, 340] width 40 height 18
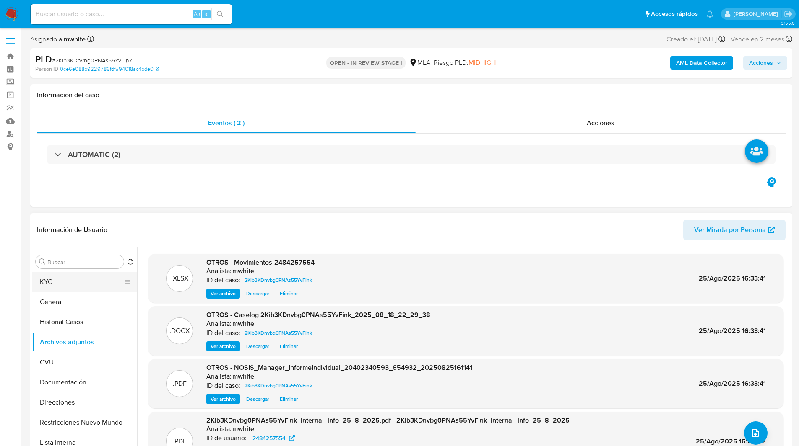
click at [57, 284] on button "KYC" at bounding box center [81, 282] width 98 height 20
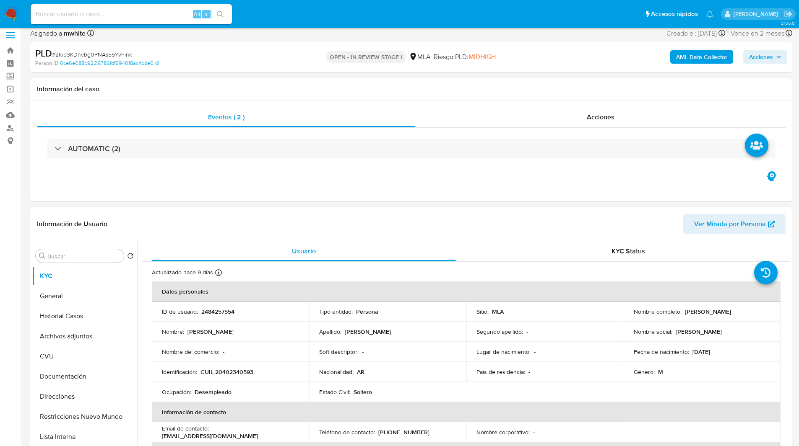
scroll to position [0, 0]
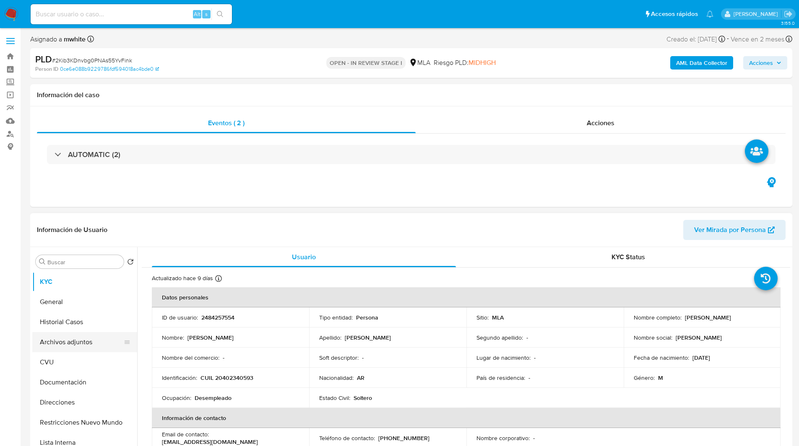
click at [66, 347] on button "Archivos adjuntos" at bounding box center [81, 342] width 98 height 20
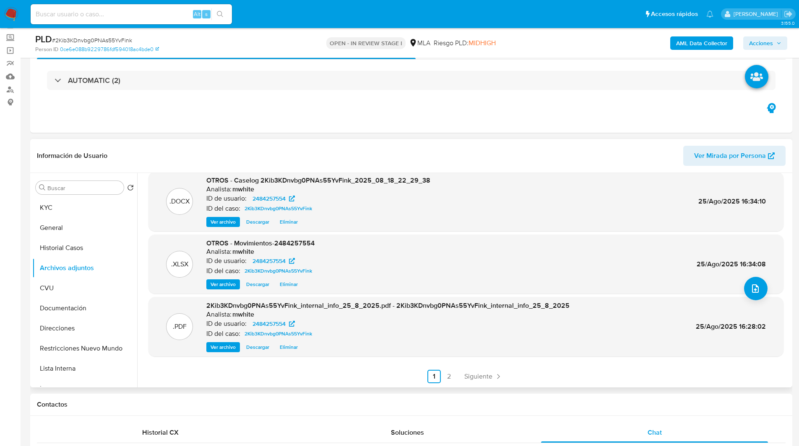
scroll to position [45, 0]
click at [758, 39] on span "Acciones" at bounding box center [761, 42] width 24 height 13
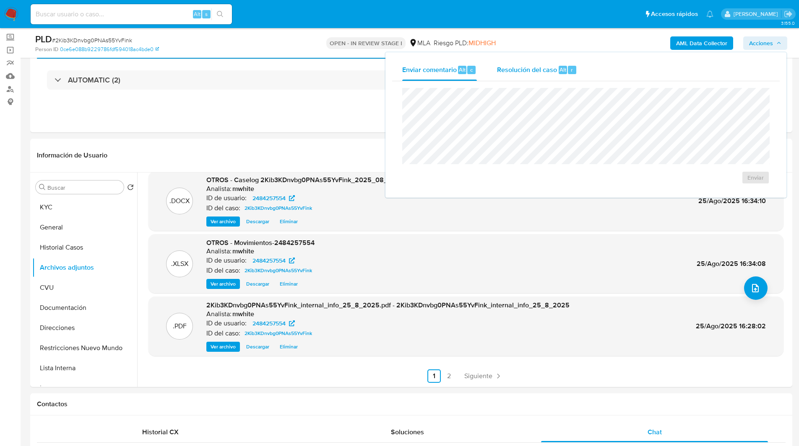
click at [576, 65] on button "Resolución del caso Alt r" at bounding box center [537, 70] width 100 height 22
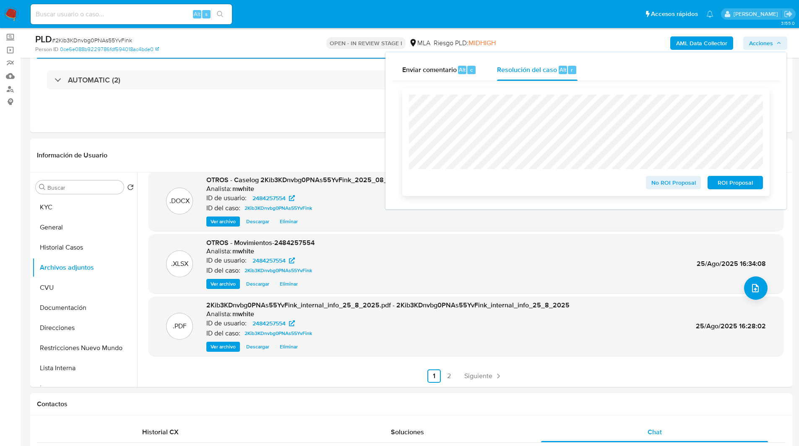
click at [735, 187] on span "ROI Proposal" at bounding box center [735, 183] width 44 height 12
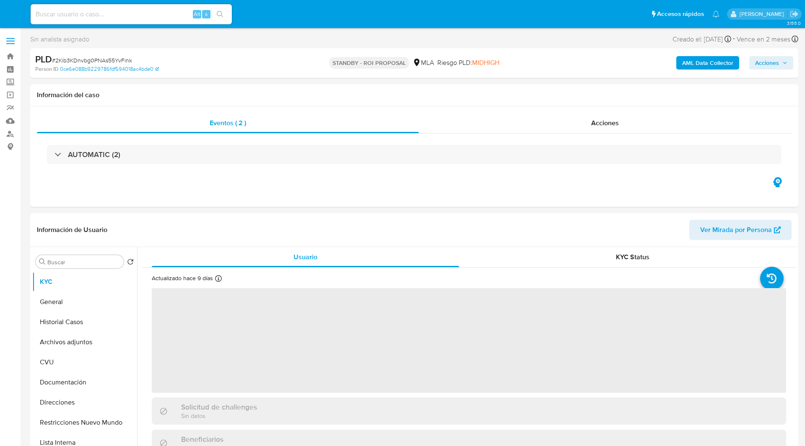
select select "10"
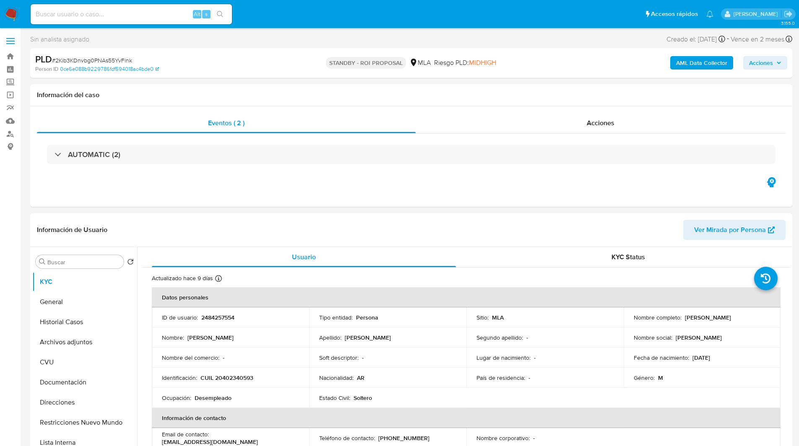
click at [88, 13] on input at bounding box center [131, 14] width 201 height 11
paste input "hCjWXCdtMBs4OKWNPLfn8H5W"
type input "hCjWXCdtMBs4OKWNPLfn8H5W"
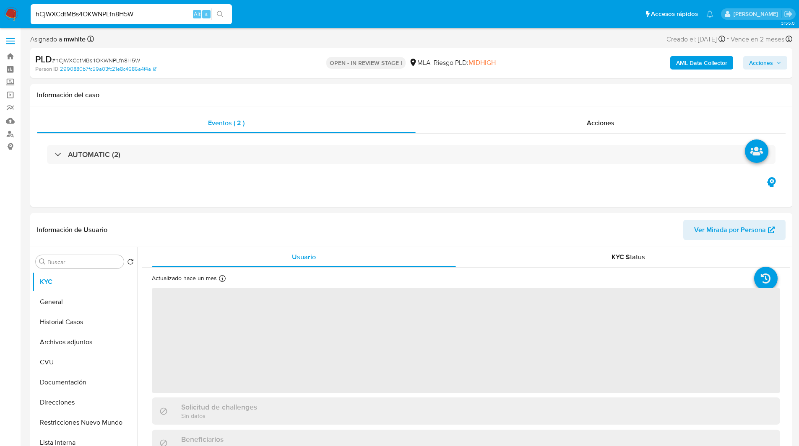
select select "10"
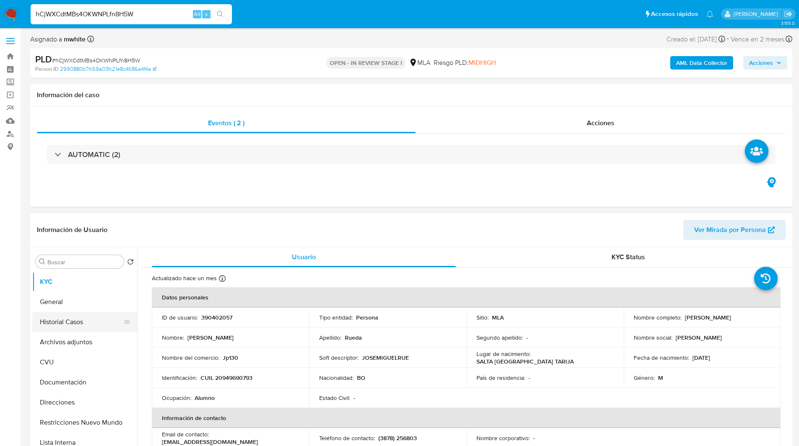
click at [78, 321] on button "Historial Casos" at bounding box center [81, 322] width 98 height 20
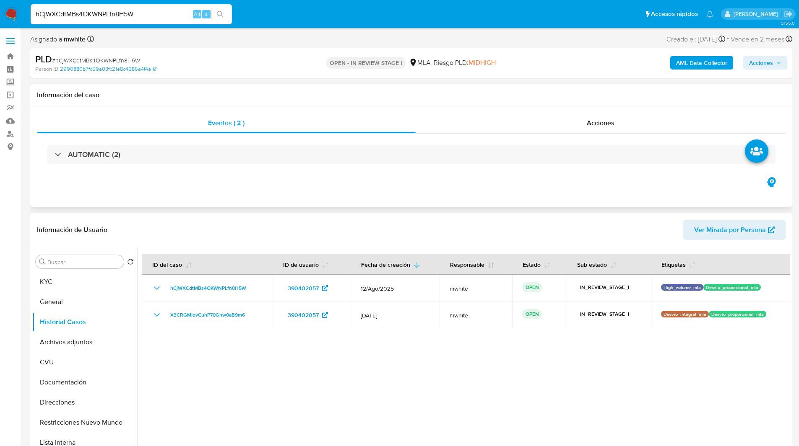
click at [168, 192] on div "Eventos ( 2 ) Acciones AUTOMATIC (2)" at bounding box center [411, 156] width 762 height 101
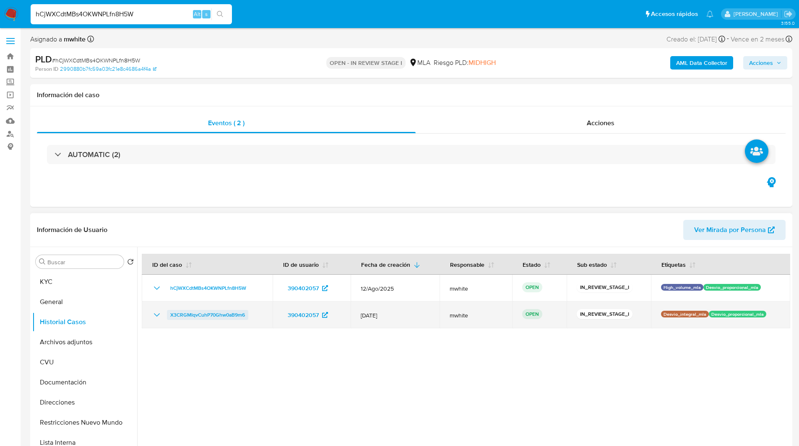
click at [220, 313] on span "X3CRGMIqvCuhP70Ghw0aB9m6" at bounding box center [207, 315] width 75 height 10
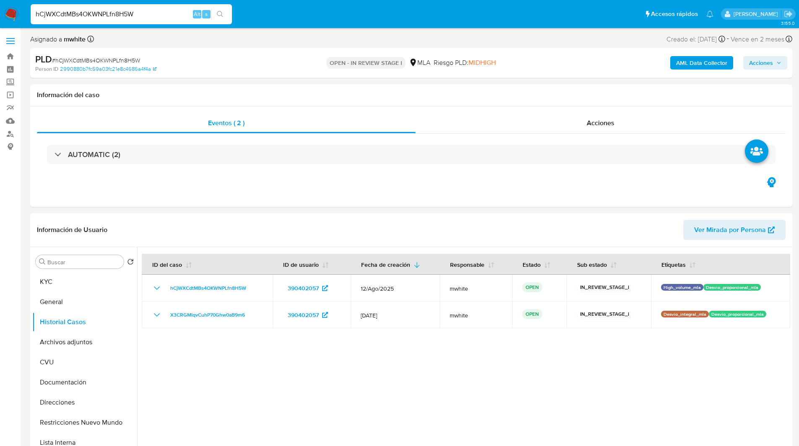
click at [438, 16] on ul "Pausado Ver notificaciones hCjWXCdtMBs4OKWNPLfn8H5W Alt s Accesos rápidos Presi…" at bounding box center [371, 13] width 691 height 21
click at [773, 65] on span "Acciones" at bounding box center [765, 63] width 32 height 12
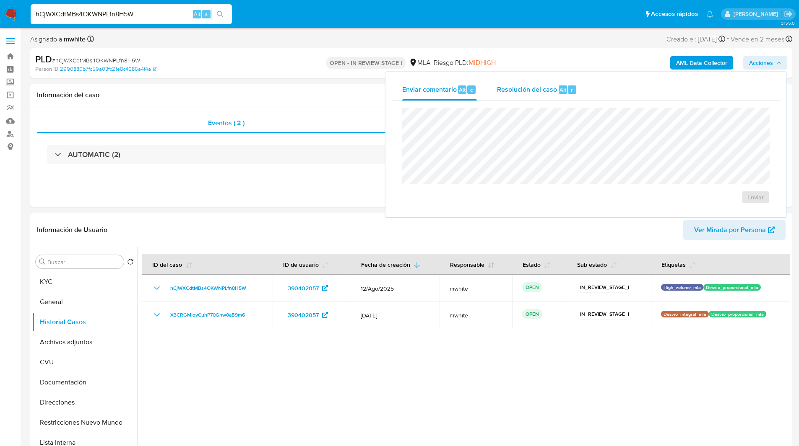
click at [523, 87] on span "Resolución del caso" at bounding box center [527, 90] width 60 height 10
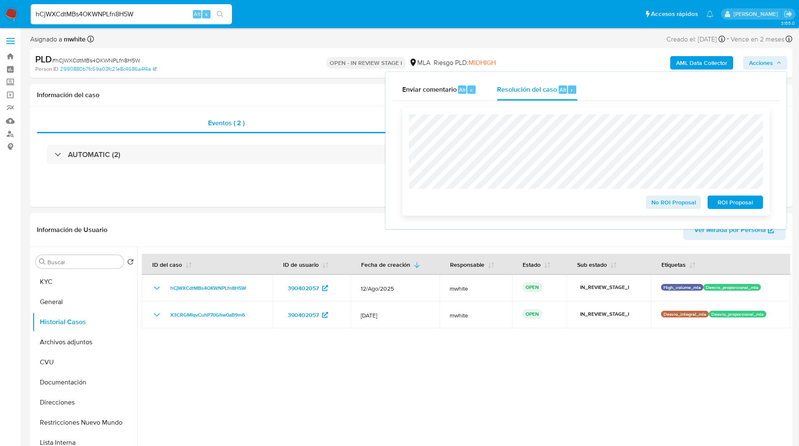
click at [727, 205] on span "ROI Proposal" at bounding box center [735, 203] width 44 height 12
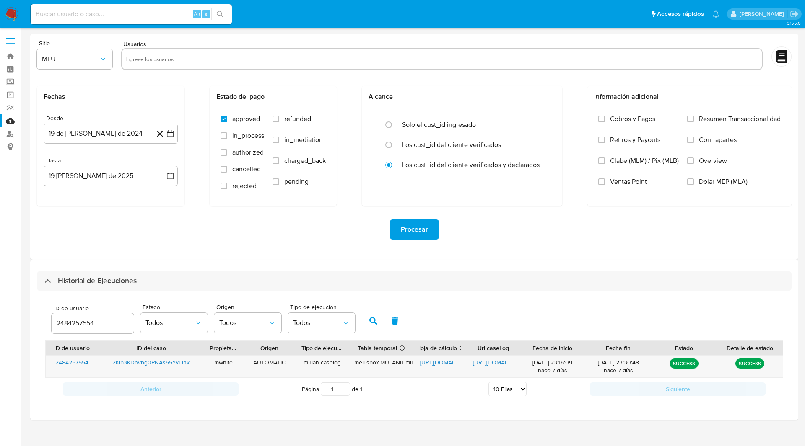
select select "10"
click at [71, 324] on input "2484257554" at bounding box center [93, 323] width 82 height 11
paste input "390402057"
type input "390402057"
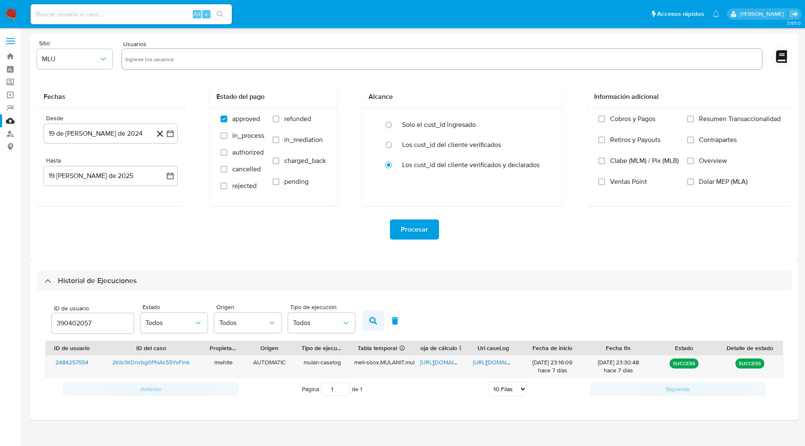
click at [368, 320] on button "button" at bounding box center [373, 321] width 22 height 20
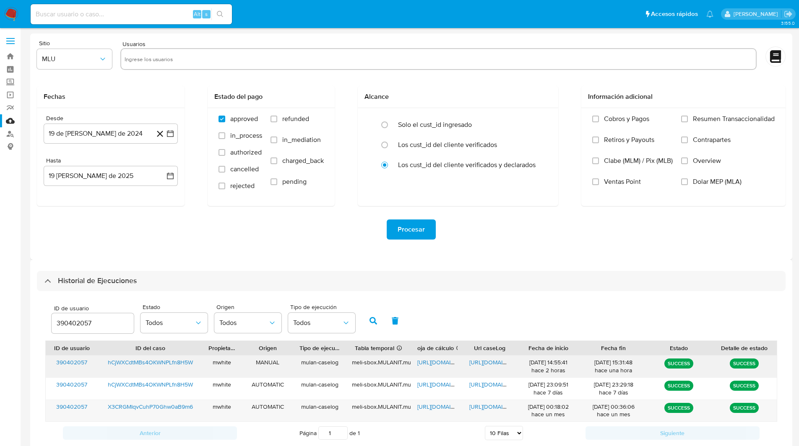
click at [444, 361] on span "[URL][DOMAIN_NAME]" at bounding box center [446, 362] width 58 height 8
click at [493, 362] on span "[URL][DOMAIN_NAME]" at bounding box center [498, 362] width 58 height 8
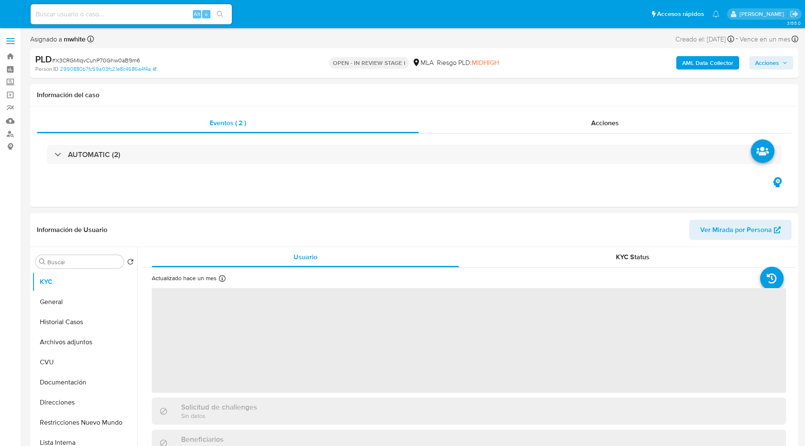
select select "10"
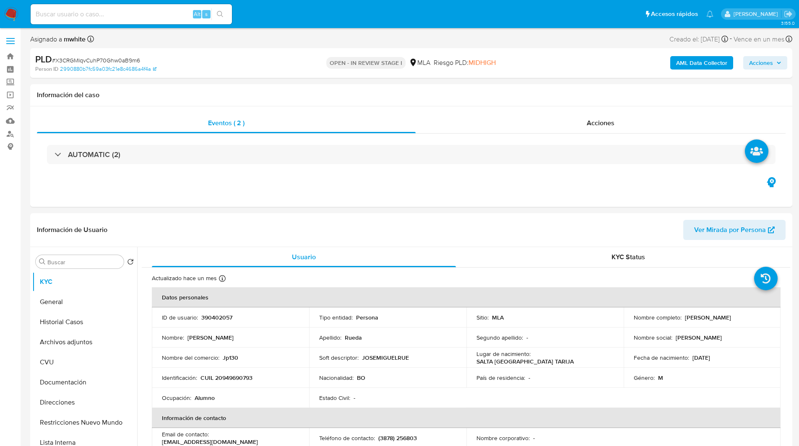
click at [72, 59] on span "# X3CRGMIqvCuhP70Ghw0aB9m6" at bounding box center [96, 60] width 88 height 8
copy span "X3CRGMIqvCuhP70Ghw0aB9m6"
click at [516, 86] on div "Información del caso" at bounding box center [411, 95] width 762 height 22
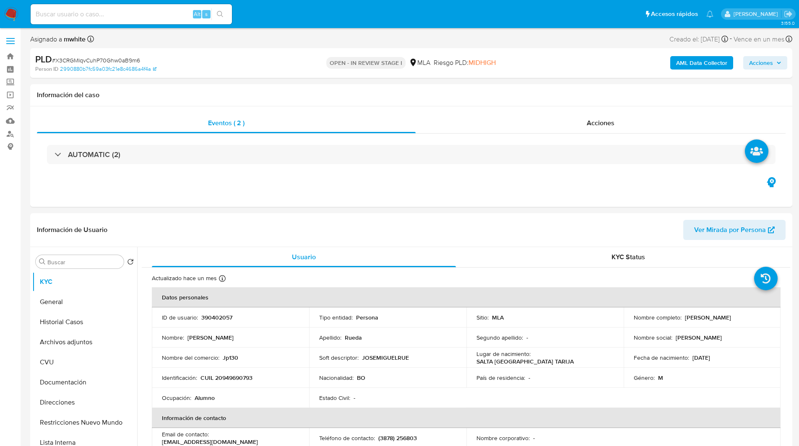
click at [9, 9] on img at bounding box center [11, 14] width 14 height 14
click at [83, 343] on button "Archivos adjuntos" at bounding box center [81, 342] width 98 height 20
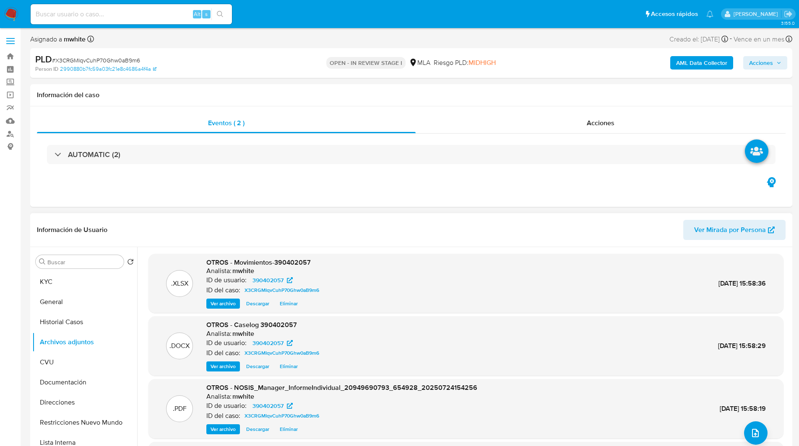
click at [295, 303] on span "Eliminar" at bounding box center [289, 304] width 18 height 8
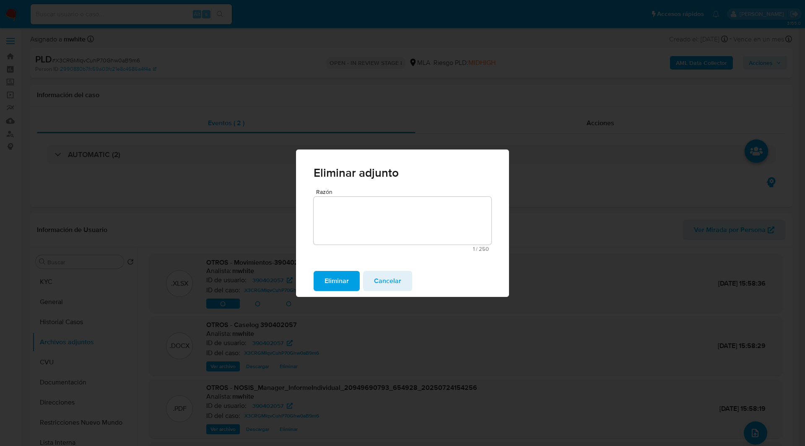
click at [317, 285] on button "Eliminar" at bounding box center [337, 281] width 46 height 20
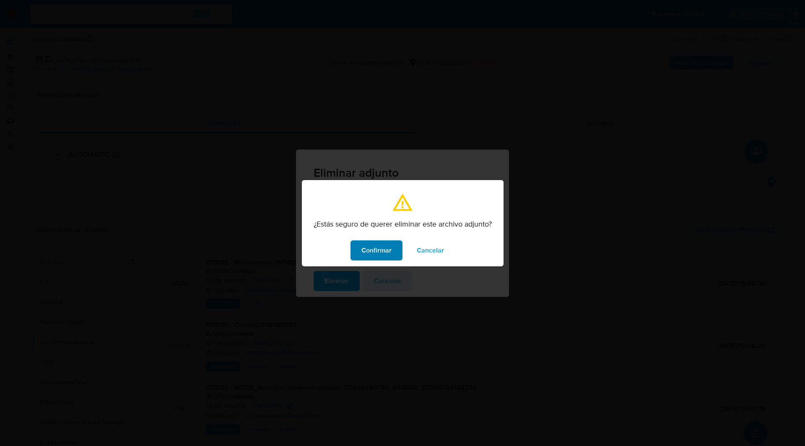
click at [375, 250] on span "Confirmar" at bounding box center [376, 250] width 30 height 18
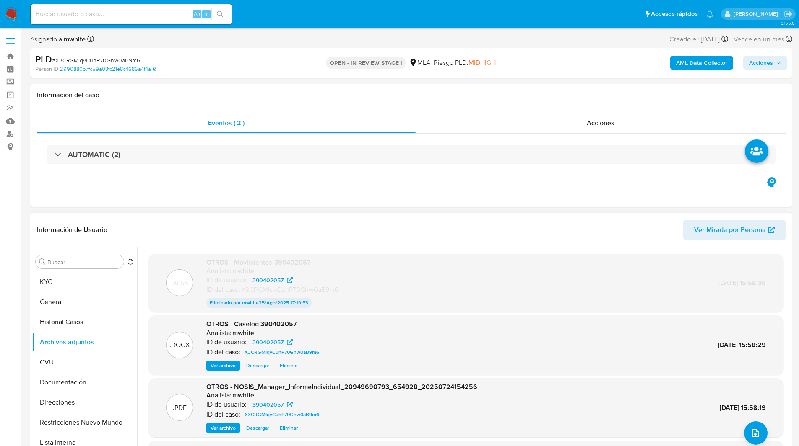
click at [288, 365] on span "Eliminar" at bounding box center [289, 366] width 18 height 8
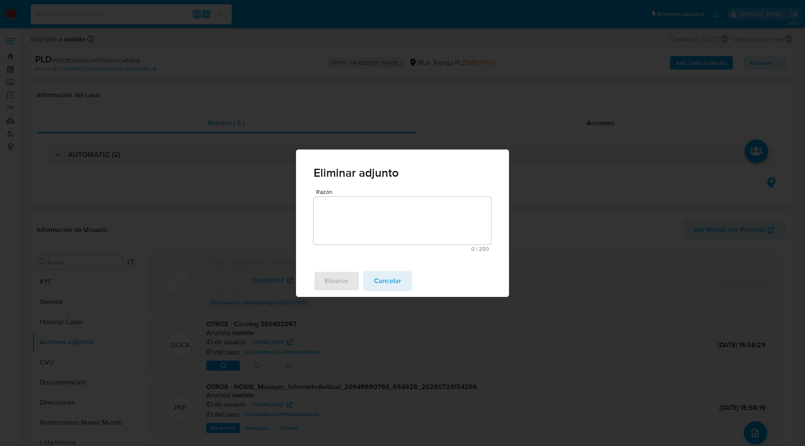
click at [355, 190] on span "Razón" at bounding box center [405, 192] width 178 height 6
click at [355, 197] on textarea "Razón" at bounding box center [403, 221] width 178 height 48
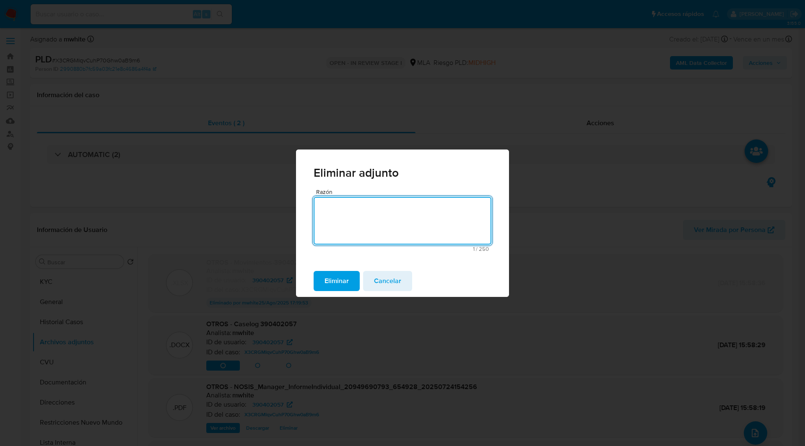
click at [335, 279] on span "Eliminar" at bounding box center [336, 281] width 24 height 18
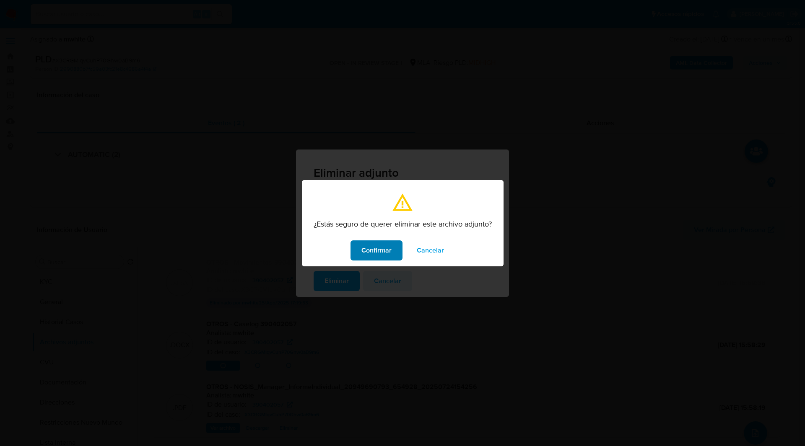
click at [374, 246] on span "Confirmar" at bounding box center [376, 250] width 30 height 18
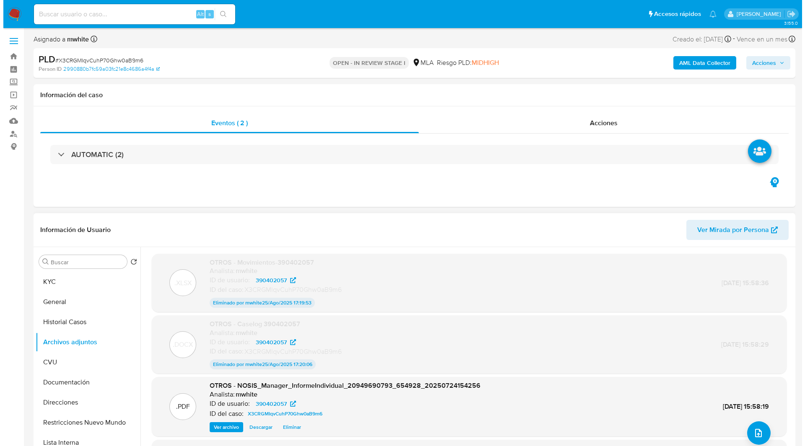
scroll to position [62, 0]
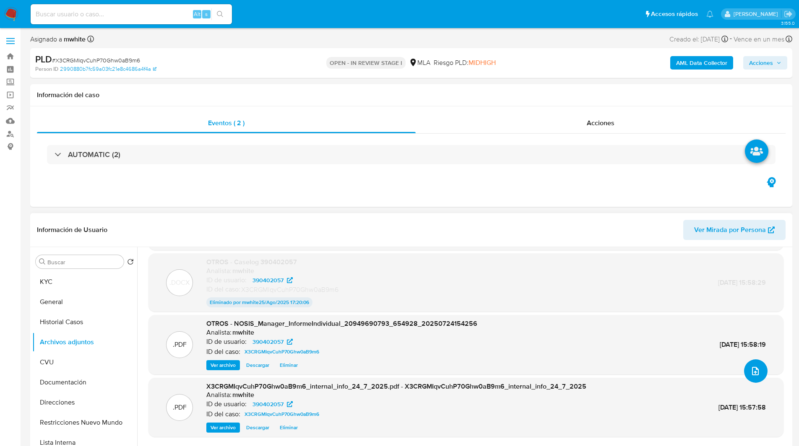
click at [755, 370] on icon "upload-file" at bounding box center [755, 371] width 10 height 10
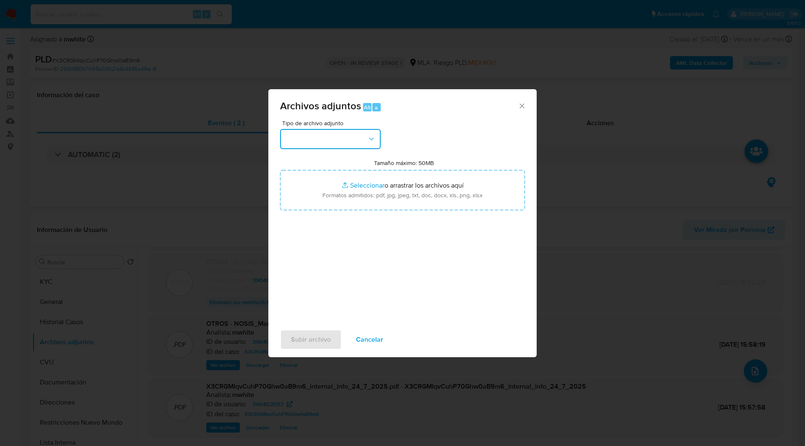
click at [320, 135] on button "button" at bounding box center [330, 139] width 101 height 20
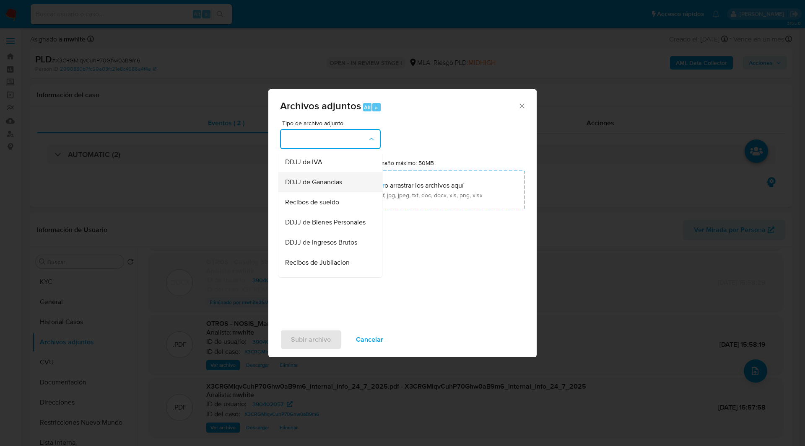
scroll to position [170, 0]
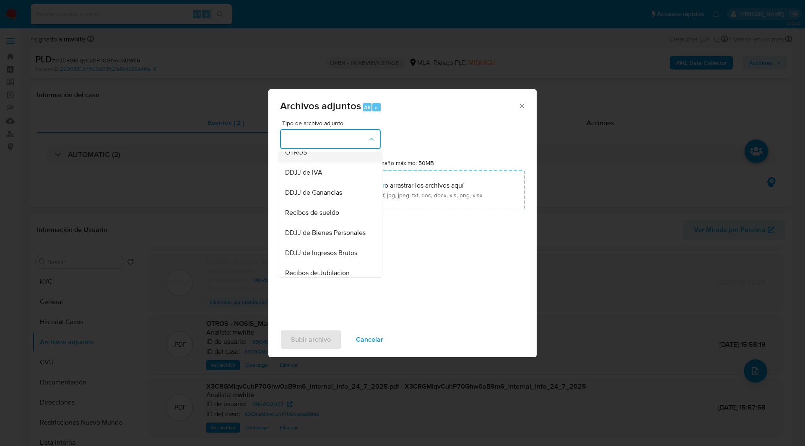
click at [304, 157] on span "OTROS" at bounding box center [296, 152] width 22 height 8
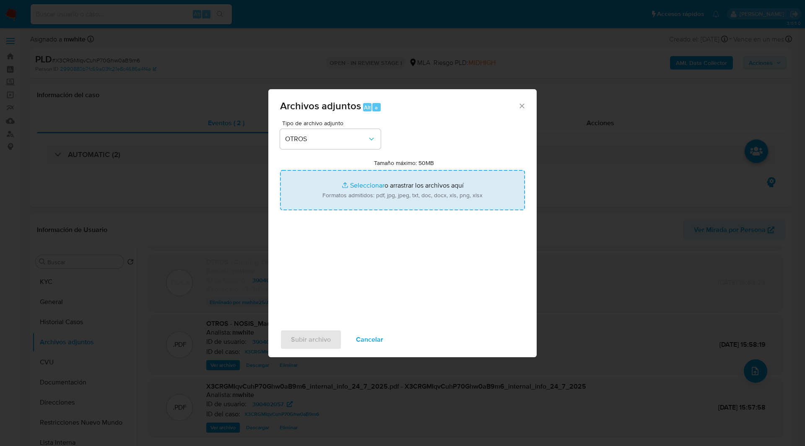
type input "C:\fakepath\V2-Movimientos-390402057.xlsx"
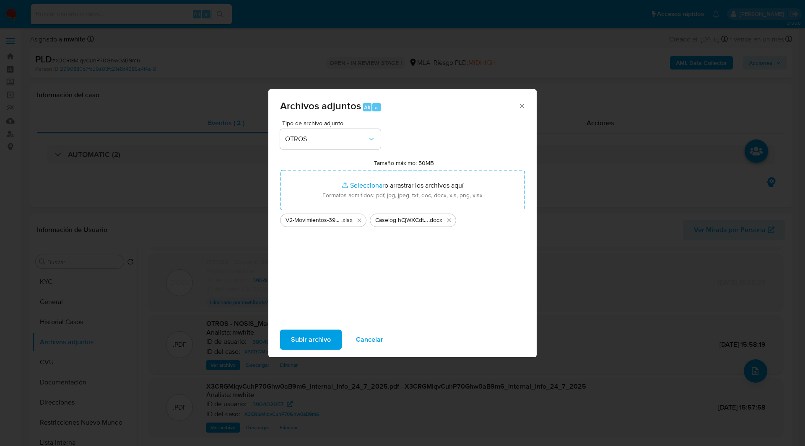
click at [327, 339] on span "Subir archivo" at bounding box center [311, 340] width 40 height 18
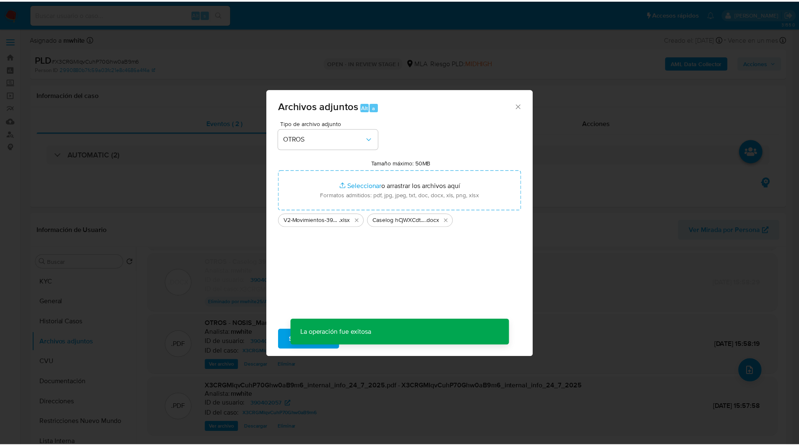
scroll to position [49, 0]
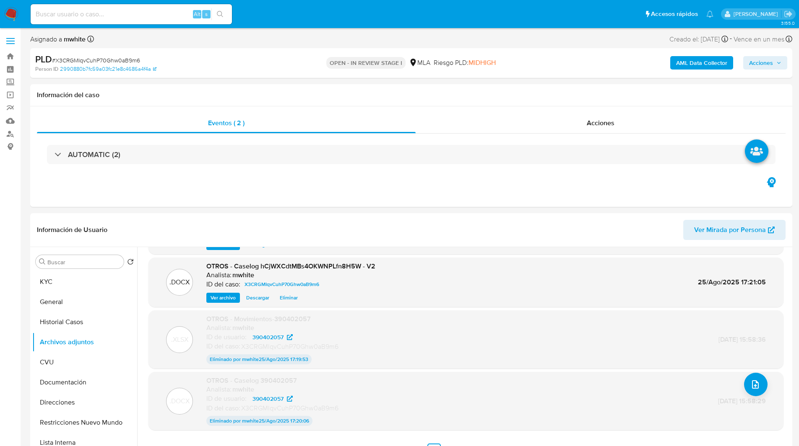
click at [775, 62] on span "Acciones" at bounding box center [765, 63] width 32 height 12
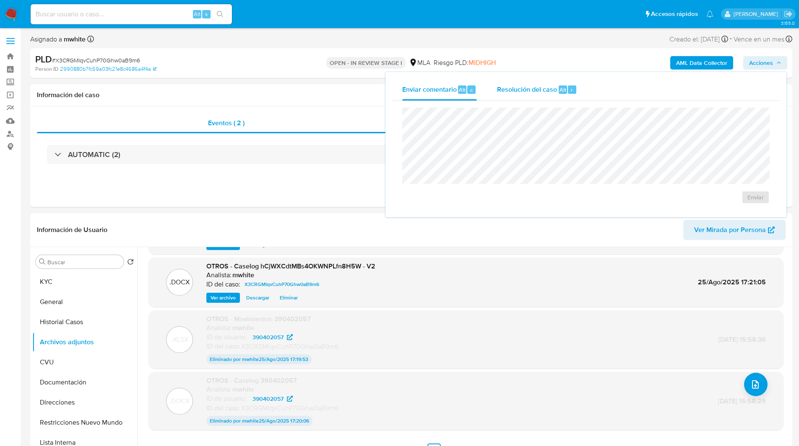
click at [523, 90] on span "Resolución del caso" at bounding box center [527, 90] width 60 height 10
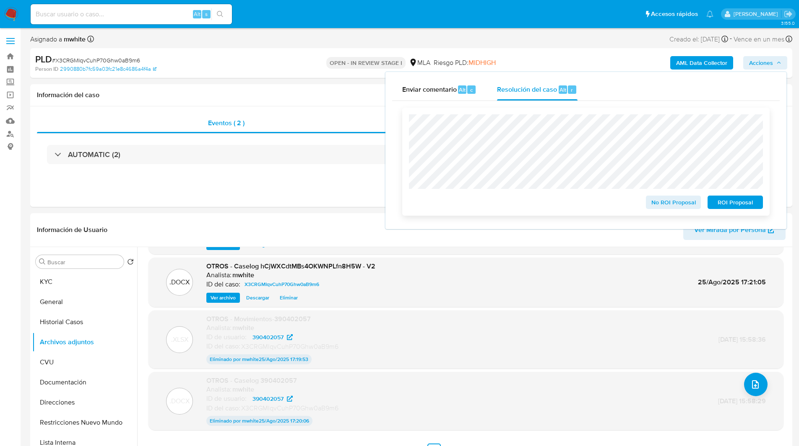
click at [726, 202] on span "ROI Proposal" at bounding box center [735, 203] width 44 height 12
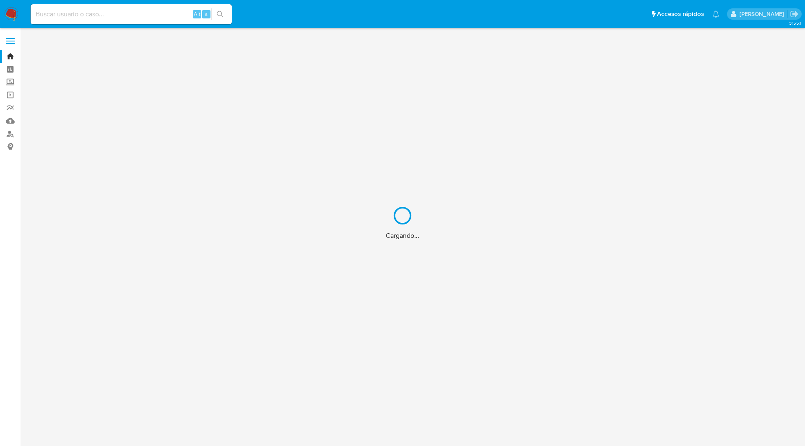
click at [152, 14] on div "Cargando..." at bounding box center [402, 223] width 805 height 446
click at [69, 16] on div "Cargando..." at bounding box center [402, 223] width 805 height 446
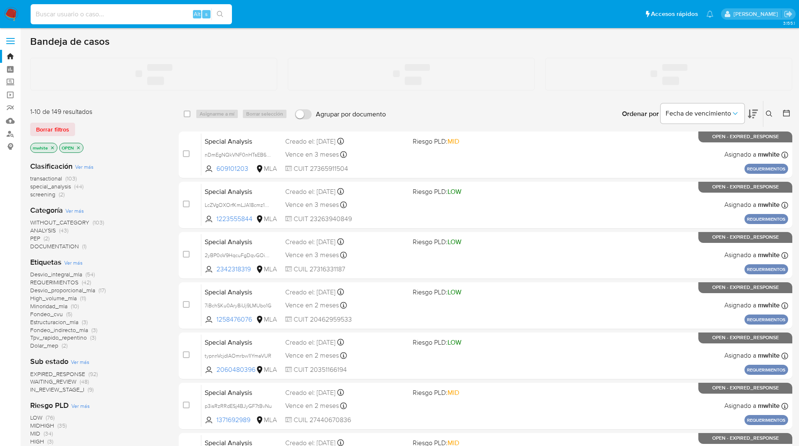
click at [92, 14] on input at bounding box center [131, 14] width 201 height 11
paste input "DnedCncgxX0nwL2w22MHEHhY"
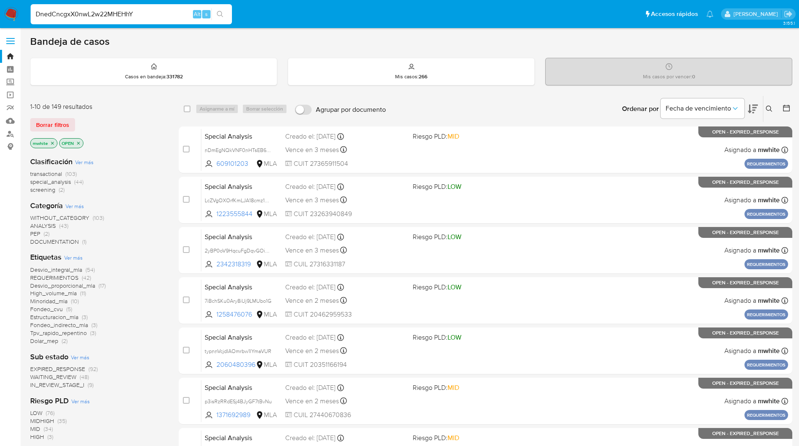
type input "DnedCncgxX0nwL2w22MHEHhY"
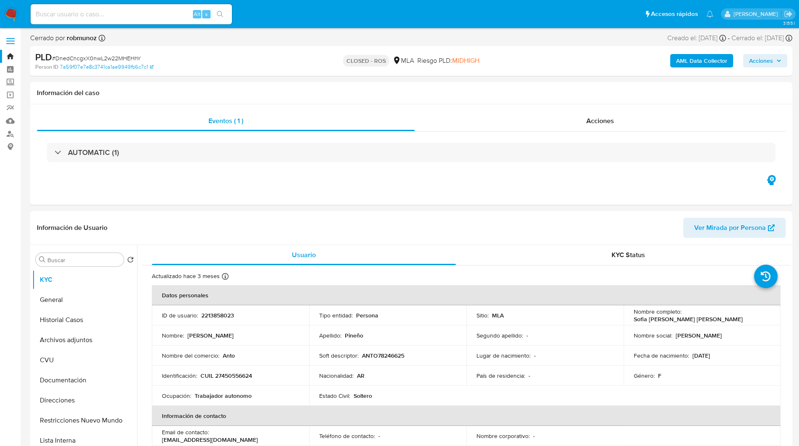
select select "10"
click at [468, 74] on div "PLD # DnedCncgxX0nwL2w22MHEHhY Person ID 7a59f07e7e8c3741ca1ae9949fb6c7c1 CLOSE…" at bounding box center [411, 61] width 762 height 30
click at [8, 13] on img at bounding box center [11, 14] width 14 height 14
click at [567, 122] on div "Acciones" at bounding box center [600, 121] width 371 height 20
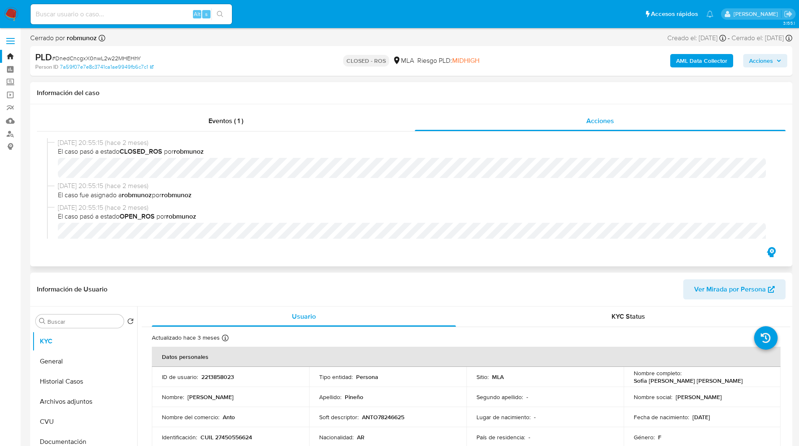
click at [503, 92] on h1 "Información del caso" at bounding box center [411, 93] width 748 height 8
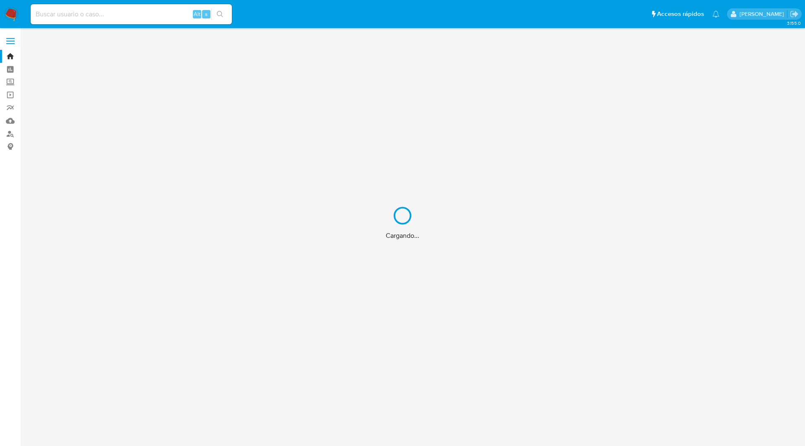
click at [144, 11] on div "Cargando..." at bounding box center [402, 223] width 805 height 446
click at [48, 16] on div "Cargando..." at bounding box center [402, 223] width 805 height 446
click at [86, 16] on div "Cargando..." at bounding box center [402, 223] width 805 height 446
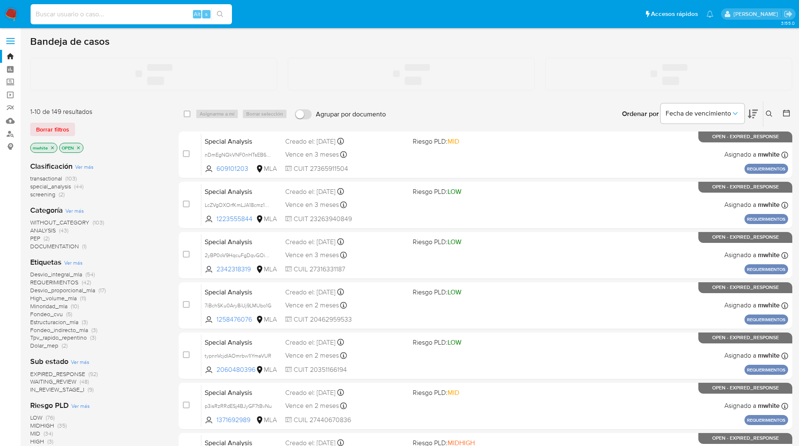
click at [56, 14] on input at bounding box center [131, 14] width 201 height 11
paste input "zrmhen5LOOekXgxVJJIBAyAk"
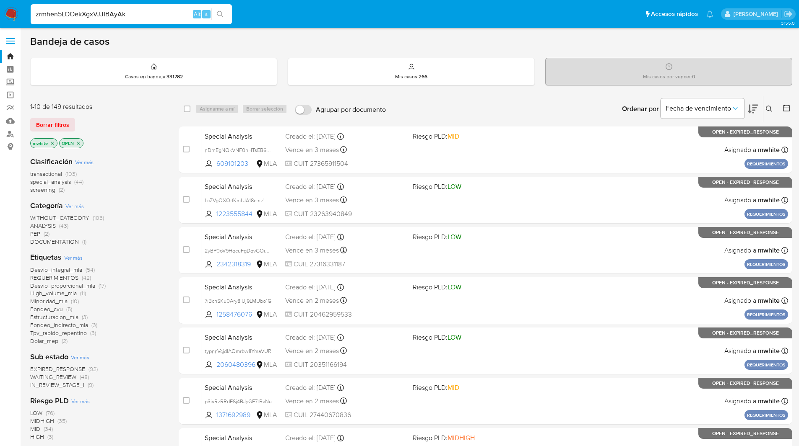
type input "zrmhen5LOOekXgxVJJIBAyAk"
click at [10, 12] on img at bounding box center [11, 14] width 14 height 14
click at [86, 11] on input "zrmhen5LOOekXgxVJJIBAyAk" at bounding box center [131, 14] width 201 height 11
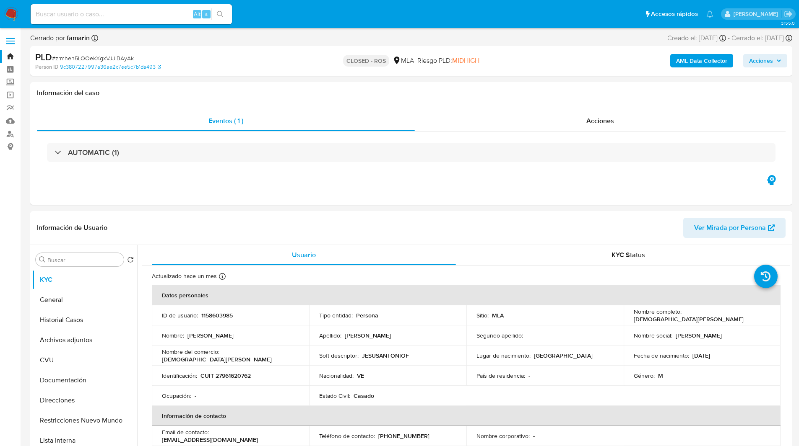
select select "10"
click at [488, 84] on div "Información del caso" at bounding box center [411, 93] width 762 height 22
click at [588, 109] on div "Eventos ( 1 ) Acciones AUTOMATIC (1)" at bounding box center [411, 154] width 762 height 101
click at [590, 119] on span "Acciones" at bounding box center [600, 121] width 28 height 10
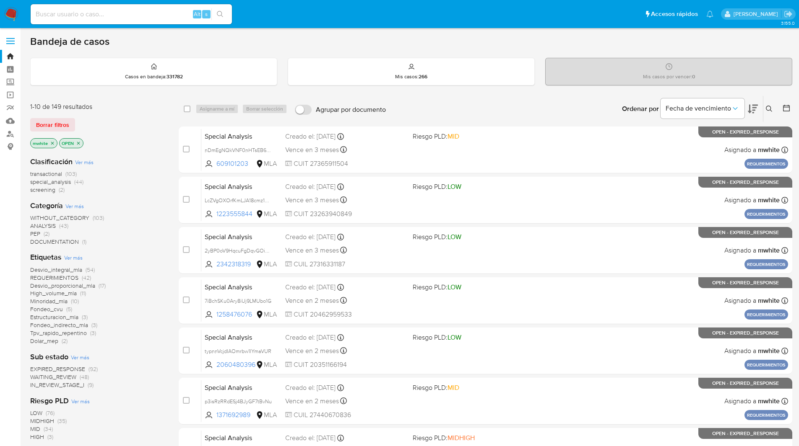
click at [10, 14] on img at bounding box center [11, 14] width 14 height 14
click at [73, 13] on input at bounding box center [131, 14] width 201 height 11
paste input "7ACgDBnNr2jBWLGKEFLzkDdR"
type input "7ACgDBnNr2jBWLGKEFLzkDdR"
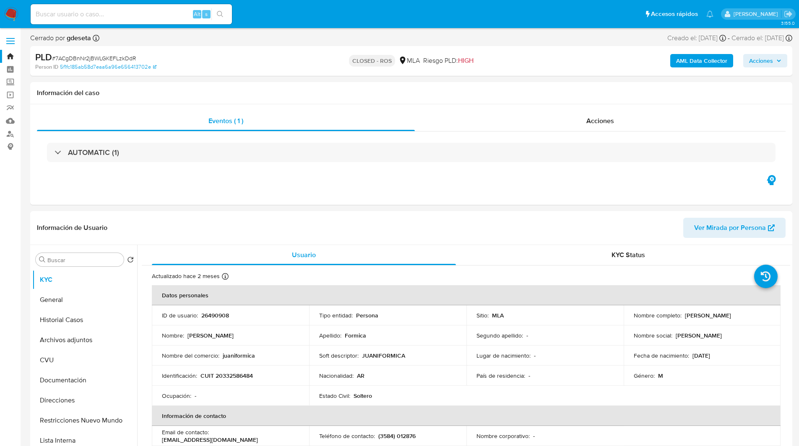
select select "10"
click at [452, 173] on div "AUTOMATIC (1)" at bounding box center [411, 153] width 748 height 42
click at [82, 18] on input at bounding box center [131, 14] width 201 height 11
paste input "X8udak54WMSEHzQo1zDjZYjh"
type input "X8udak54WMSEHzQo1zDjZYjh"
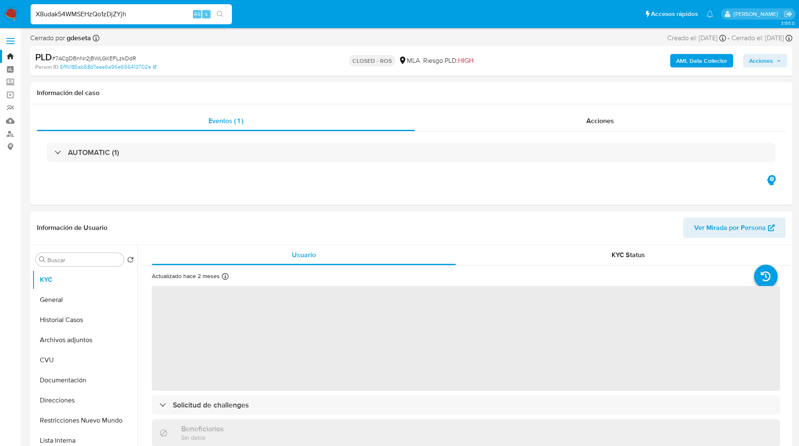
select select "10"
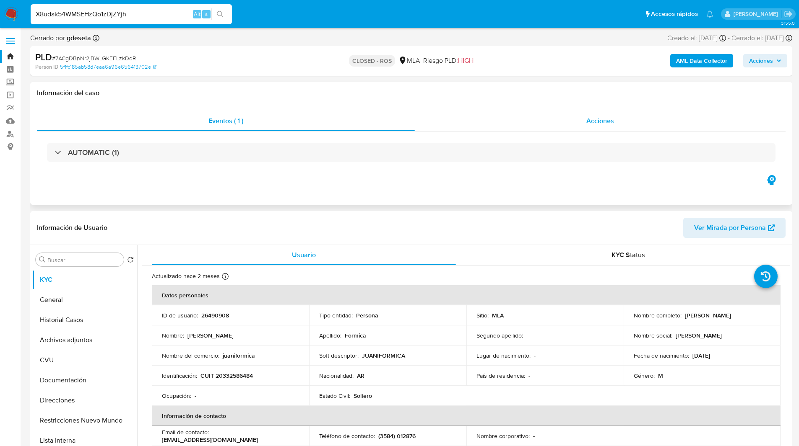
click at [637, 119] on div "Acciones" at bounding box center [600, 121] width 371 height 20
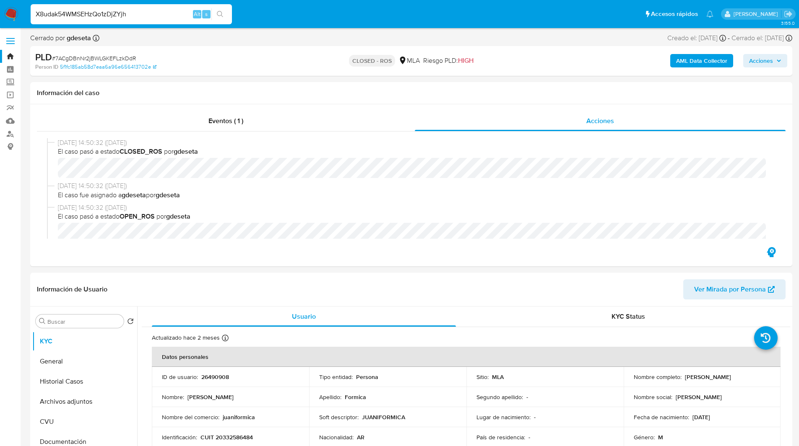
click at [459, 22] on ul "Pausado Ver notificaciones X8udak54WMSEHzQo1zDjZYjh Alt s Accesos rápidos Presi…" at bounding box center [371, 13] width 691 height 21
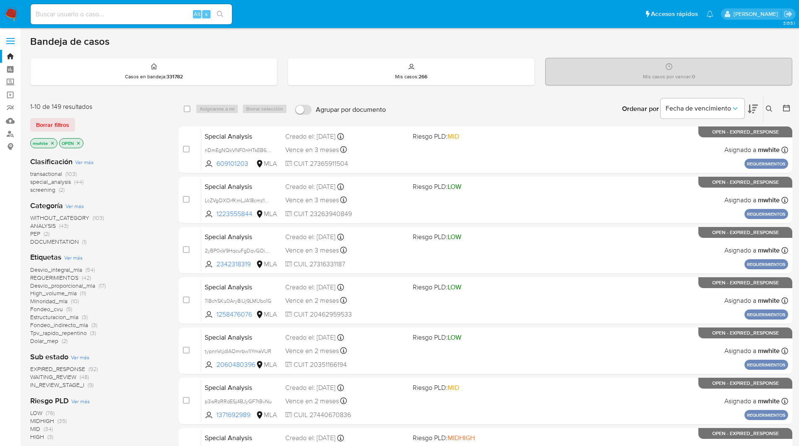
click at [102, 12] on input at bounding box center [131, 14] width 201 height 11
paste input "X8udak54WMSEHzQo1zDjZYjh"
type input "X8udak54WMSEHzQo1zDjZYjh"
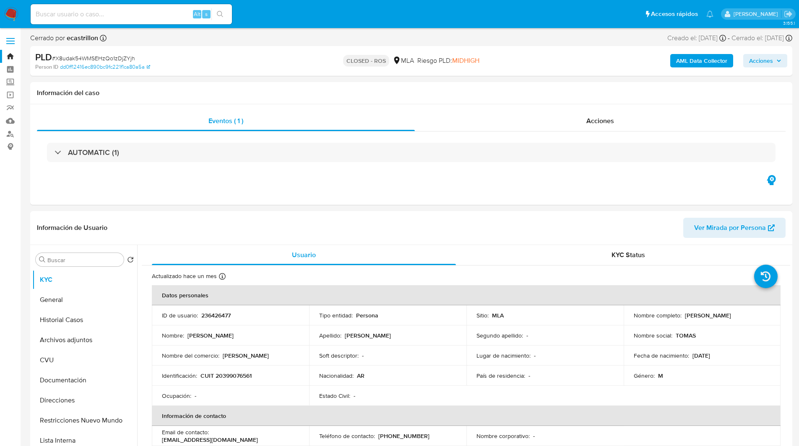
select select "10"
click at [440, 46] on div "PLD # X8udak54WMSEHzQo1zDjZYjh Person ID dd0ff12416ec890bc9fc221f1ca80a5a CLOSE…" at bounding box center [411, 61] width 762 height 30
click at [573, 123] on div "Acciones" at bounding box center [600, 121] width 371 height 20
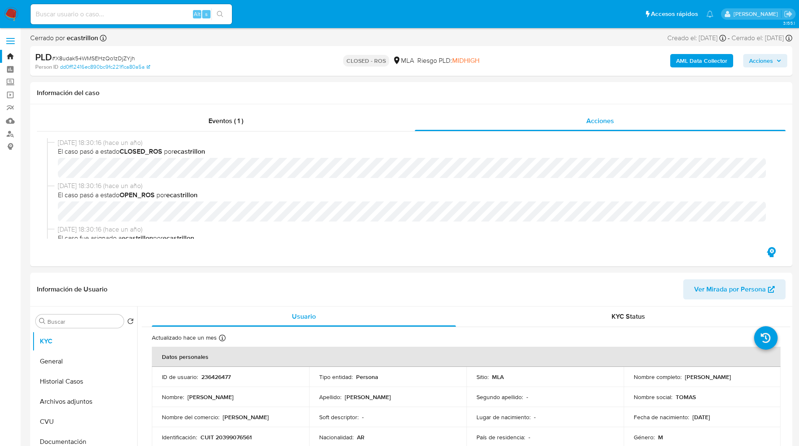
click at [497, 69] on div "CLOSED - ROS MLA Riesgo PLD: MIDHIGH" at bounding box center [411, 61] width 248 height 20
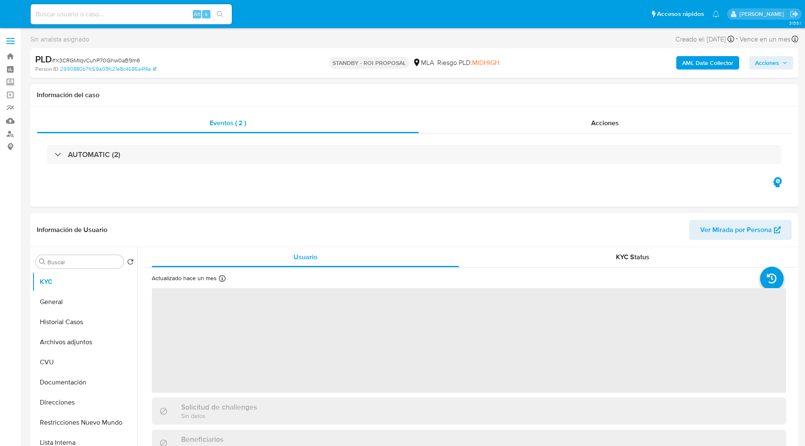
select select "10"
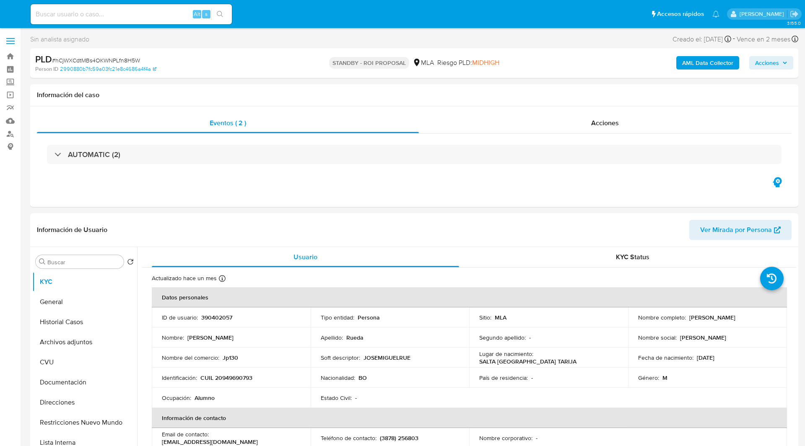
select select "10"
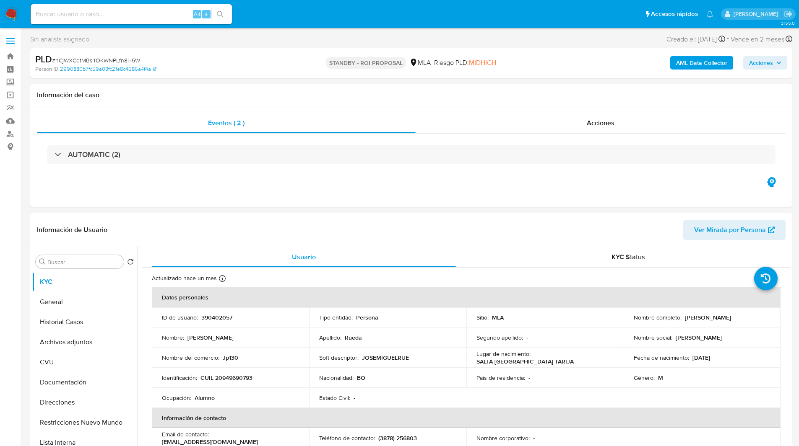
click at [112, 13] on input at bounding box center [131, 14] width 201 height 11
paste input "LISTO ROS"
type input "LISTO ROS"
click at [94, 16] on input at bounding box center [131, 14] width 201 height 11
paste input "jvTYeqcwN0NRhvJIj1PoHowZ"
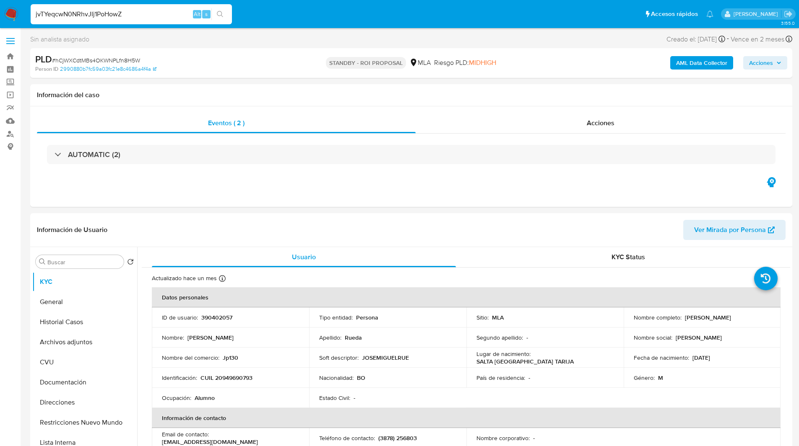
type input "jvTYeqcwN0NRhvJIj1PoHowZ"
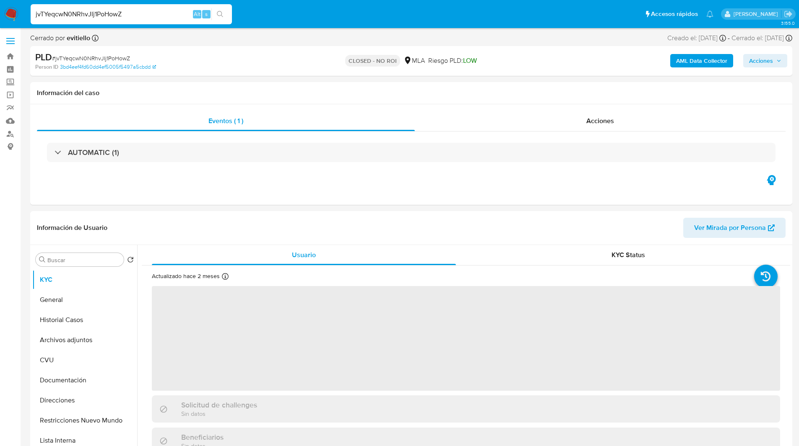
select select "10"
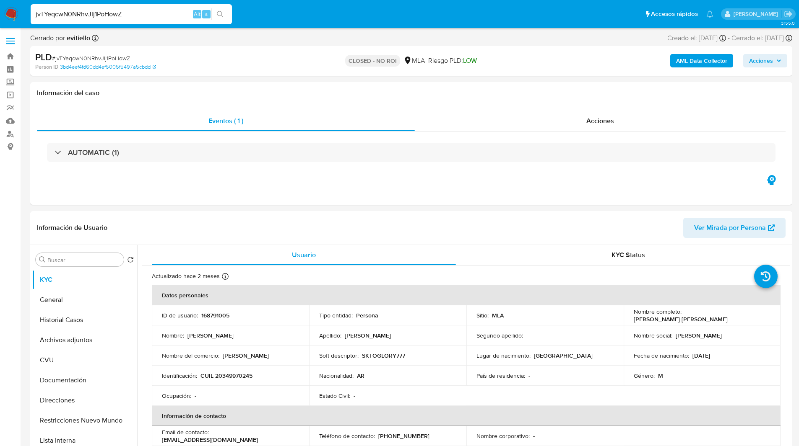
click at [91, 9] on input "jvTYeqcwN0NRhvJIj1PoHowZ" at bounding box center [131, 14] width 201 height 11
paste input "U5jRYWsYpD9QhkbsiqOxmXuq"
type input "U5jRYWsYpD9QhkbsiqOxmXuq"
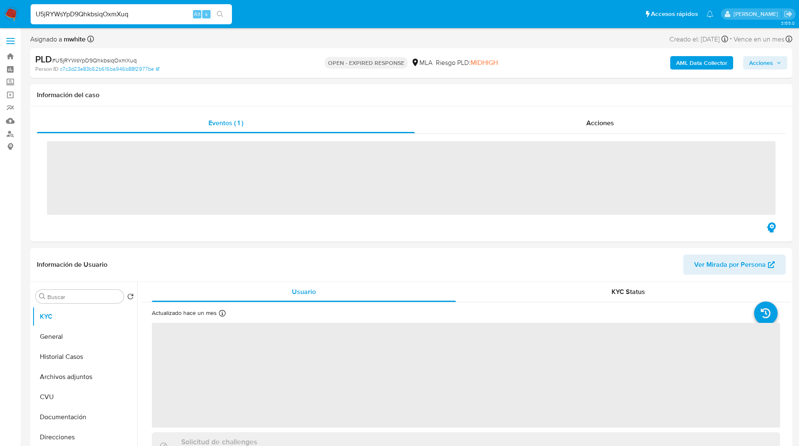
click at [8, 10] on img at bounding box center [11, 14] width 14 height 14
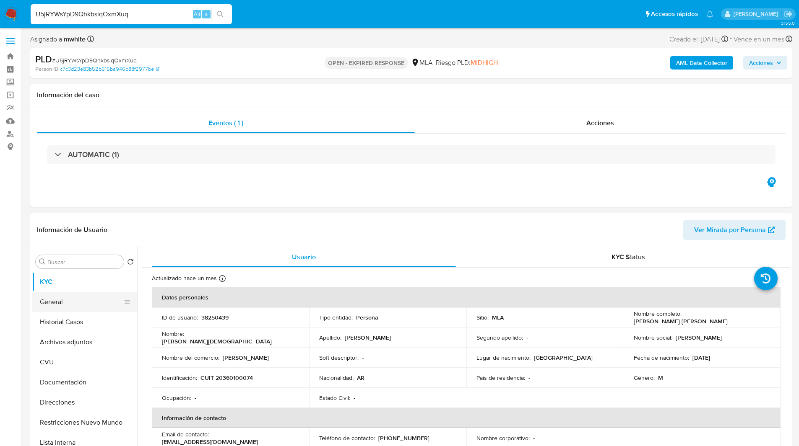
select select "10"
click at [78, 432] on button "Restricciones Nuevo Mundo" at bounding box center [81, 423] width 98 height 20
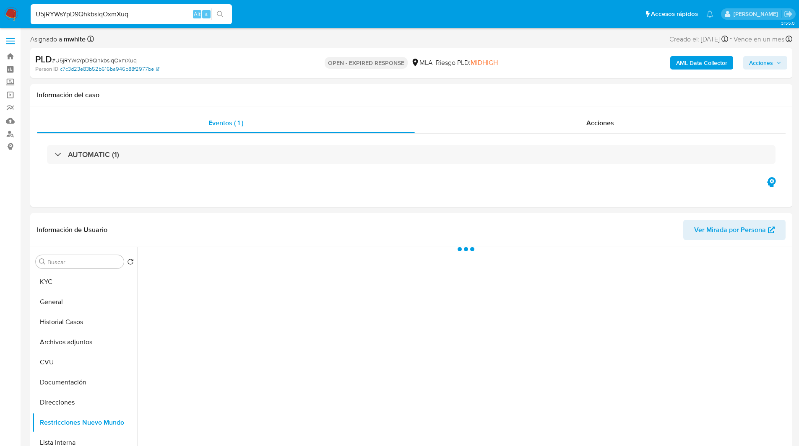
click at [116, 65] on link "c7c3d23e83b52b616ba946b88f2977be" at bounding box center [109, 69] width 99 height 8
click at [108, 60] on span "# U5jRYWsYpD9QhkbsiqOxmXuq" at bounding box center [94, 60] width 85 height 8
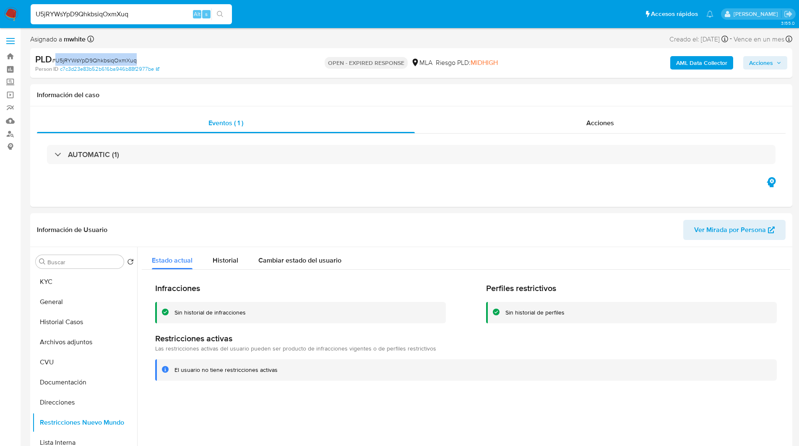
click at [108, 60] on span "# U5jRYWsYpD9QhkbsiqOxmXuq" at bounding box center [94, 60] width 85 height 8
copy span "U5jRYWsYpD9QhkbsiqOxmXuq"
click at [94, 11] on input "U5jRYWsYpD9QhkbsiqOxmXuq" at bounding box center [131, 14] width 201 height 11
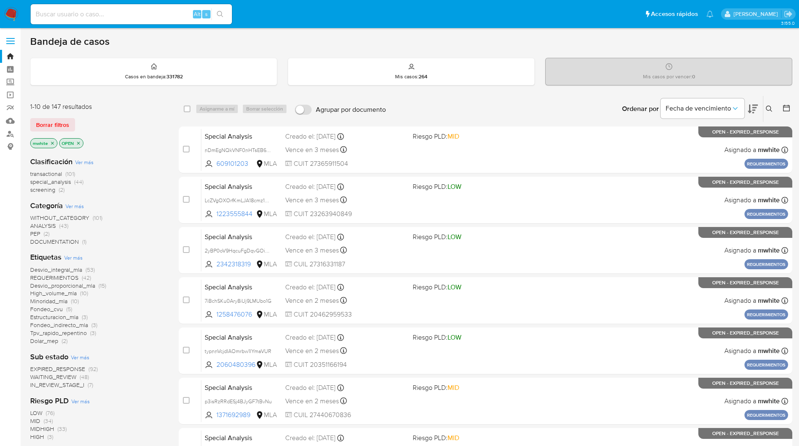
click at [131, 15] on input at bounding box center [131, 14] width 201 height 11
paste input "U5jRYWsYpD9QhkbsiqOxmXuq"
type input "U5jRYWsYpD9QhkbsiqOxmXuq"
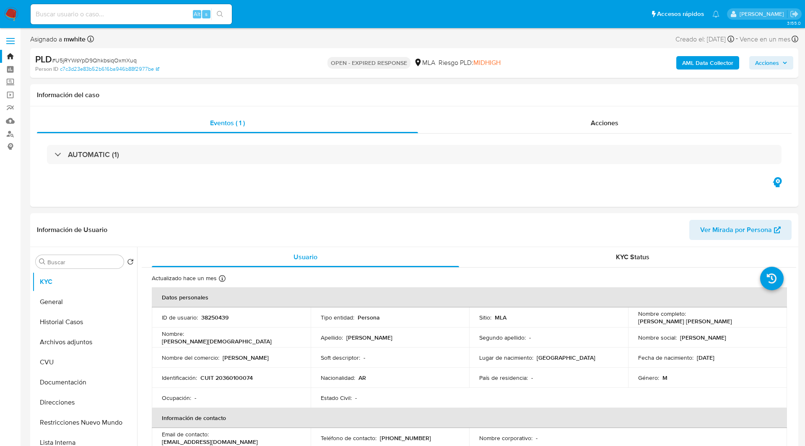
select select "10"
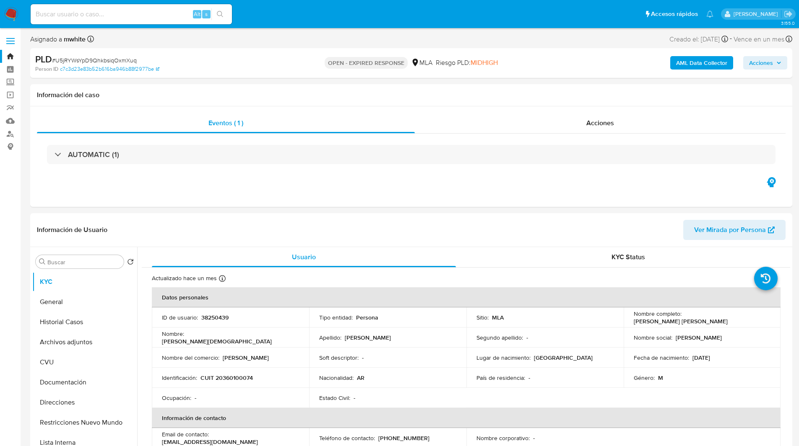
click at [6, 18] on img at bounding box center [11, 14] width 14 height 14
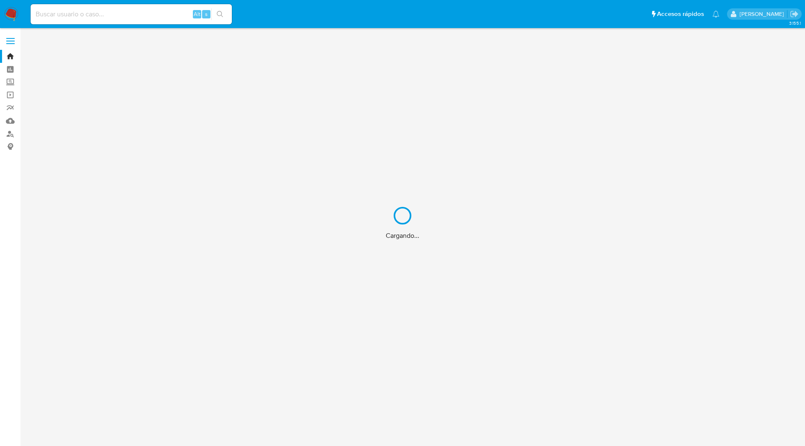
click at [565, 11] on div "Cargando..." at bounding box center [402, 223] width 805 height 446
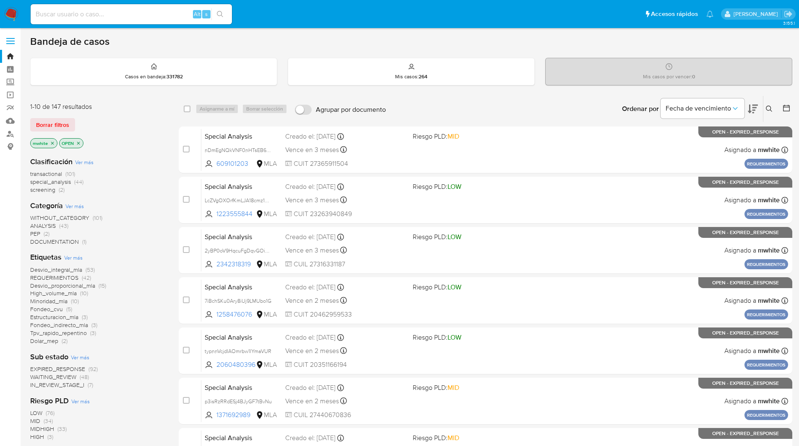
click at [767, 107] on icon at bounding box center [768, 109] width 7 height 7
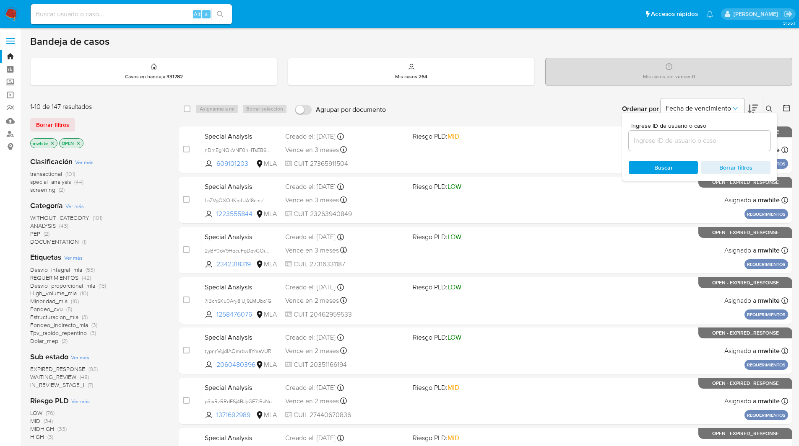
click at [701, 134] on div at bounding box center [699, 141] width 142 height 20
click at [674, 137] on input at bounding box center [699, 140] width 142 height 11
paste input "U5jRYWsYpD9QhkbsiqOxmXuq"
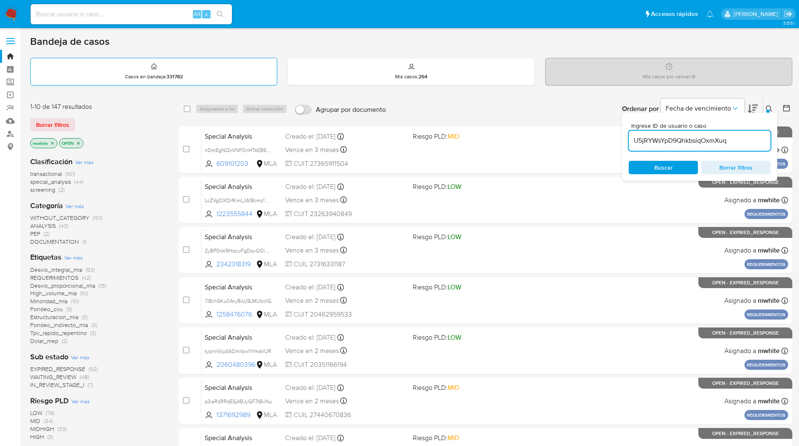
type input "U5jRYWsYpD9QhkbsiqOxmXuq"
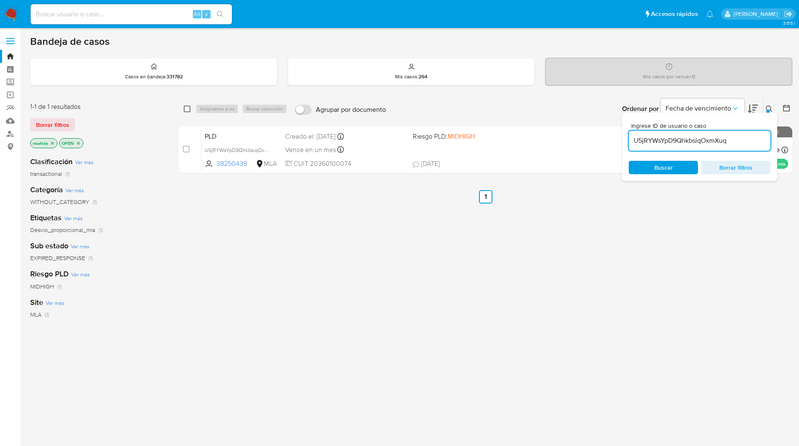
click at [187, 111] on input "checkbox" at bounding box center [187, 109] width 7 height 7
checkbox input "true"
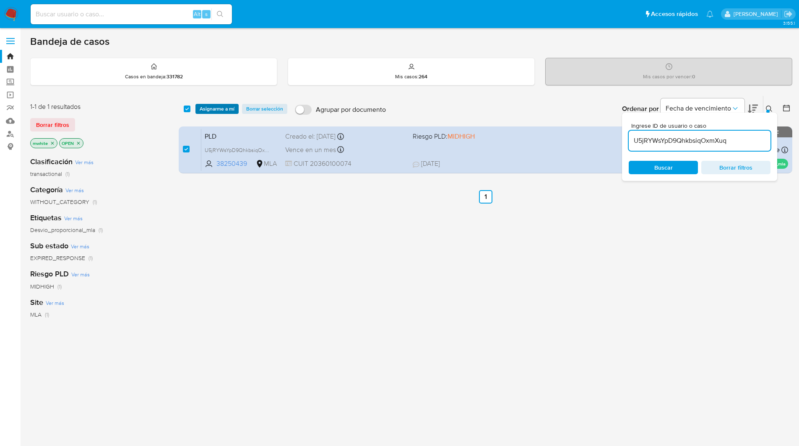
click at [203, 109] on span "Asignarme a mí" at bounding box center [217, 109] width 35 height 8
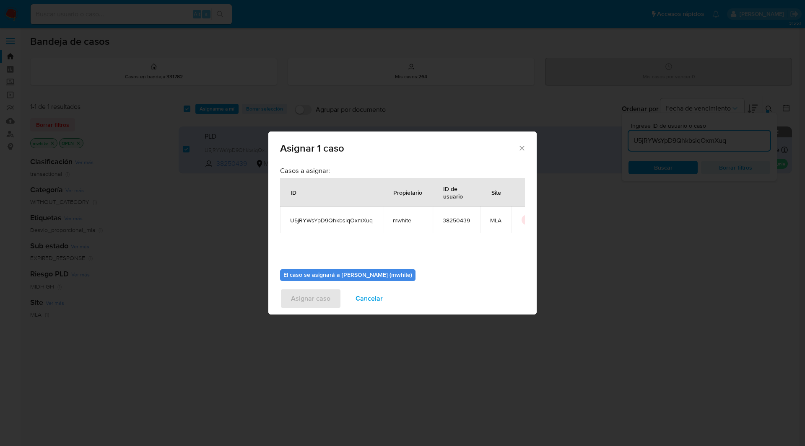
click at [401, 220] on span "mwhite" at bounding box center [408, 221] width 30 height 8
copy span "mwhite"
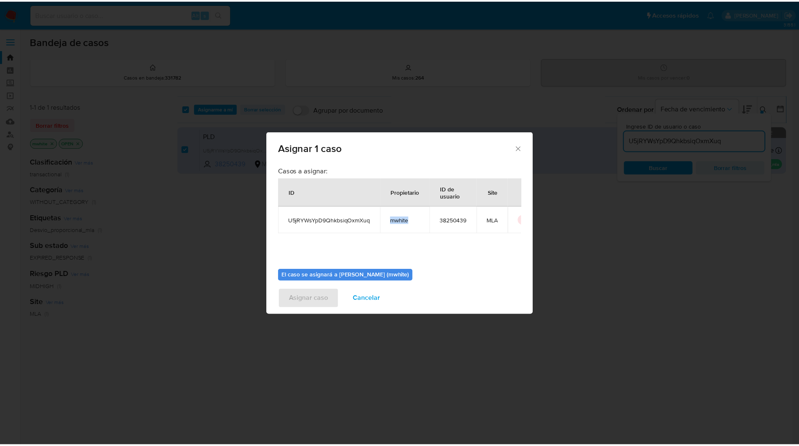
scroll to position [44, 0]
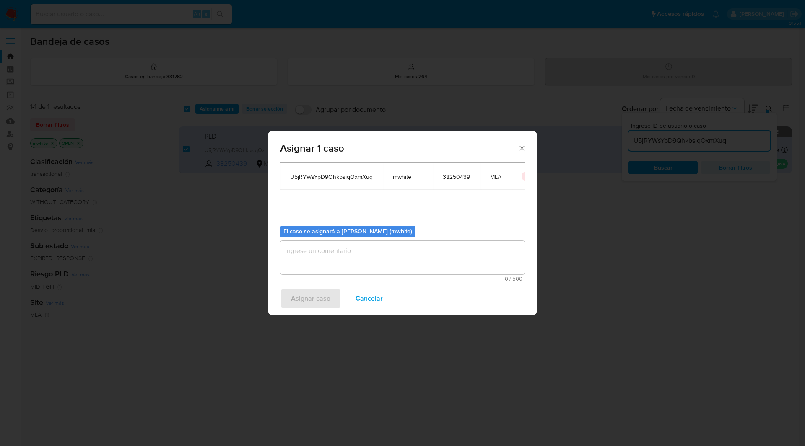
click at [337, 263] on textarea "assign-modal" at bounding box center [402, 258] width 245 height 34
paste textarea "mwhite"
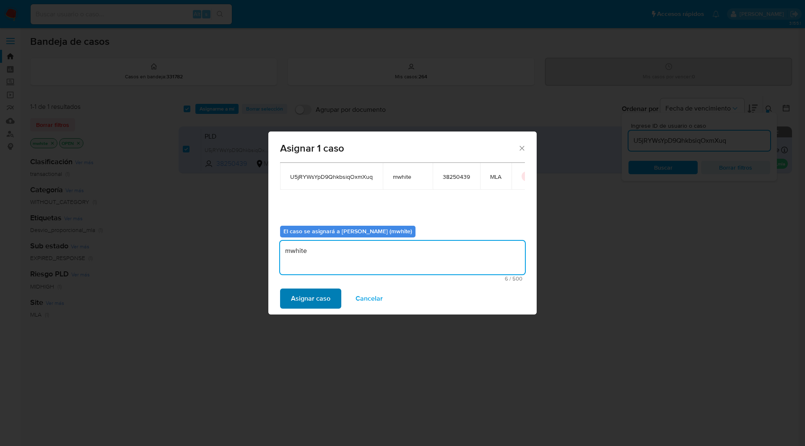
type textarea "mwhite"
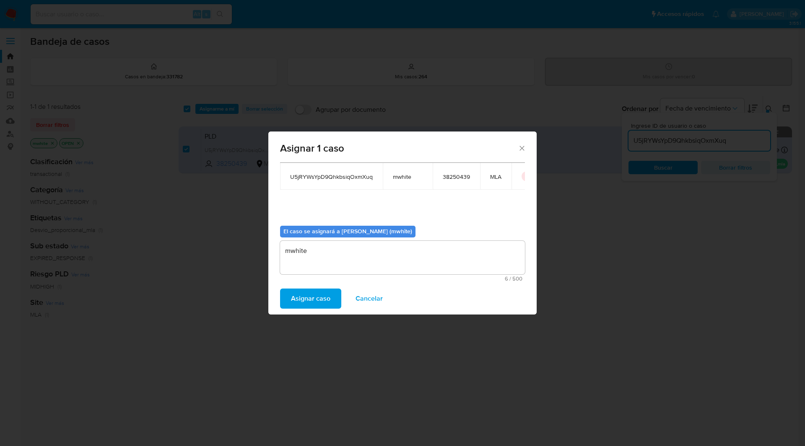
click at [307, 296] on span "Asignar caso" at bounding box center [310, 299] width 39 height 18
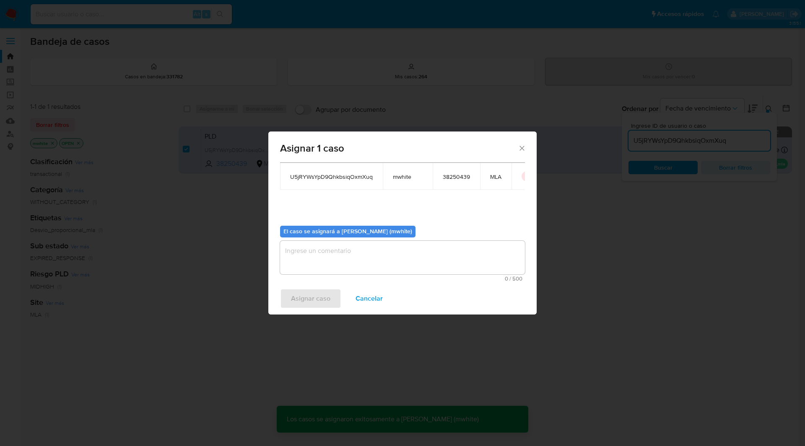
checkbox input "false"
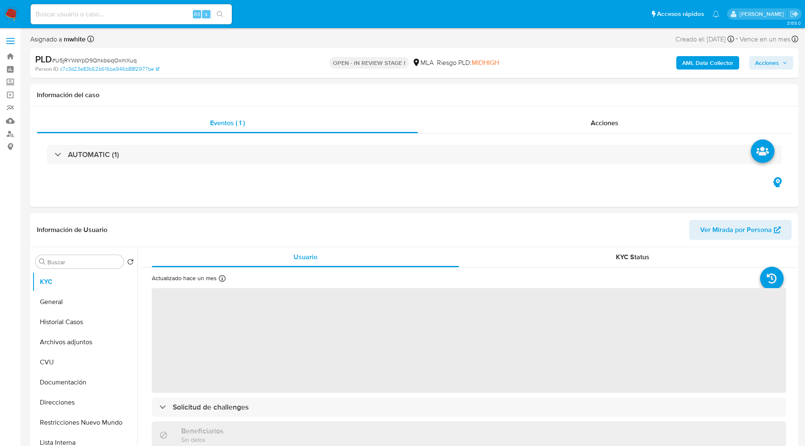
select select "10"
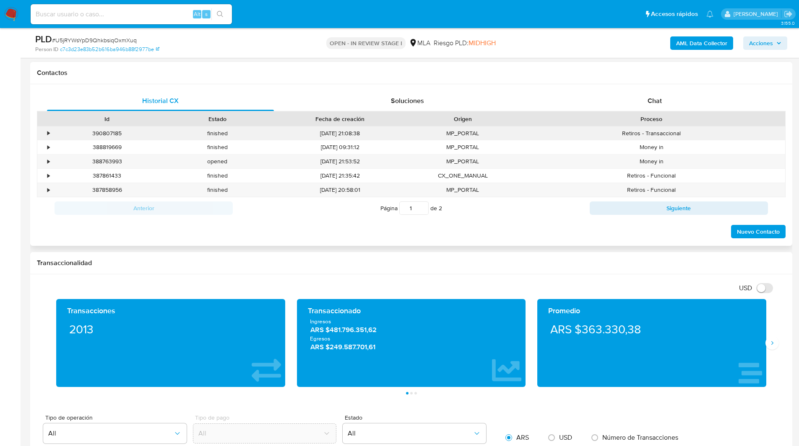
scroll to position [376, 0]
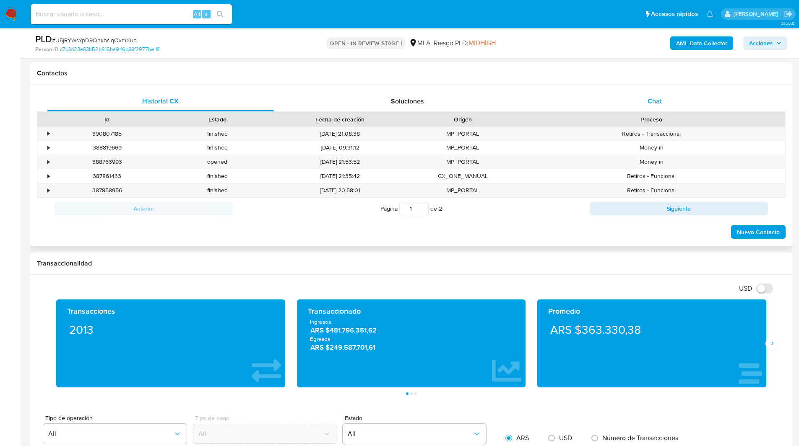
click at [664, 95] on div "Chat" at bounding box center [654, 101] width 227 height 20
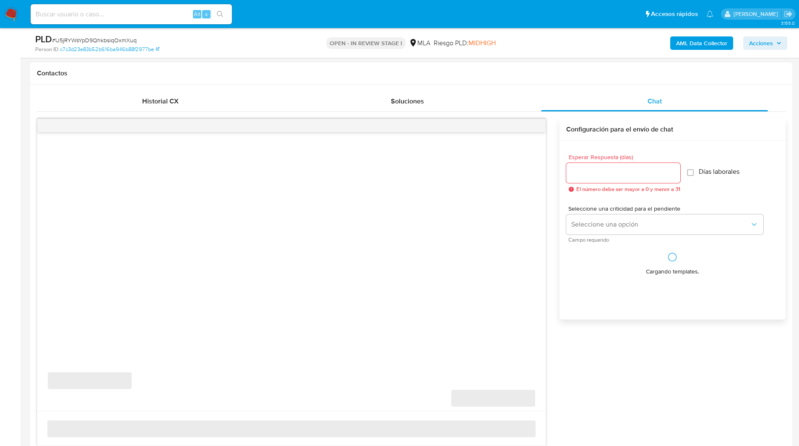
click at [593, 73] on h1 "Contactos" at bounding box center [411, 73] width 748 height 8
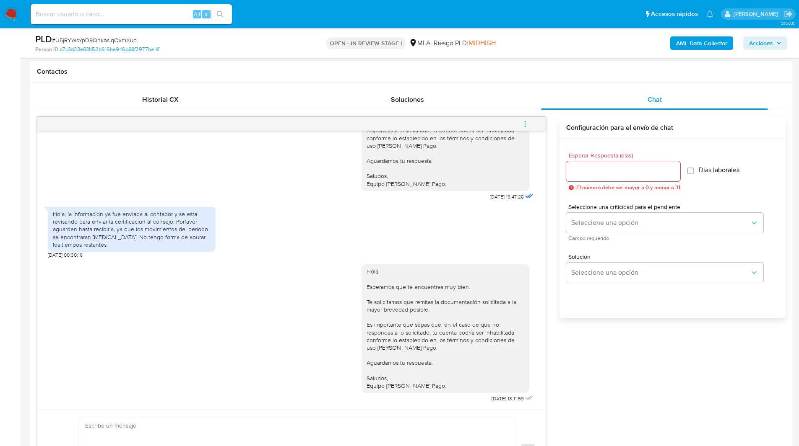
scroll to position [379, 0]
click at [524, 122] on icon "menu-action" at bounding box center [525, 123] width 8 height 8
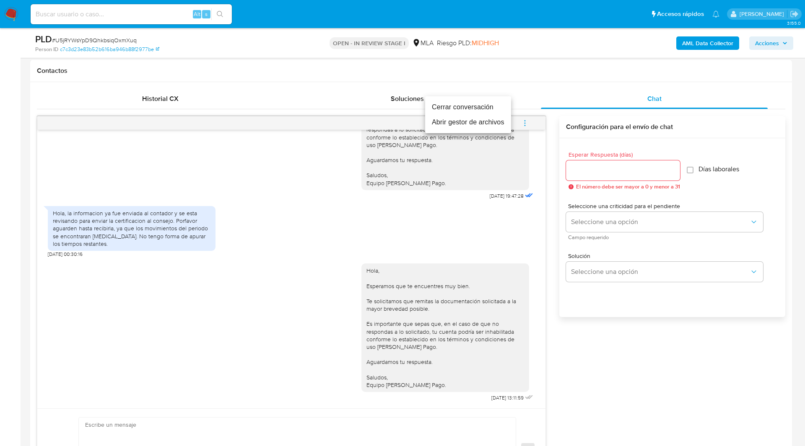
click at [480, 107] on li "Cerrar conversación" at bounding box center [468, 107] width 86 height 15
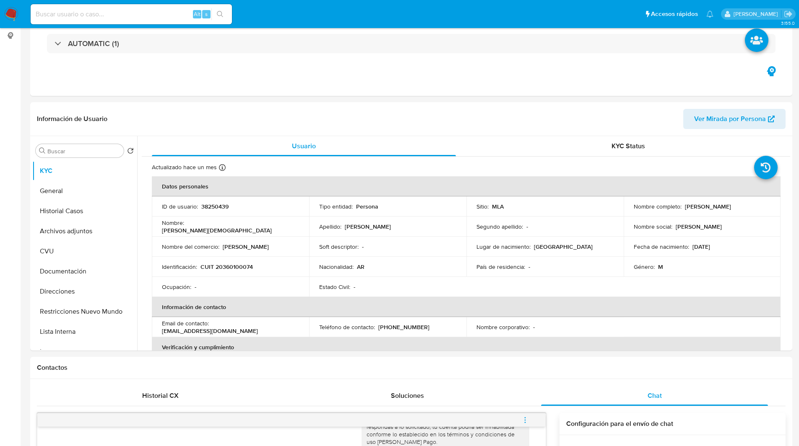
scroll to position [0, 0]
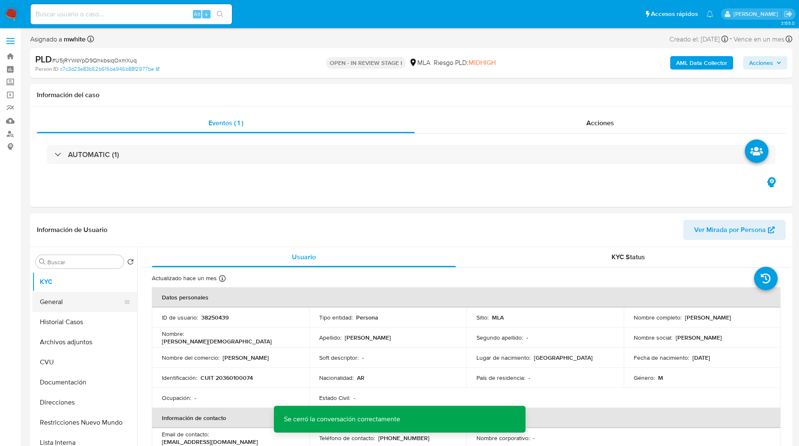
click at [66, 300] on button "General" at bounding box center [81, 302] width 98 height 20
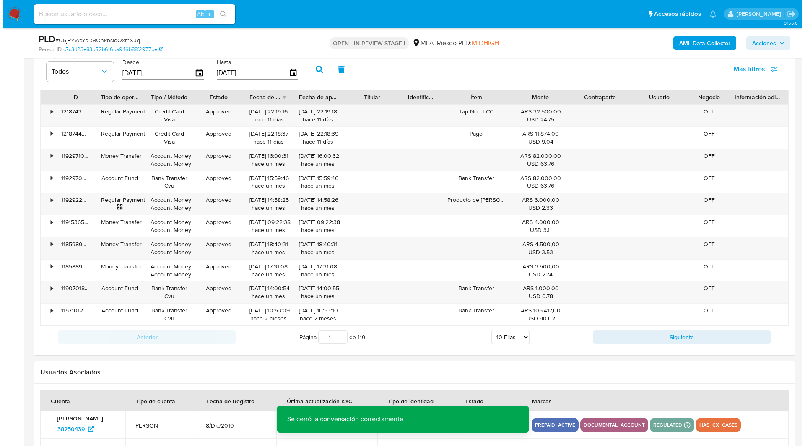
scroll to position [1501, 0]
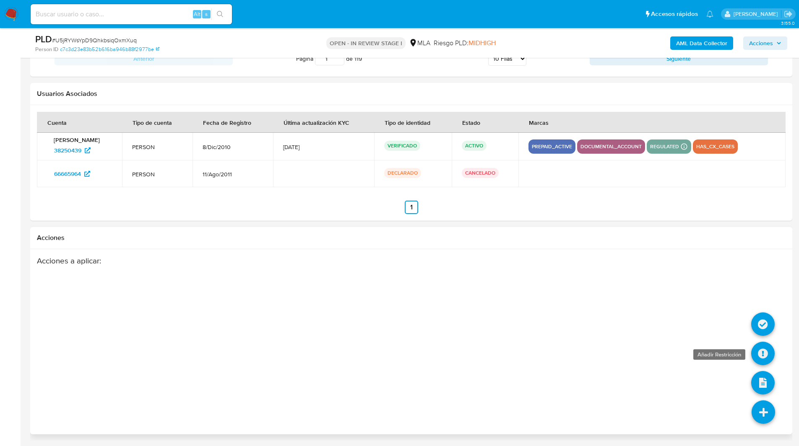
click at [765, 363] on icon at bounding box center [762, 353] width 23 height 23
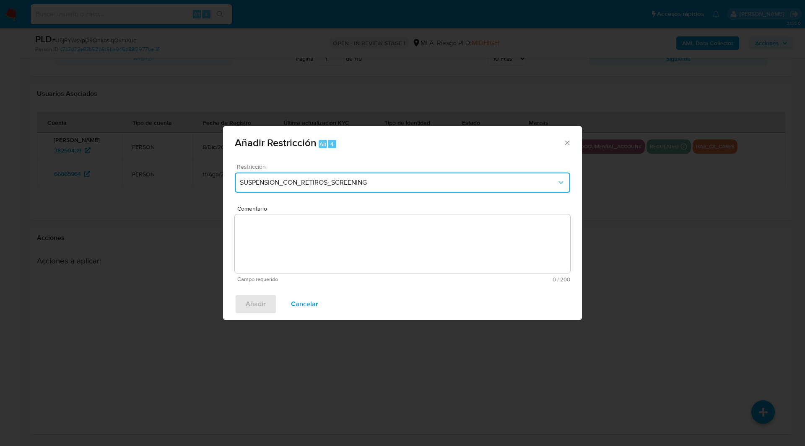
click at [274, 185] on span "SUSPENSION_CON_RETIROS_SCREENING" at bounding box center [398, 183] width 317 height 8
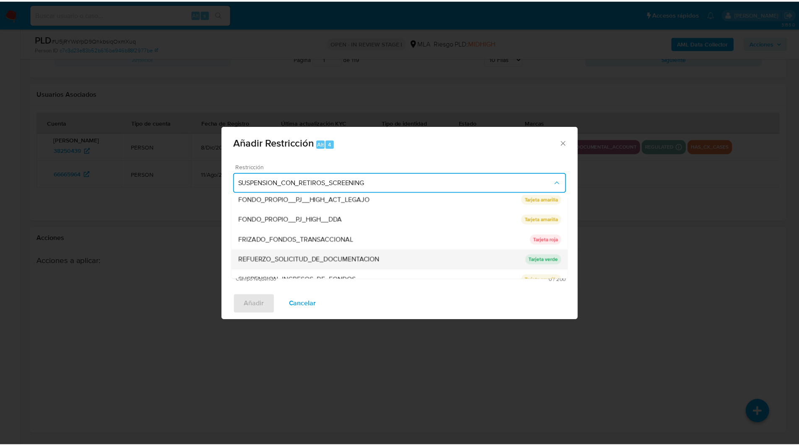
scroll to position [178, 0]
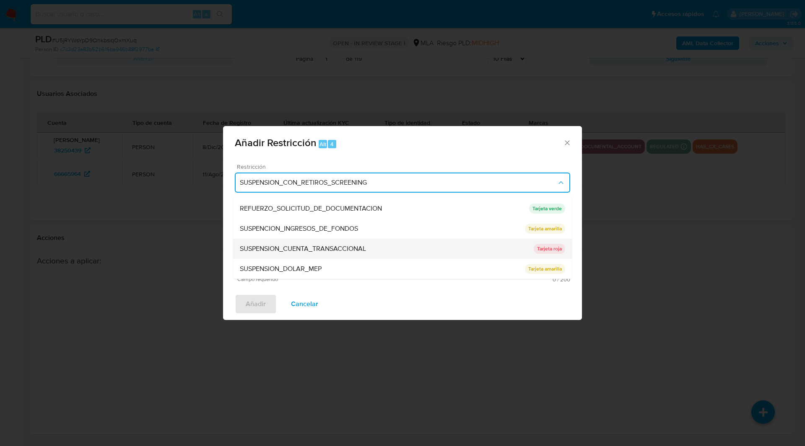
click at [300, 252] on span "SUSPENSION_CUENTA_TRANSACCIONAL" at bounding box center [303, 249] width 126 height 8
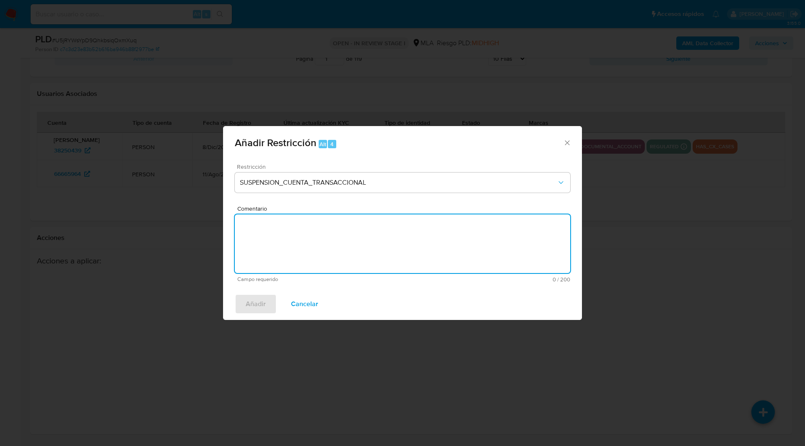
click at [380, 241] on textarea "Comentario" at bounding box center [402, 244] width 335 height 59
type textarea "AML"
click at [257, 316] on div "Añadir Cancelar" at bounding box center [402, 304] width 359 height 32
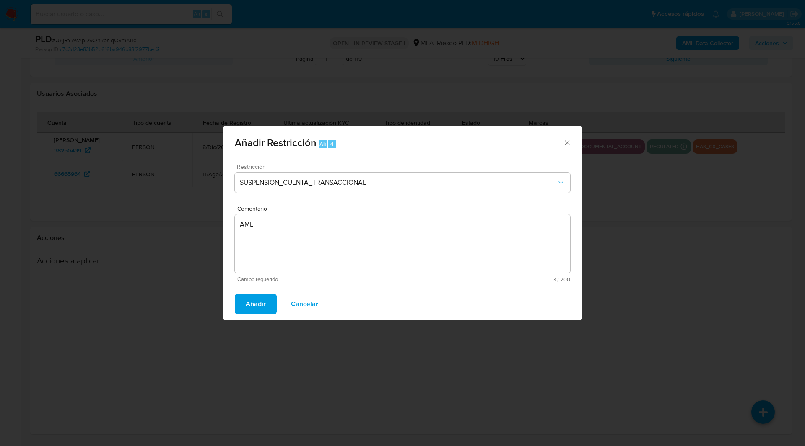
click at [259, 308] on span "Añadir" at bounding box center [256, 304] width 20 height 18
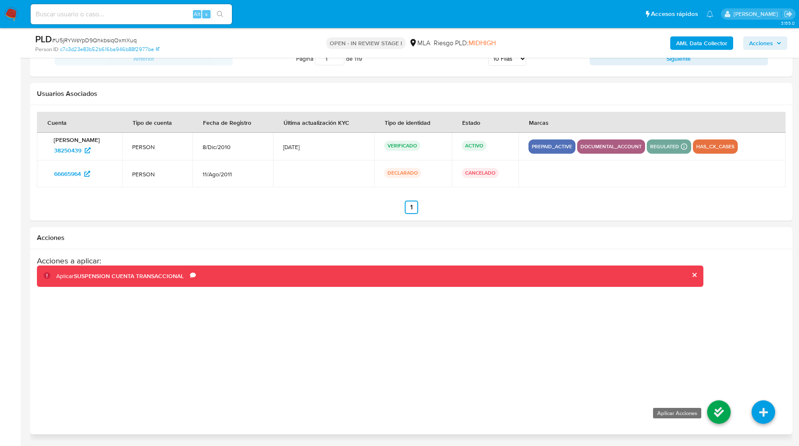
click at [729, 422] on icon at bounding box center [718, 412] width 23 height 23
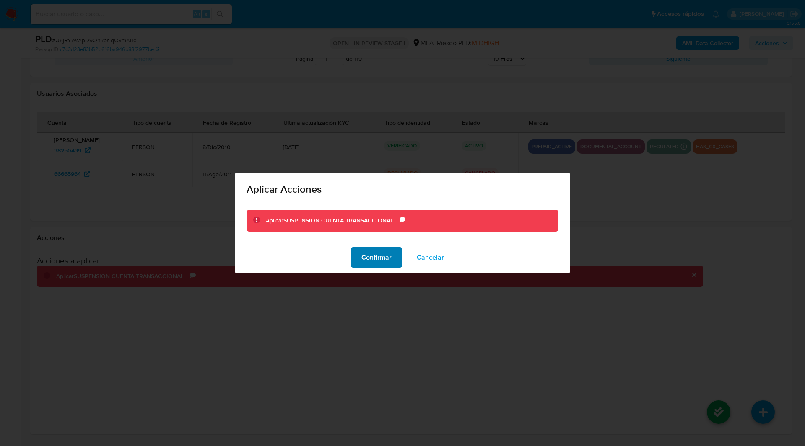
click at [380, 258] on span "Confirmar" at bounding box center [376, 258] width 30 height 18
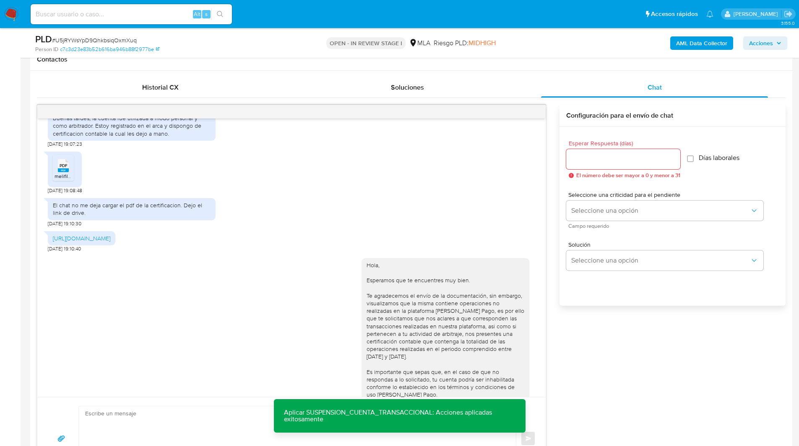
scroll to position [1138, 0]
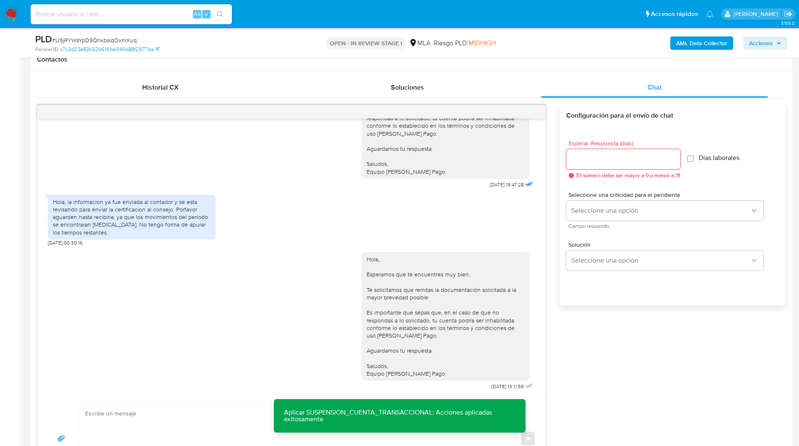
click at [614, 357] on div "17/07/2025 20:01:43 Hola, Esperamos que te encuentres muy bien. Te consultamos …" at bounding box center [411, 293] width 748 height 376
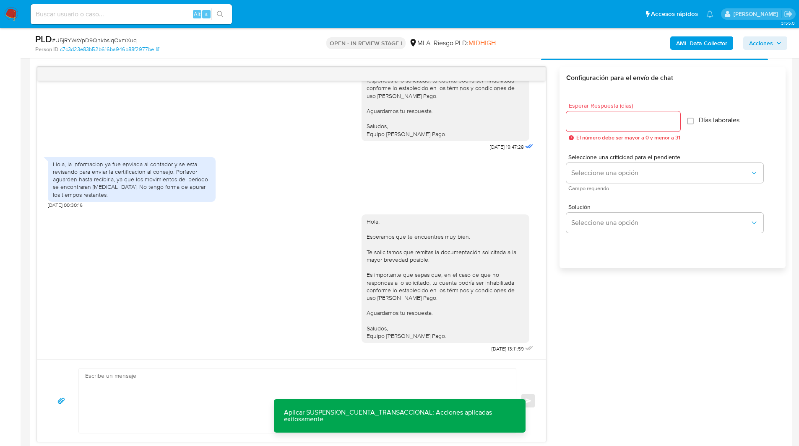
click at [623, 311] on div "17/07/2025 20:01:43 Hola, Esperamos que te encuentres muy bien. Te consultamos …" at bounding box center [411, 255] width 748 height 376
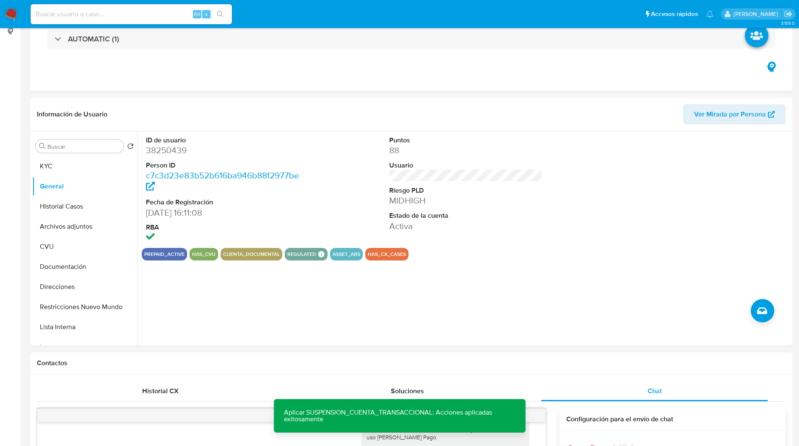
scroll to position [0, 0]
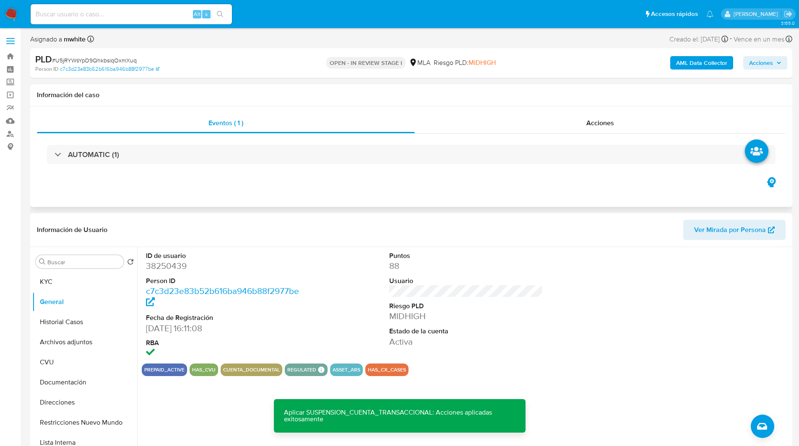
drag, startPoint x: 219, startPoint y: 180, endPoint x: 177, endPoint y: 176, distance: 42.1
click at [177, 176] on div "Eventos ( 1 ) Acciones AUTOMATIC (1)" at bounding box center [411, 156] width 762 height 101
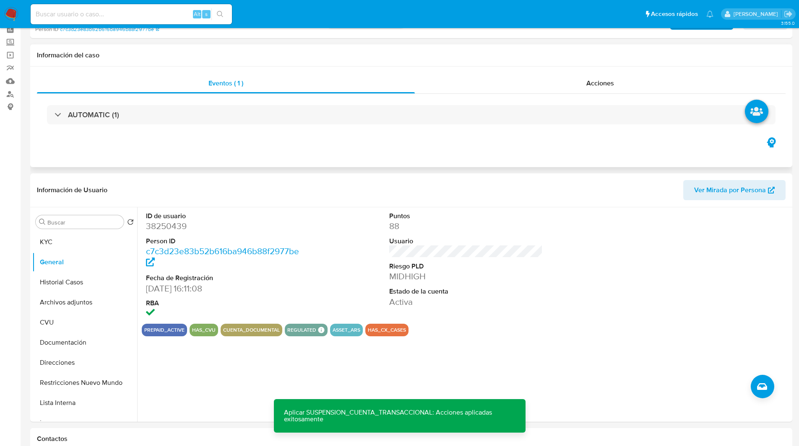
scroll to position [40, 0]
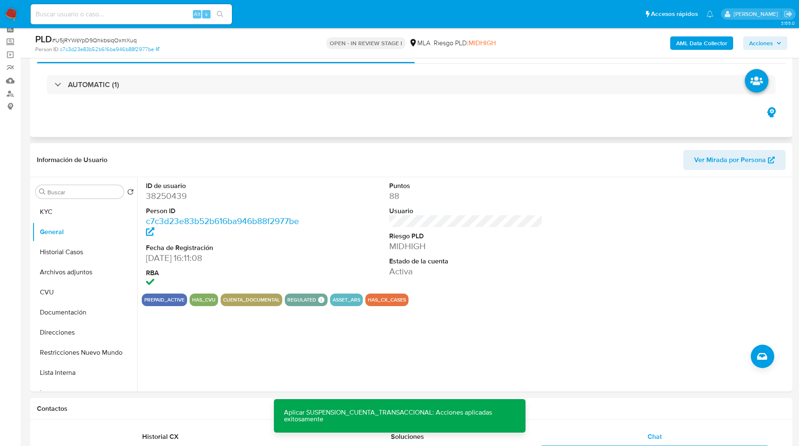
click at [119, 127] on div "Eventos ( 1 ) Acciones AUTOMATIC (1)" at bounding box center [411, 86] width 762 height 101
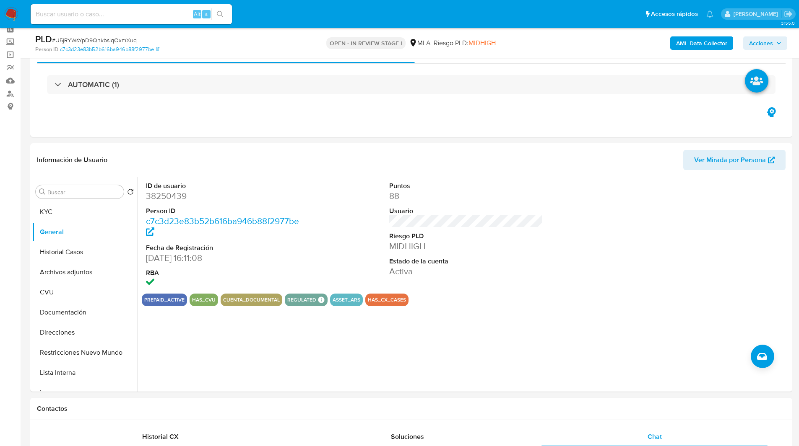
click at [258, 12] on ul "Pausado Ver notificaciones Alt s Accesos rápidos Presiona las siguientes teclas…" at bounding box center [371, 13] width 691 height 21
click at [279, 24] on ul "Pausado Ver notificaciones Alt s Accesos rápidos Presiona las siguientes teclas…" at bounding box center [371, 13] width 691 height 21
click at [261, 16] on ul "Pausado Ver notificaciones Alt s Accesos rápidos Presiona las siguientes teclas…" at bounding box center [371, 13] width 691 height 21
click at [270, 16] on ul "Pausado Ver notificaciones Alt s Accesos rápidos Presiona las siguientes teclas…" at bounding box center [371, 13] width 691 height 21
click at [193, 122] on div "Eventos ( 1 ) Acciones AUTOMATIC (1)" at bounding box center [411, 86] width 762 height 101
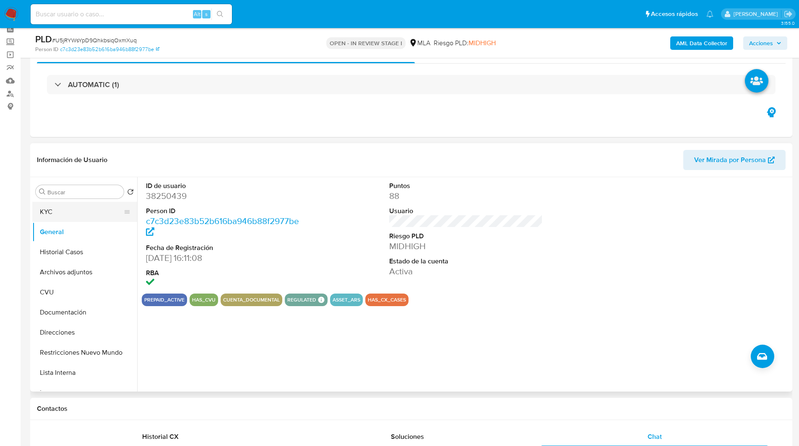
click at [80, 209] on button "KYC" at bounding box center [81, 212] width 98 height 20
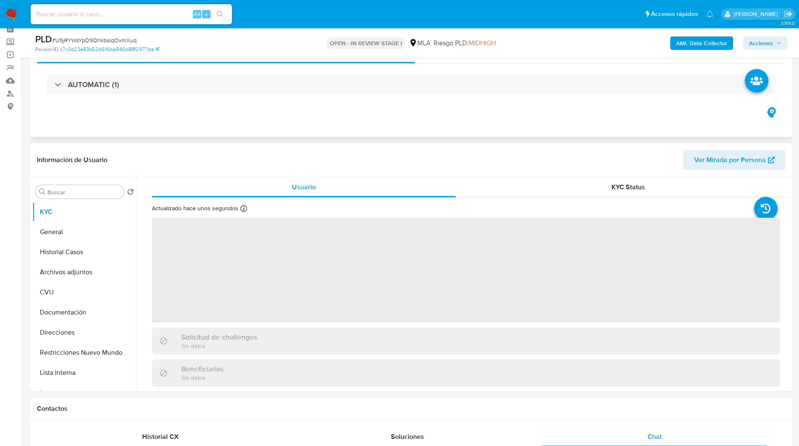
click at [228, 119] on div "Eventos ( 1 ) Acciones AUTOMATIC (1)" at bounding box center [411, 86] width 762 height 101
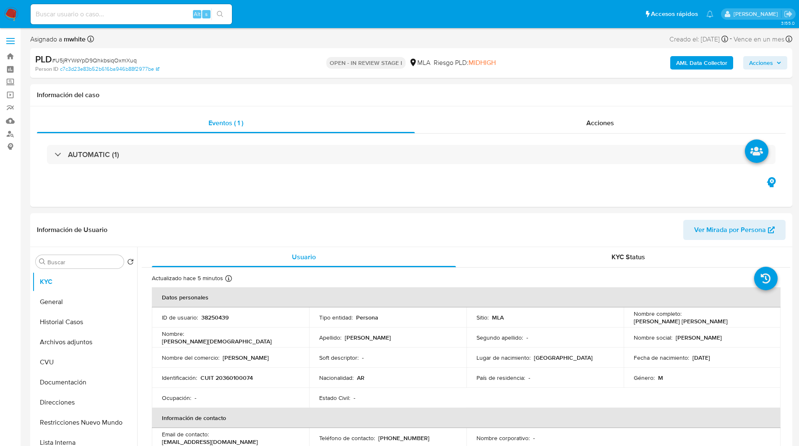
select select "10"
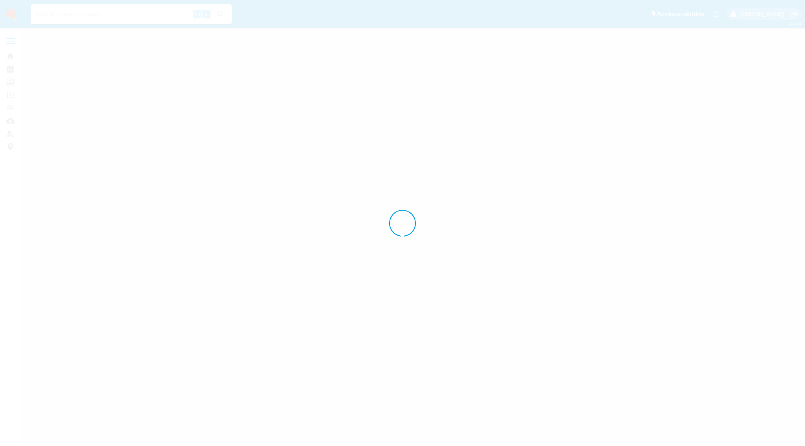
click at [67, 297] on div at bounding box center [402, 223] width 805 height 446
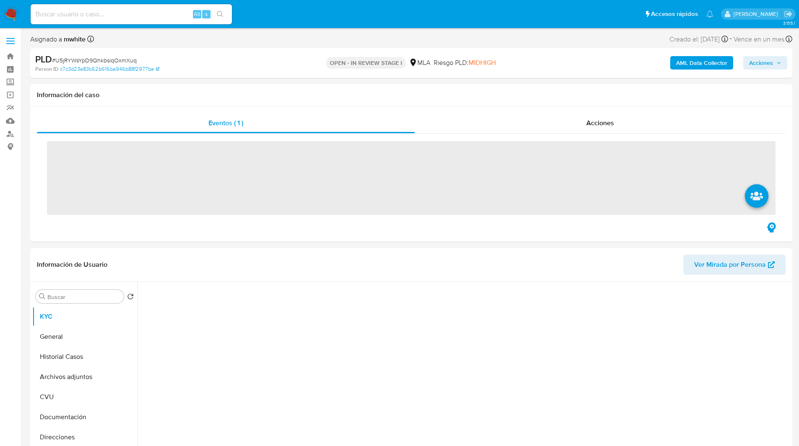
click at [67, 297] on input "Buscar" at bounding box center [83, 297] width 73 height 8
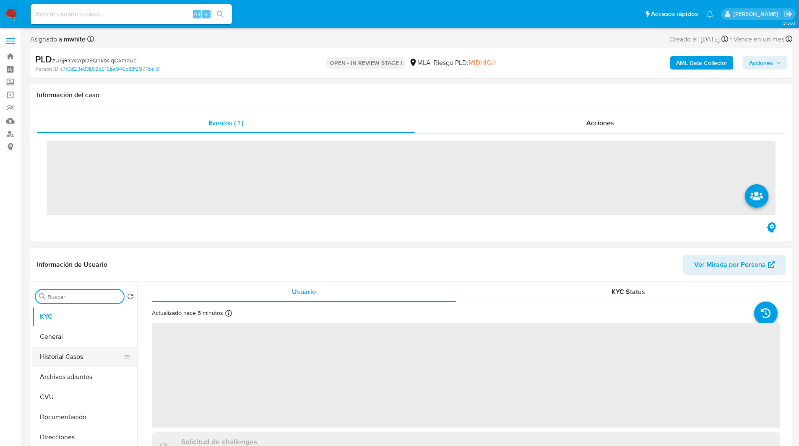
click at [77, 348] on button "Historial Casos" at bounding box center [81, 357] width 98 height 20
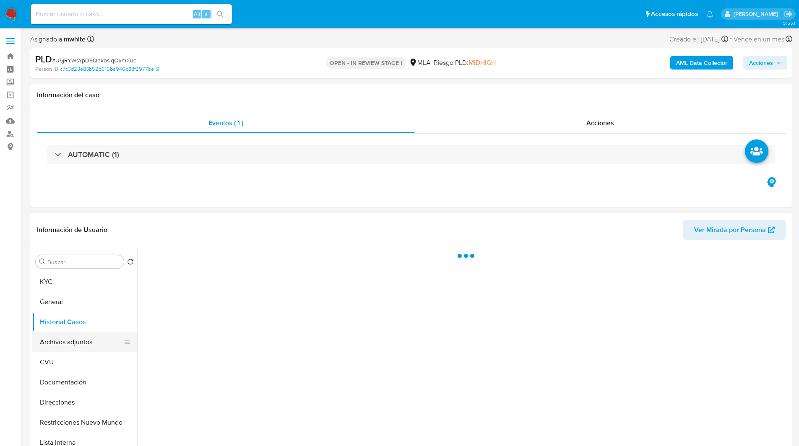
click at [83, 335] on button "Archivos adjuntos" at bounding box center [81, 342] width 98 height 20
click at [90, 274] on button "KYC" at bounding box center [81, 282] width 98 height 20
click at [69, 298] on button "General" at bounding box center [81, 302] width 98 height 20
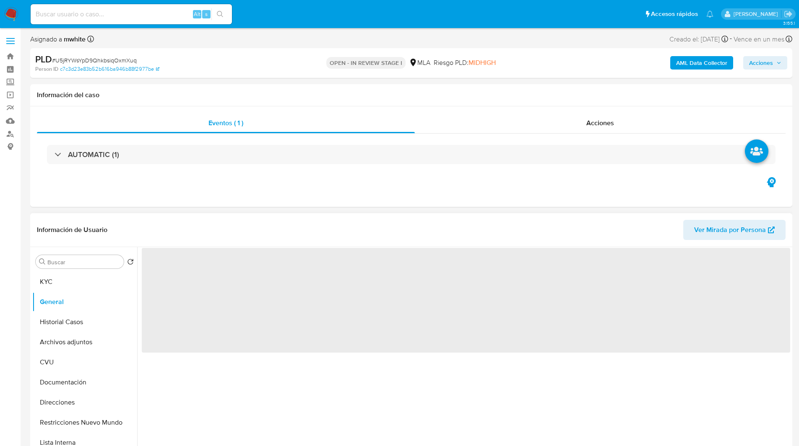
select select "10"
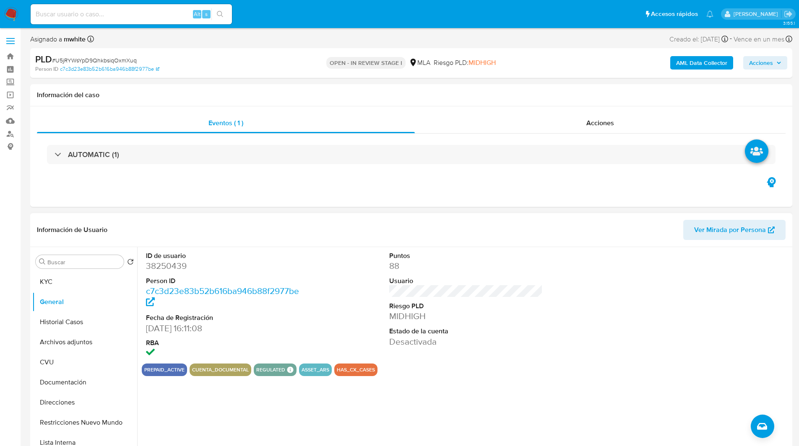
click at [247, 18] on ul "Pausado Ver notificaciones Alt s Accesos rápidos Presiona las siguientes teclas…" at bounding box center [371, 13] width 691 height 21
